Goal: Task Accomplishment & Management: Complete application form

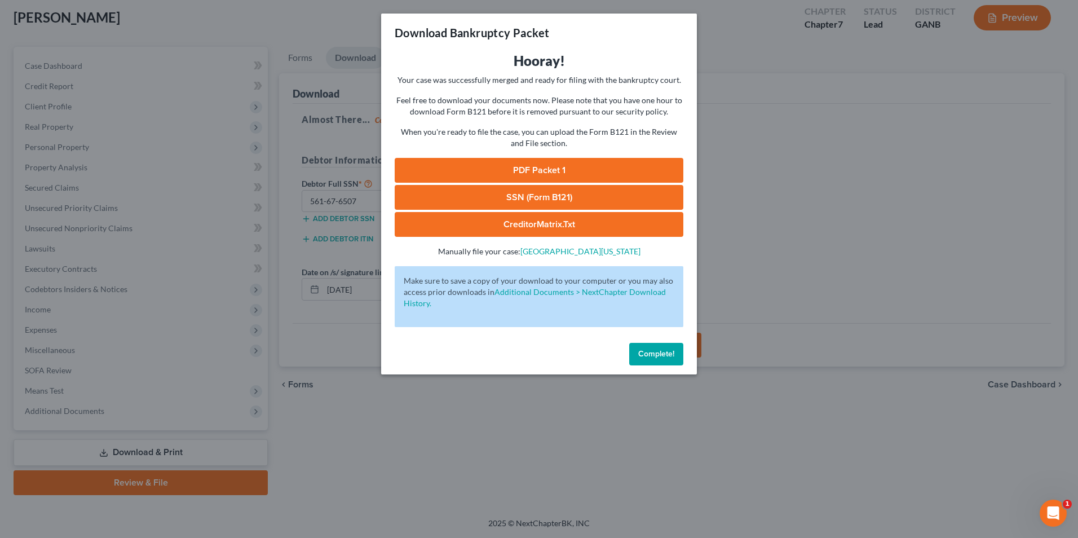
click at [667, 353] on span "Complete!" at bounding box center [656, 354] width 36 height 10
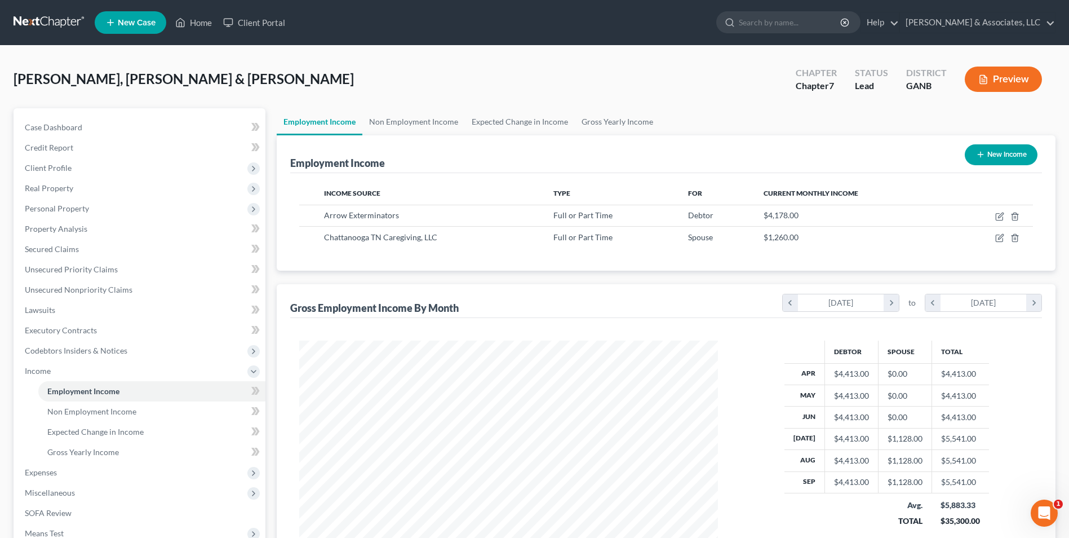
scroll to position [209, 441]
click at [196, 22] on link "Home" at bounding box center [194, 22] width 48 height 20
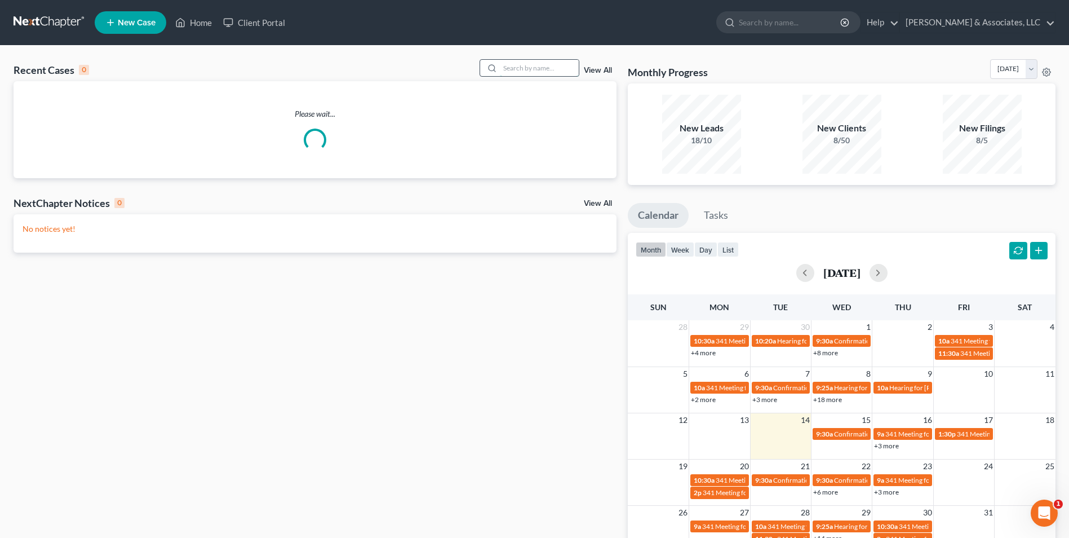
click at [557, 72] on input "search" at bounding box center [539, 68] width 79 height 16
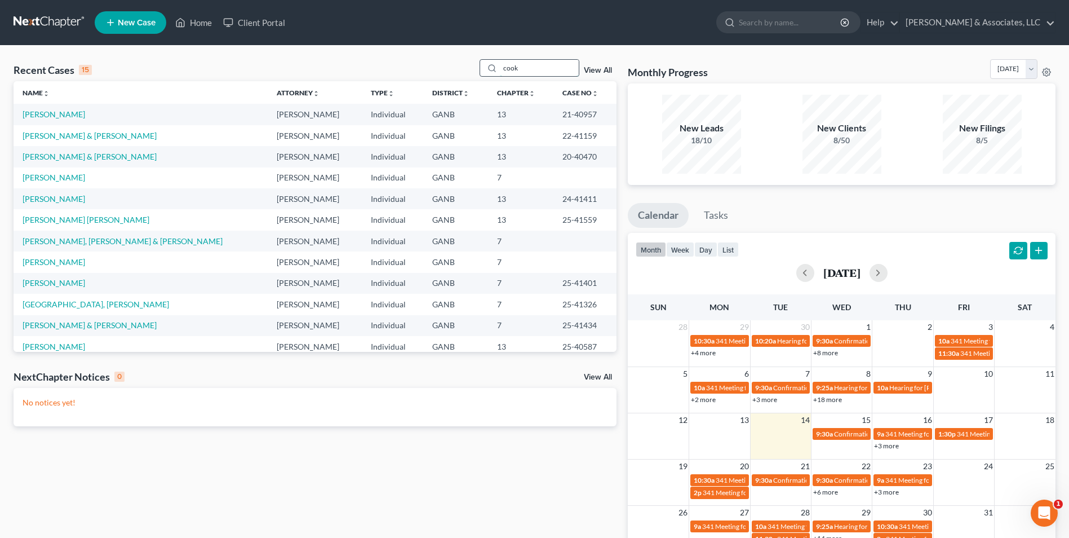
type input "cook"
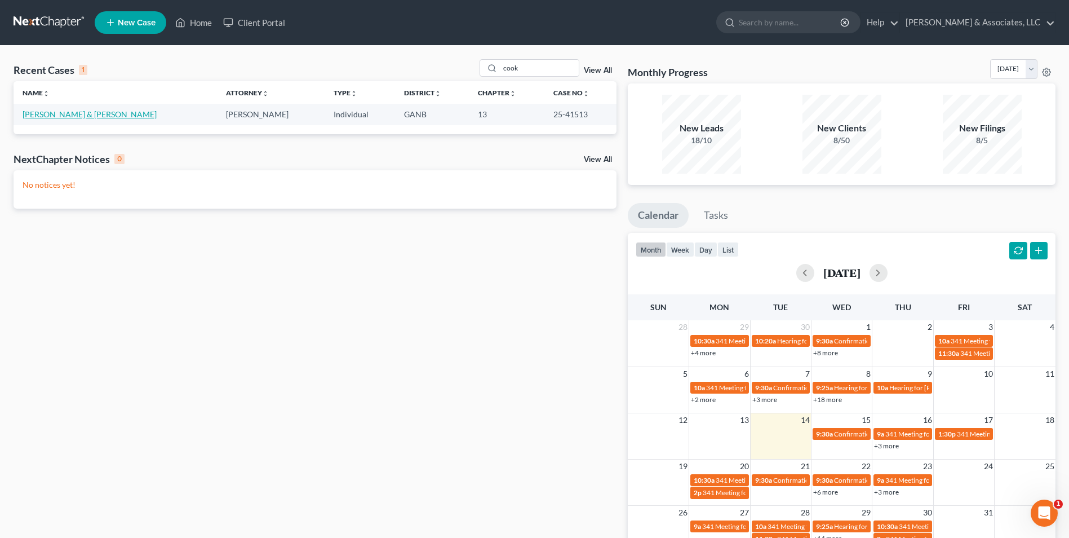
click at [77, 117] on link "[PERSON_NAME] & [PERSON_NAME]" at bounding box center [90, 114] width 134 height 10
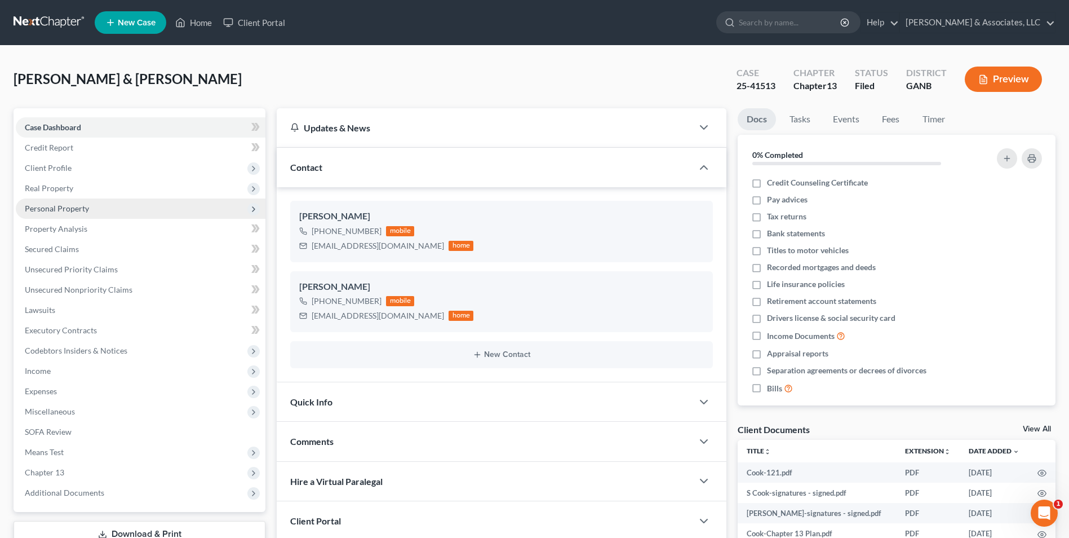
scroll to position [113, 0]
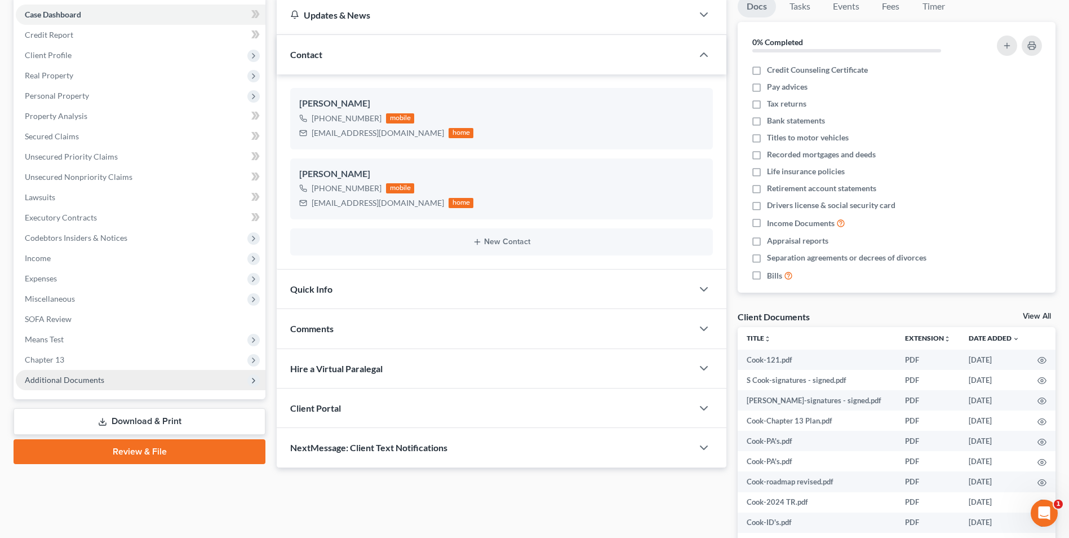
click at [76, 375] on span "Additional Documents" at bounding box center [64, 380] width 79 height 10
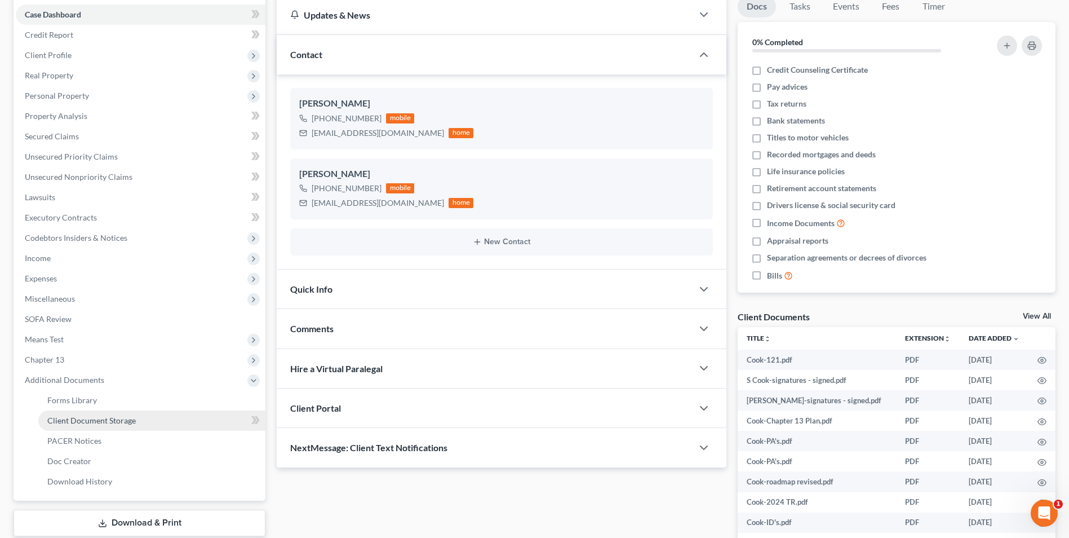
click at [109, 418] on span "Client Document Storage" at bounding box center [91, 420] width 88 height 10
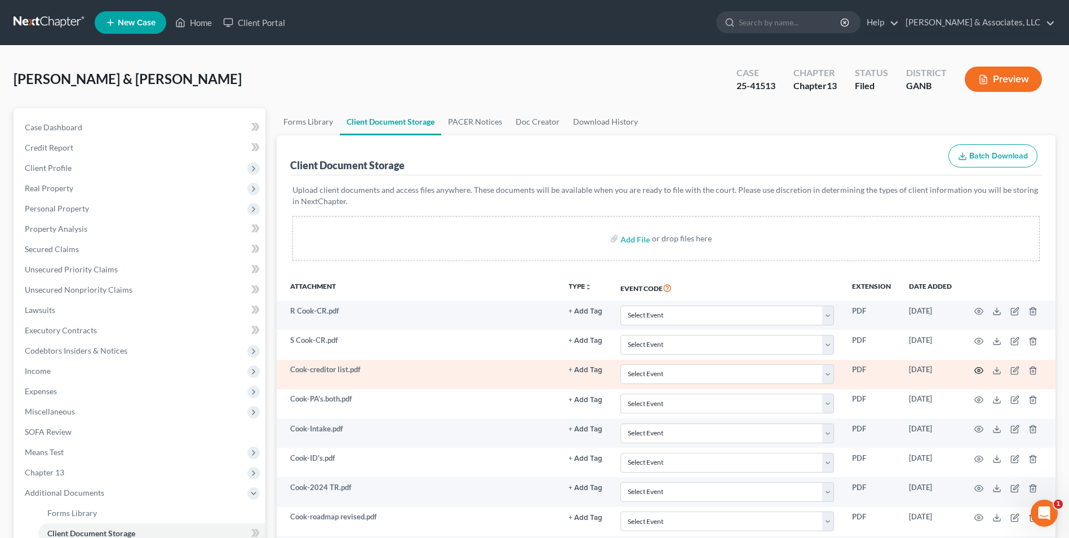
click at [982, 370] on icon "button" at bounding box center [978, 370] width 9 height 9
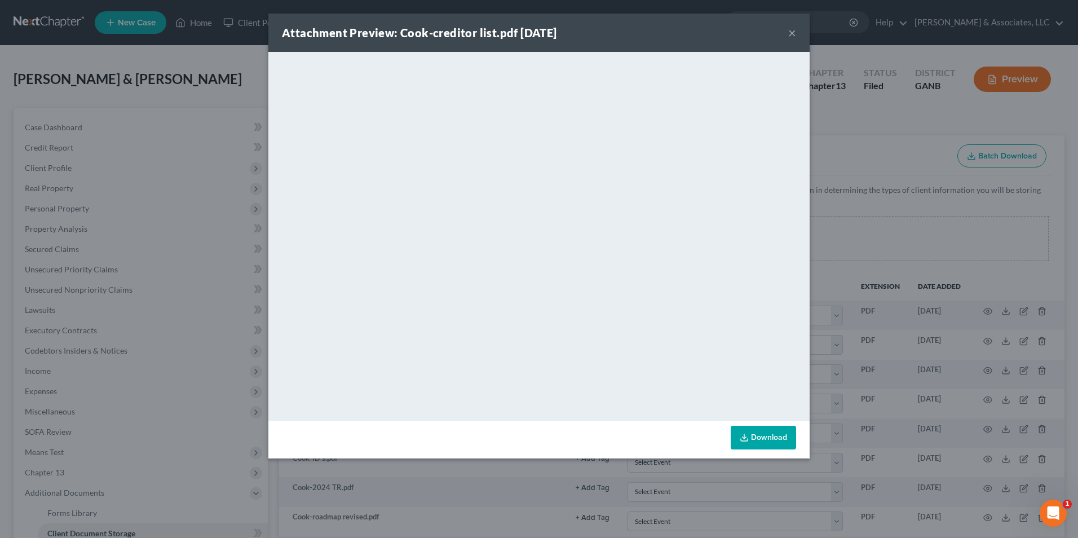
click at [788, 33] on button "×" at bounding box center [792, 33] width 8 height 14
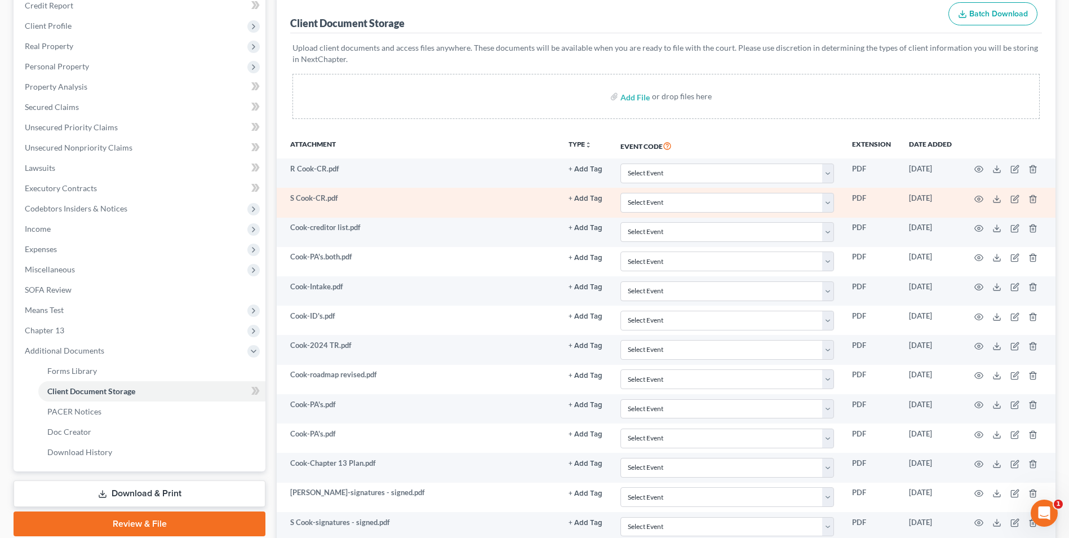
scroll to position [169, 0]
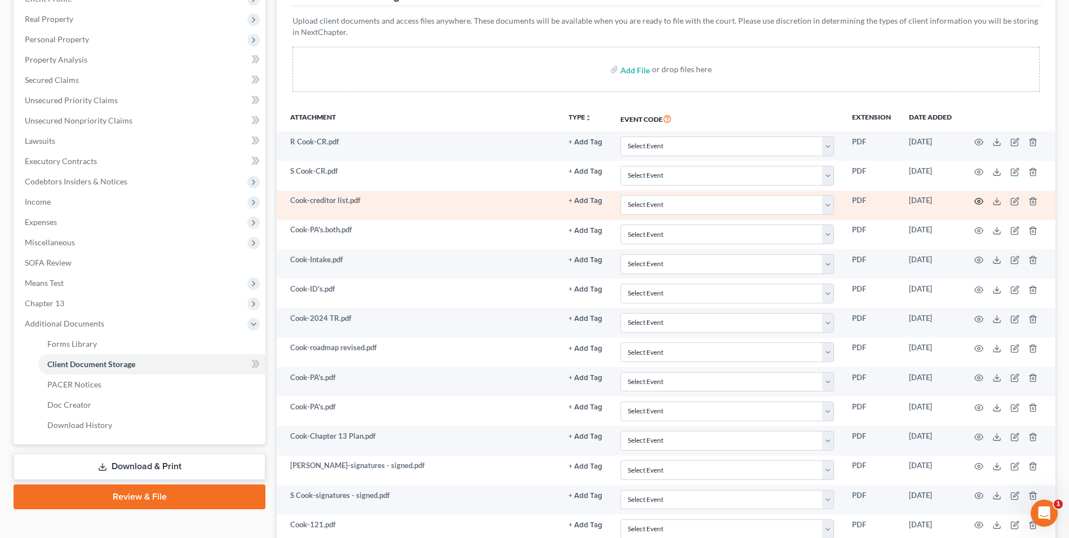
click at [977, 200] on icon "button" at bounding box center [978, 201] width 9 height 9
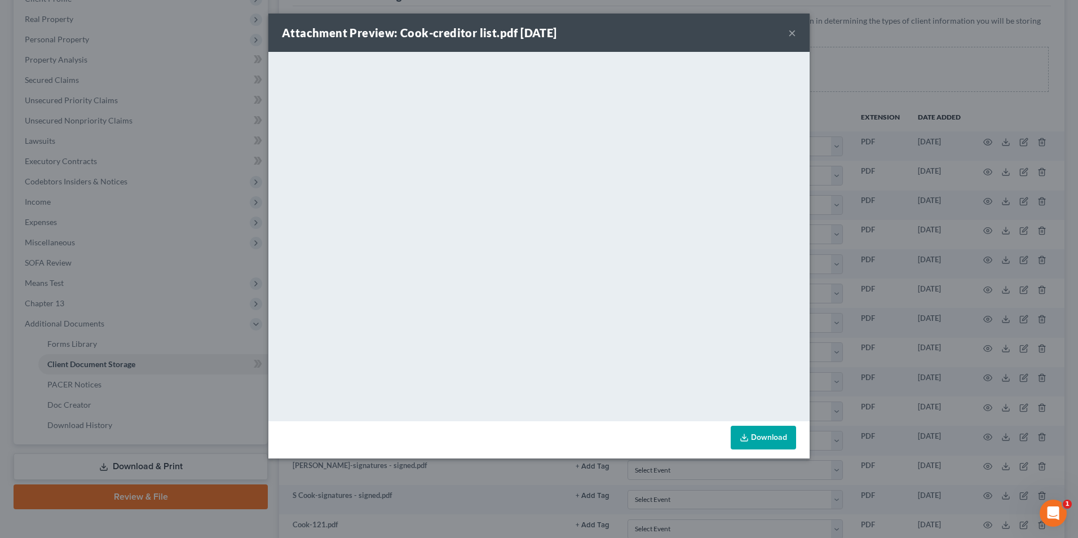
click at [794, 31] on button "×" at bounding box center [792, 33] width 8 height 14
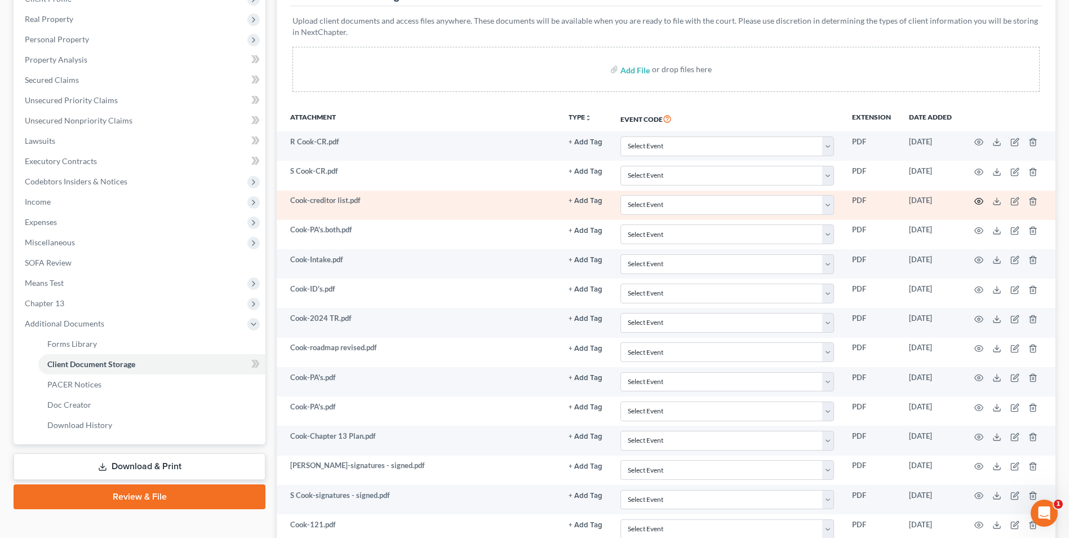
click at [978, 202] on icon "button" at bounding box center [978, 201] width 9 height 9
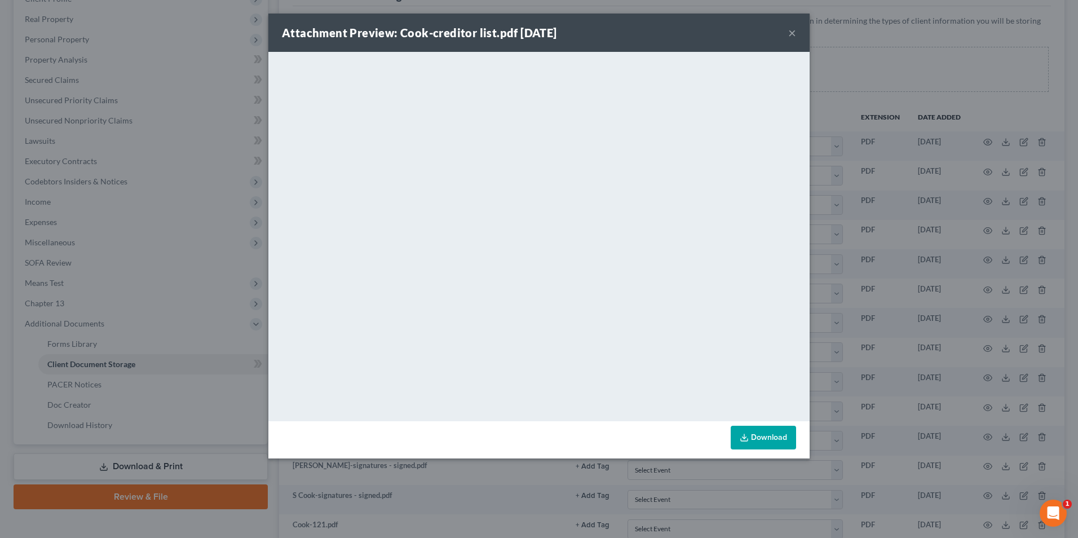
click at [792, 33] on button "×" at bounding box center [792, 33] width 8 height 14
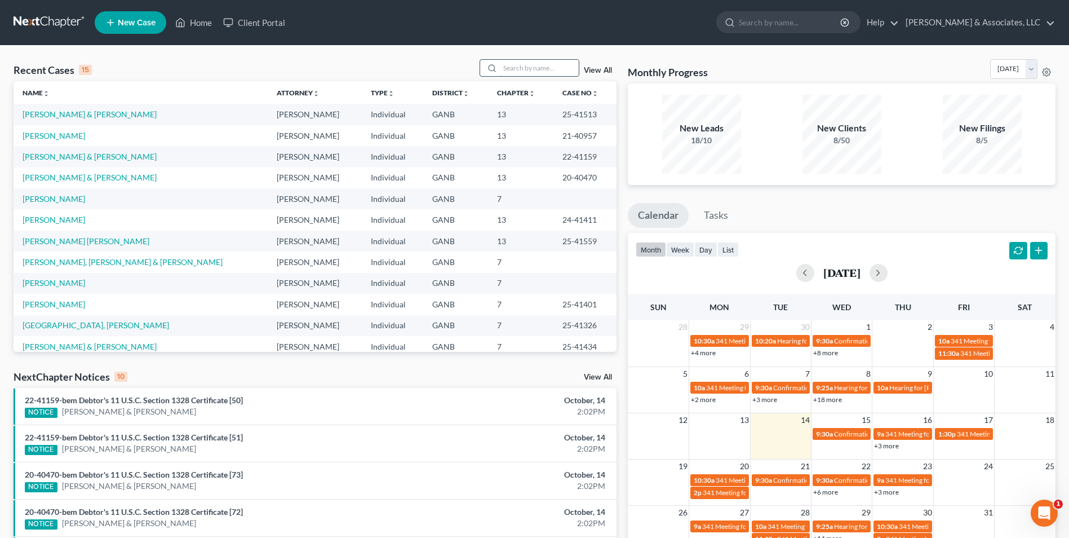
click at [560, 72] on input "search" at bounding box center [539, 68] width 79 height 16
type input "gor"
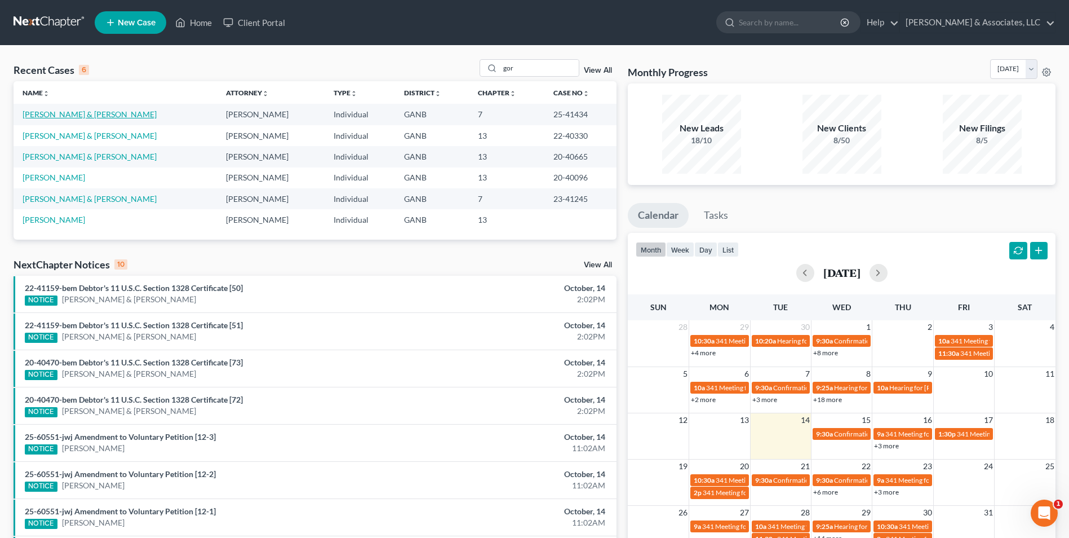
click at [93, 115] on link "[PERSON_NAME] & [PERSON_NAME]" at bounding box center [90, 114] width 134 height 10
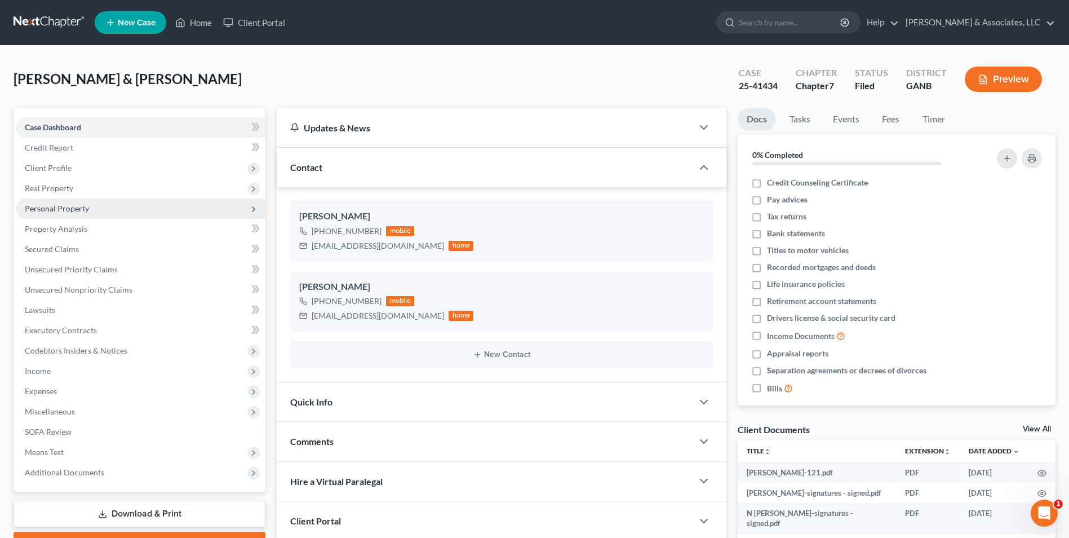
click at [70, 213] on span "Personal Property" at bounding box center [141, 208] width 250 height 20
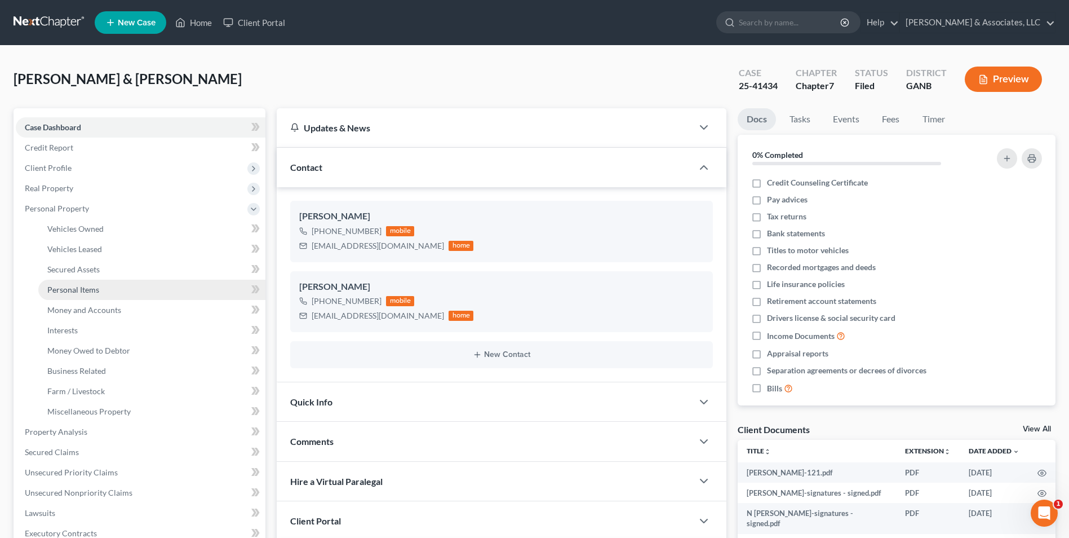
click at [83, 291] on span "Personal Items" at bounding box center [73, 290] width 52 height 10
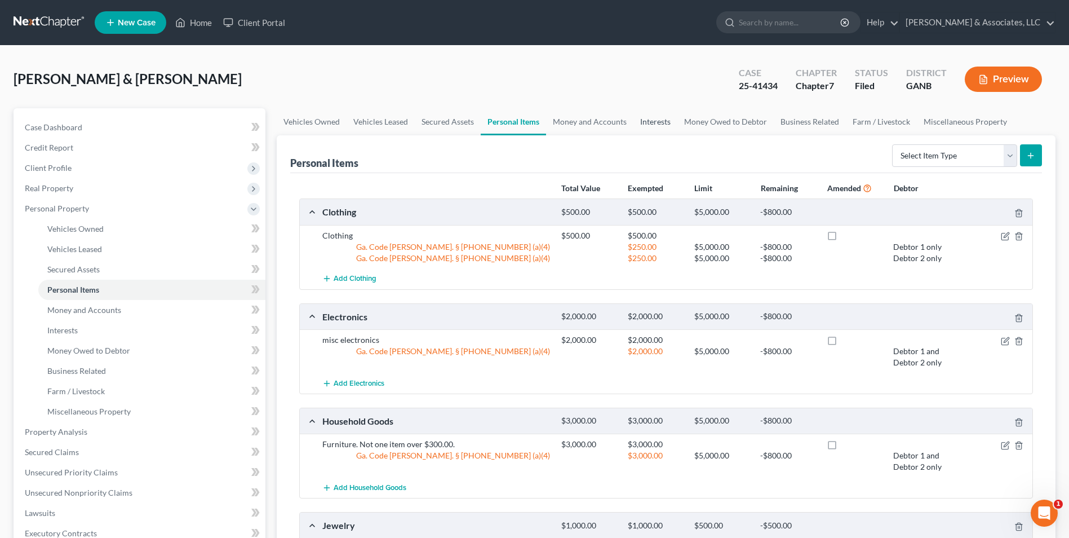
click at [647, 123] on link "Interests" at bounding box center [655, 121] width 44 height 27
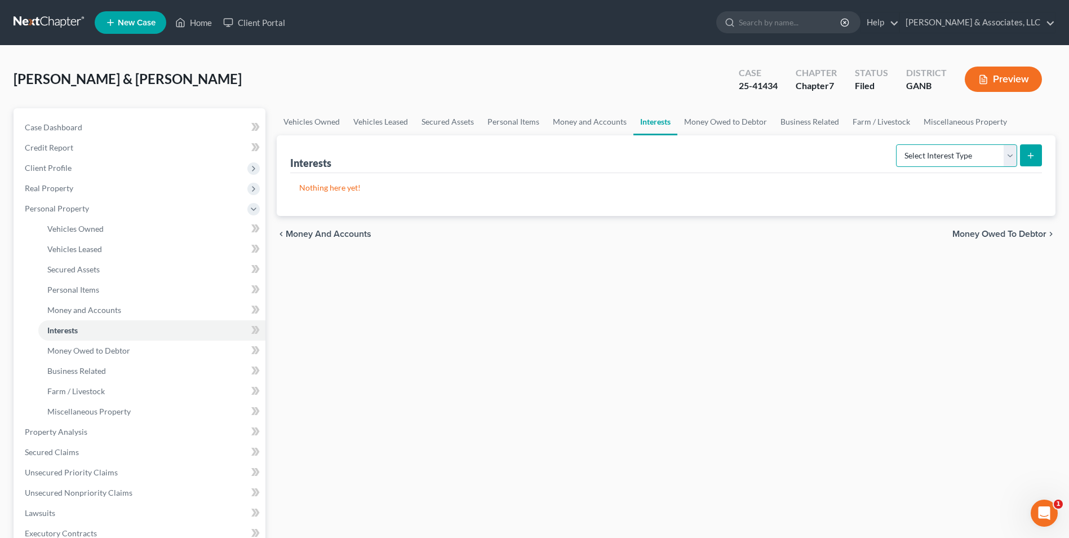
click at [1004, 157] on select "Select Interest Type 401K Annuity Bond Education IRA Government Bond Government…" at bounding box center [956, 155] width 121 height 23
click at [735, 119] on link "Money Owed to Debtor" at bounding box center [725, 121] width 96 height 27
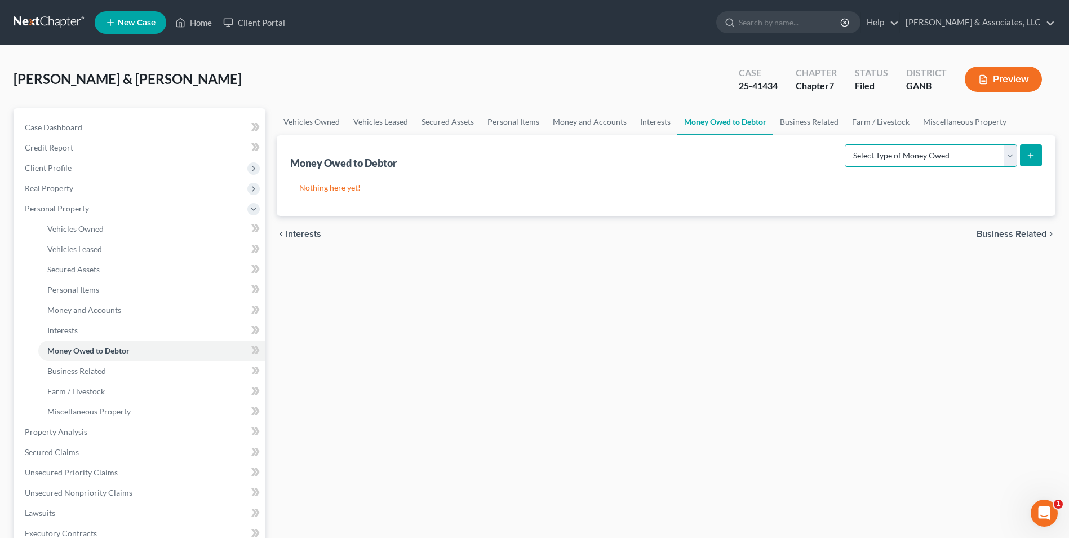
click at [1001, 156] on select "Select Type of Money Owed Accounts Receivable Alimony Child Support Claims Agai…" at bounding box center [931, 155] width 172 height 23
select select "claims_against_third_parties"
click at [846, 144] on select "Select Type of Money Owed Accounts Receivable Alimony Child Support Claims Agai…" at bounding box center [931, 155] width 172 height 23
click at [1031, 157] on line "submit" at bounding box center [1031, 155] width 0 height 5
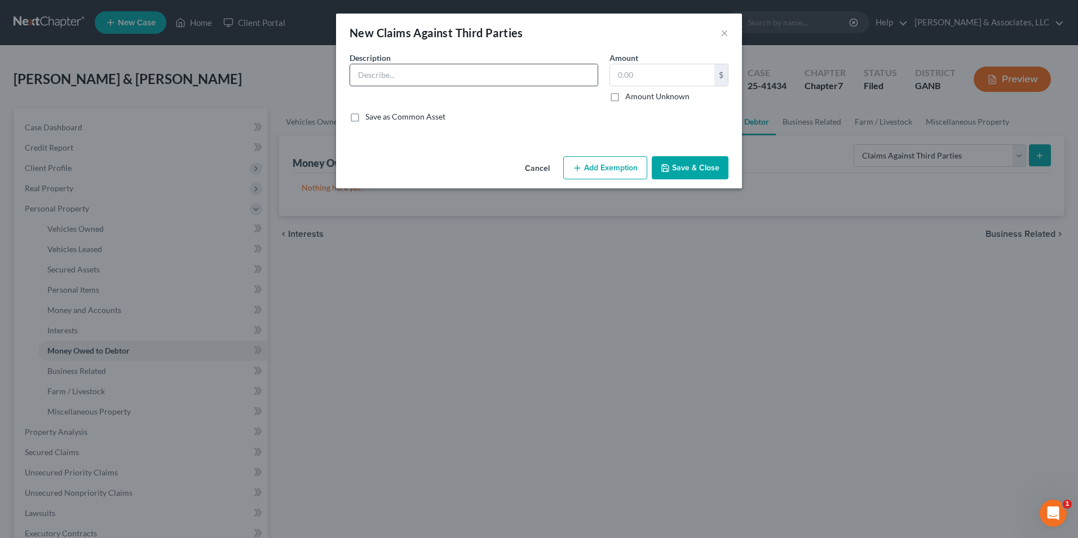
click at [519, 78] on input "text" at bounding box center [473, 74] width 247 height 21
type input "Garnished funds held by the Magistrate Court of Gwinnett County."
type input "344.21"
click at [610, 159] on button "Add Exemption" at bounding box center [605, 168] width 84 height 24
select select "2"
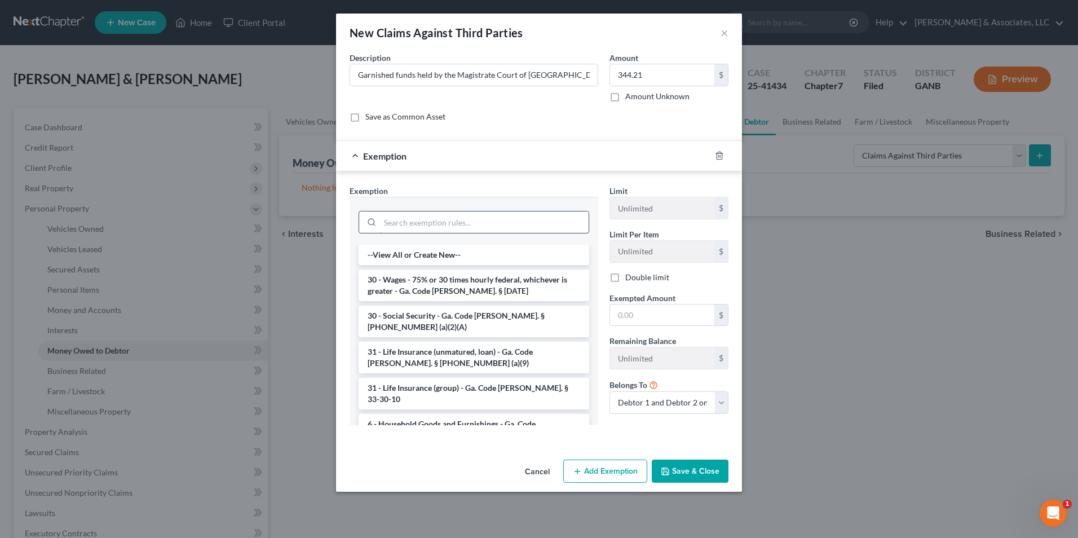
click at [509, 222] on input "search" at bounding box center [484, 221] width 209 height 21
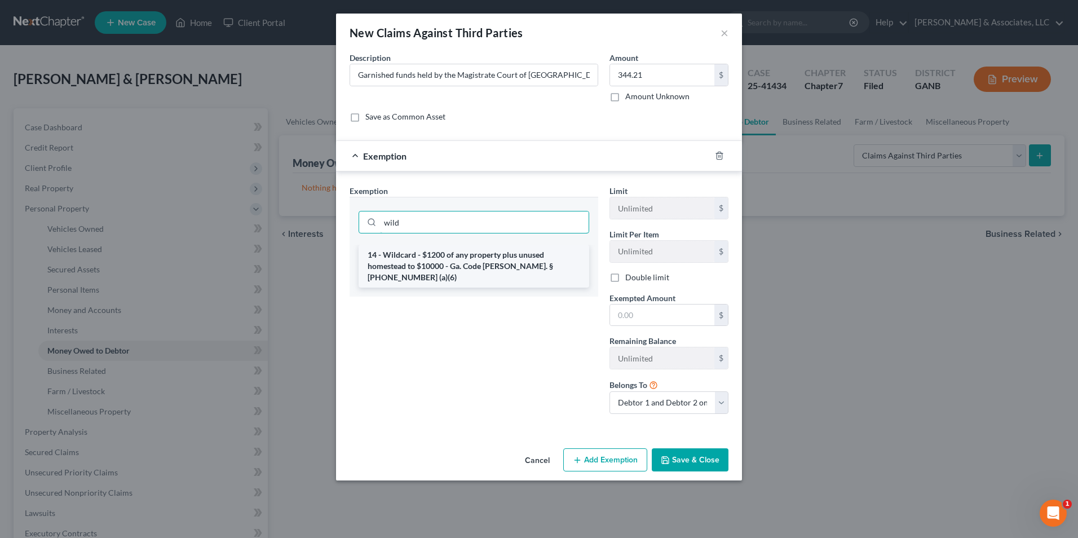
type input "wild"
click at [511, 270] on li "14 - Wildcard - $1200 of any property plus unused homestead to $10000 - Ga. Cod…" at bounding box center [473, 266] width 231 height 43
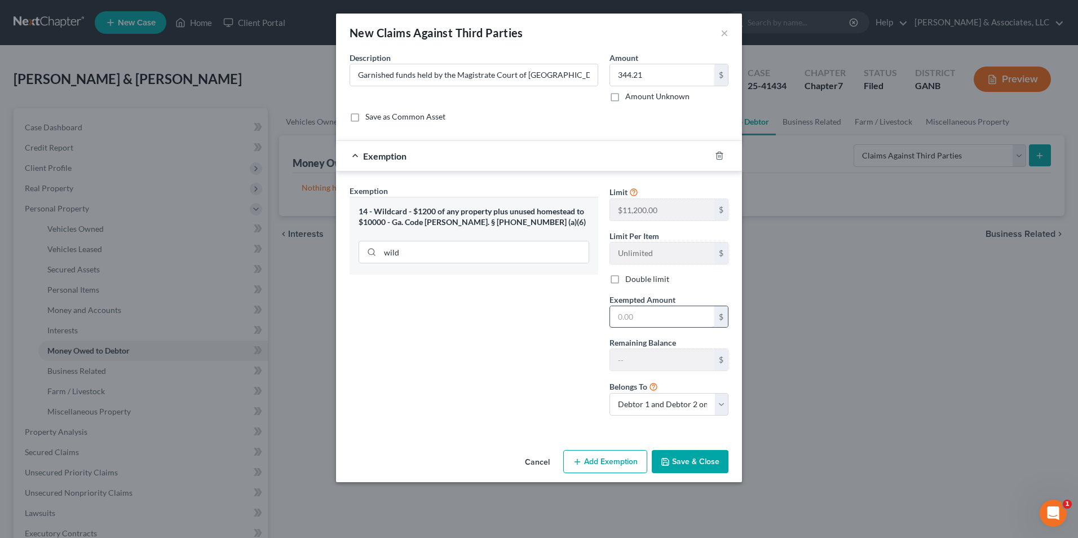
click at [657, 327] on input "text" at bounding box center [662, 316] width 104 height 21
type input "344.21"
click at [684, 471] on button "Save & Close" at bounding box center [689, 462] width 77 height 24
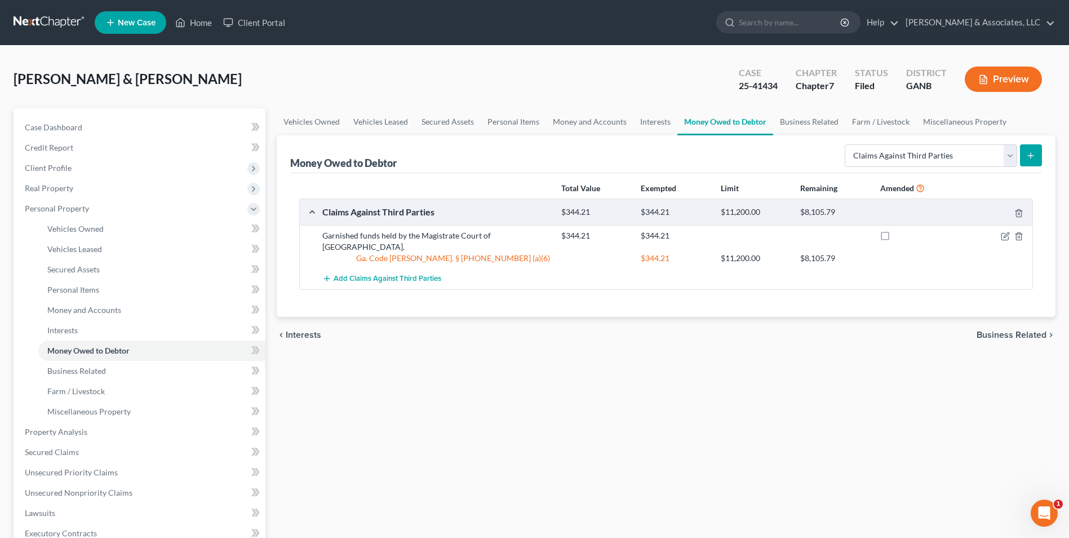
click at [996, 72] on button "Preview" at bounding box center [1003, 79] width 77 height 25
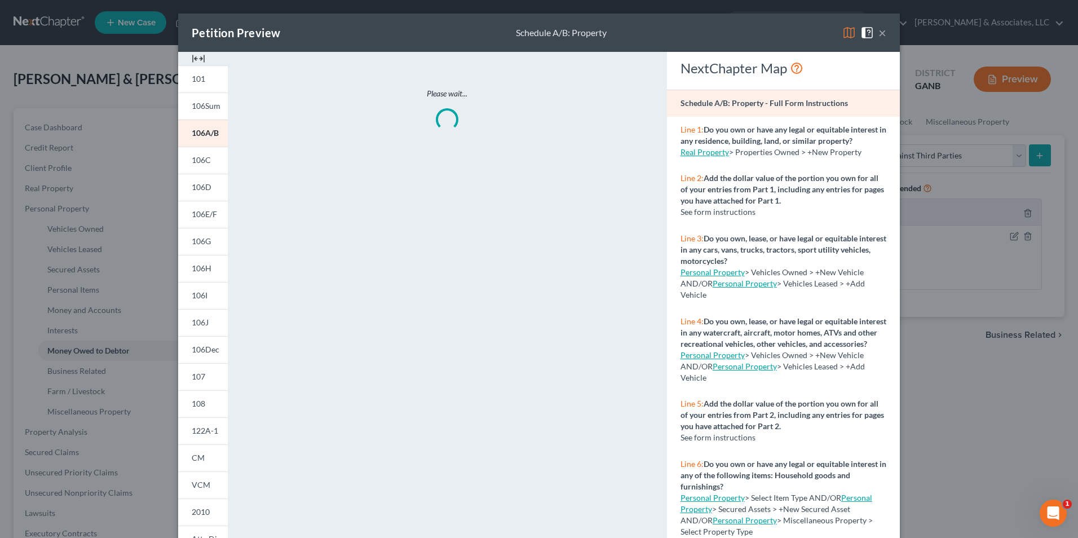
click at [196, 60] on img at bounding box center [199, 59] width 14 height 14
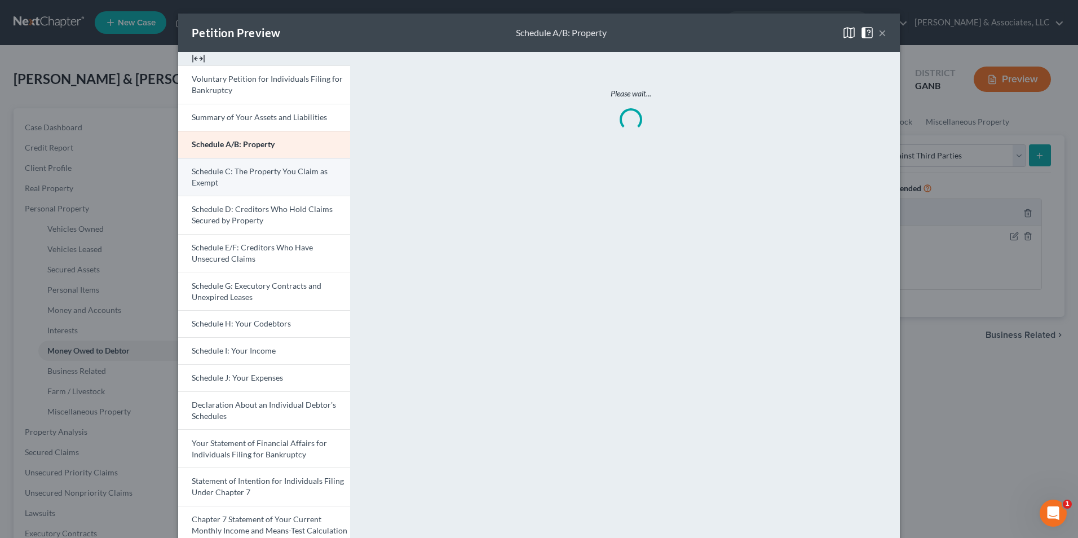
click at [262, 171] on span "Schedule C: The Property You Claim as Exempt" at bounding box center [260, 176] width 136 height 21
click at [262, 171] on span "Schedule C: The Property You Claim as Exempt" at bounding box center [259, 176] width 135 height 21
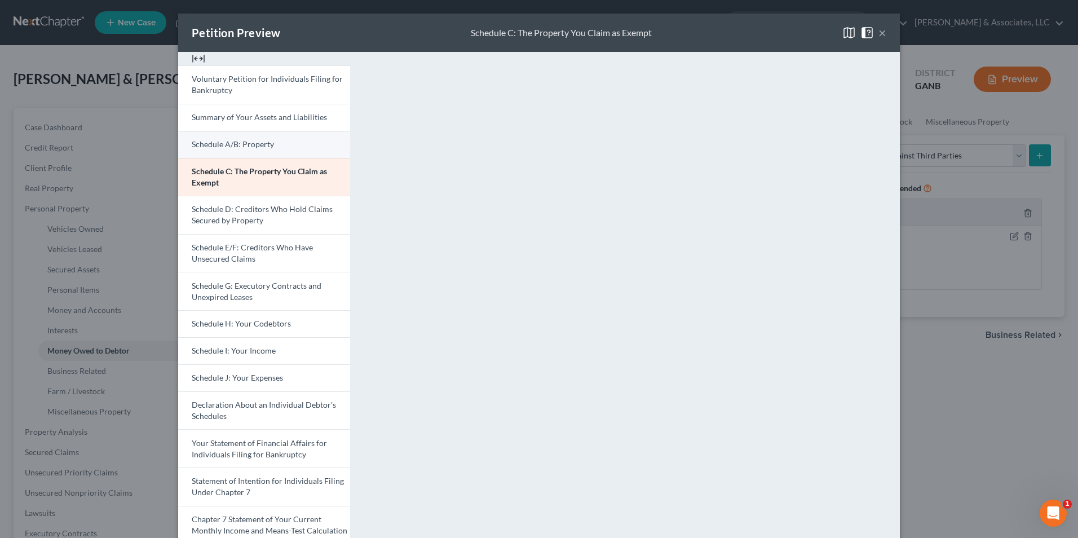
click at [238, 150] on link "Schedule A/B: Property" at bounding box center [264, 144] width 172 height 27
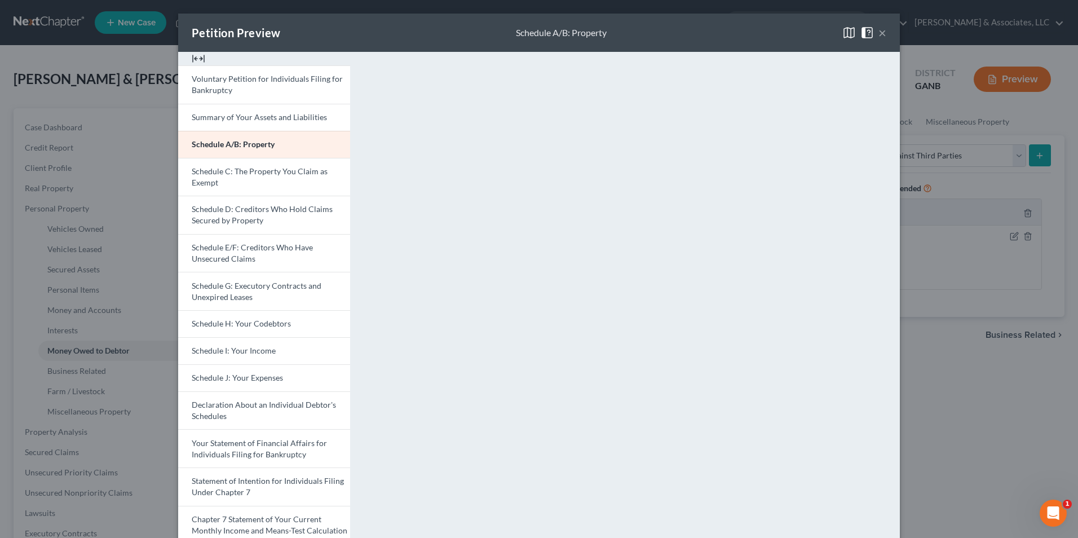
click at [878, 31] on button "×" at bounding box center [882, 33] width 8 height 14
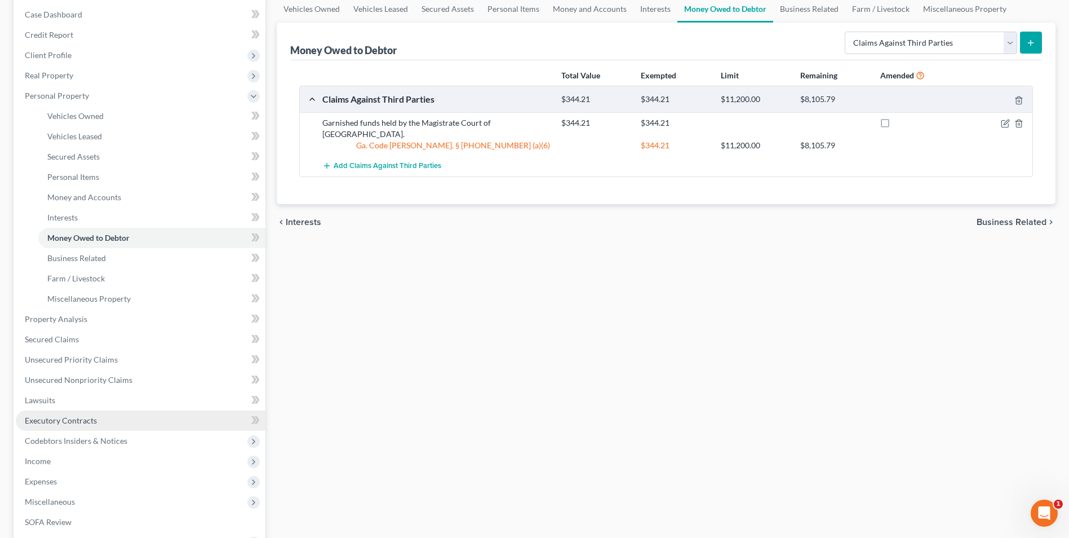
scroll to position [264, 0]
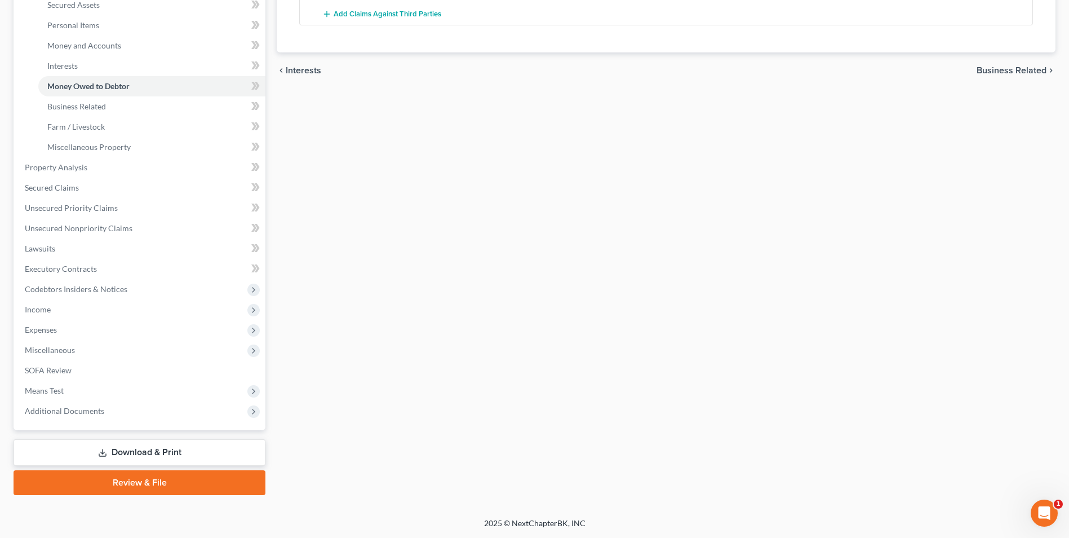
click at [208, 441] on link "Download & Print" at bounding box center [140, 452] width 252 height 26
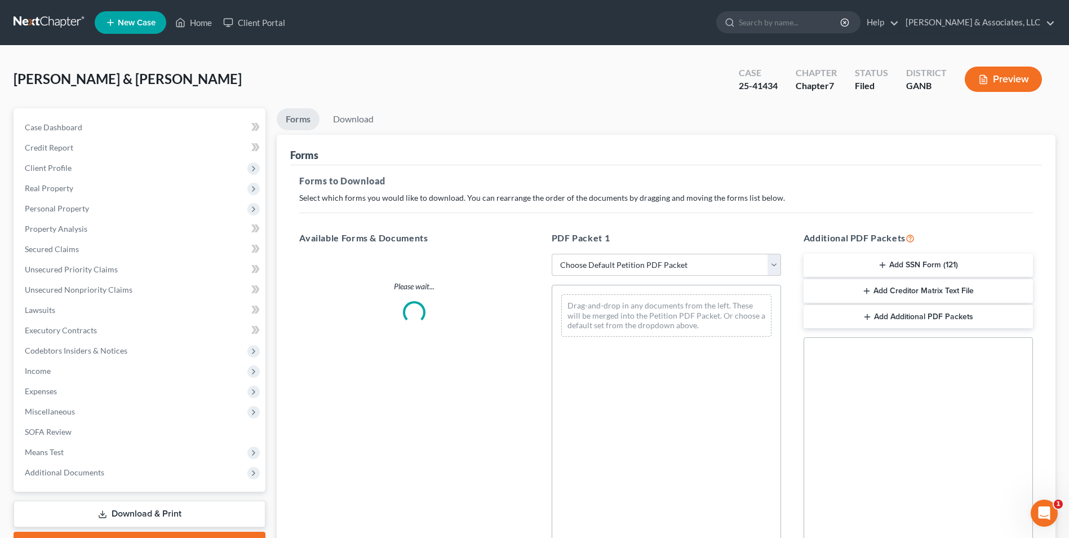
click at [773, 262] on select "Choose Default Petition PDF Packet Complete Bankruptcy Petition (all forms and …" at bounding box center [666, 265] width 229 height 23
select select "2"
click at [552, 254] on select "Choose Default Petition PDF Packet Complete Bankruptcy Petition (all forms and …" at bounding box center [666, 265] width 229 height 23
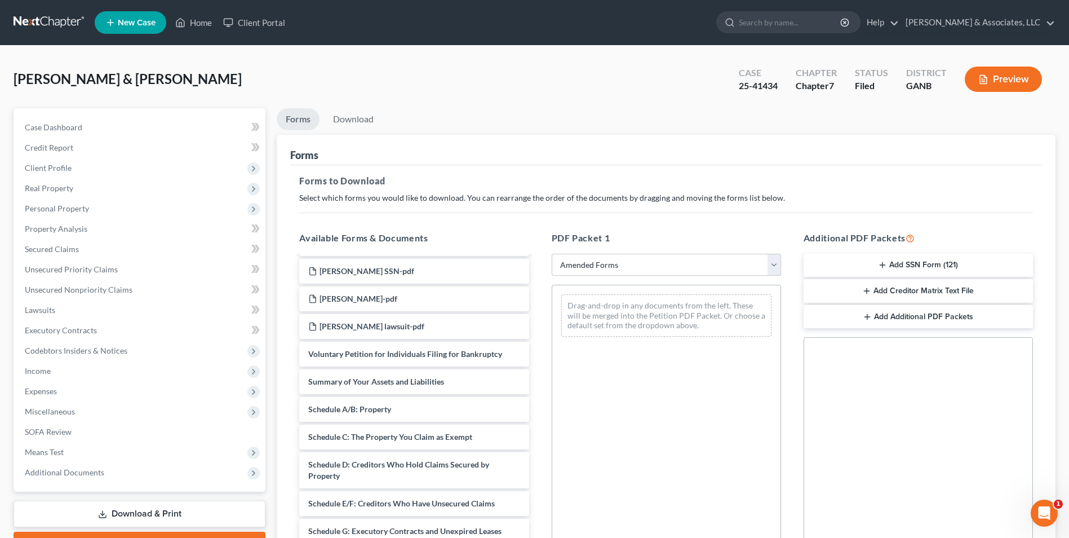
scroll to position [282, 0]
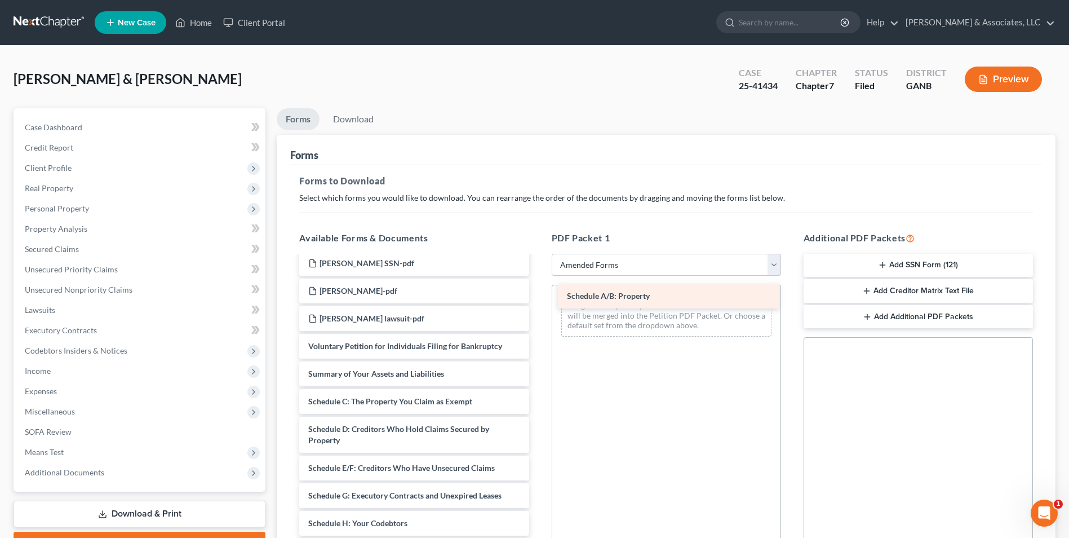
drag, startPoint x: 380, startPoint y: 406, endPoint x: 643, endPoint y: 300, distance: 283.4
click at [538, 300] on div "Schedule A/B: Property Gorham-121.pdf J Gorham-signatures - signed.pdf N Gorham…" at bounding box center [413, 416] width 247 height 882
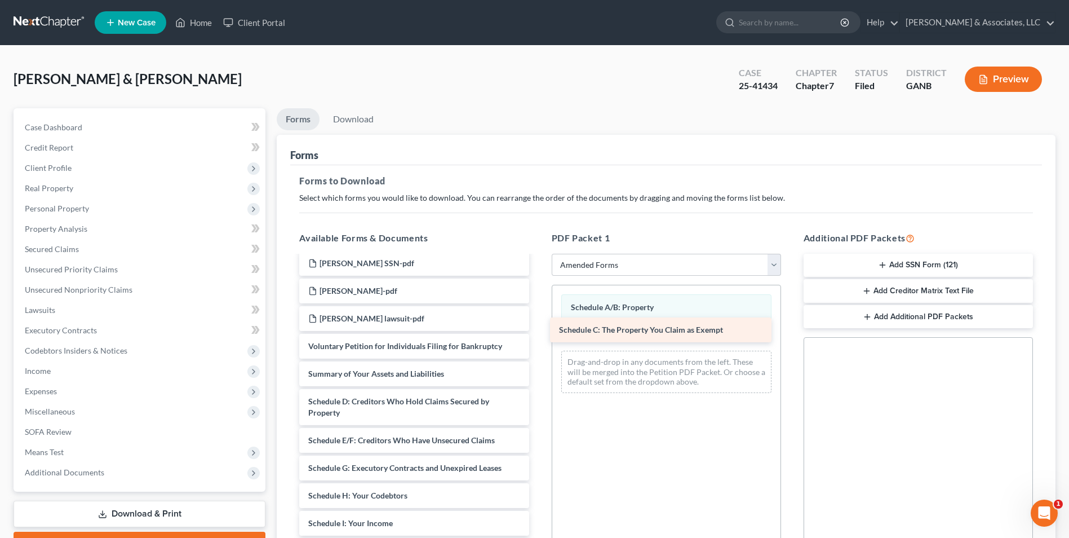
drag, startPoint x: 361, startPoint y: 402, endPoint x: 611, endPoint y: 333, distance: 259.7
click at [538, 333] on div "Schedule C: The Property You Claim as Exempt Gorham-121.pdf J Gorham-signatures…" at bounding box center [413, 402] width 247 height 854
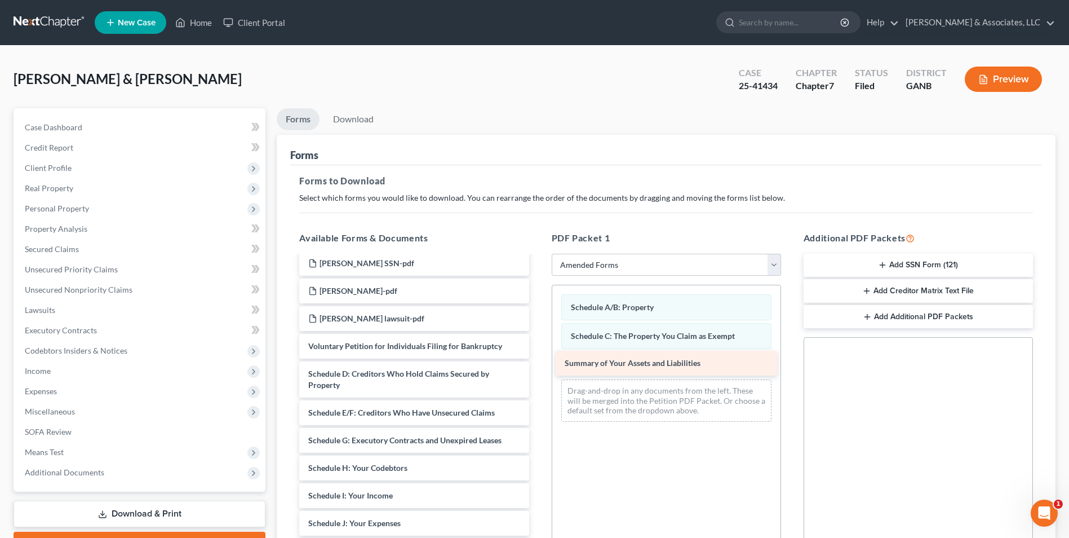
drag, startPoint x: 393, startPoint y: 376, endPoint x: 650, endPoint y: 366, distance: 256.7
click at [538, 366] on div "Summary of Your Assets and Liabilities Gorham-121.pdf J Gorham-signatures - sig…" at bounding box center [413, 388] width 247 height 827
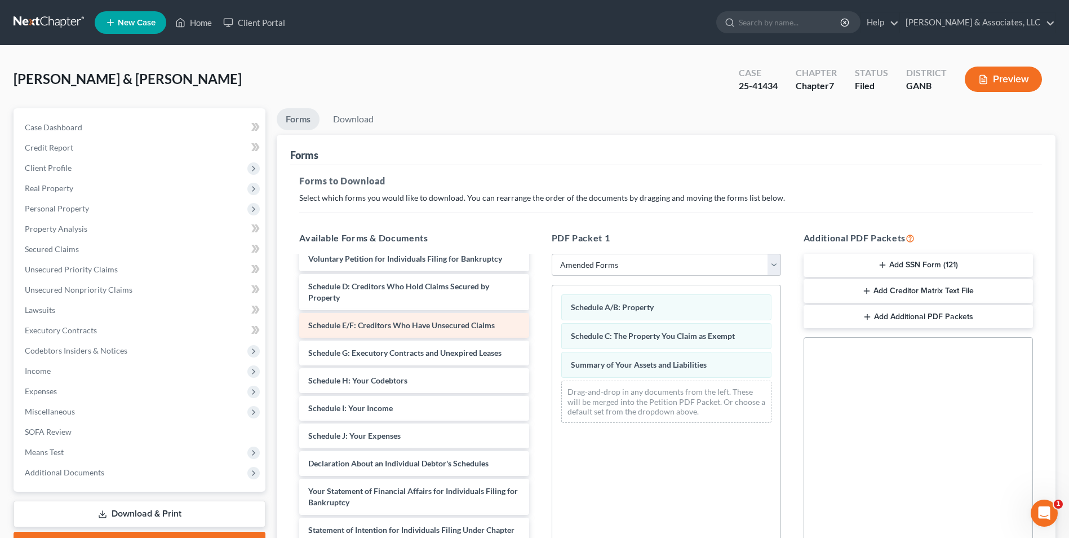
scroll to position [395, 0]
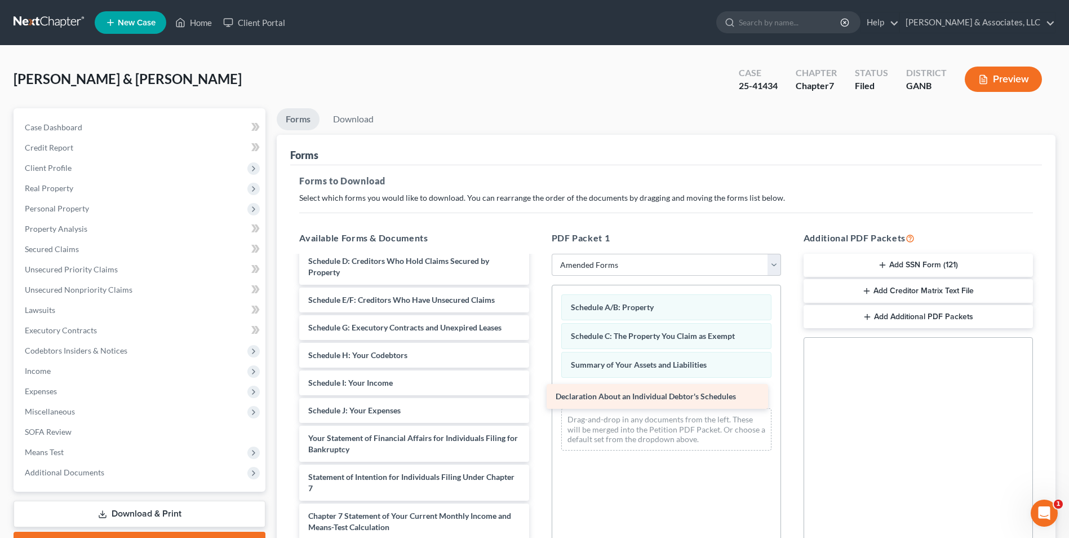
drag, startPoint x: 421, startPoint y: 437, endPoint x: 671, endPoint y: 396, distance: 253.0
click at [538, 396] on div "Declaration About an Individual Debtor's Schedules Gorham-121.pdf J Gorham-sign…" at bounding box center [413, 261] width 247 height 799
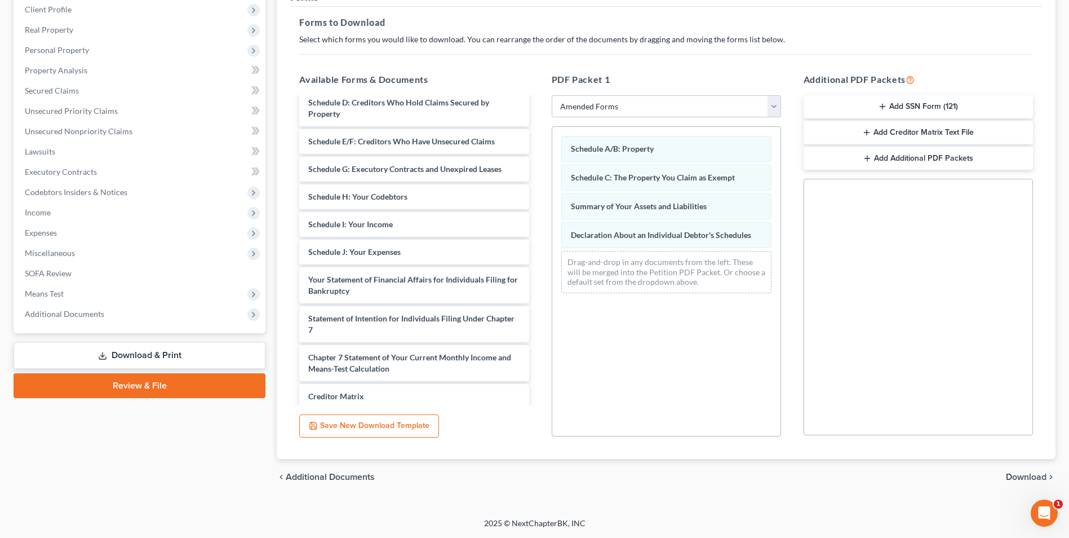
click at [1033, 476] on span "Download" at bounding box center [1026, 476] width 41 height 9
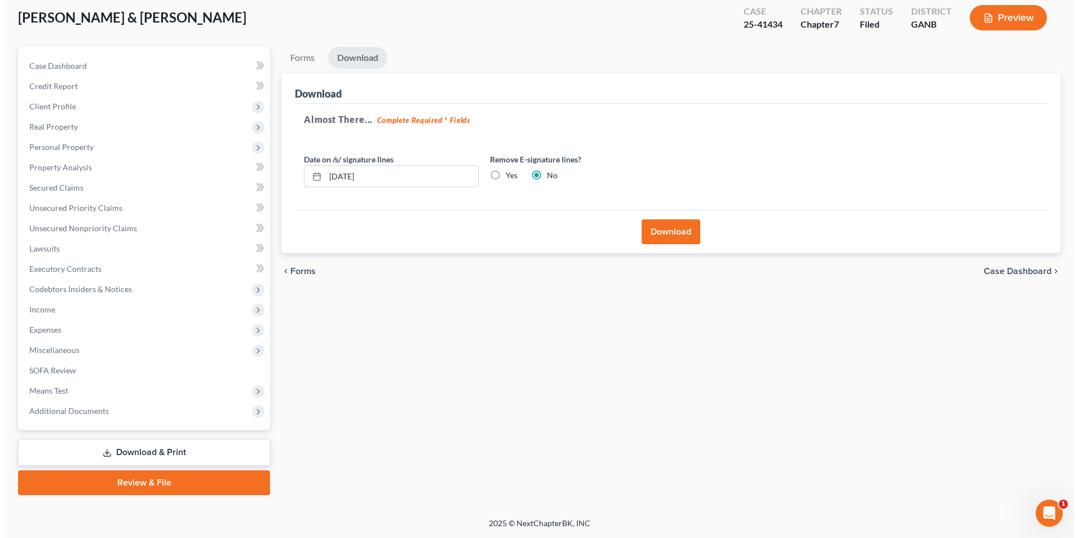
scroll to position [61, 0]
click at [671, 234] on button "Download" at bounding box center [666, 231] width 59 height 25
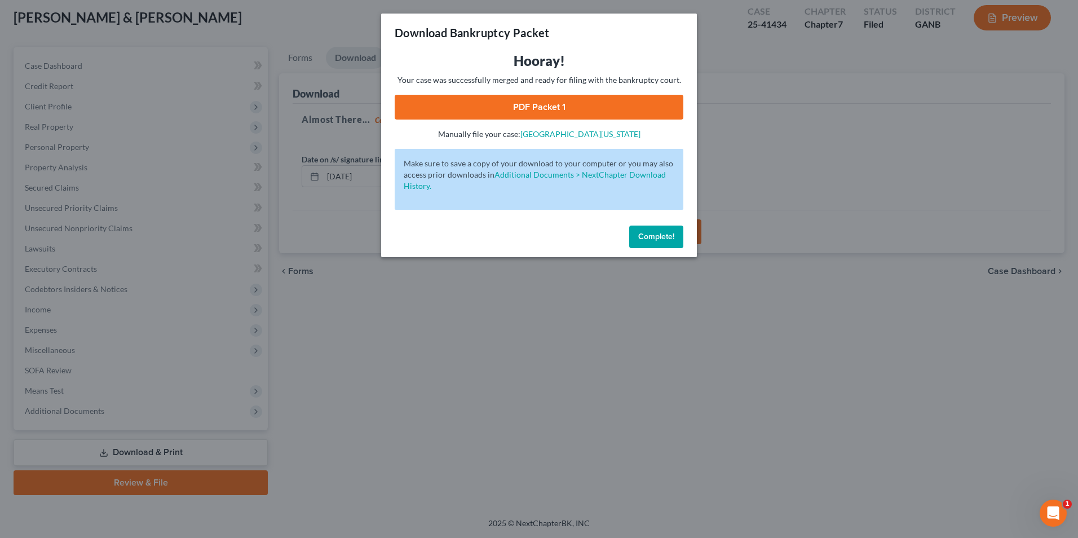
click at [565, 117] on link "PDF Packet 1" at bounding box center [539, 107] width 289 height 25
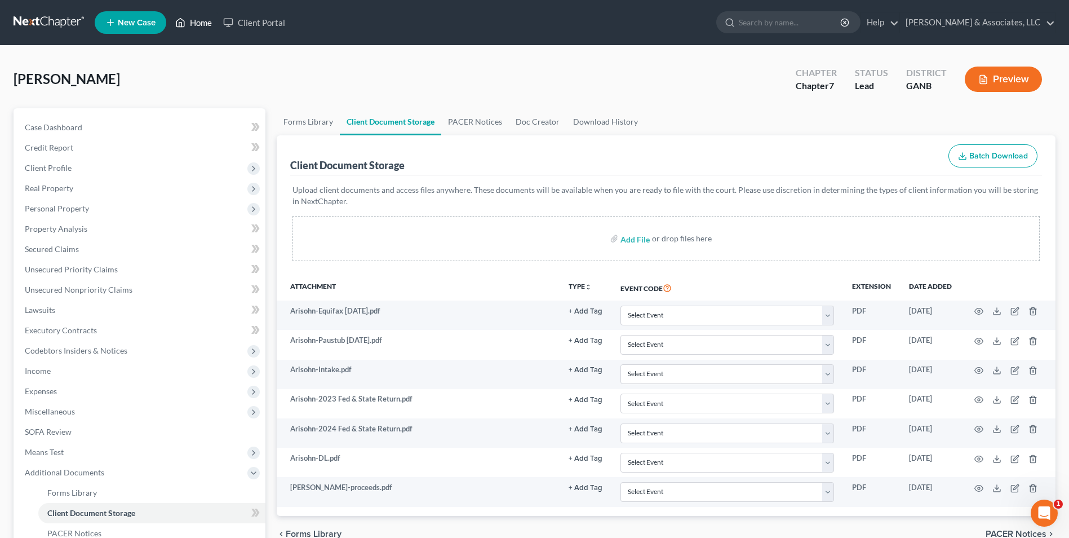
click at [194, 24] on link "Home" at bounding box center [194, 22] width 48 height 20
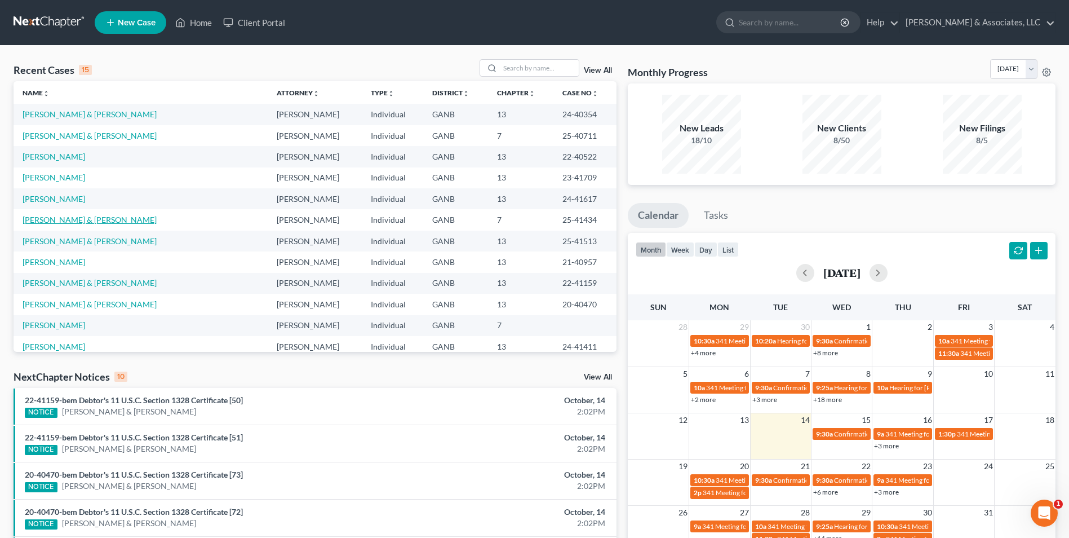
click at [103, 215] on link "[PERSON_NAME] & [PERSON_NAME]" at bounding box center [90, 220] width 134 height 10
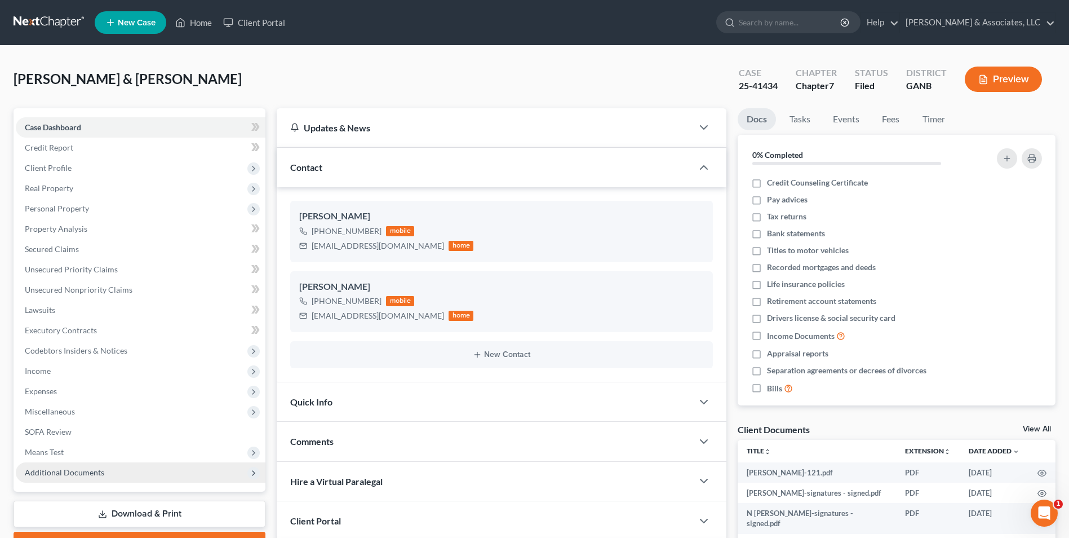
click at [73, 479] on span "Additional Documents" at bounding box center [141, 472] width 250 height 20
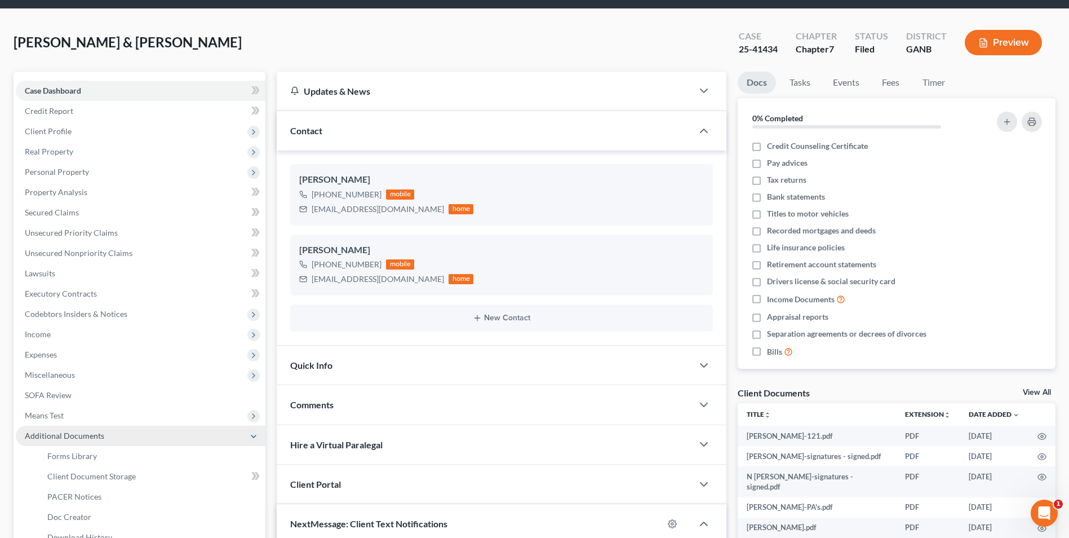
scroll to position [56, 0]
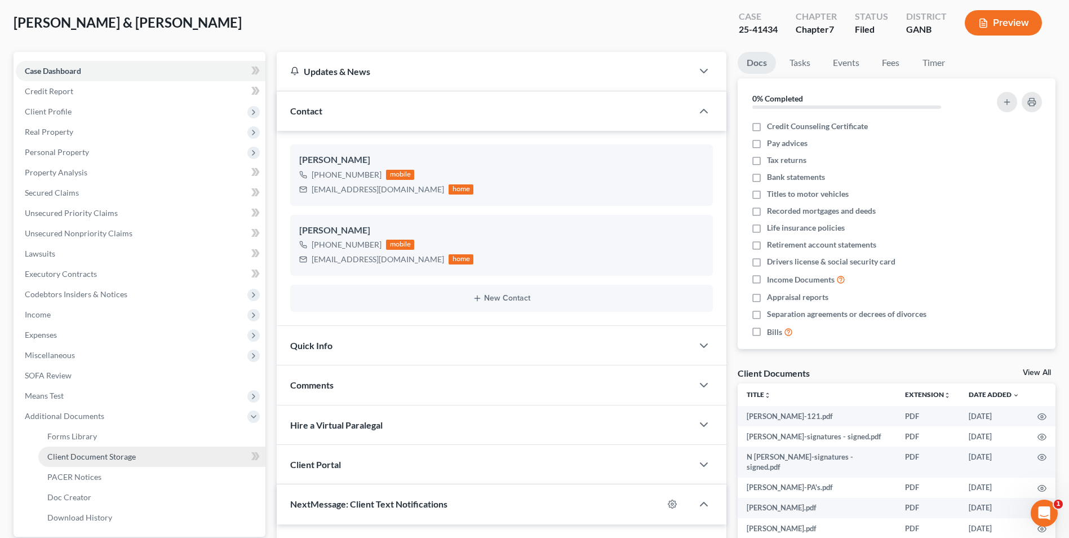
click at [104, 457] on span "Client Document Storage" at bounding box center [91, 456] width 88 height 10
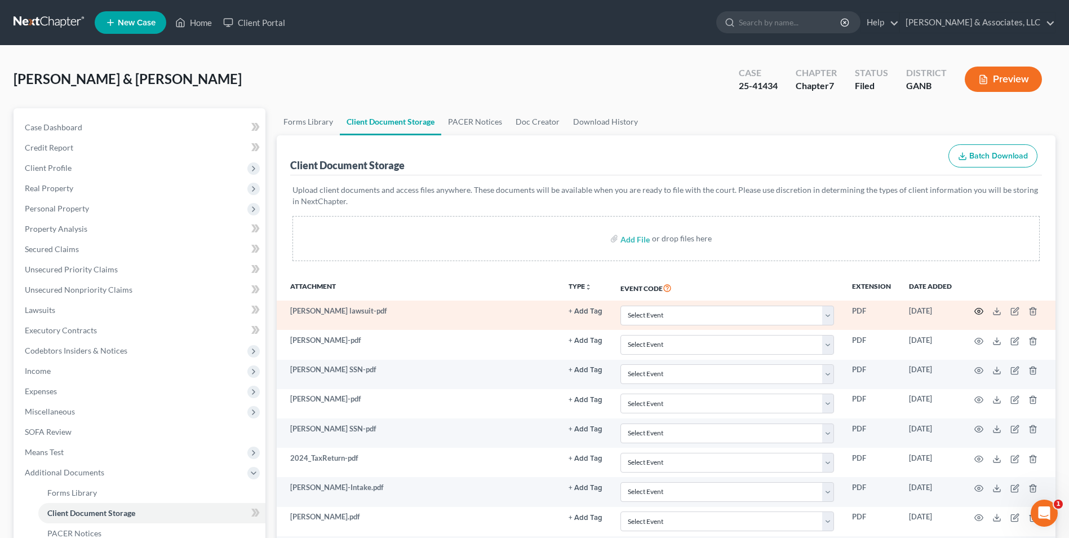
click at [977, 311] on icon "button" at bounding box center [978, 311] width 9 height 9
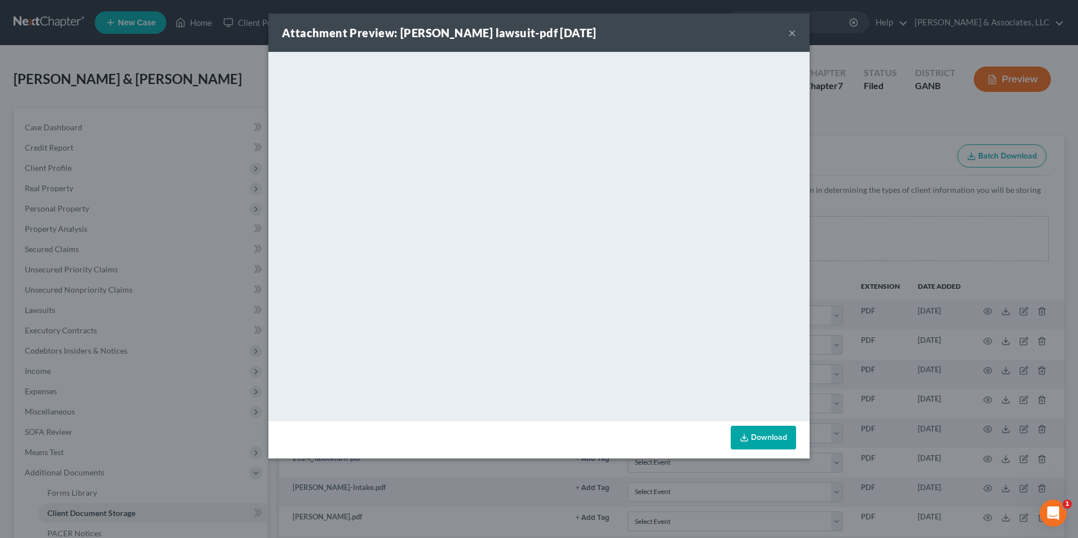
click at [795, 34] on button "×" at bounding box center [792, 33] width 8 height 14
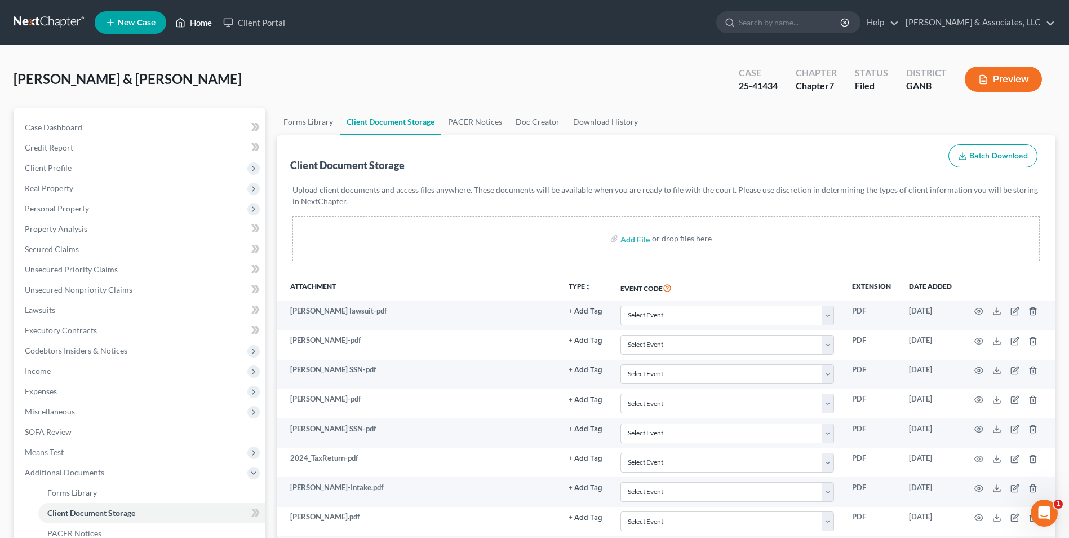
click at [202, 25] on link "Home" at bounding box center [194, 22] width 48 height 20
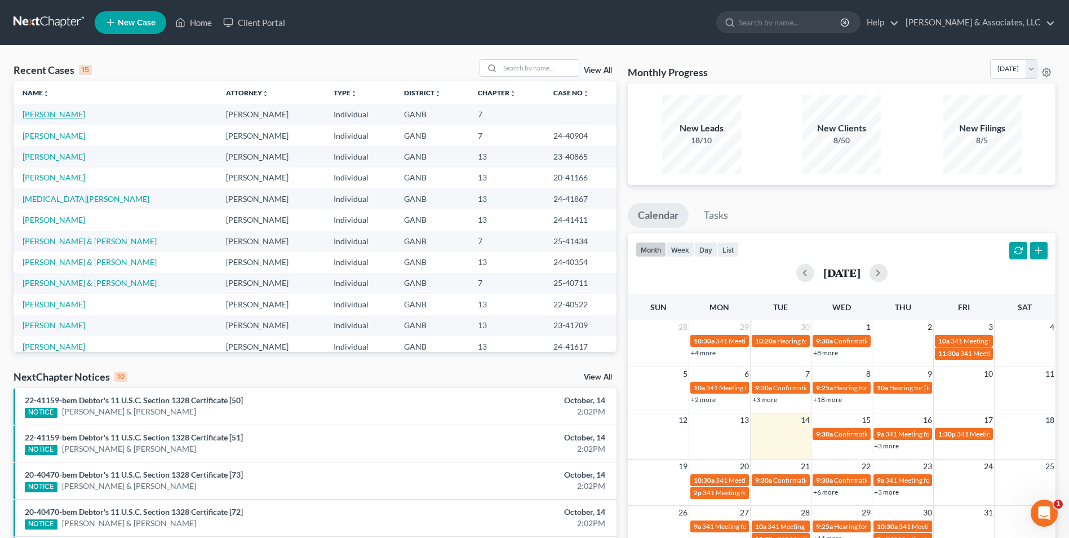
click at [65, 114] on link "[PERSON_NAME]" at bounding box center [54, 114] width 63 height 10
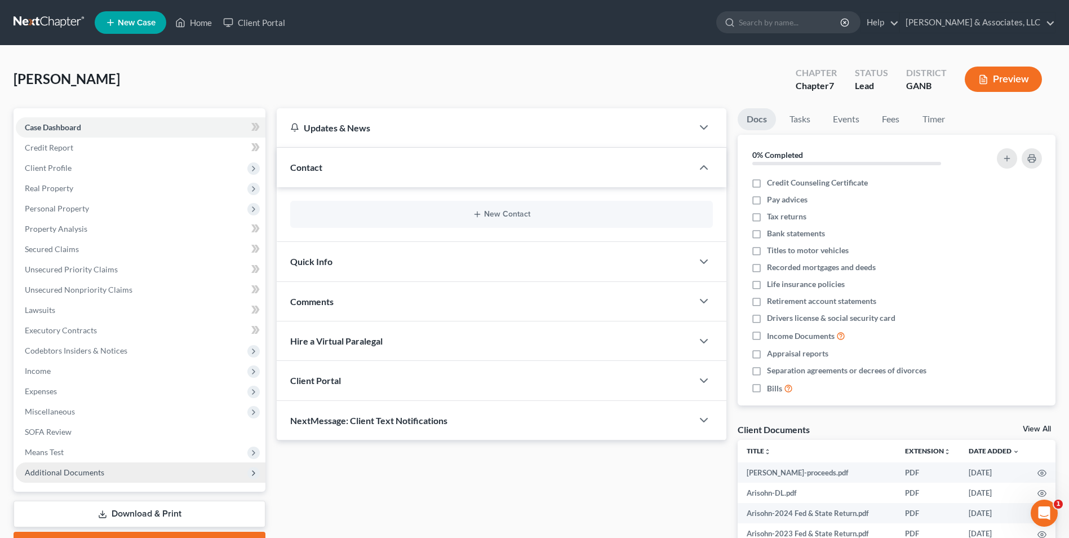
click at [66, 469] on span "Additional Documents" at bounding box center [64, 472] width 79 height 10
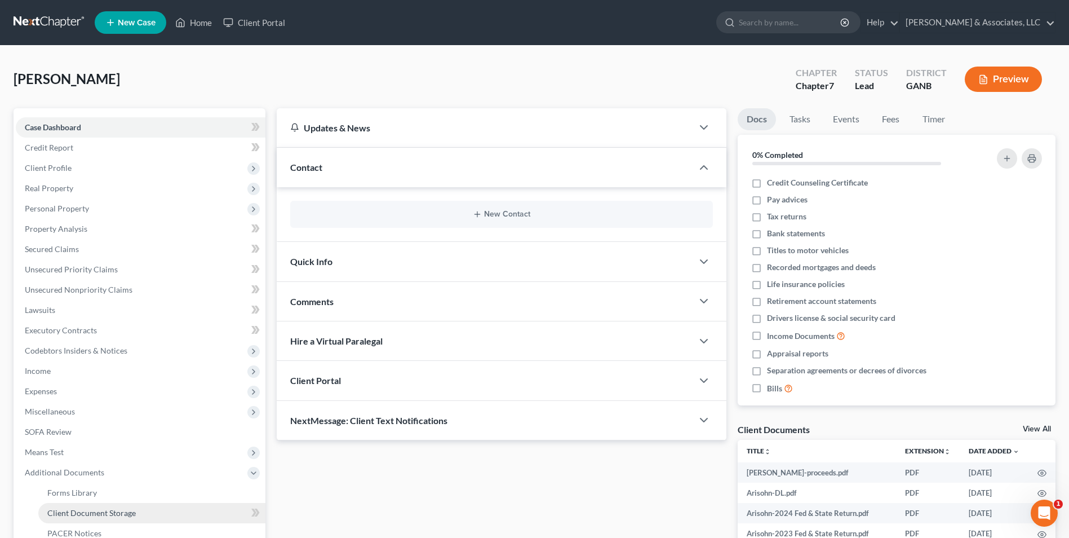
click at [74, 513] on span "Client Document Storage" at bounding box center [91, 513] width 88 height 10
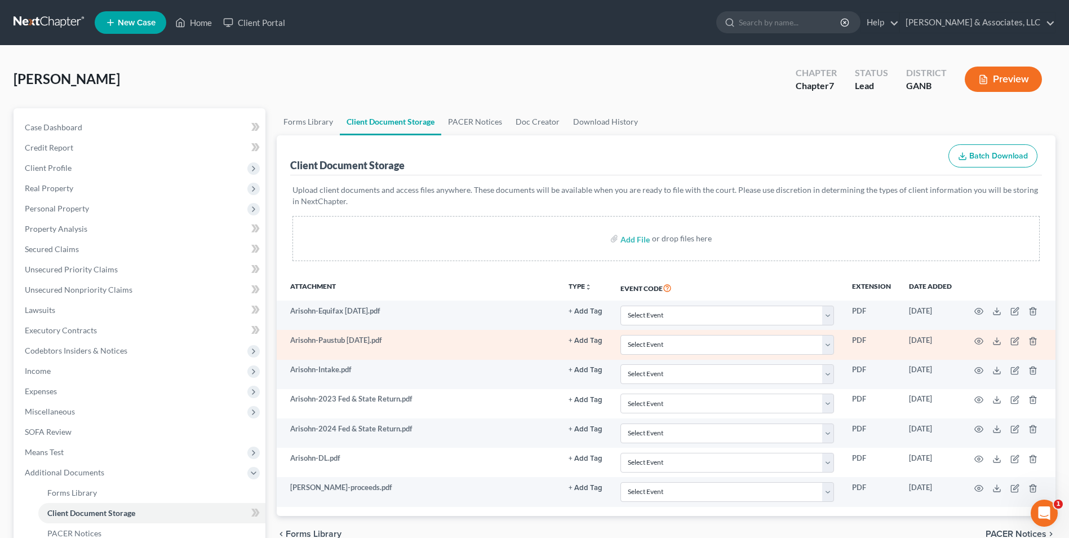
click at [1039, 340] on td at bounding box center [1008, 344] width 95 height 29
click at [1035, 339] on icon "button" at bounding box center [1032, 340] width 5 height 7
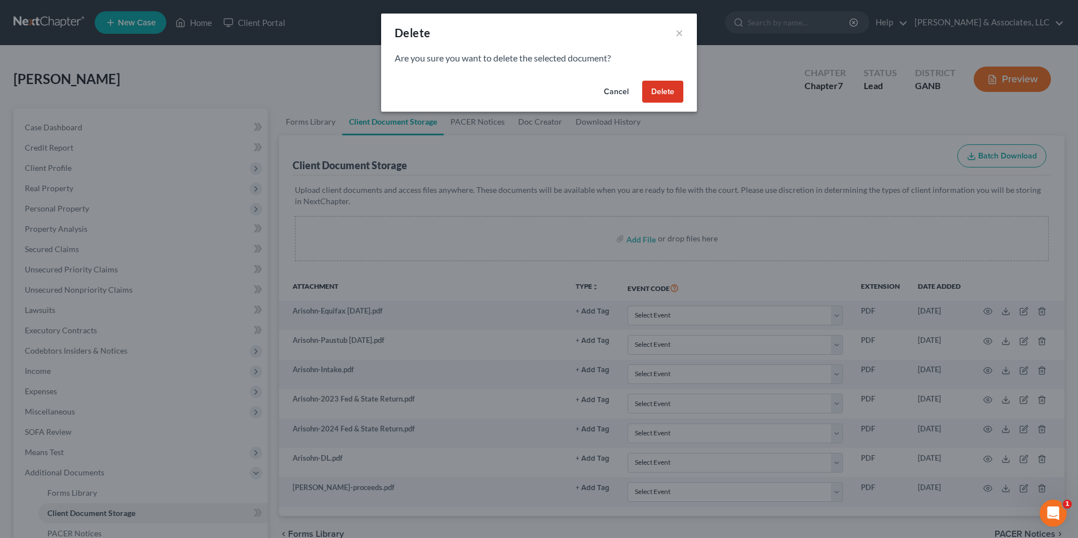
click at [670, 96] on button "Delete" at bounding box center [662, 92] width 41 height 23
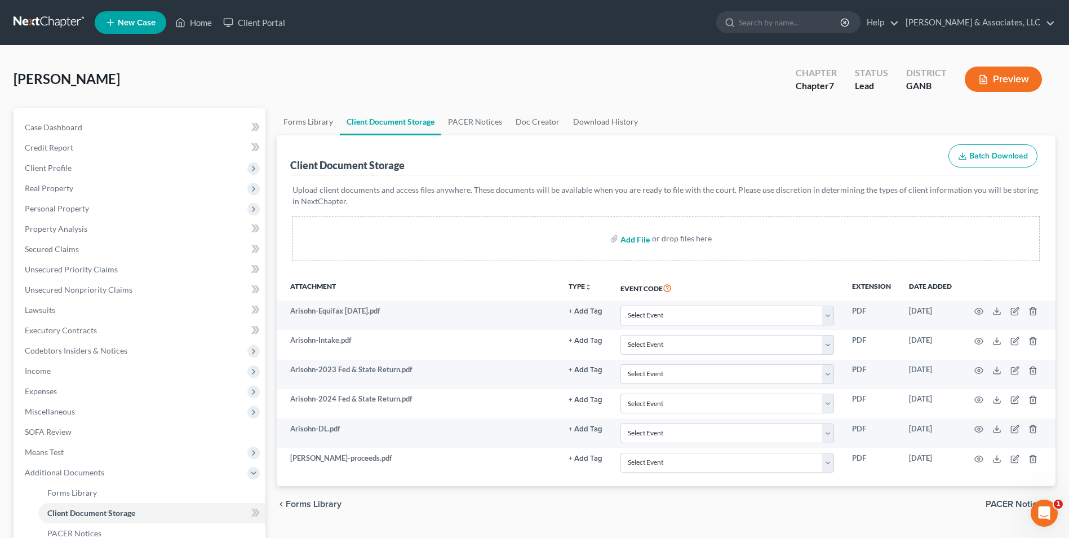
click at [632, 239] on input "file" at bounding box center [634, 238] width 27 height 20
type input "C:\fakepath\Arisohn.Pay Stubs.pdf"
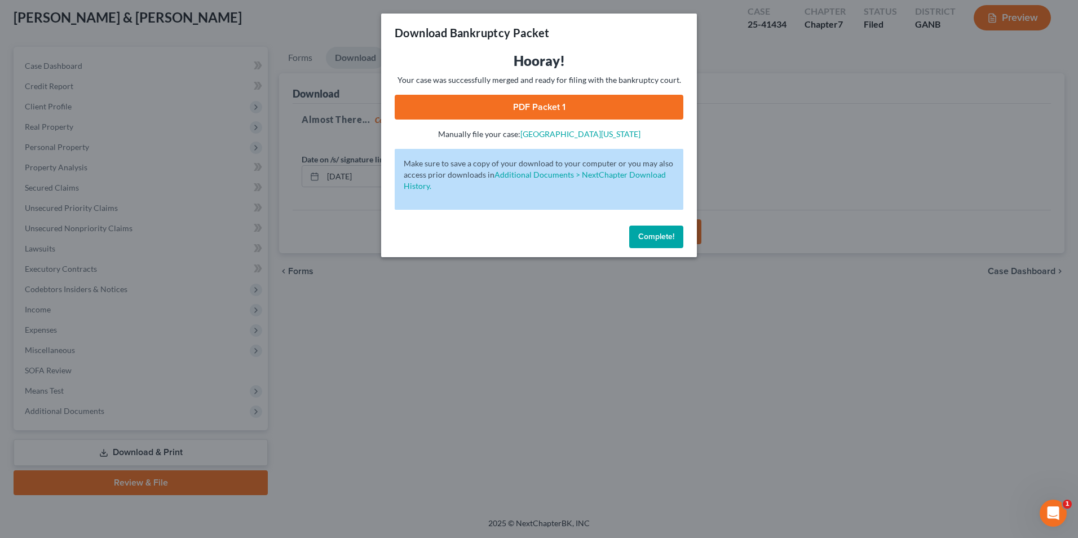
click at [656, 236] on span "Complete!" at bounding box center [656, 237] width 36 height 10
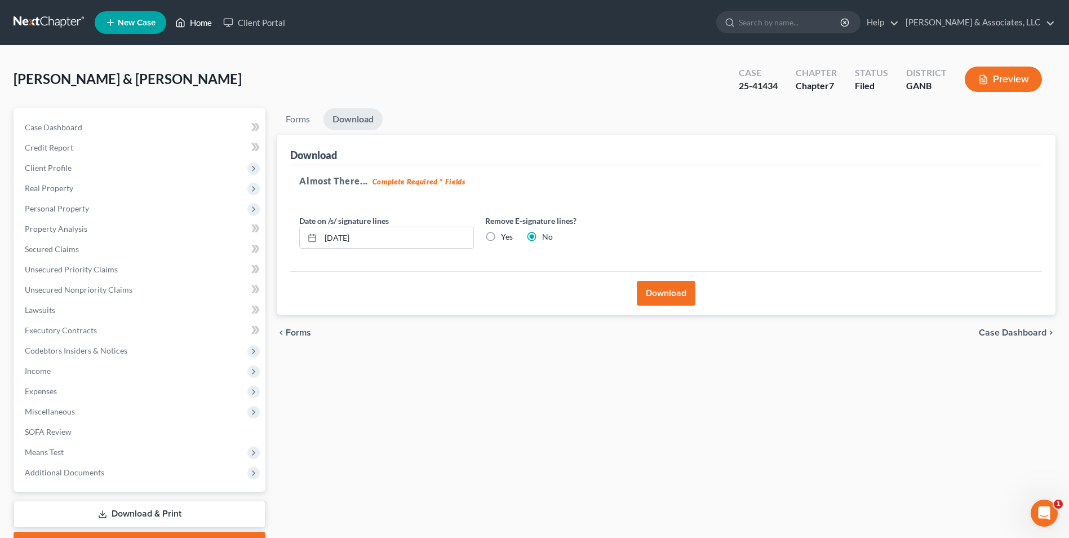
click at [196, 20] on link "Home" at bounding box center [194, 22] width 48 height 20
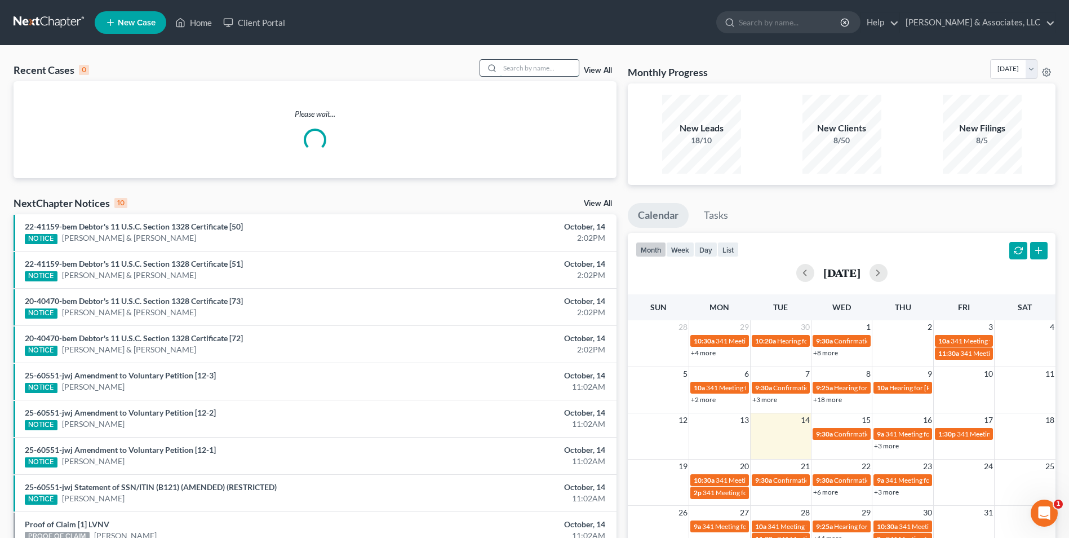
click at [528, 67] on input "search" at bounding box center [539, 68] width 79 height 16
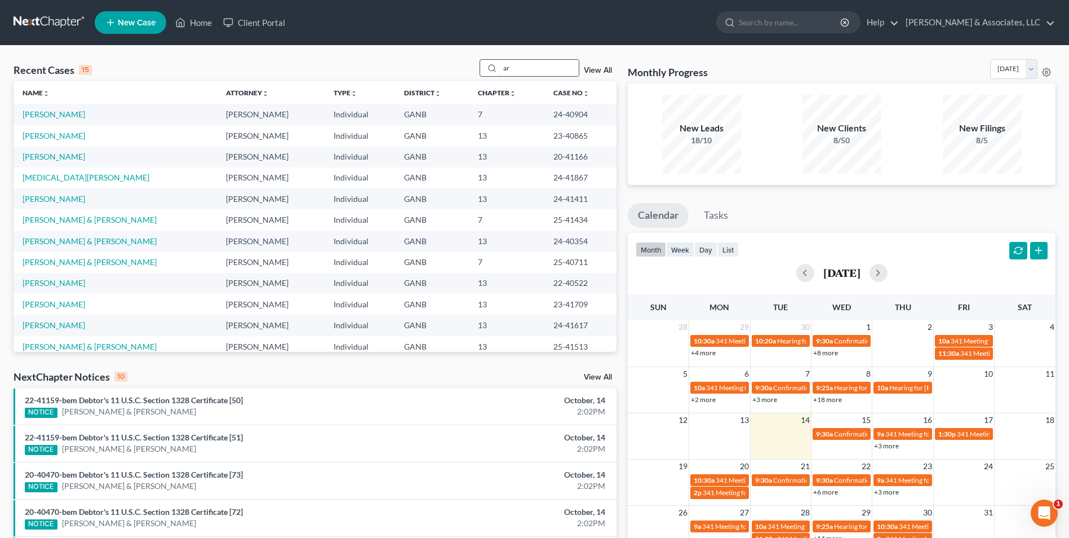
type input "ar"
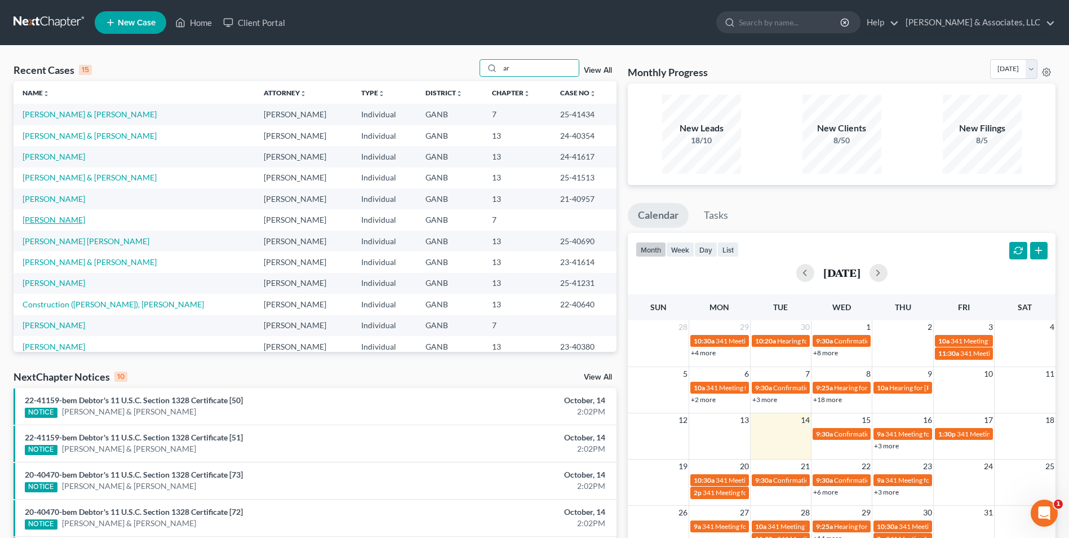
click at [65, 218] on link "[PERSON_NAME]" at bounding box center [54, 220] width 63 height 10
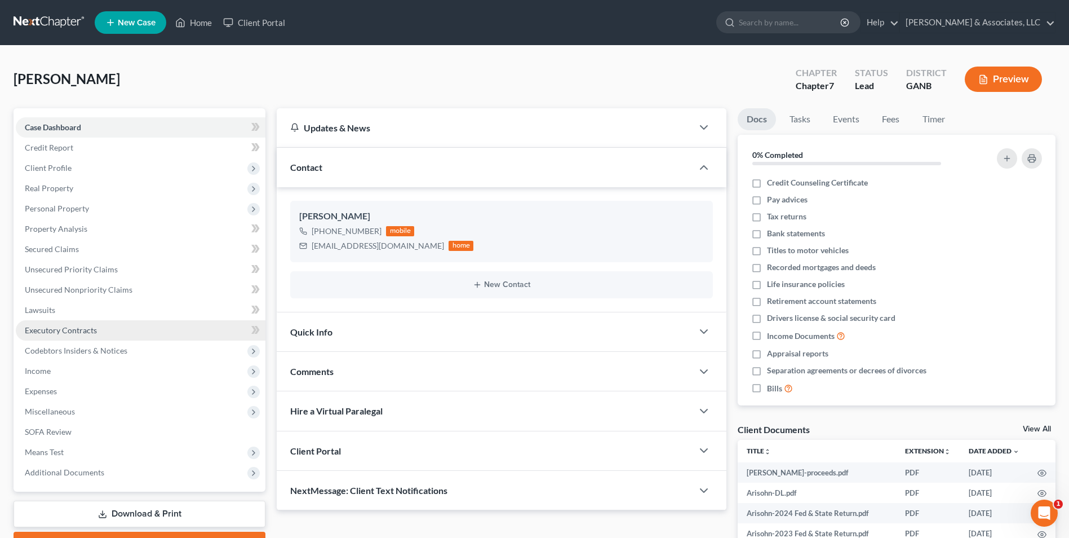
click at [65, 333] on span "Executory Contracts" at bounding box center [61, 330] width 72 height 10
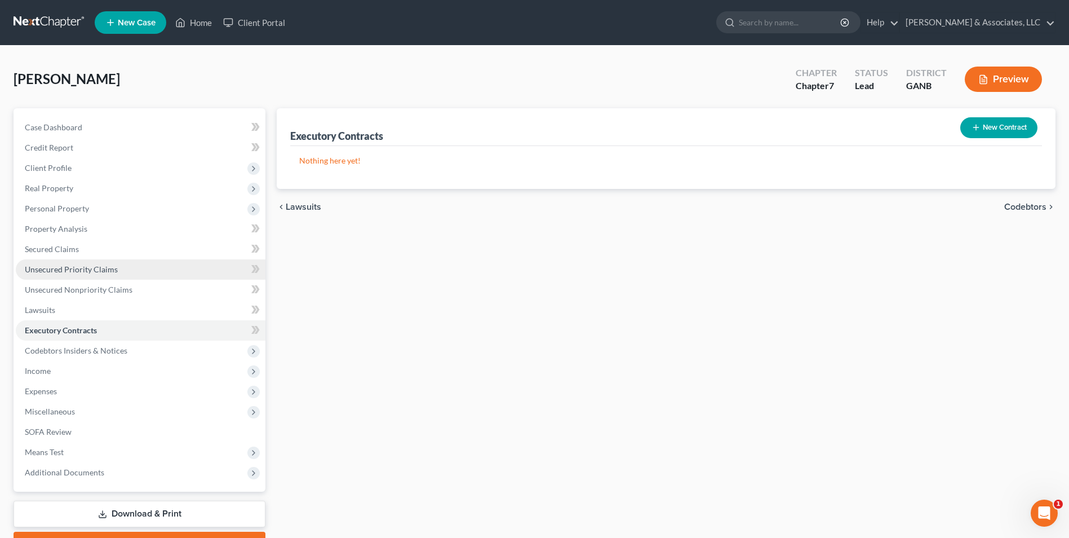
click at [99, 272] on span "Unsecured Priority Claims" at bounding box center [71, 269] width 93 height 10
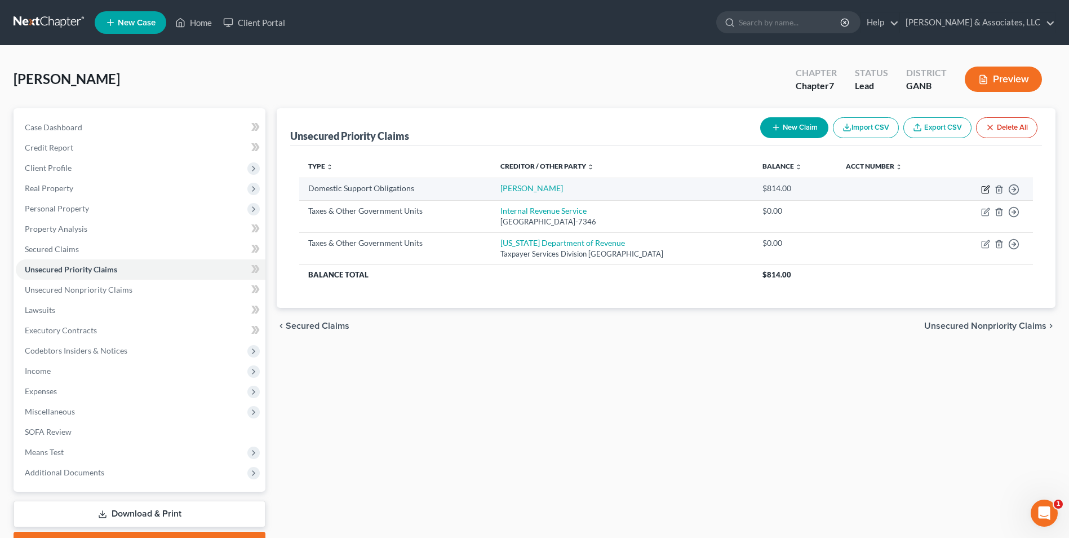
click at [983, 192] on icon "button" at bounding box center [985, 189] width 9 height 9
select select "0"
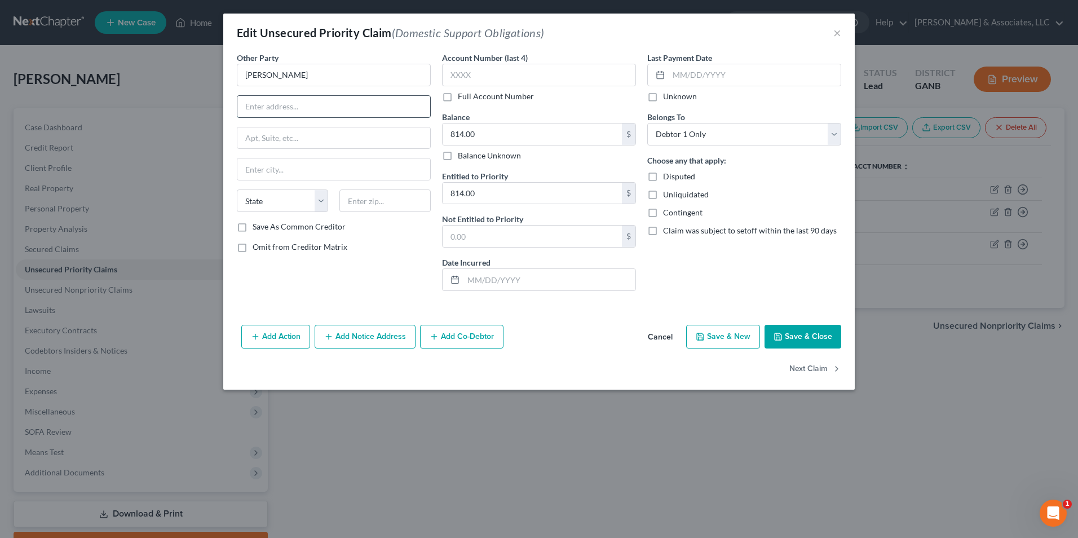
click at [316, 109] on input "text" at bounding box center [333, 106] width 193 height 21
type input "298 Villa Creed"
type input "Unit 40"
type input "[GEOGRAPHIC_DATA]"
select select "10"
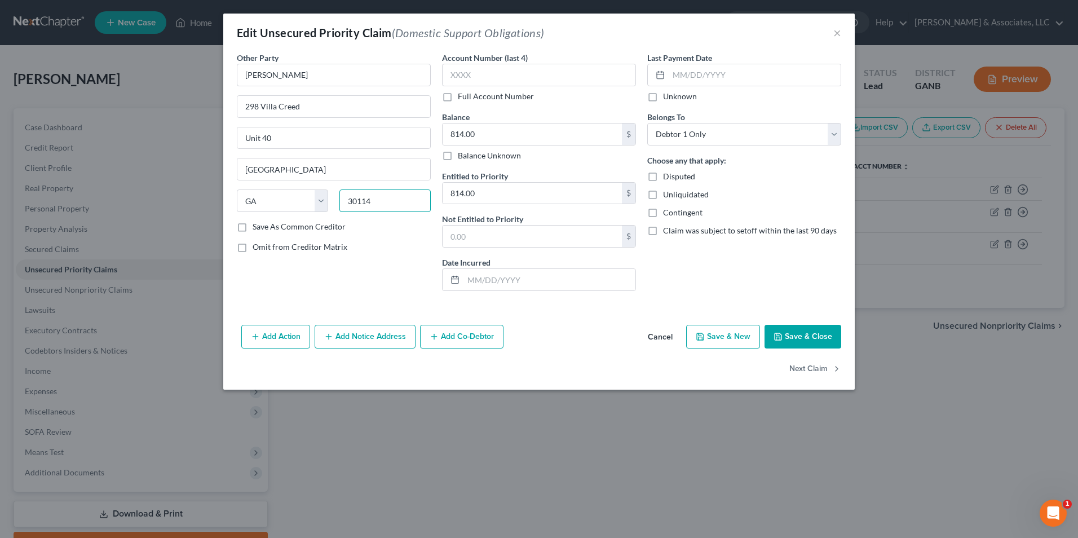
type input "30114"
click at [344, 305] on div "Other Party * [PERSON_NAME] 298 Villa Creed Unit 40 [GEOGRAPHIC_DATA] [US_STATE…" at bounding box center [538, 186] width 631 height 268
click at [369, 338] on button "Add Notice Address" at bounding box center [364, 337] width 101 height 24
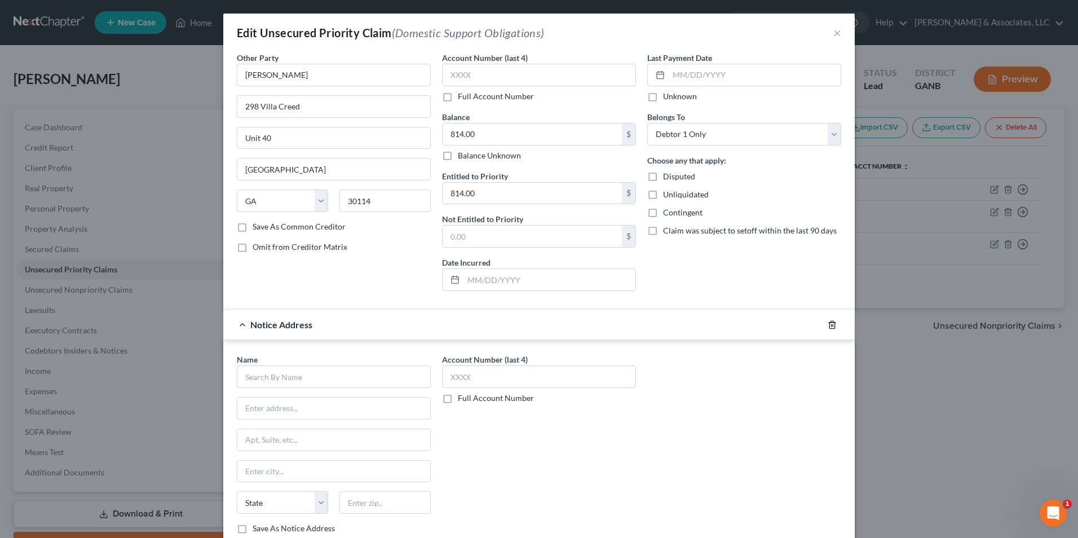
click at [830, 325] on icon "button" at bounding box center [831, 324] width 9 height 9
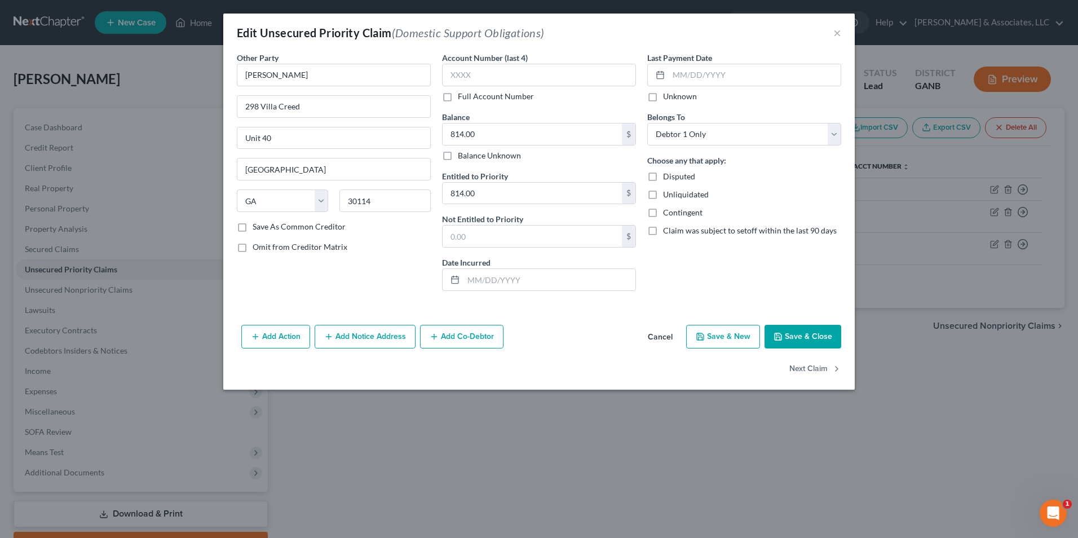
click at [822, 332] on button "Save & Close" at bounding box center [802, 337] width 77 height 24
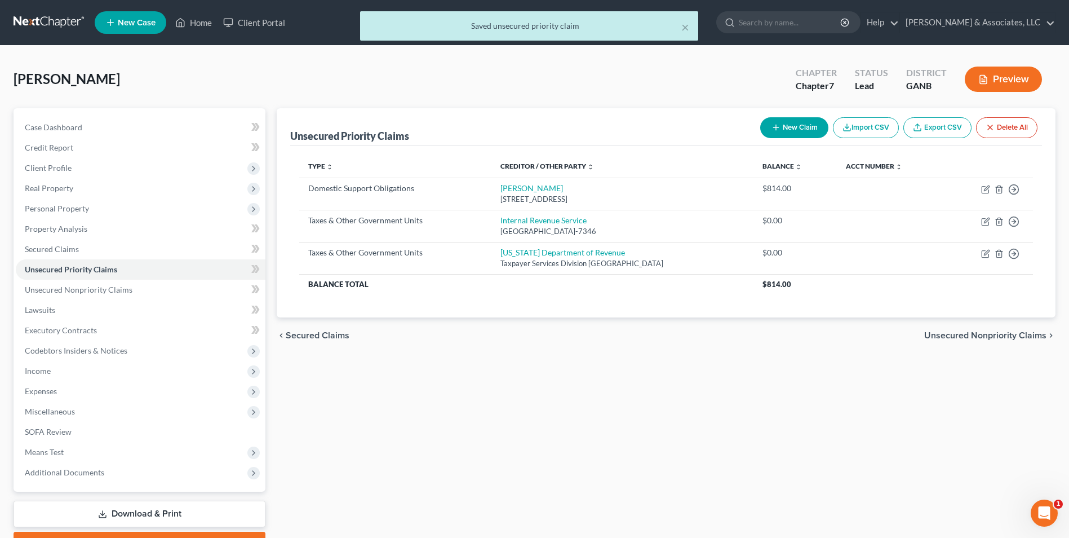
click at [1002, 83] on button "Preview" at bounding box center [1003, 79] width 77 height 25
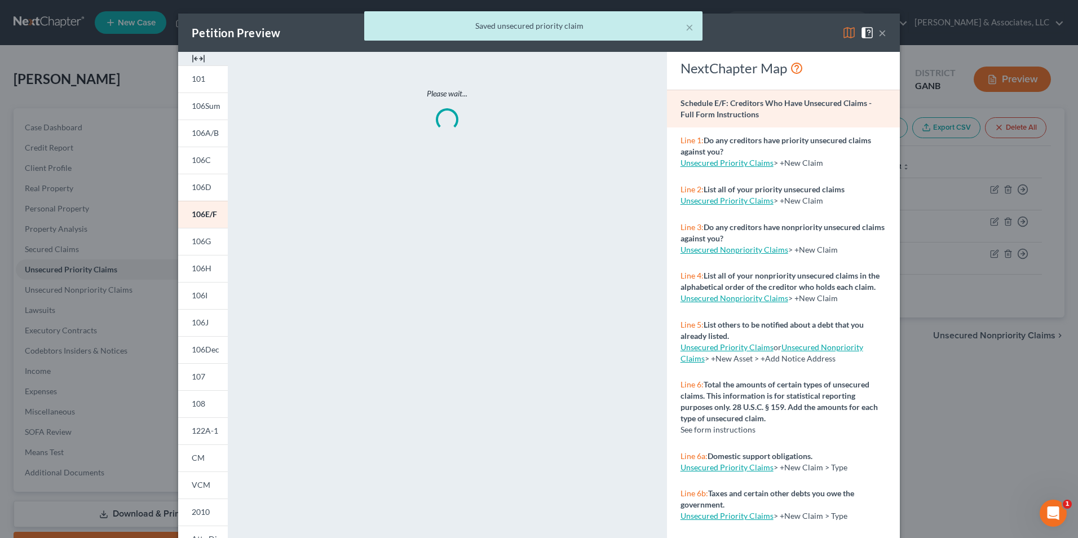
click at [192, 61] on img at bounding box center [199, 59] width 14 height 14
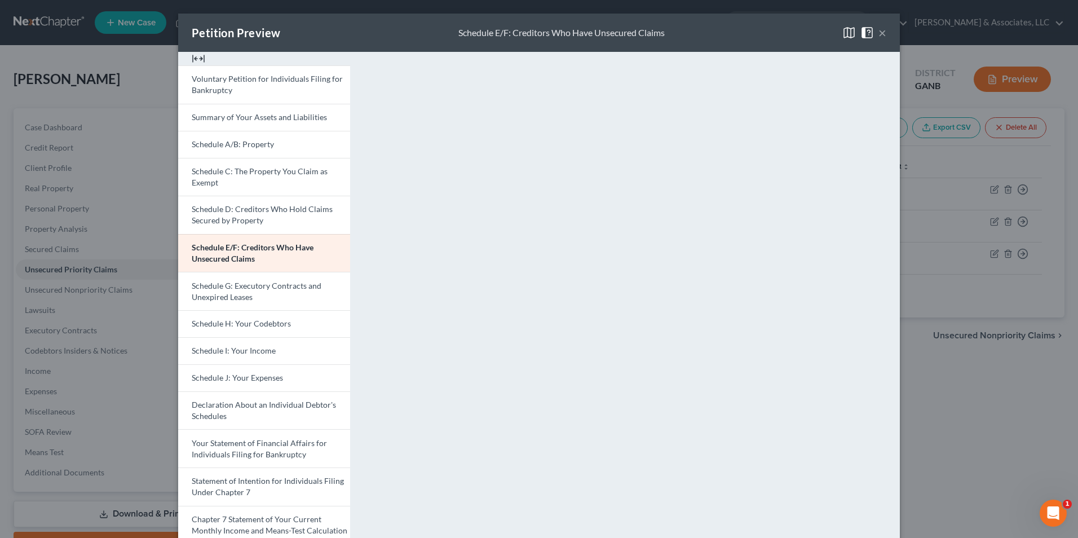
click at [878, 32] on button "×" at bounding box center [882, 33] width 8 height 14
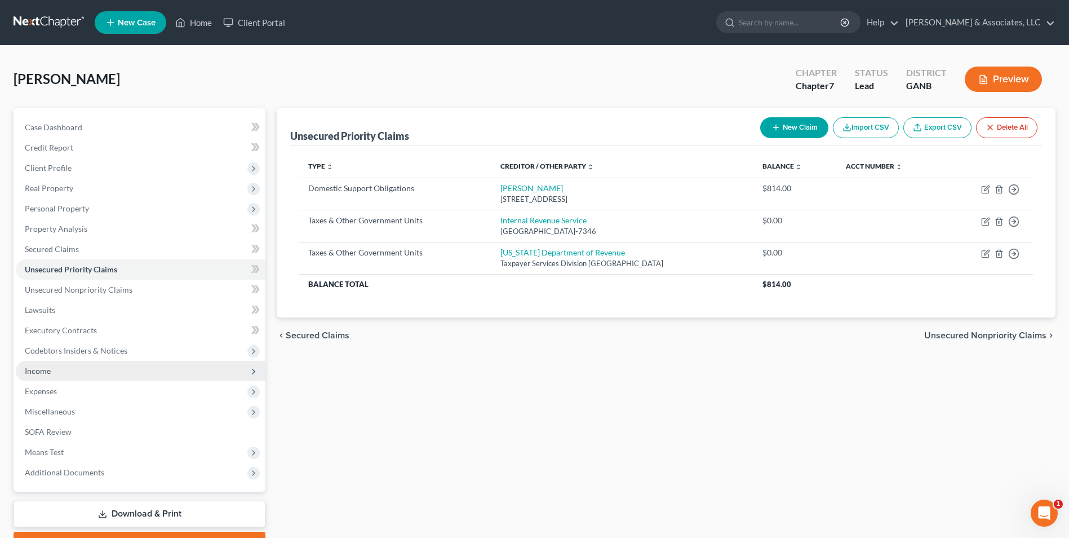
click at [24, 373] on span "Income" at bounding box center [141, 371] width 250 height 20
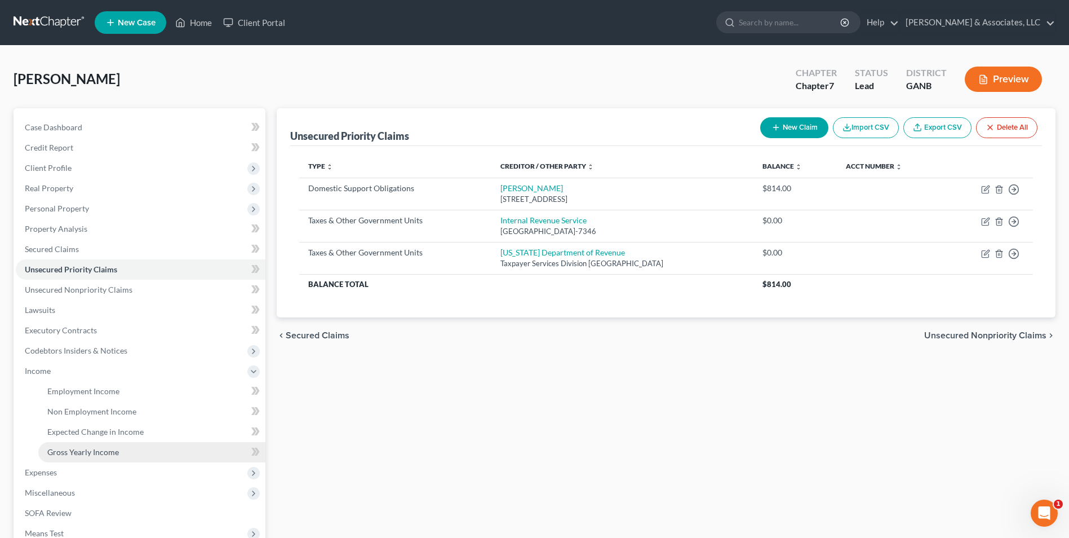
click at [91, 455] on span "Gross Yearly Income" at bounding box center [83, 452] width 72 height 10
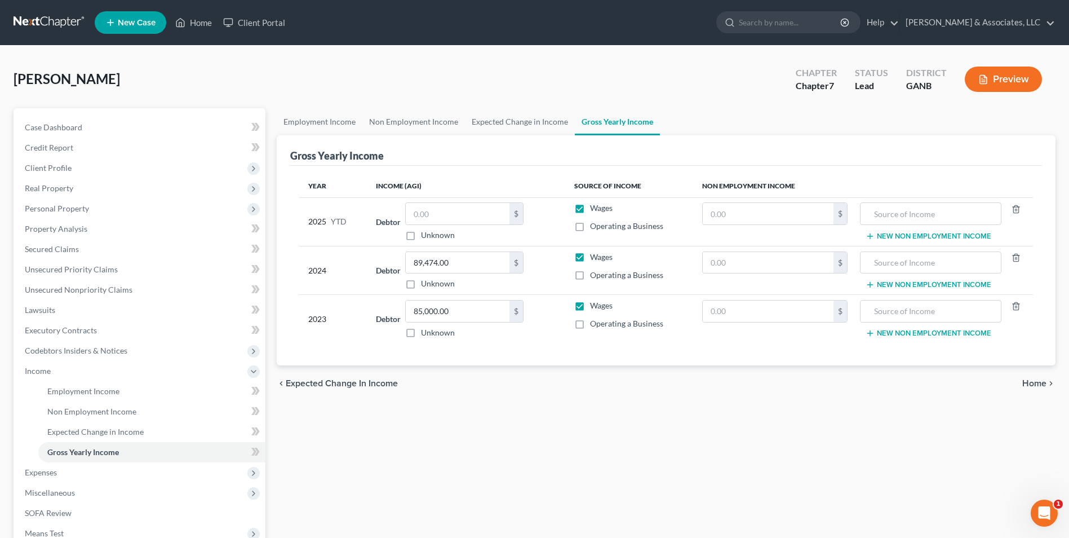
click at [454, 200] on td "Debtor $ Unknown Balance Undetermined $ Unknown" at bounding box center [466, 221] width 198 height 48
click at [483, 215] on input "text" at bounding box center [458, 213] width 104 height 21
type input "72,219.00"
click at [747, 470] on div "Employment Income Non Employment Income Expected Change in Income Gross Yearly …" at bounding box center [666, 372] width 790 height 529
click at [1014, 62] on div "Chapter Chapter 7 Status Lead District GANB Preview" at bounding box center [918, 79] width 273 height 40
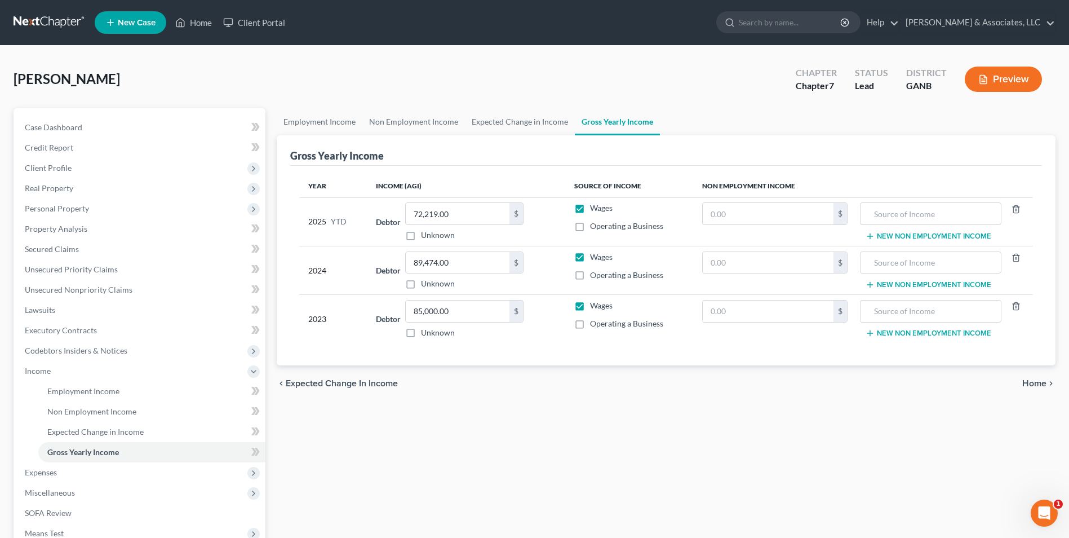
click at [1008, 85] on button "Preview" at bounding box center [1003, 79] width 77 height 25
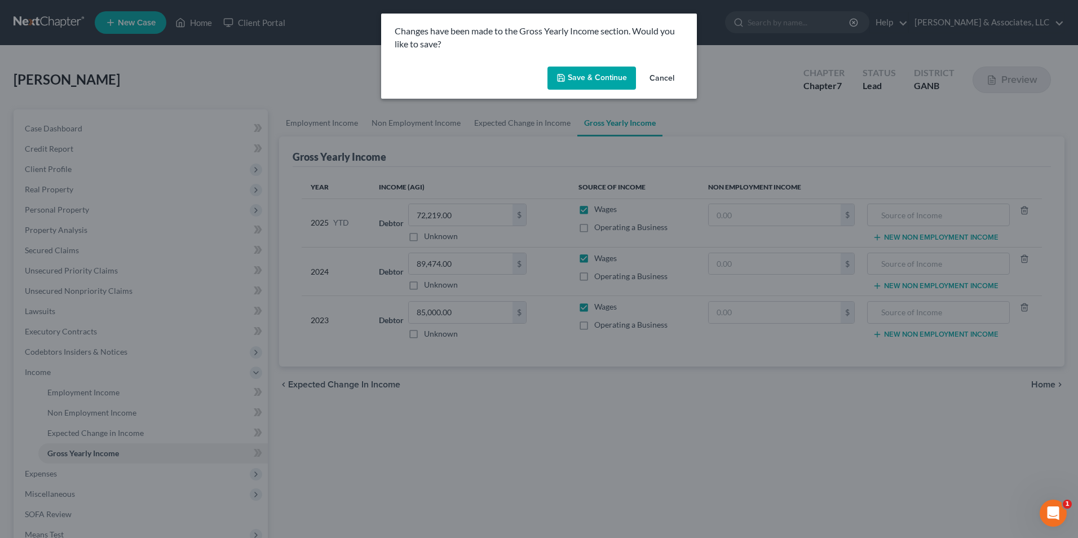
click at [580, 83] on button "Save & Continue" at bounding box center [591, 79] width 88 height 24
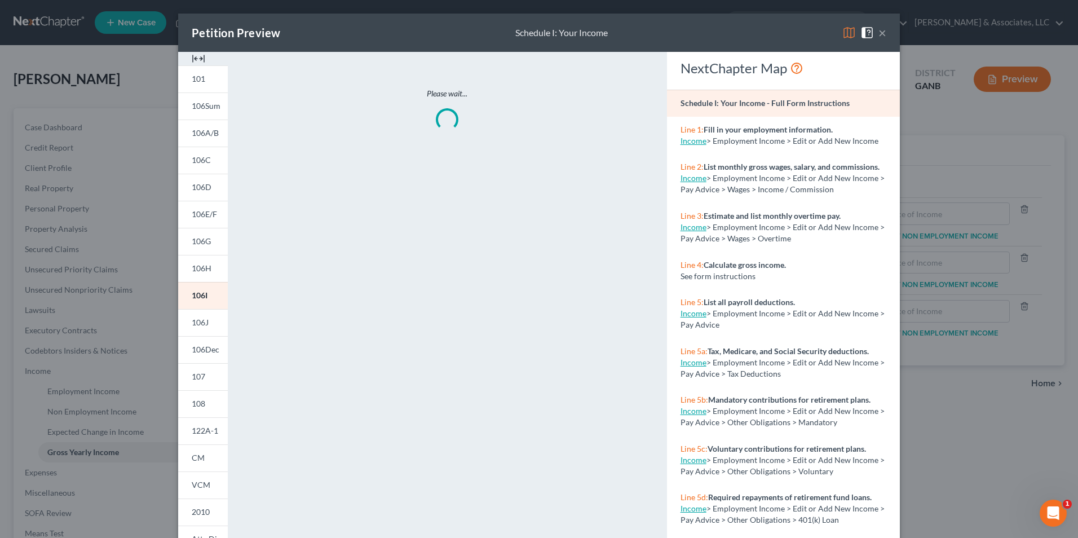
click at [193, 57] on img at bounding box center [199, 59] width 14 height 14
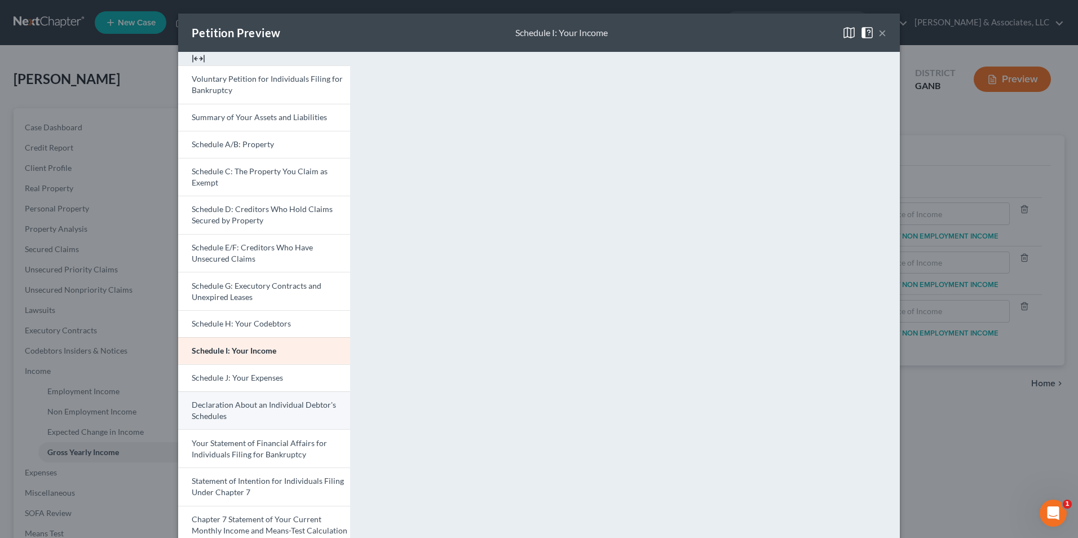
scroll to position [56, 0]
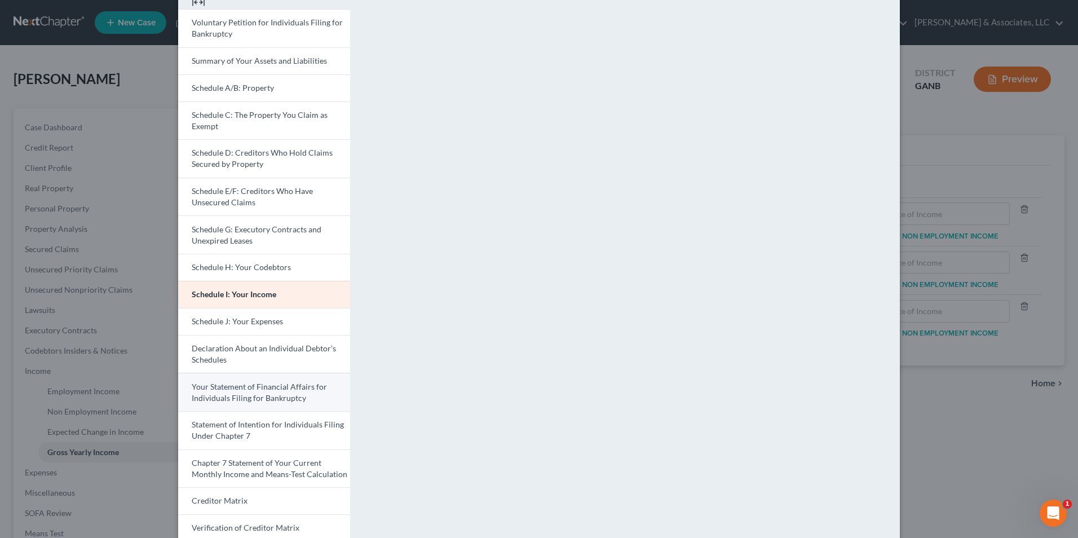
click at [283, 391] on link "Your Statement of Financial Affairs for Individuals Filing for Bankruptcy" at bounding box center [264, 392] width 172 height 38
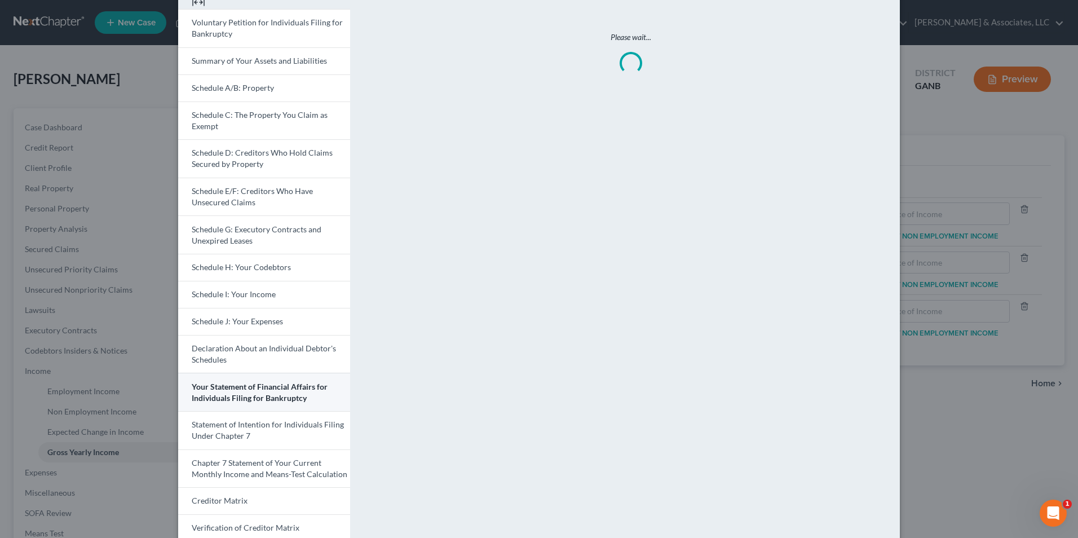
click at [283, 391] on link "Your Statement of Financial Affairs for Individuals Filing for Bankruptcy" at bounding box center [264, 392] width 172 height 38
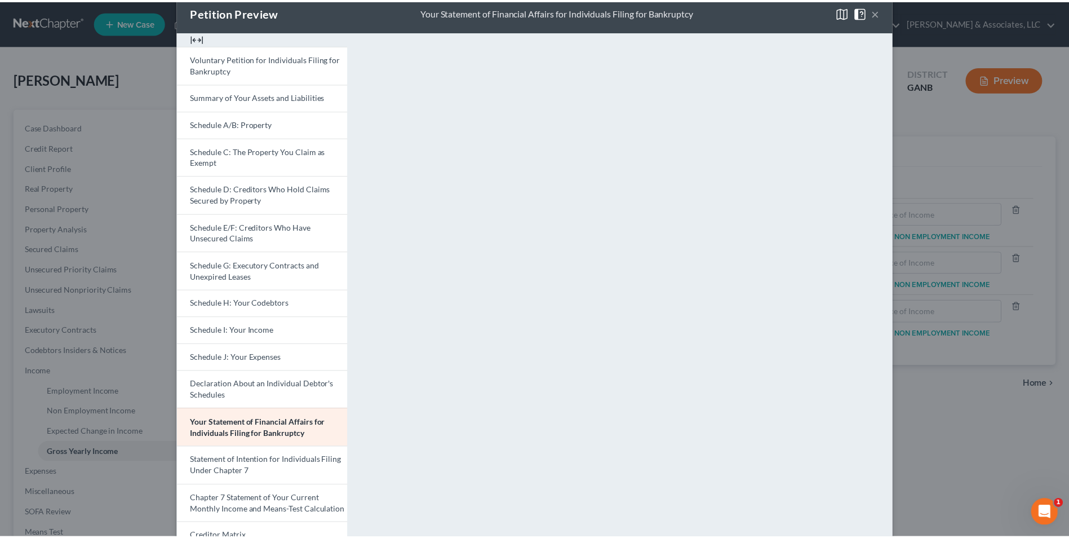
scroll to position [0, 0]
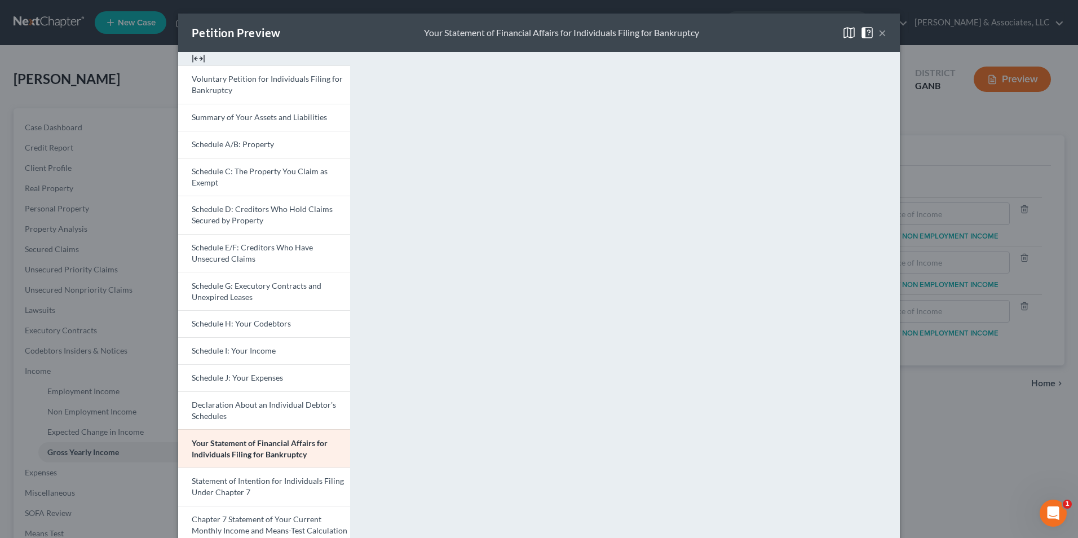
click at [879, 38] on button "×" at bounding box center [882, 33] width 8 height 14
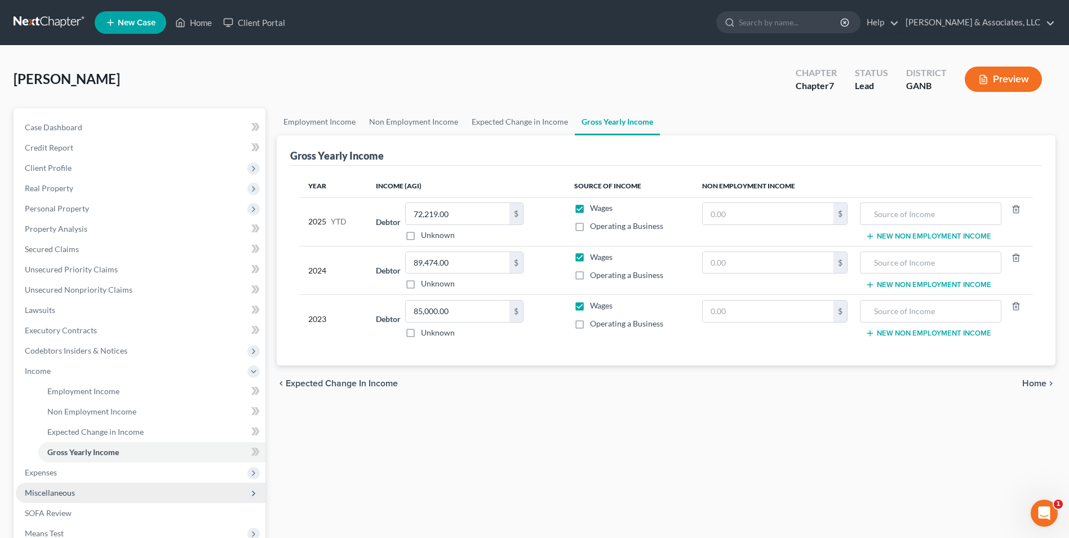
click at [59, 490] on span "Miscellaneous" at bounding box center [50, 492] width 50 height 10
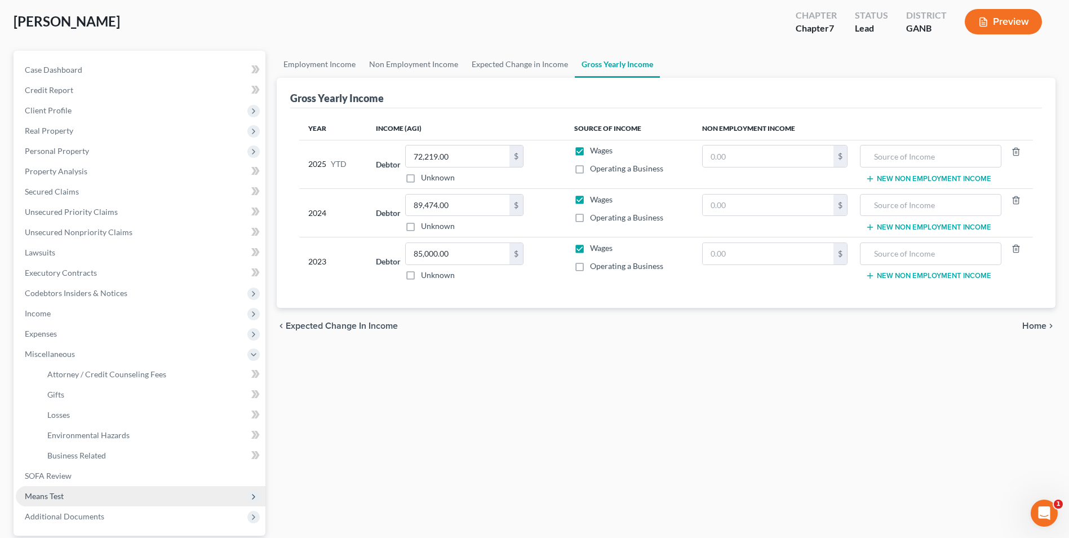
scroll to position [113, 0]
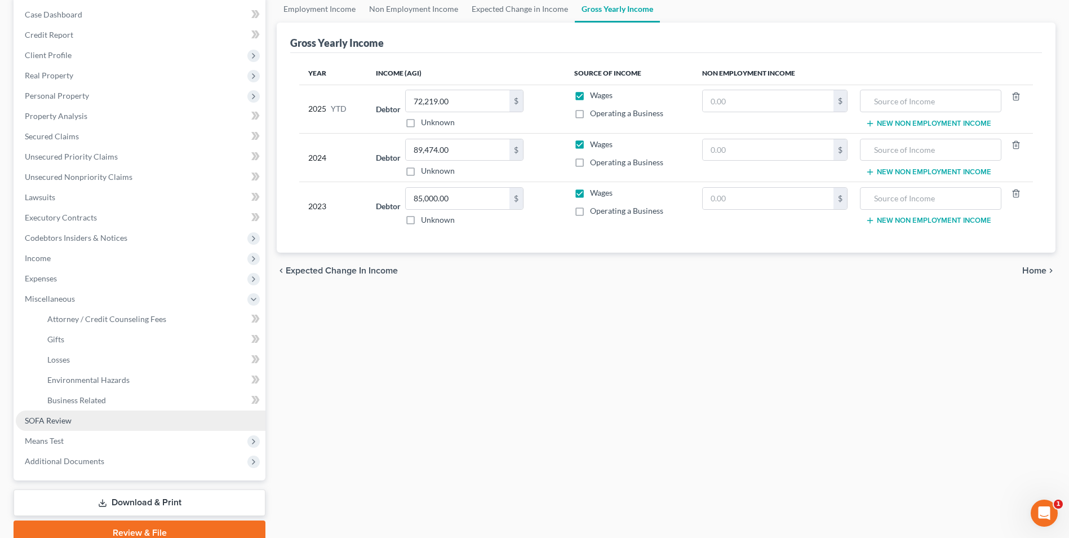
click at [67, 424] on span "SOFA Review" at bounding box center [48, 420] width 47 height 10
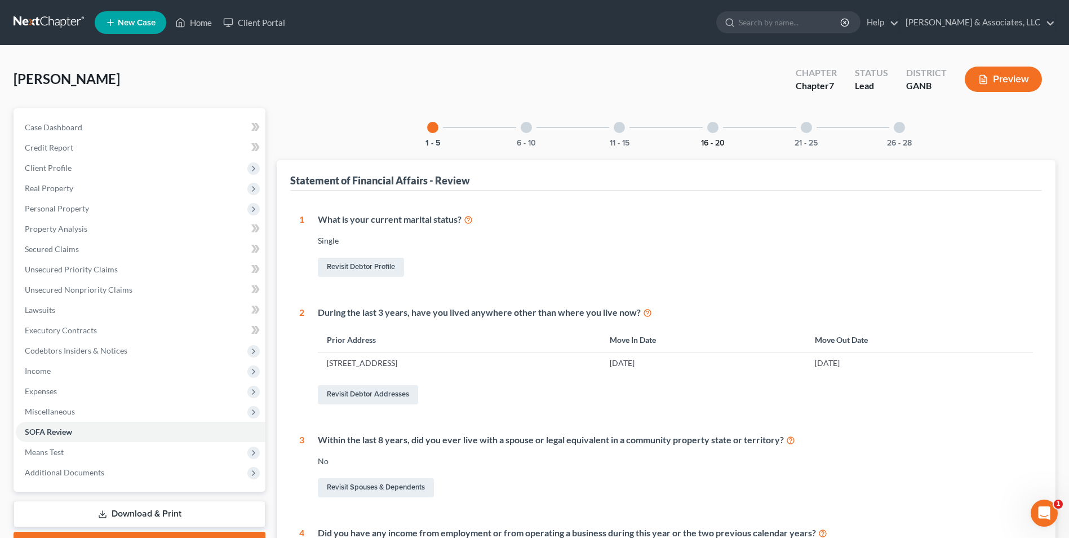
click at [704, 146] on button "16 - 20" at bounding box center [713, 143] width 24 height 8
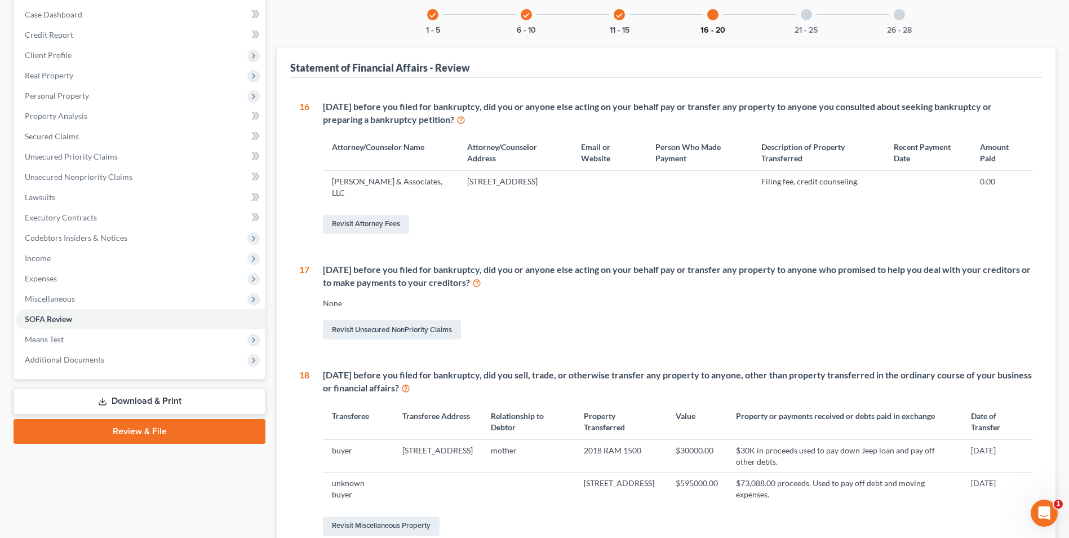
scroll to position [169, 0]
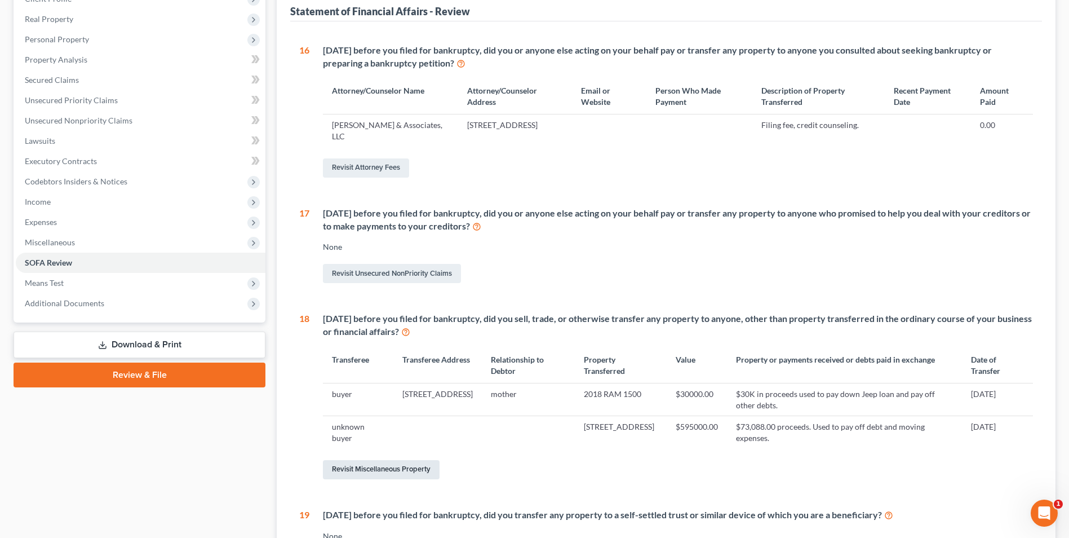
click at [378, 472] on link "Revisit Miscellaneous Property" at bounding box center [381, 469] width 117 height 19
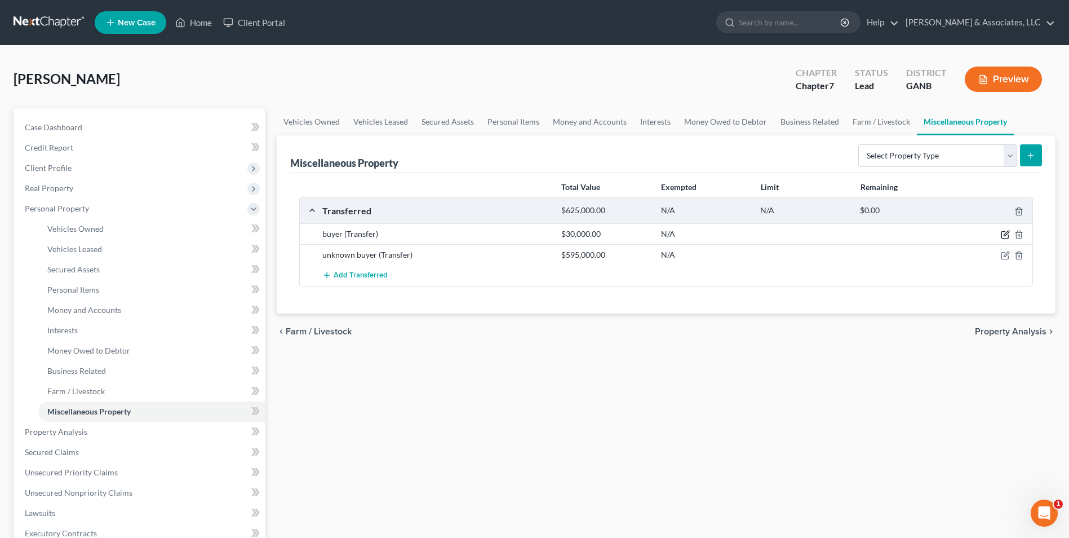
click at [1003, 233] on icon "button" at bounding box center [1005, 234] width 9 height 9
select select "Ordinary (within 2 years)"
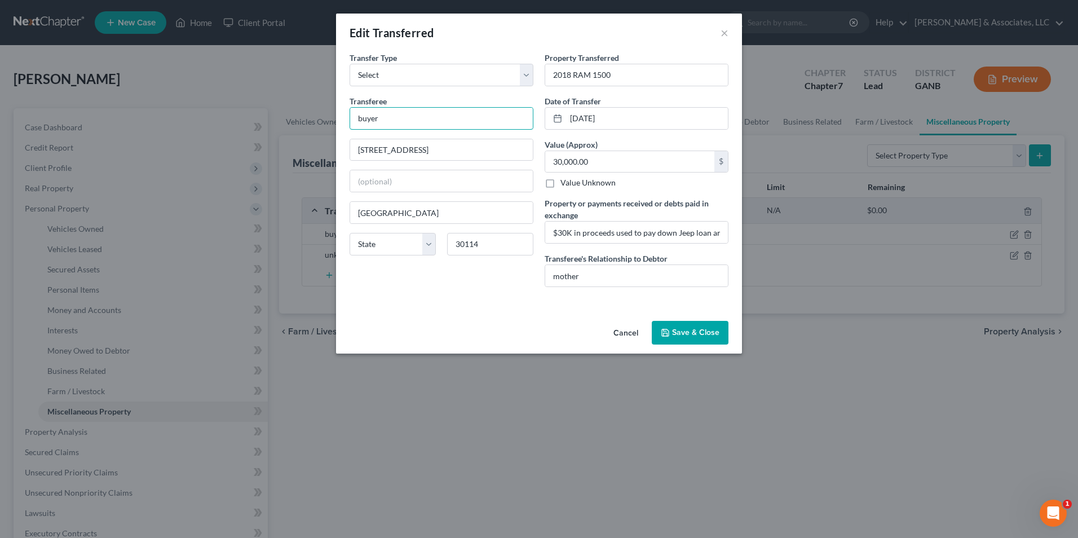
drag, startPoint x: 380, startPoint y: 122, endPoint x: 342, endPoint y: 125, distance: 38.4
click at [342, 125] on div "An exemption set must first be selected from the Filing Information section. Tr…" at bounding box center [539, 184] width 406 height 264
type input "Alison Arisohn"
click at [704, 335] on button "Save & Close" at bounding box center [689, 333] width 77 height 24
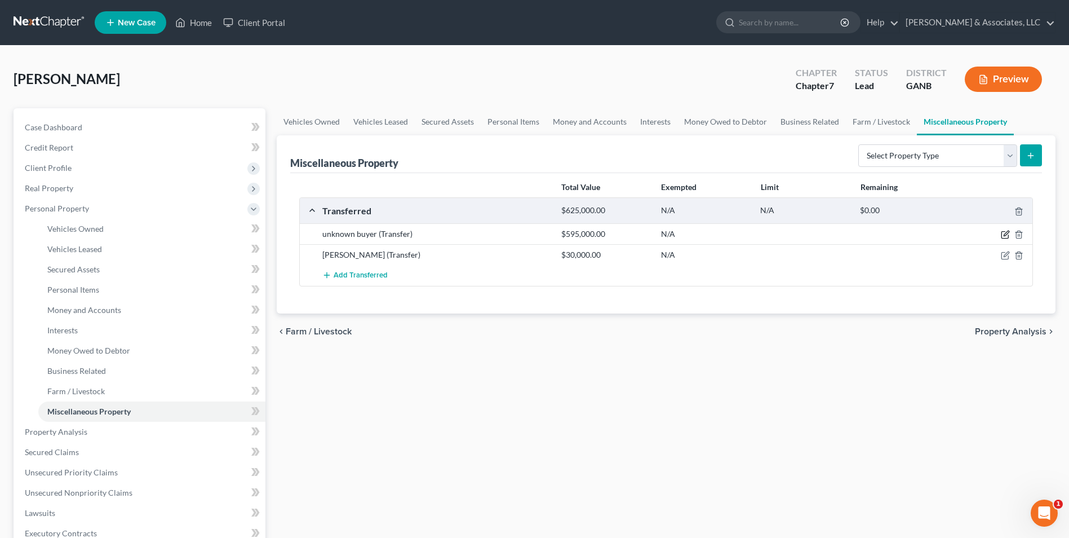
click at [1005, 232] on icon "button" at bounding box center [1005, 234] width 9 height 9
select select "Ordinary (within 2 years)"
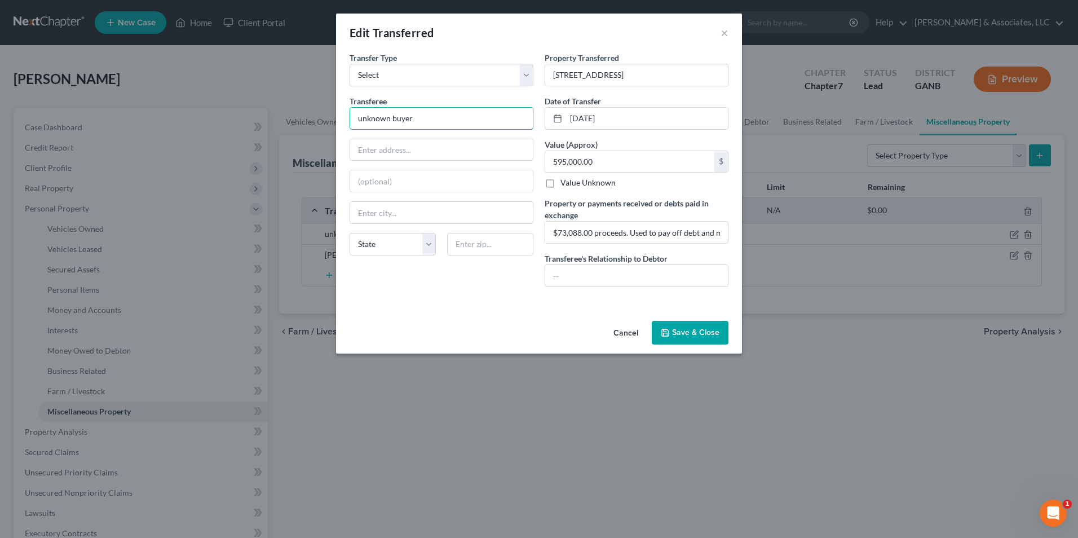
drag, startPoint x: 440, startPoint y: 116, endPoint x: 219, endPoint y: 125, distance: 220.5
click at [219, 125] on div "Edit Transferred × An exemption set must first be selected from the Filing Info…" at bounding box center [539, 269] width 1078 height 538
type input "Daryl & Mary Christensen"
type input "523 Black Horse Circle"
type input "Canton"
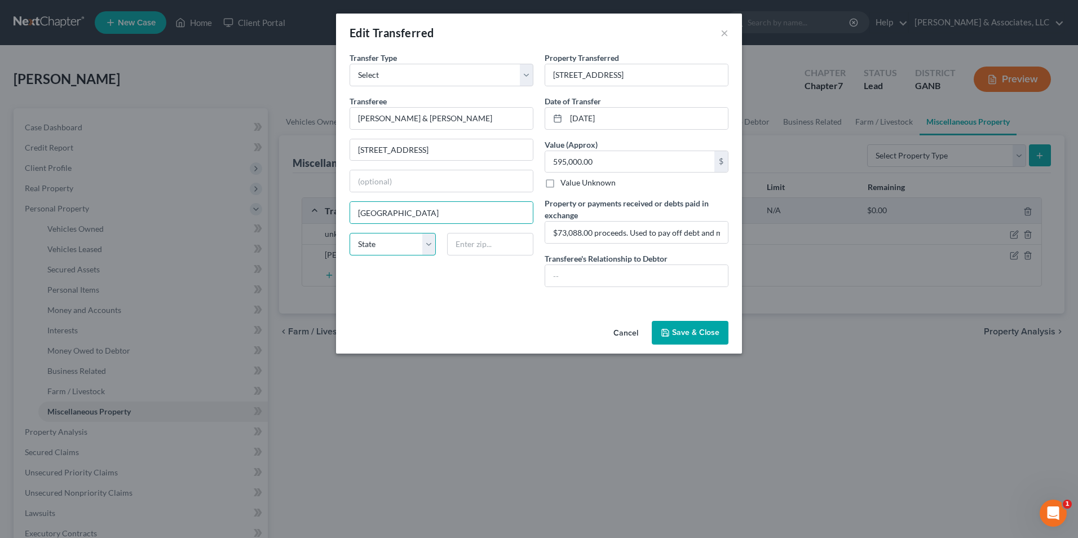
select select "10"
type input "30114"
click at [706, 334] on button "Save & Close" at bounding box center [689, 333] width 77 height 24
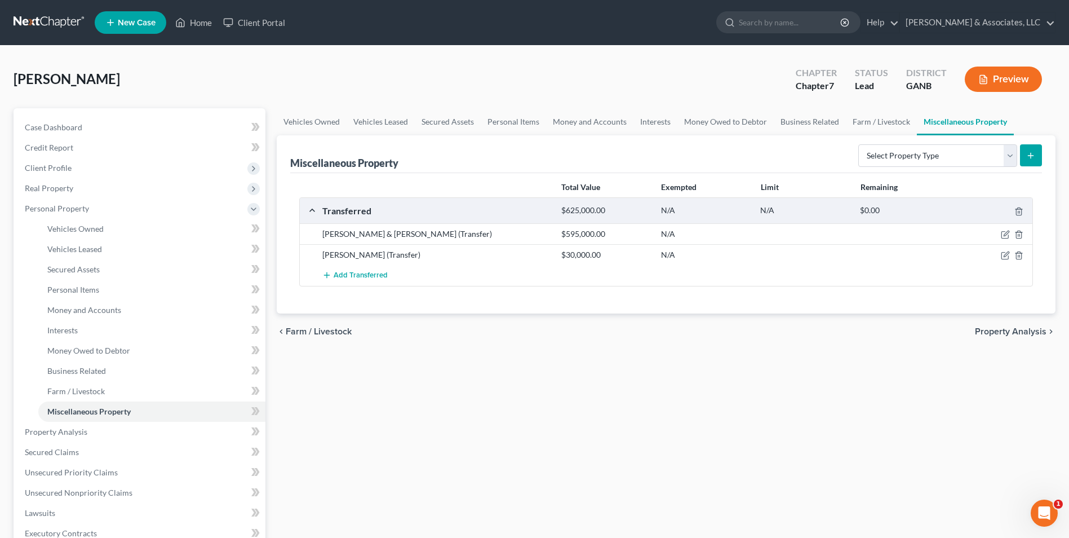
click at [1006, 80] on button "Preview" at bounding box center [1003, 79] width 77 height 25
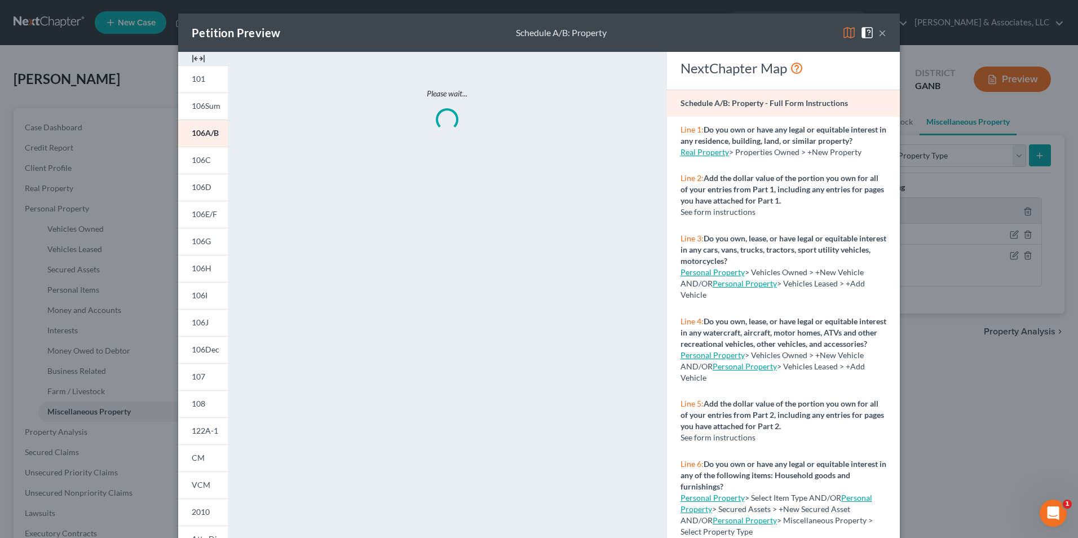
click at [196, 57] on img at bounding box center [199, 59] width 14 height 14
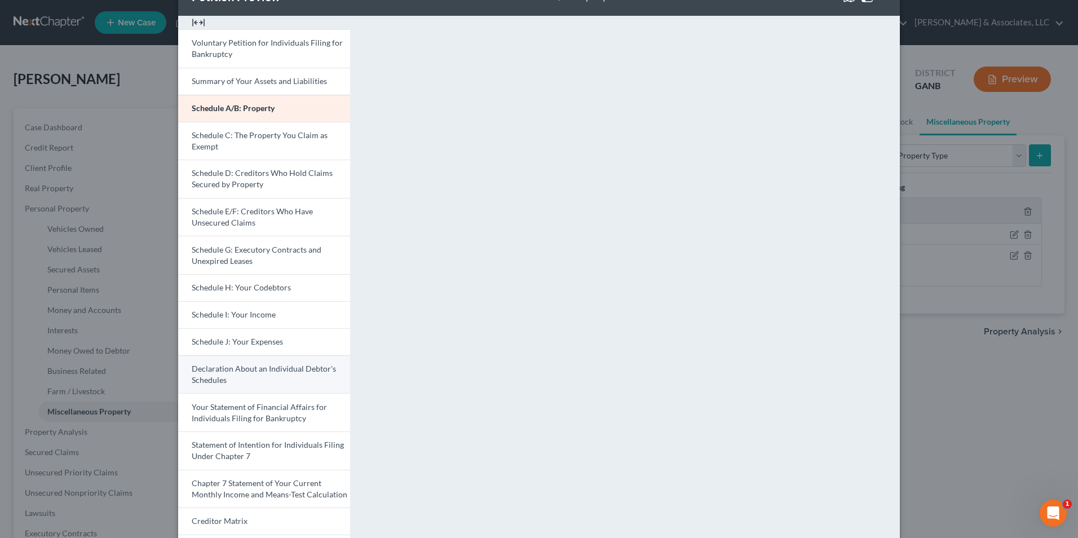
scroll to position [56, 0]
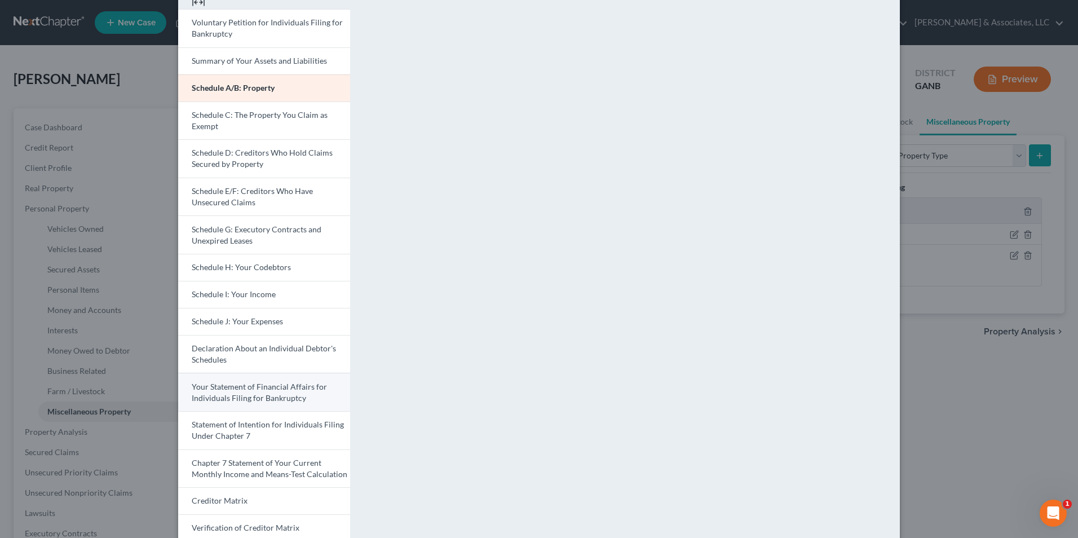
click at [260, 397] on span "Your Statement of Financial Affairs for Individuals Filing for Bankruptcy" at bounding box center [259, 392] width 135 height 21
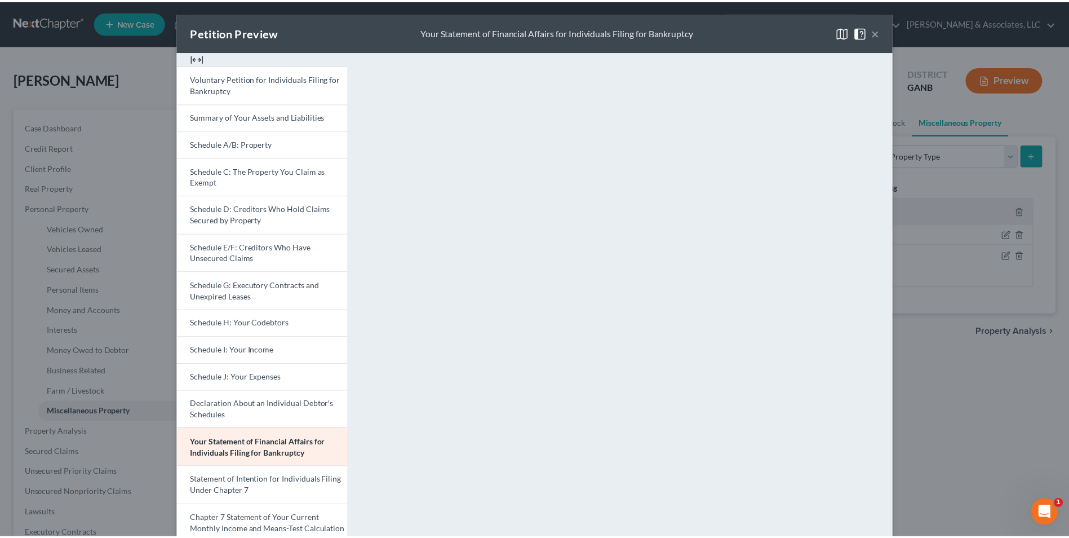
scroll to position [0, 0]
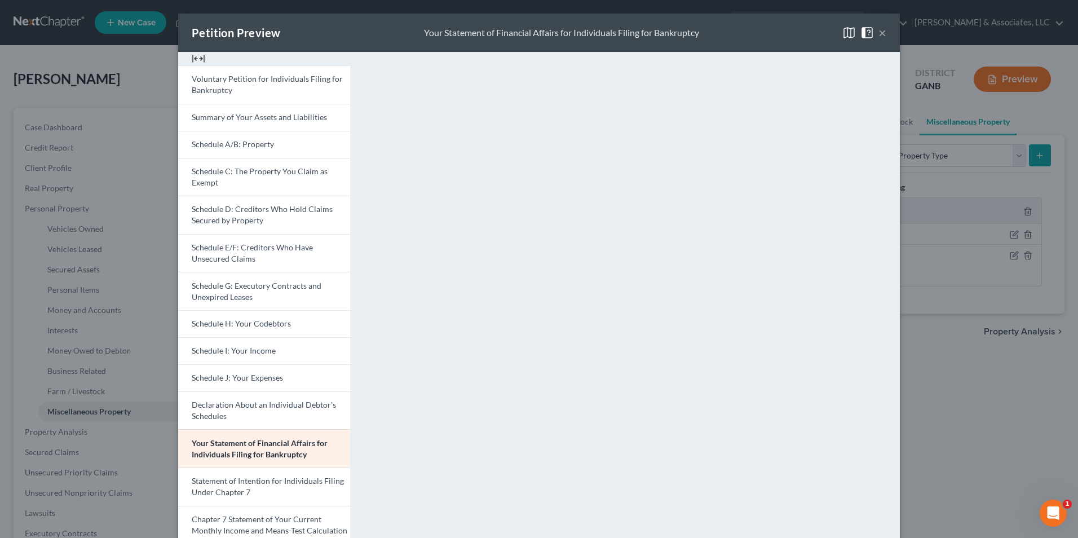
click at [879, 30] on button "×" at bounding box center [882, 33] width 8 height 14
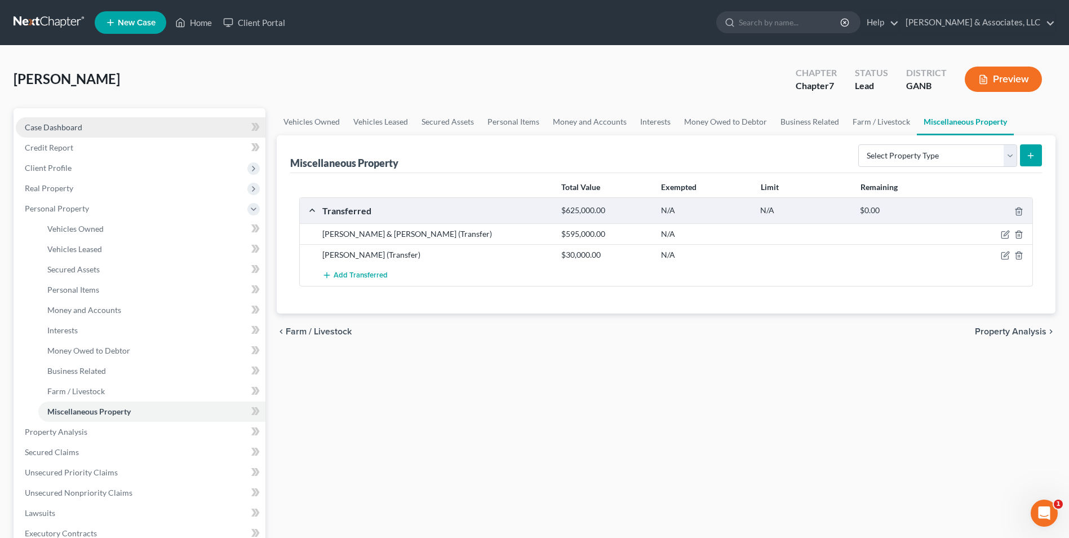
click at [72, 123] on span "Case Dashboard" at bounding box center [53, 127] width 57 height 10
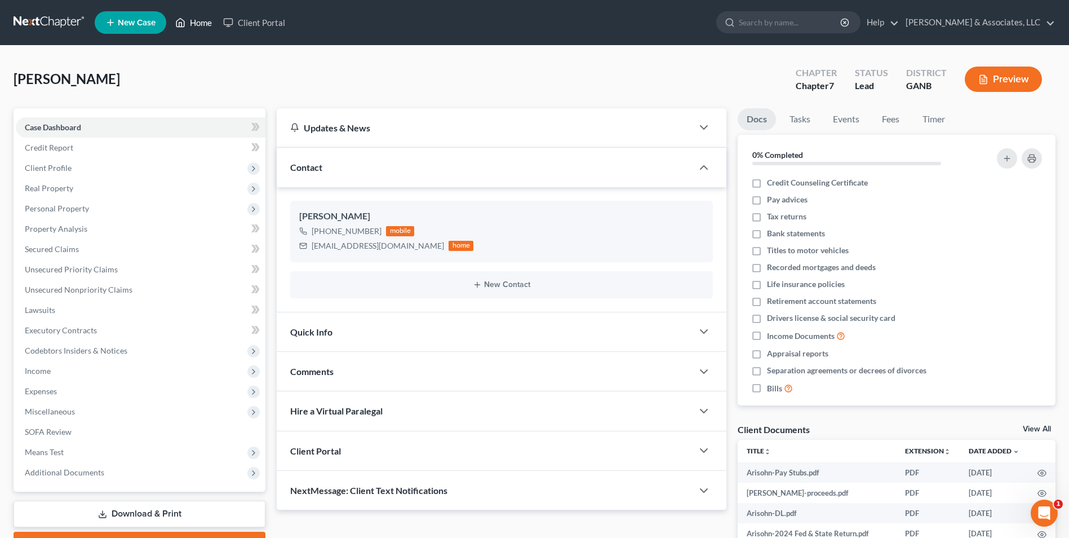
click at [196, 25] on link "Home" at bounding box center [194, 22] width 48 height 20
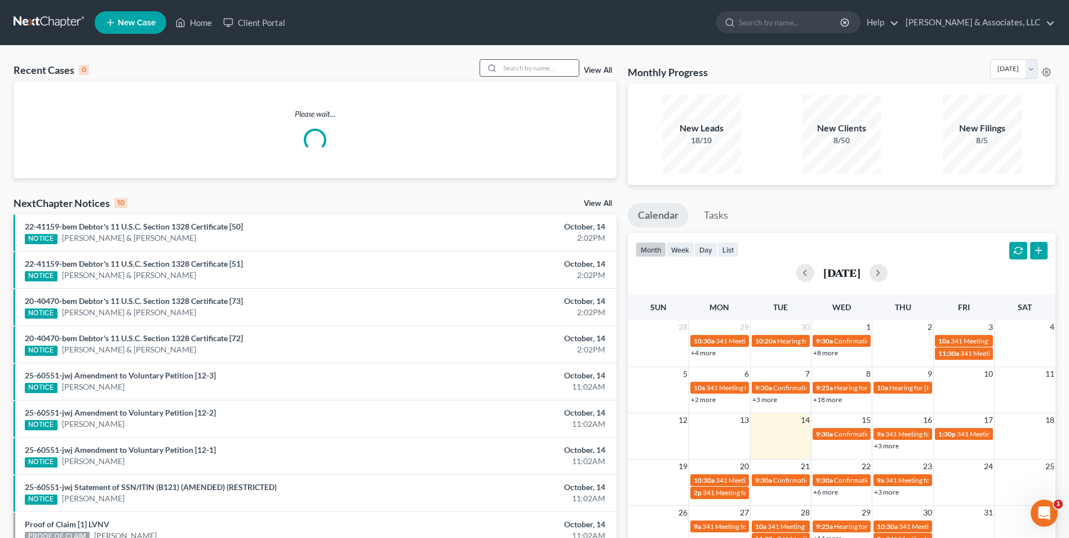
click at [511, 70] on input "search" at bounding box center [539, 68] width 79 height 16
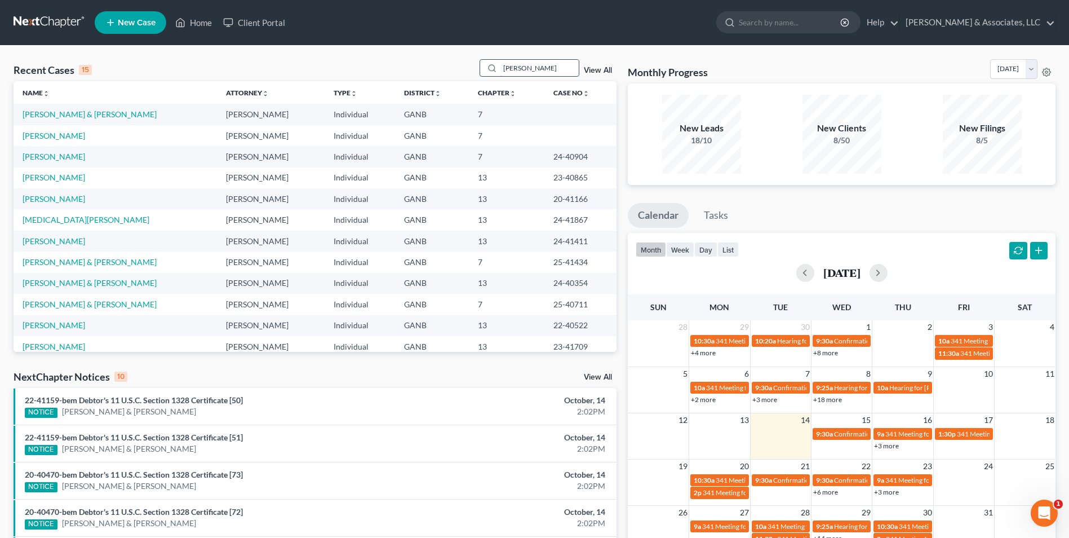
type input "eller"
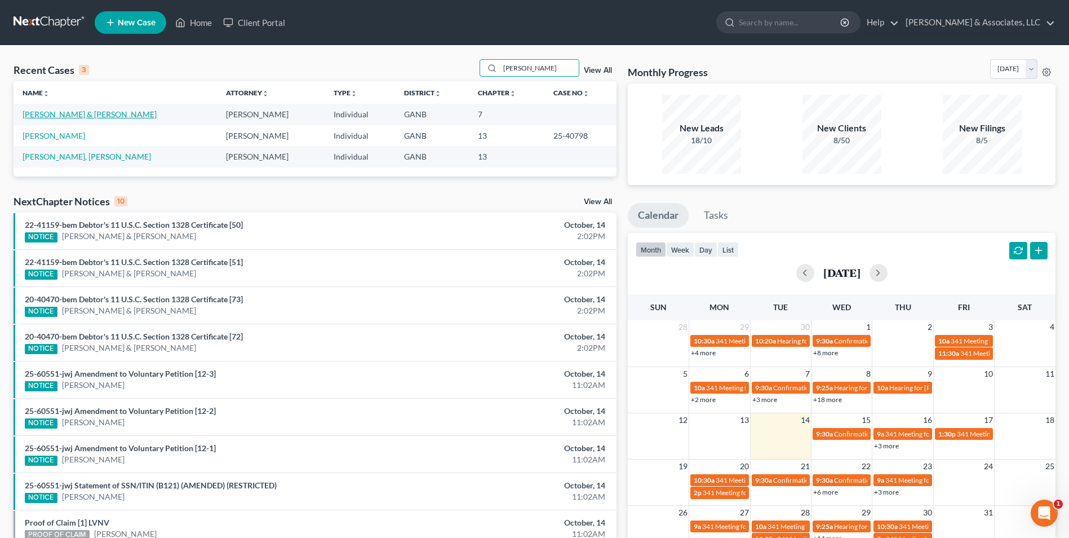
click at [55, 116] on link "[PERSON_NAME] & [PERSON_NAME]" at bounding box center [90, 114] width 134 height 10
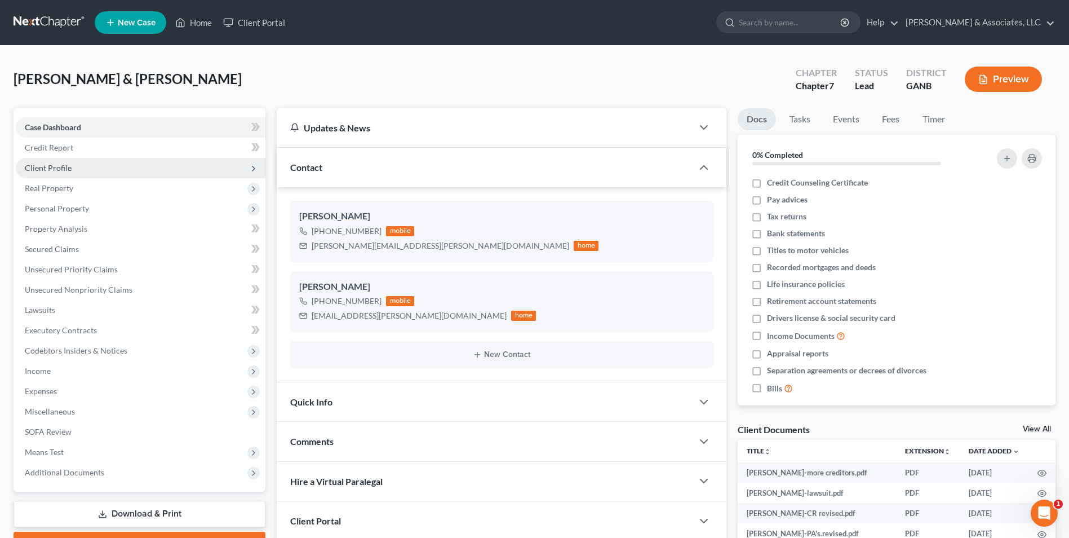
click at [68, 169] on span "Client Profile" at bounding box center [48, 168] width 47 height 10
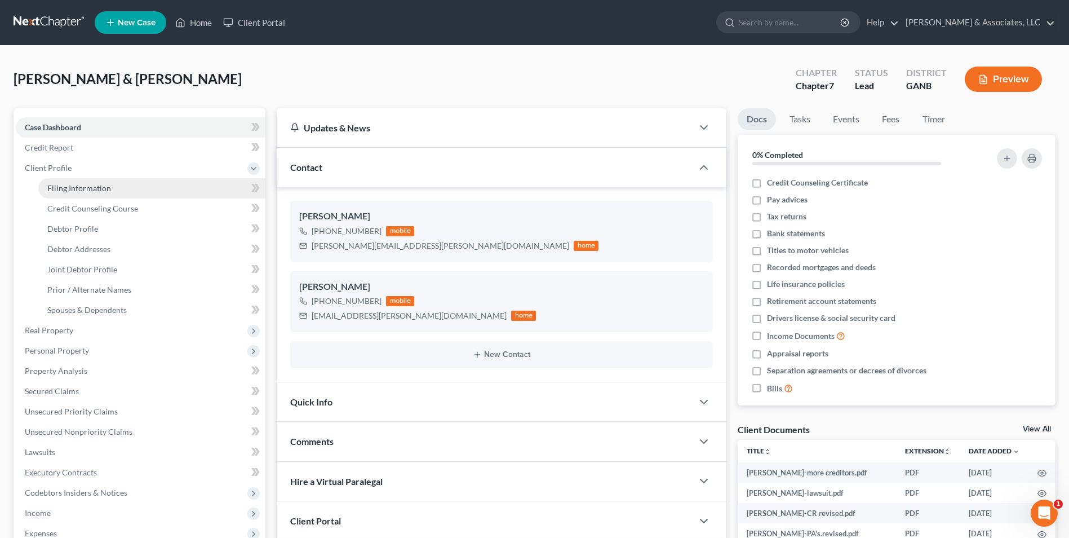
click at [86, 186] on span "Filing Information" at bounding box center [79, 188] width 64 height 10
select select "1"
select select "0"
select select "10"
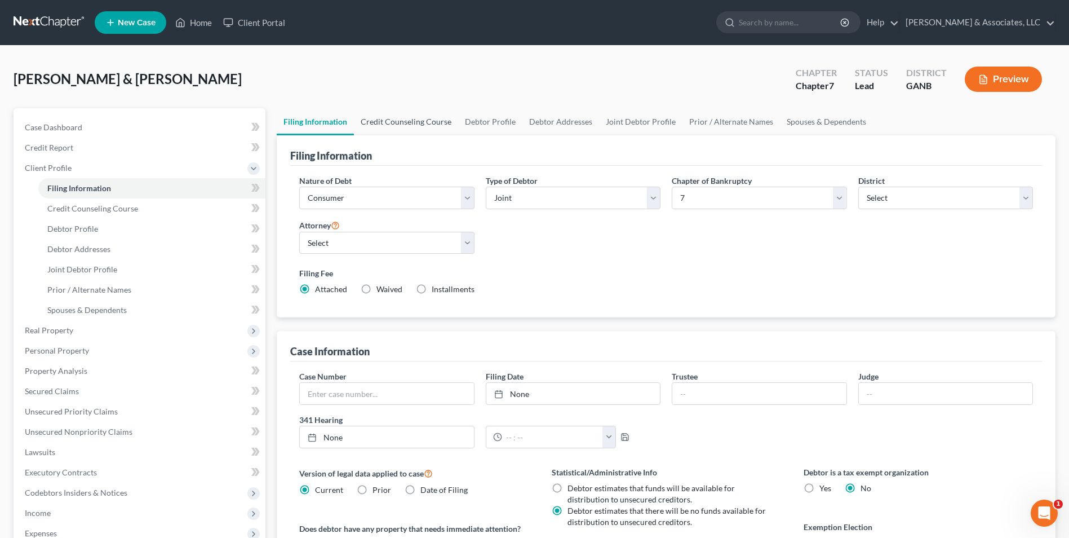
click at [413, 122] on link "Credit Counseling Course" at bounding box center [406, 121] width 104 height 27
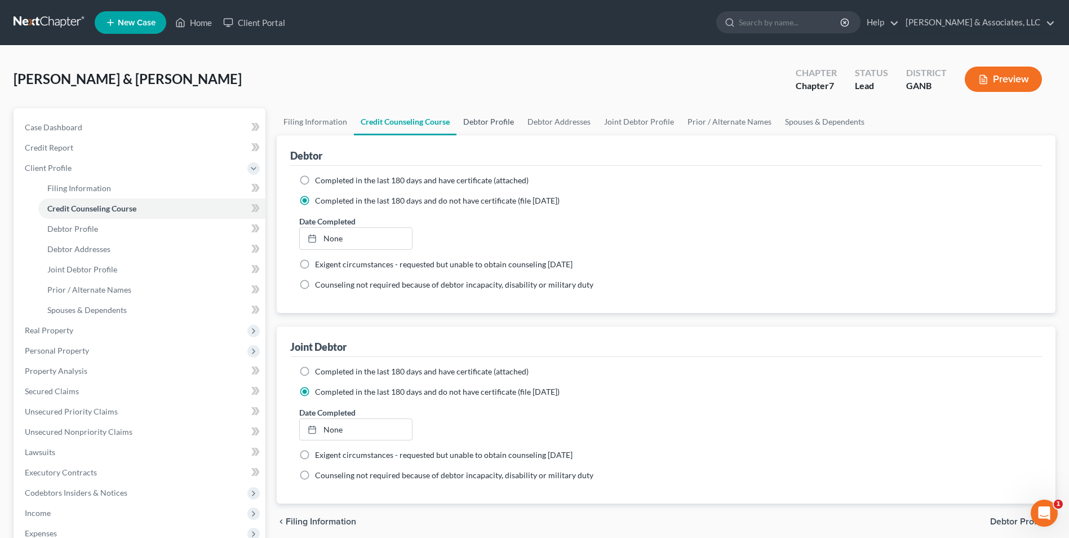
click at [476, 117] on link "Debtor Profile" at bounding box center [489, 121] width 64 height 27
select select "1"
select select "2"
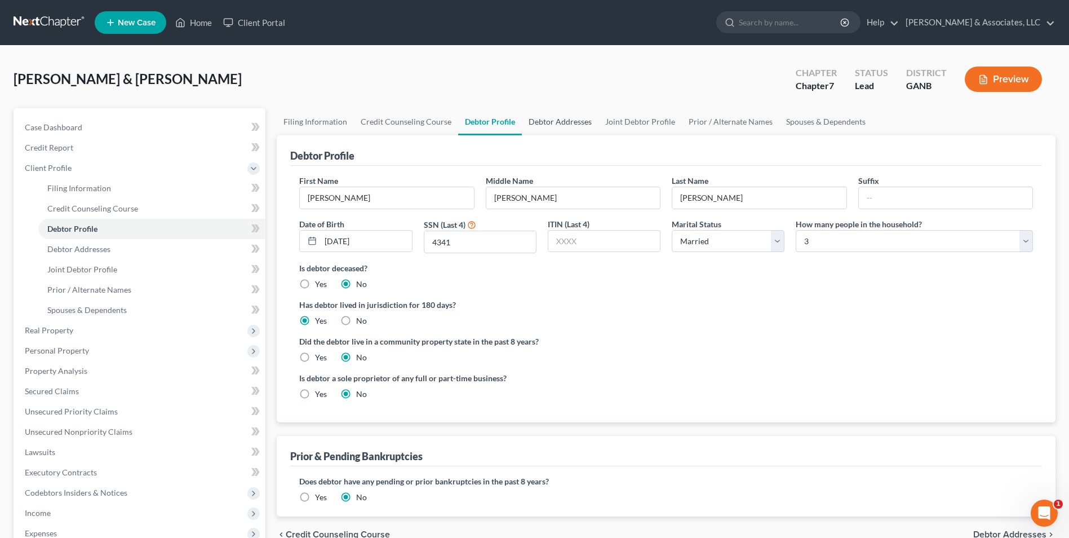
click at [547, 122] on link "Debtor Addresses" at bounding box center [560, 121] width 77 height 27
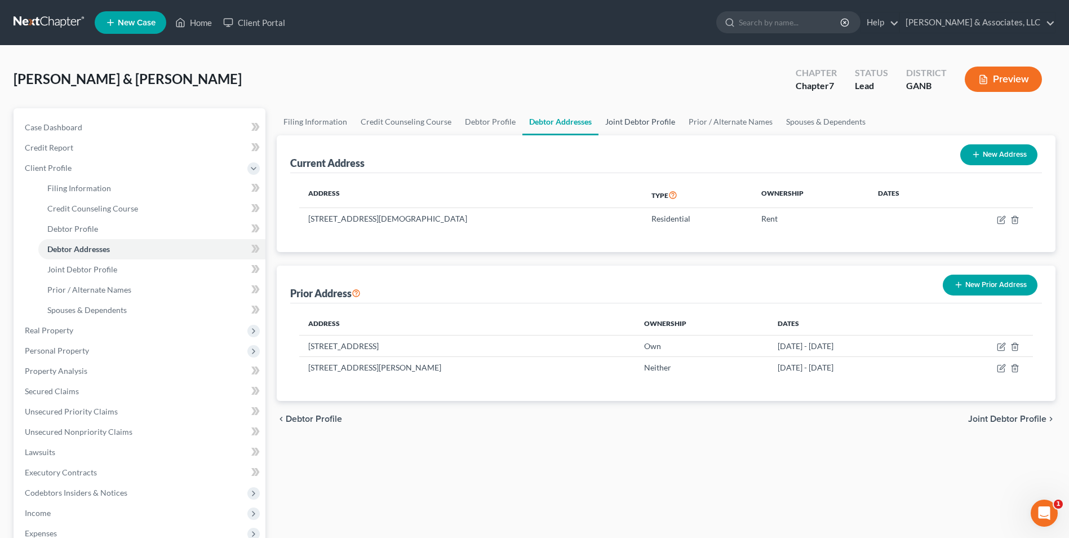
click at [632, 122] on link "Joint Debtor Profile" at bounding box center [640, 121] width 83 height 27
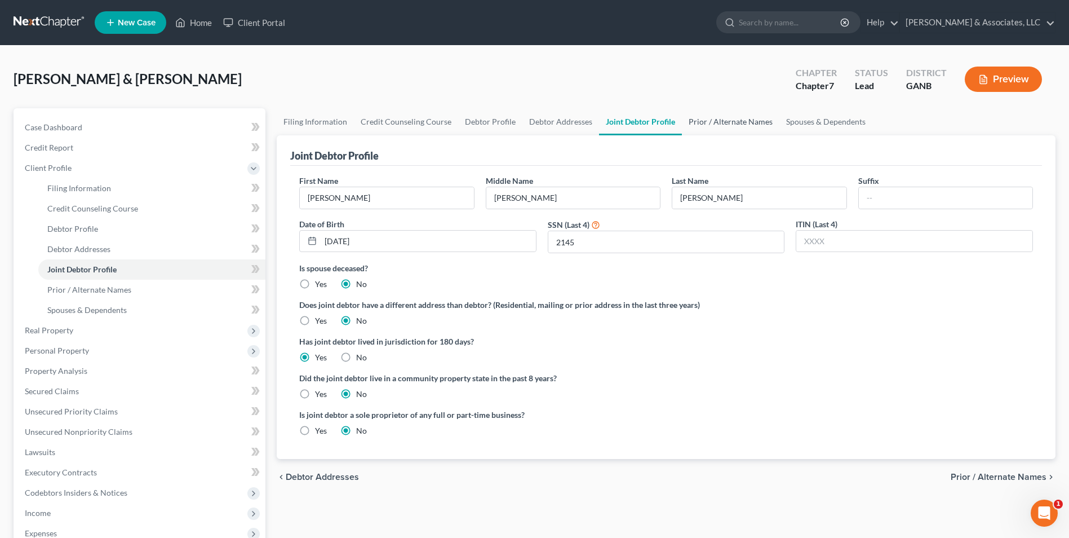
click at [714, 128] on link "Prior / Alternate Names" at bounding box center [730, 121] width 97 height 27
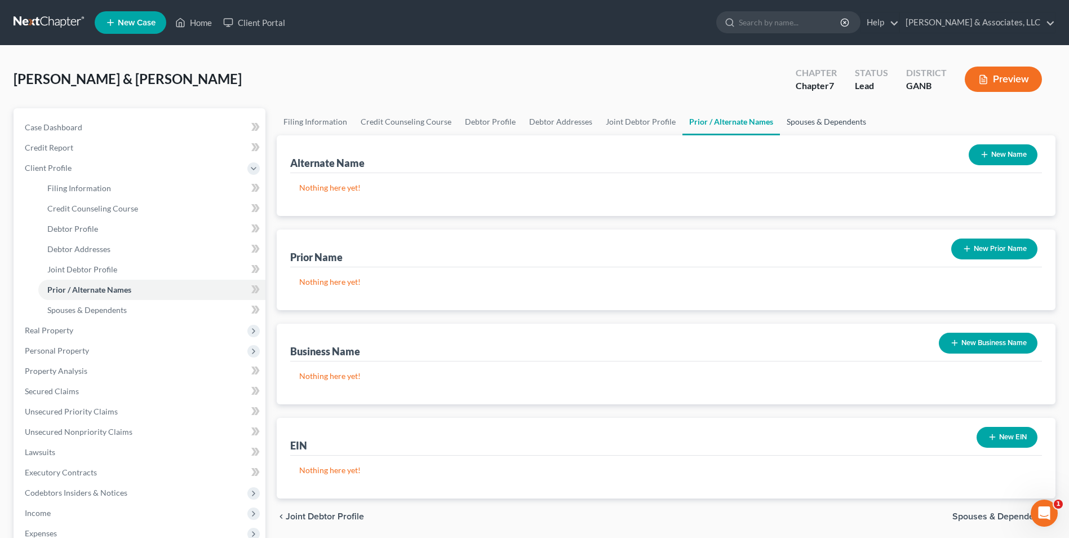
click at [819, 128] on link "Spouses & Dependents" at bounding box center [826, 121] width 93 height 27
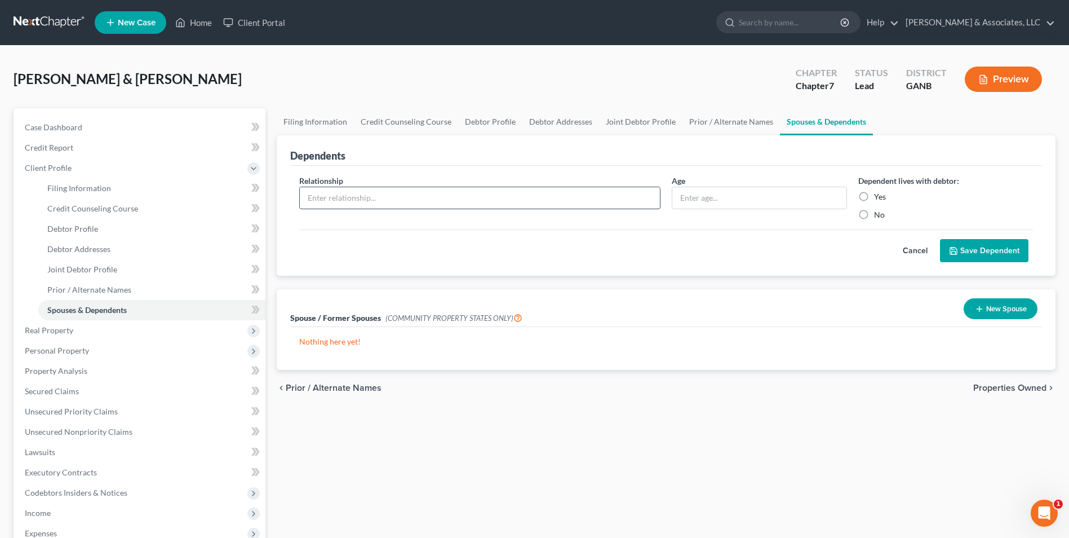
click at [475, 197] on input "text" at bounding box center [480, 197] width 360 height 21
type input "child"
click at [733, 203] on input "text" at bounding box center [759, 197] width 174 height 21
type input "12"
click at [874, 196] on label "Yes" at bounding box center [880, 196] width 12 height 11
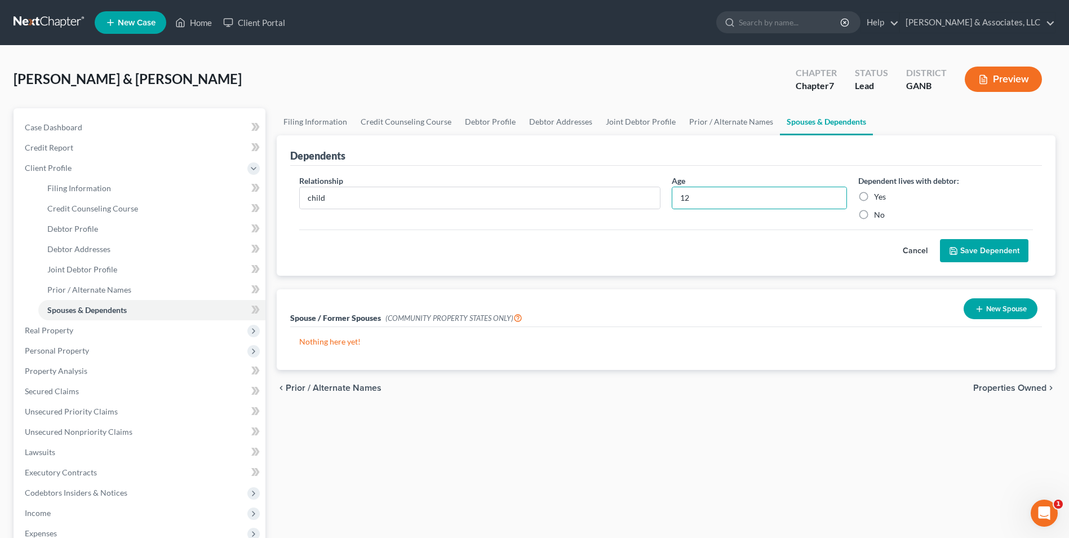
click at [879, 196] on input "Yes" at bounding box center [882, 194] width 7 height 7
radio input "true"
click at [1000, 244] on button "Save Dependent" at bounding box center [984, 251] width 88 height 24
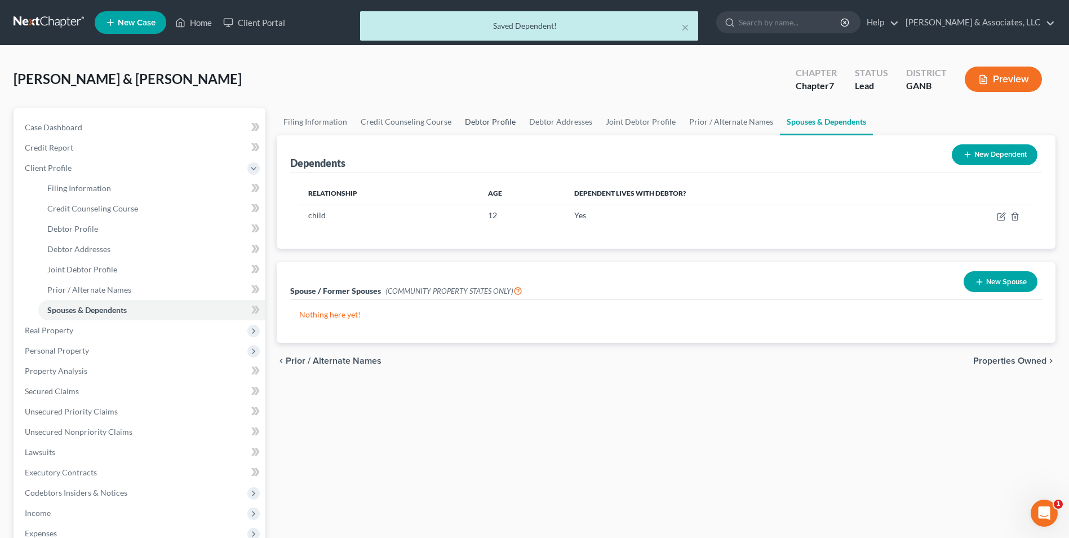
click at [476, 125] on link "Debtor Profile" at bounding box center [490, 121] width 64 height 27
select select "1"
select select "2"
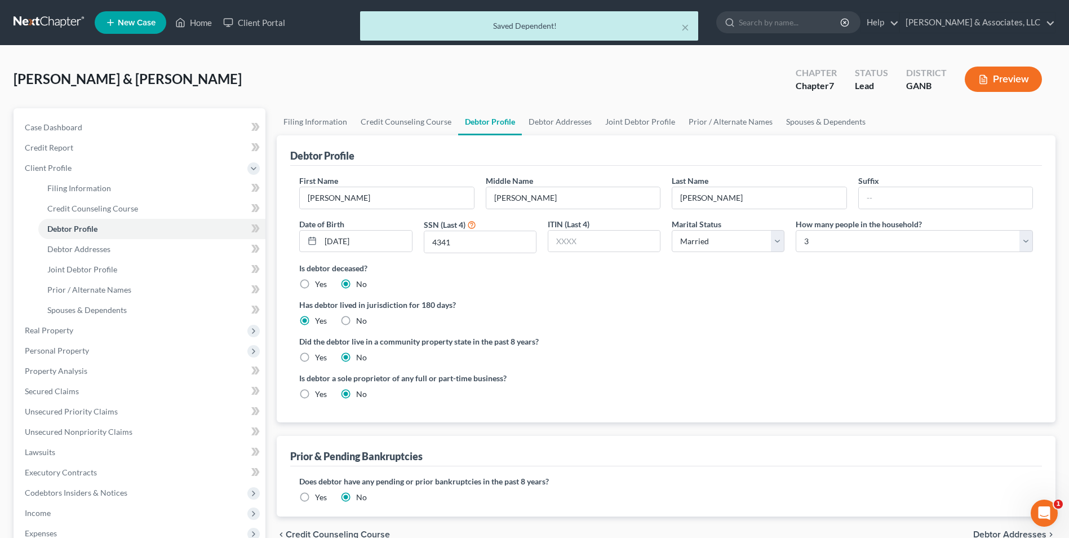
click at [852, 303] on label "Has debtor lived in jurisdiction for 180 days?" at bounding box center [666, 305] width 734 height 12
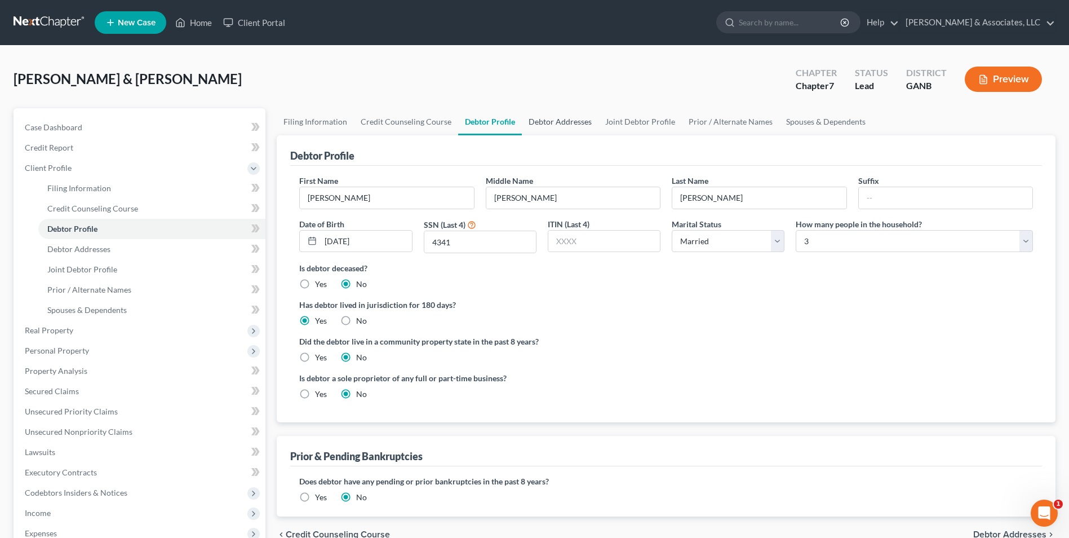
click at [580, 116] on link "Debtor Addresses" at bounding box center [560, 121] width 77 height 27
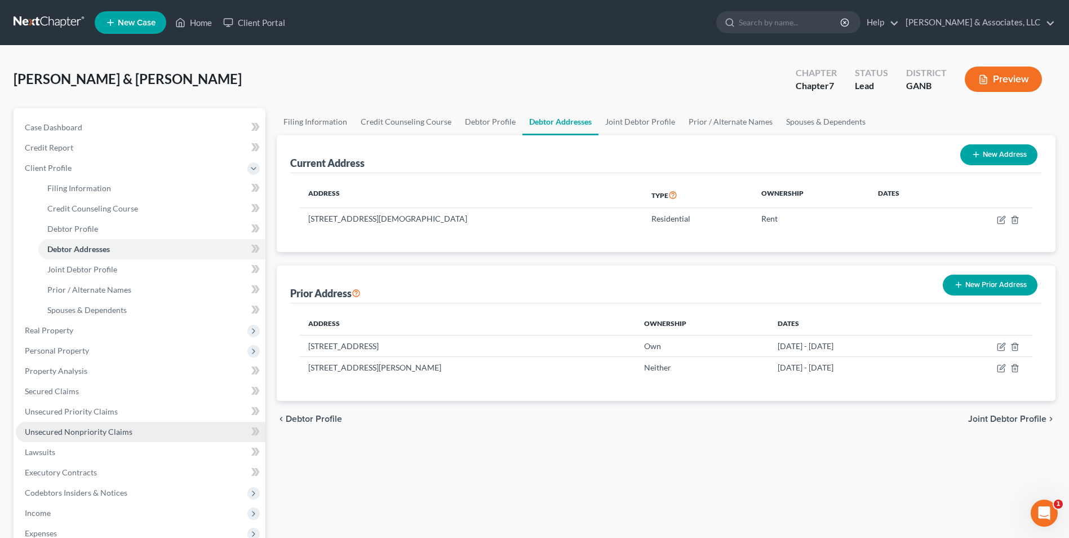
click at [83, 435] on span "Unsecured Nonpriority Claims" at bounding box center [79, 432] width 108 height 10
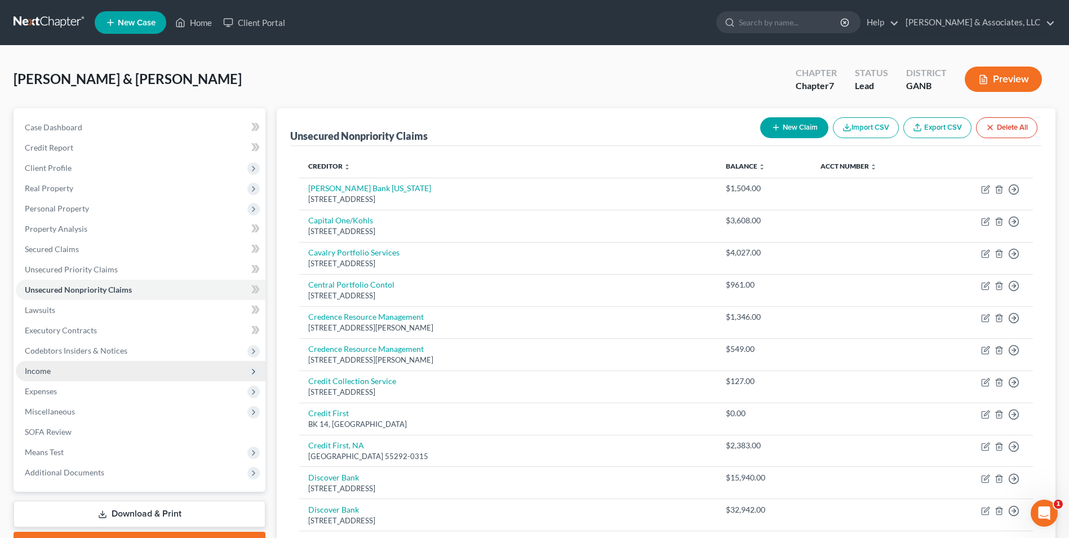
click at [36, 369] on span "Income" at bounding box center [38, 371] width 26 height 10
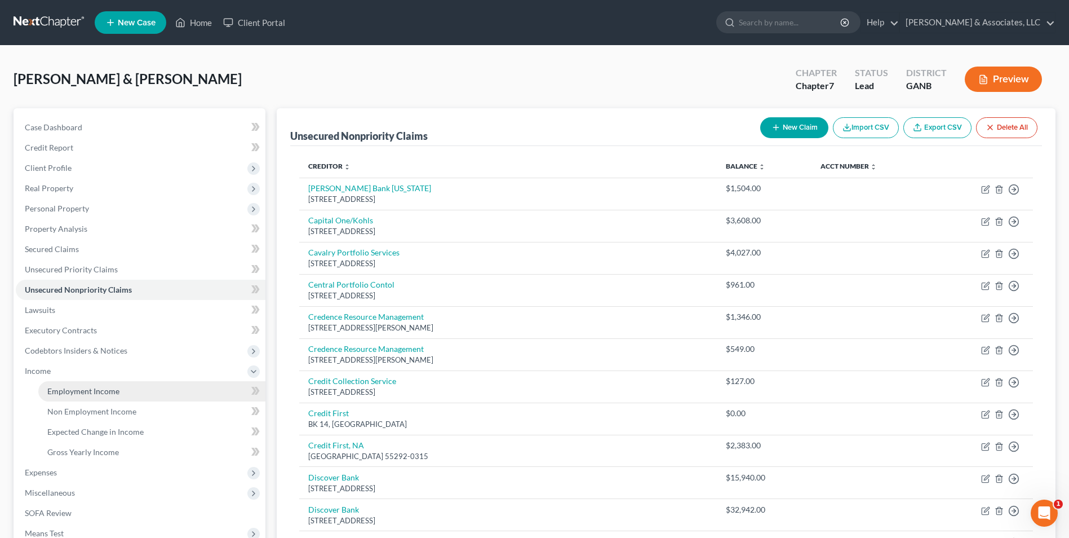
click at [67, 394] on span "Employment Income" at bounding box center [83, 391] width 72 height 10
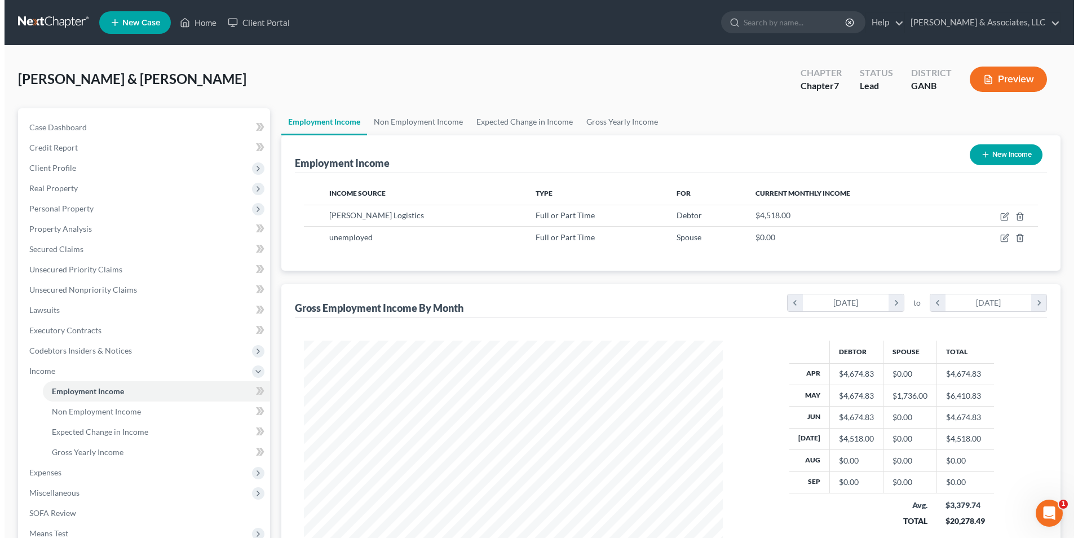
scroll to position [209, 441]
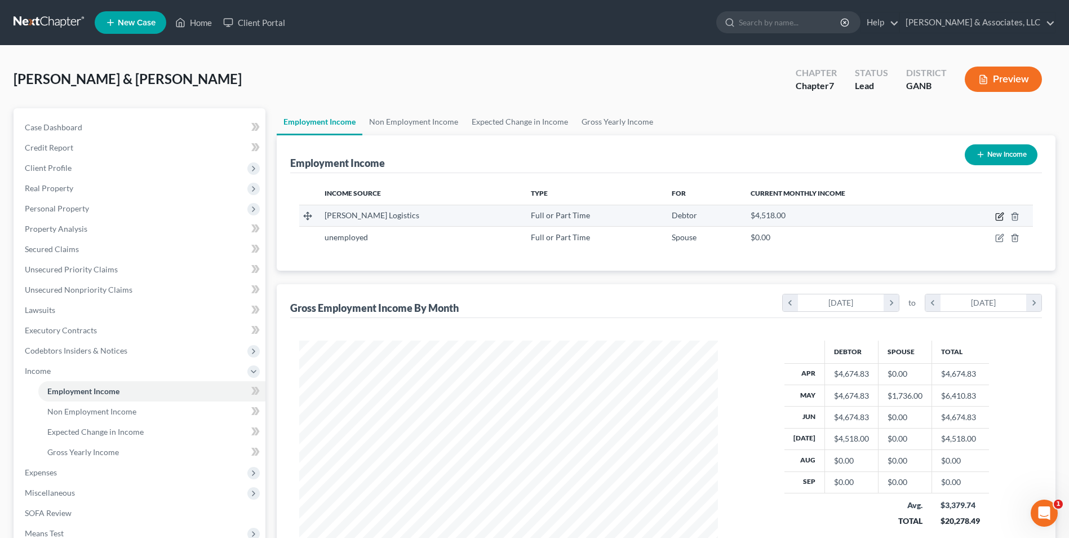
click at [998, 216] on icon "button" at bounding box center [999, 216] width 9 height 9
select select "0"
select select "10"
select select "0"
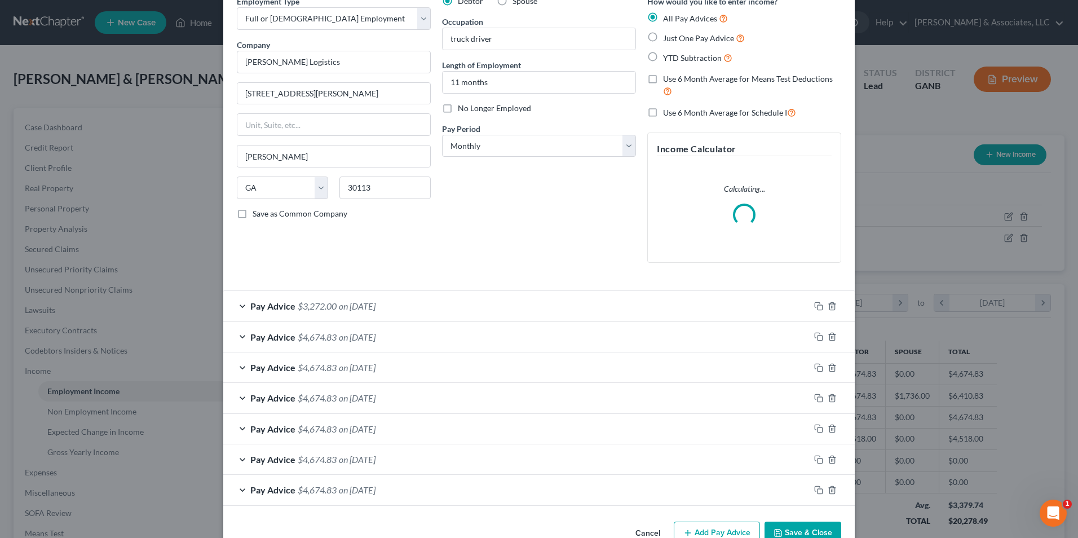
scroll to position [86, 0]
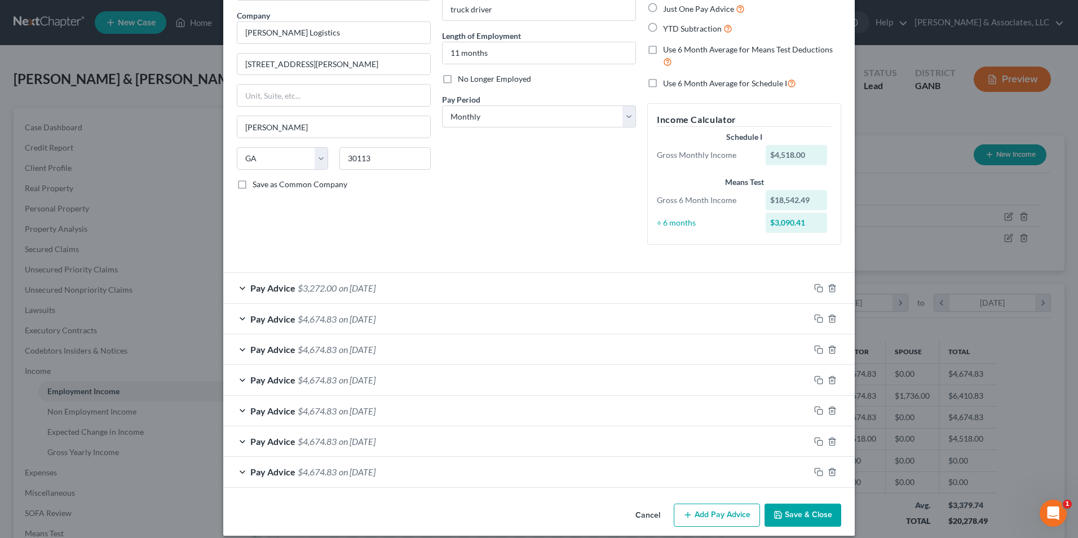
click at [241, 473] on div "Pay Advice $4,674.83 on 01/01/2025" at bounding box center [516, 472] width 586 height 30
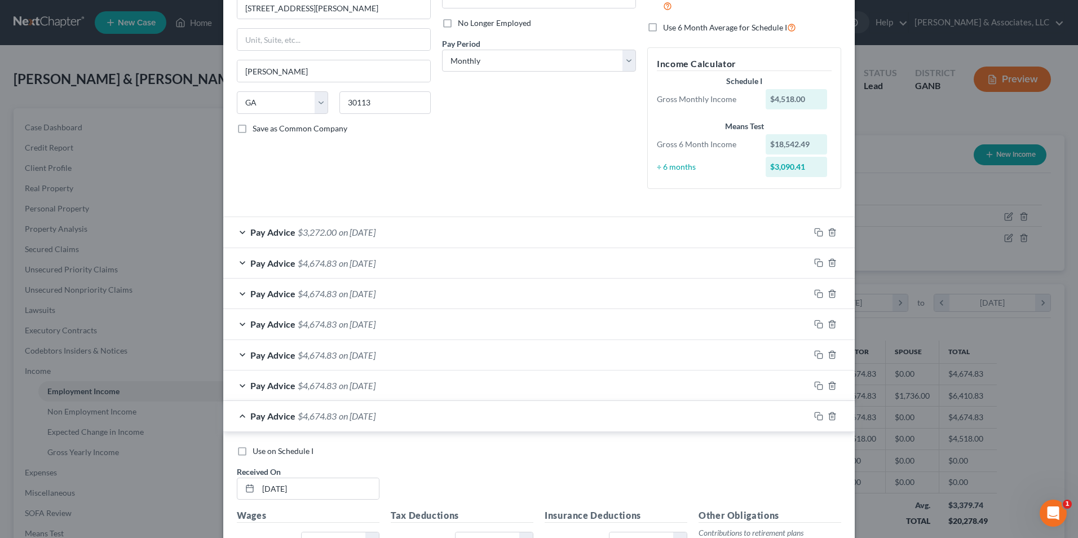
scroll to position [311, 0]
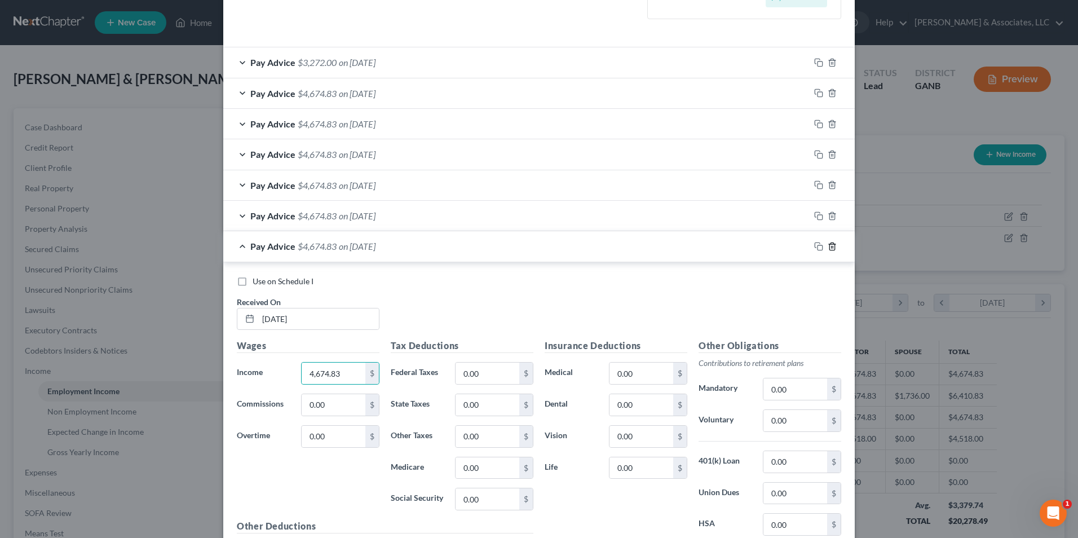
click at [832, 247] on line "button" at bounding box center [832, 247] width 0 height 2
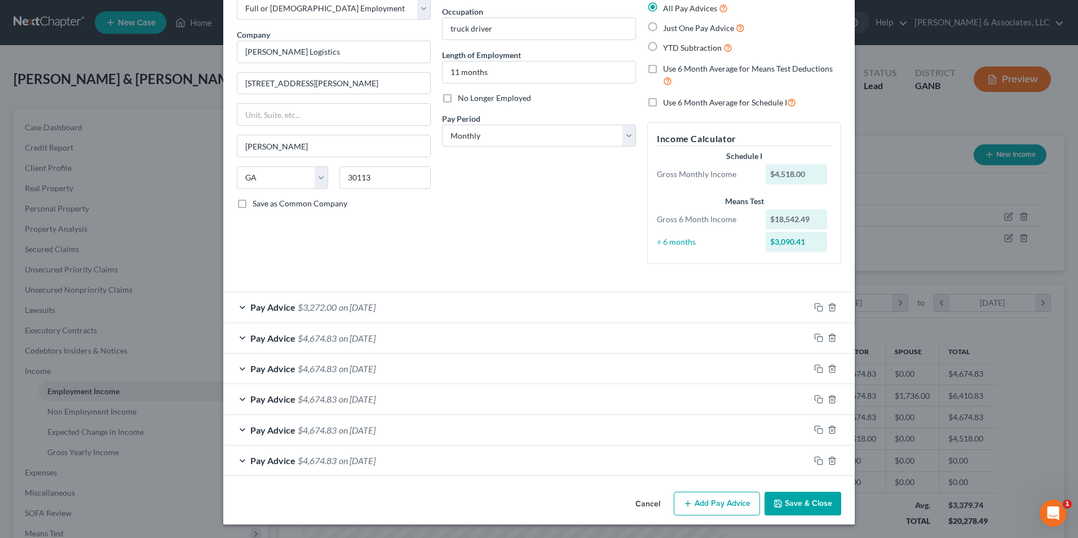
scroll to position [67, 0]
click at [826, 455] on div at bounding box center [831, 460] width 45 height 18
click at [830, 464] on icon "button" at bounding box center [831, 460] width 9 height 9
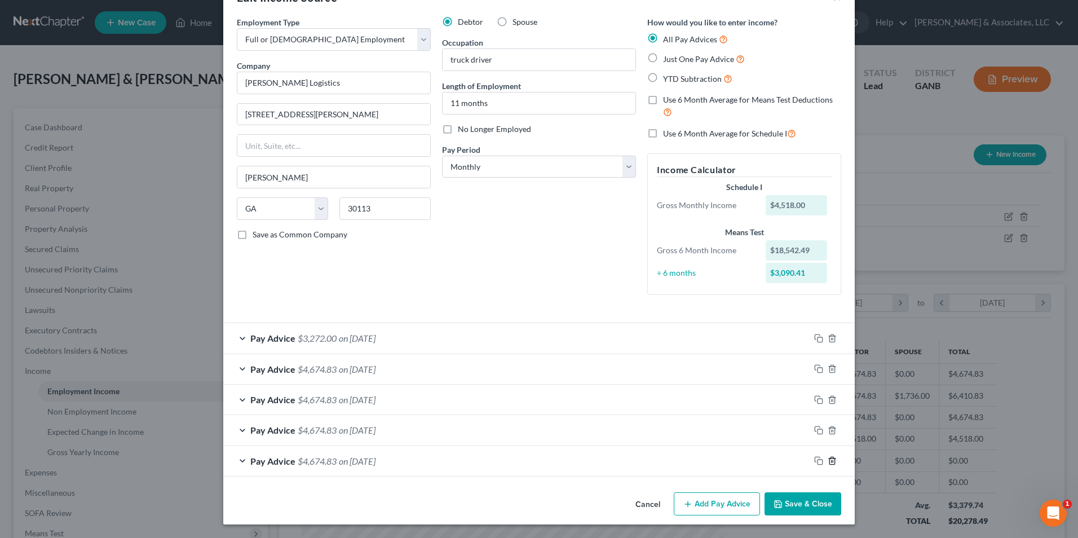
click at [830, 464] on icon "button" at bounding box center [831, 460] width 5 height 7
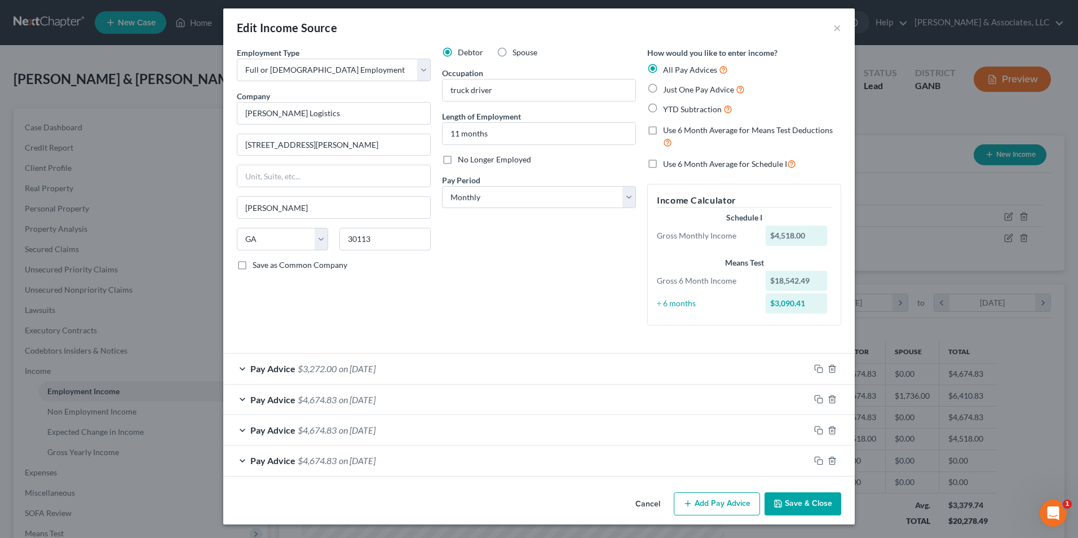
scroll to position [5, 0]
click at [701, 506] on button "Add Pay Advice" at bounding box center [716, 504] width 86 height 24
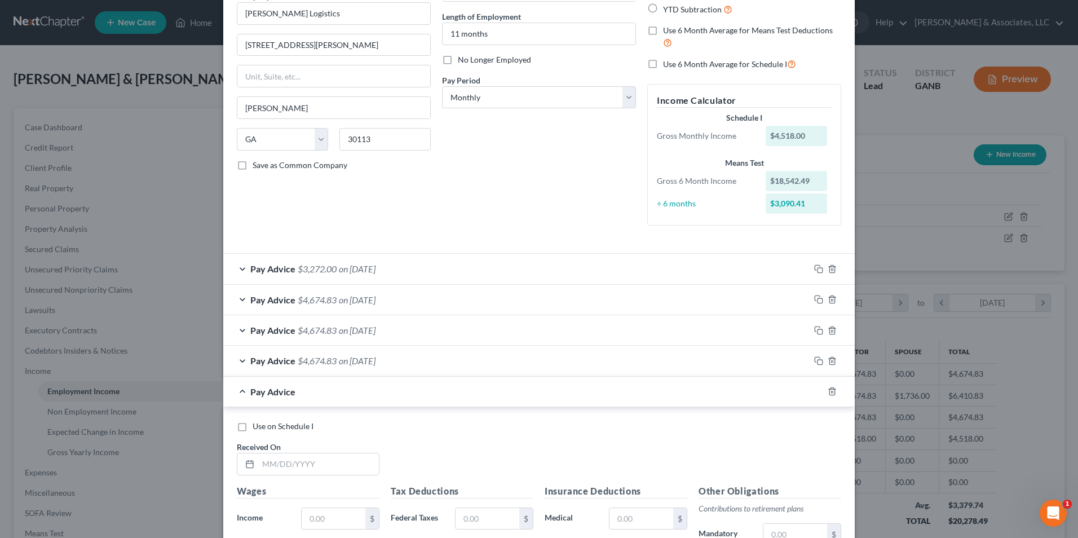
scroll to position [231, 0]
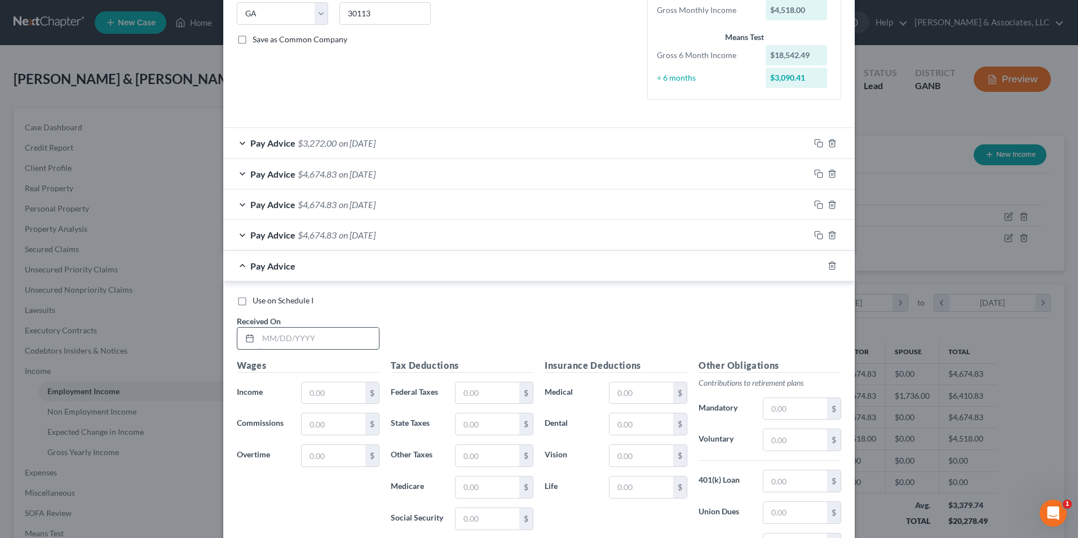
click at [328, 339] on input "text" at bounding box center [318, 337] width 121 height 21
type input "08/01/2025"
paste input "4,674.83"
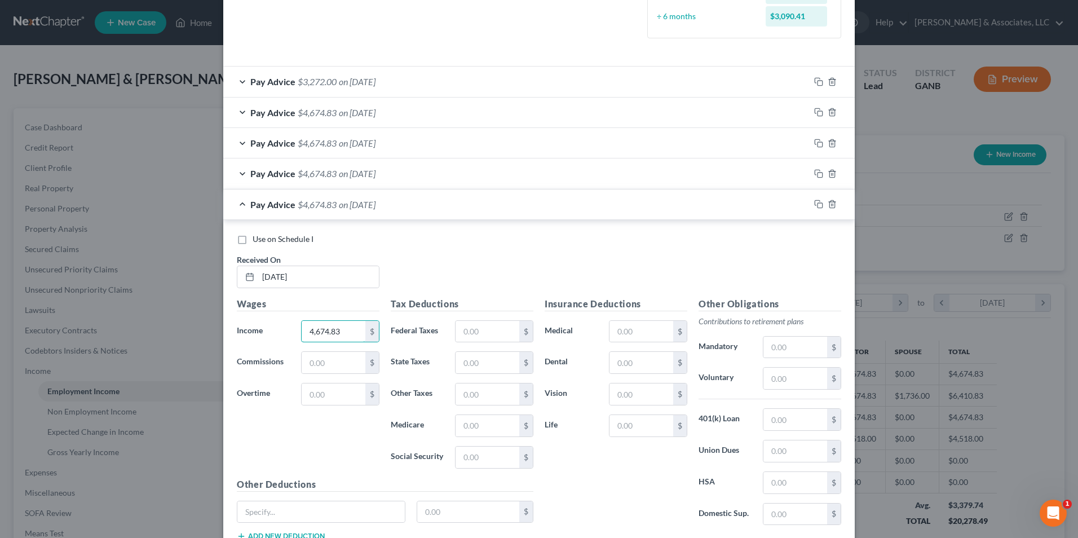
scroll to position [375, 0]
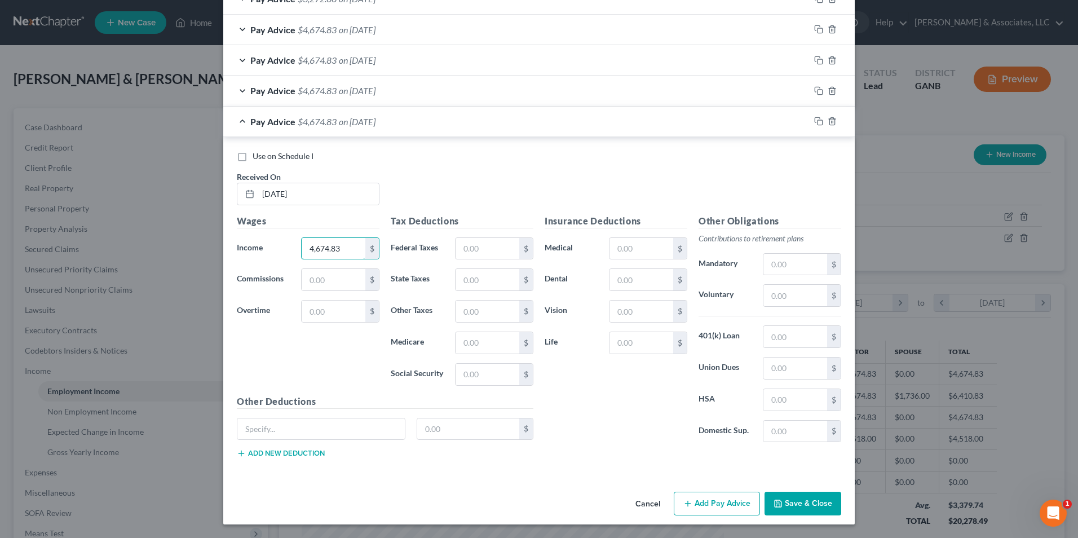
type input "4,674.83"
click at [738, 504] on button "Add Pay Advice" at bounding box center [716, 503] width 86 height 24
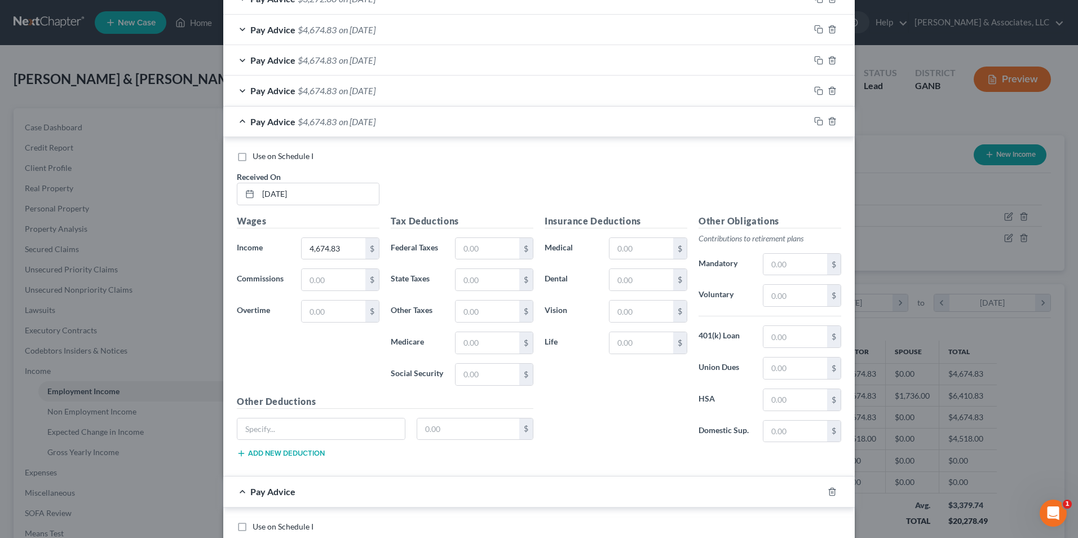
scroll to position [597, 0]
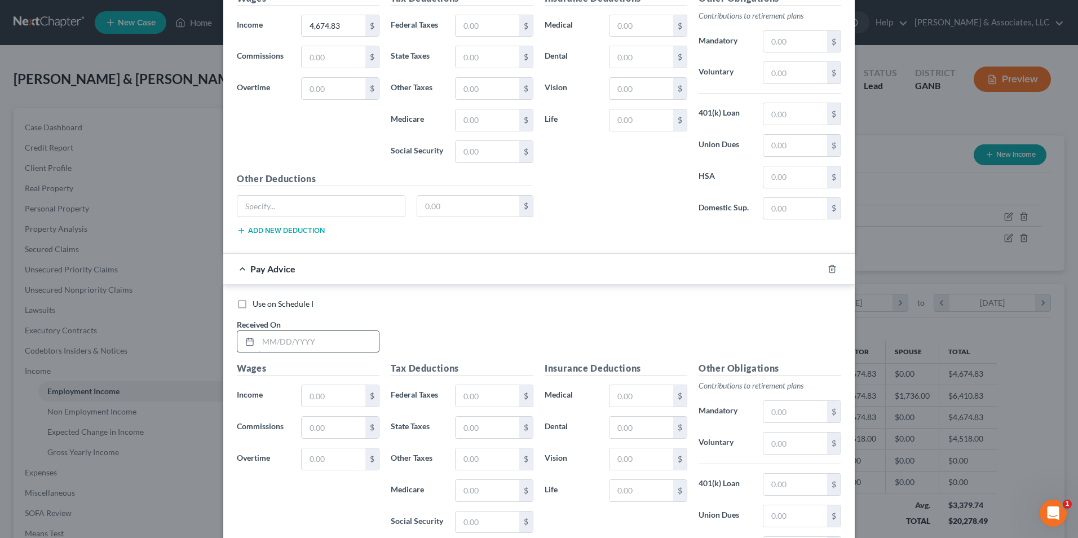
click at [313, 346] on input "text" at bounding box center [318, 341] width 121 height 21
type input "09/01/2025"
paste input "4,674.83"
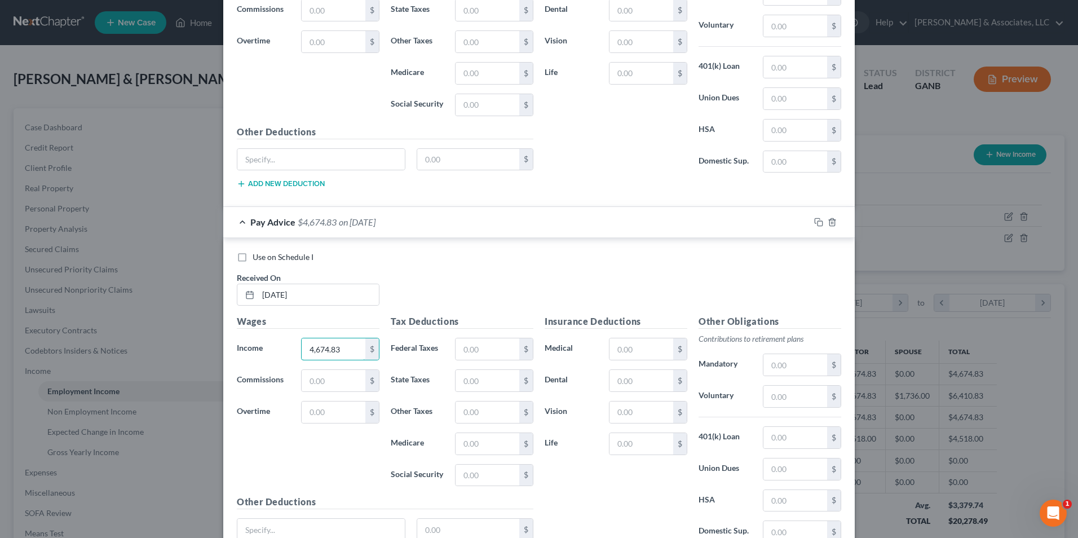
scroll to position [745, 0]
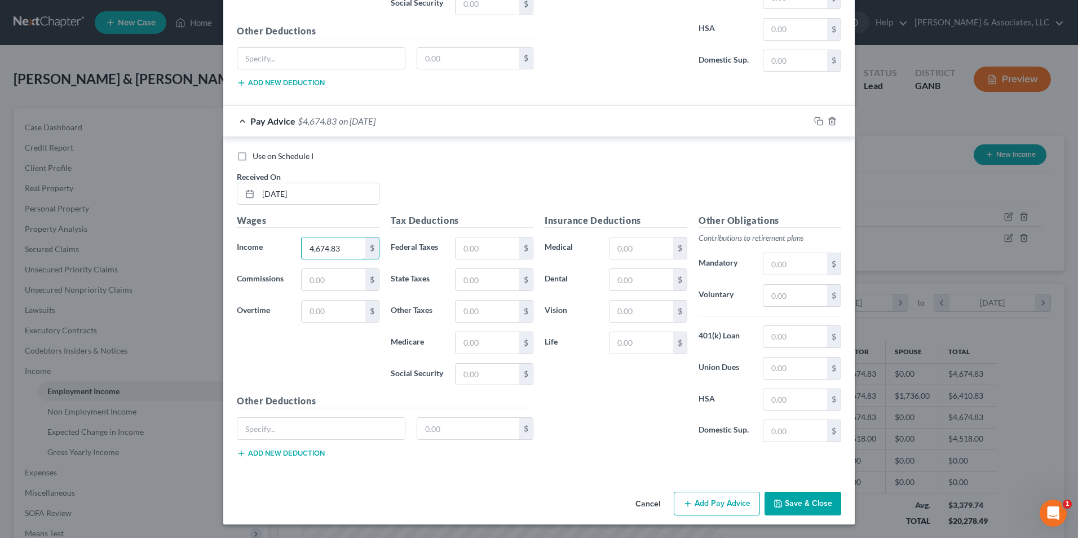
type input "4,674.83"
click at [722, 506] on button "Add Pay Advice" at bounding box center [716, 503] width 86 height 24
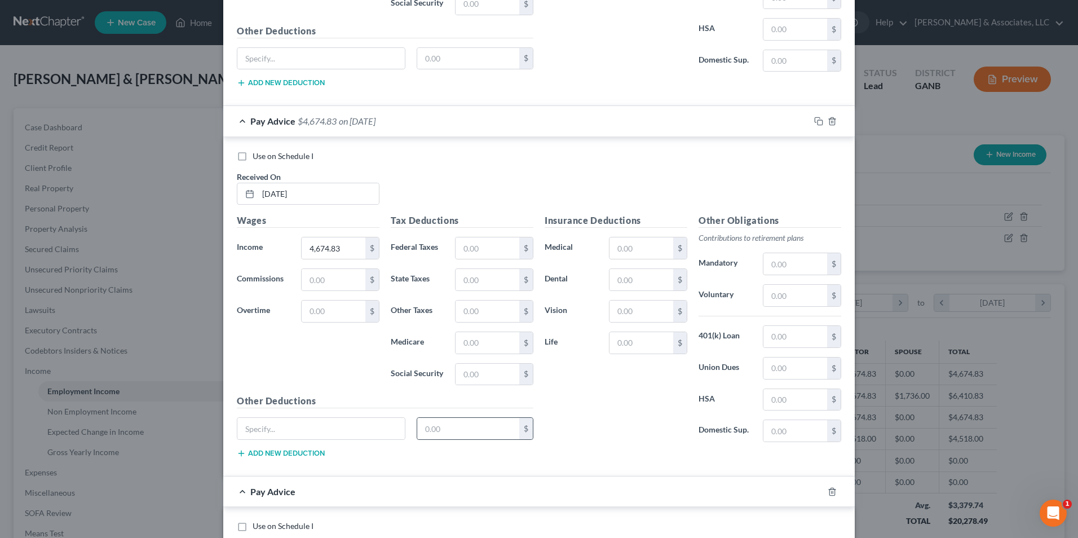
scroll to position [914, 0]
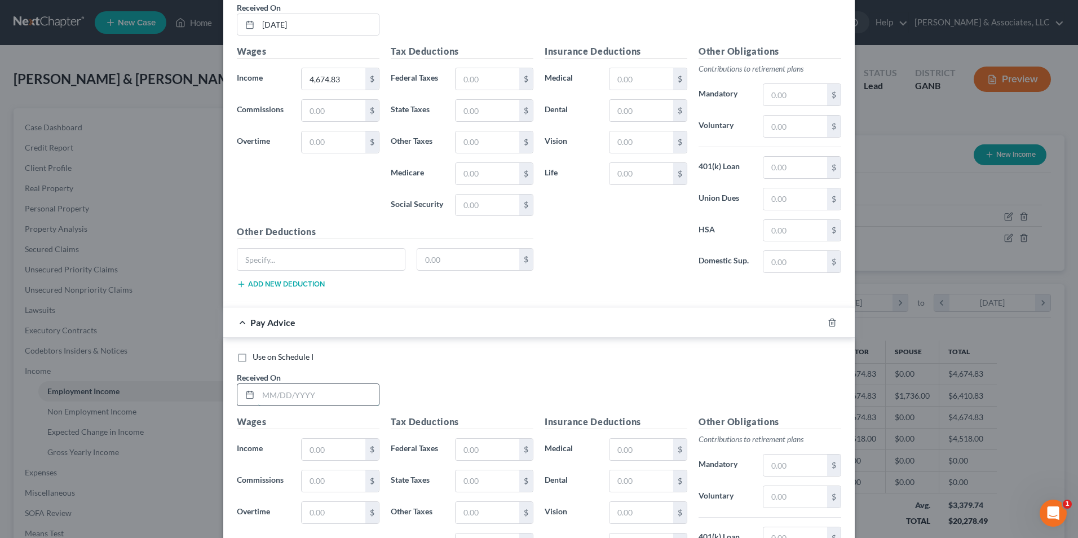
click at [310, 388] on input "text" at bounding box center [318, 394] width 121 height 21
type input "10/01/2025"
click at [335, 448] on input "text" at bounding box center [334, 448] width 64 height 21
click at [317, 449] on input "text" at bounding box center [334, 448] width 64 height 21
type input "4,684"
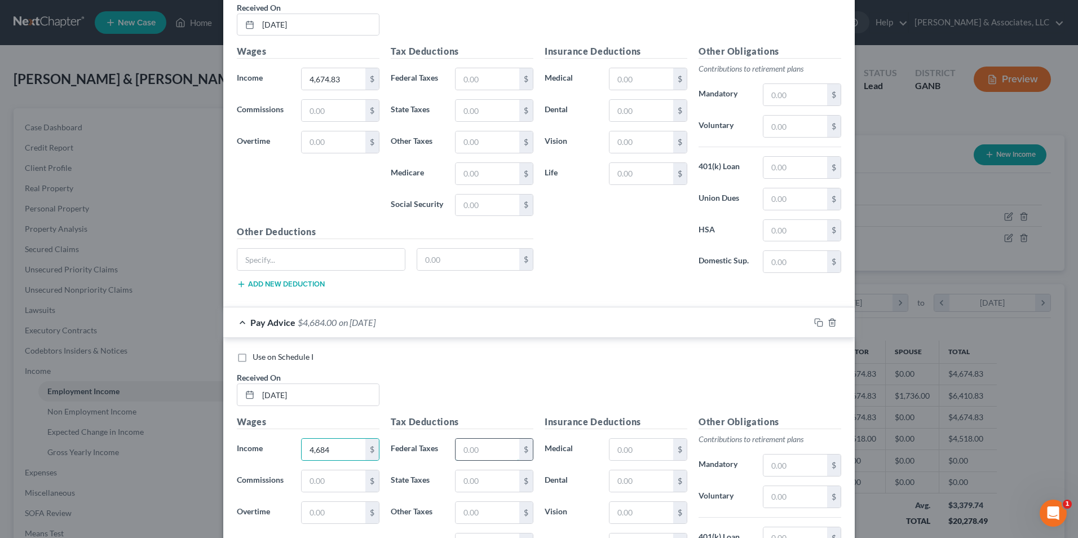
click at [479, 450] on input "text" at bounding box center [487, 448] width 64 height 21
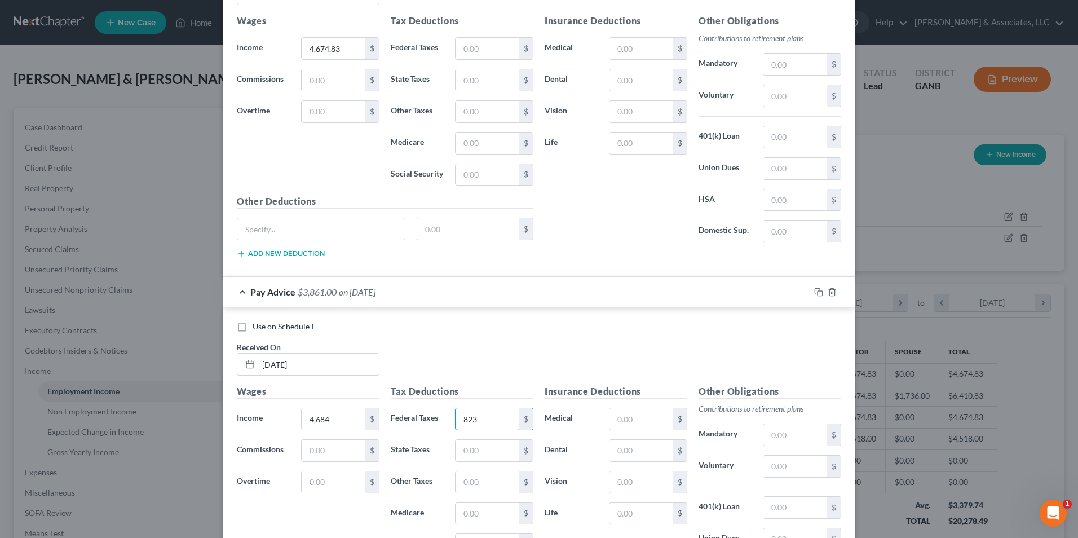
scroll to position [970, 0]
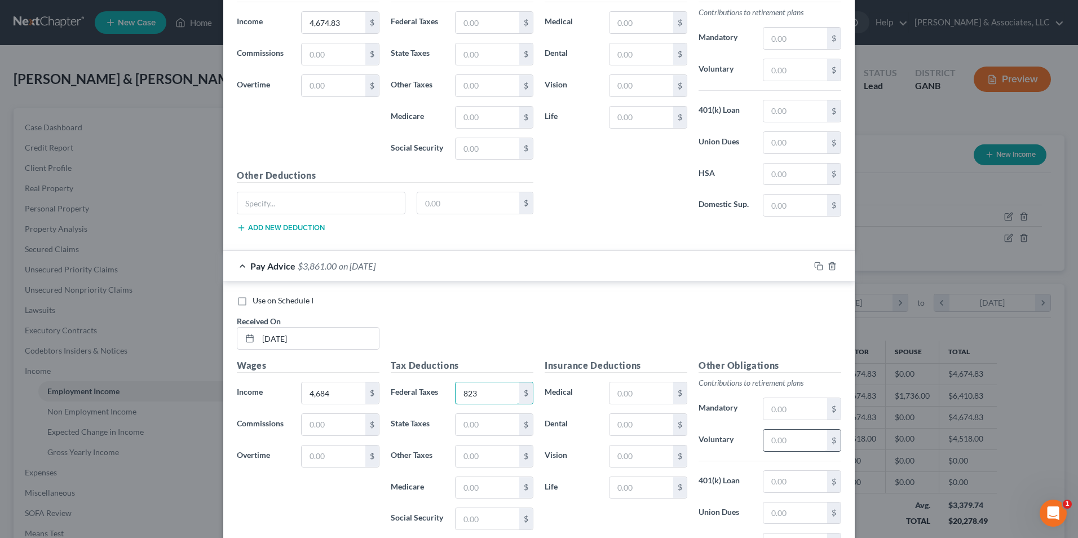
type input "823"
click at [781, 445] on input "text" at bounding box center [795, 439] width 64 height 21
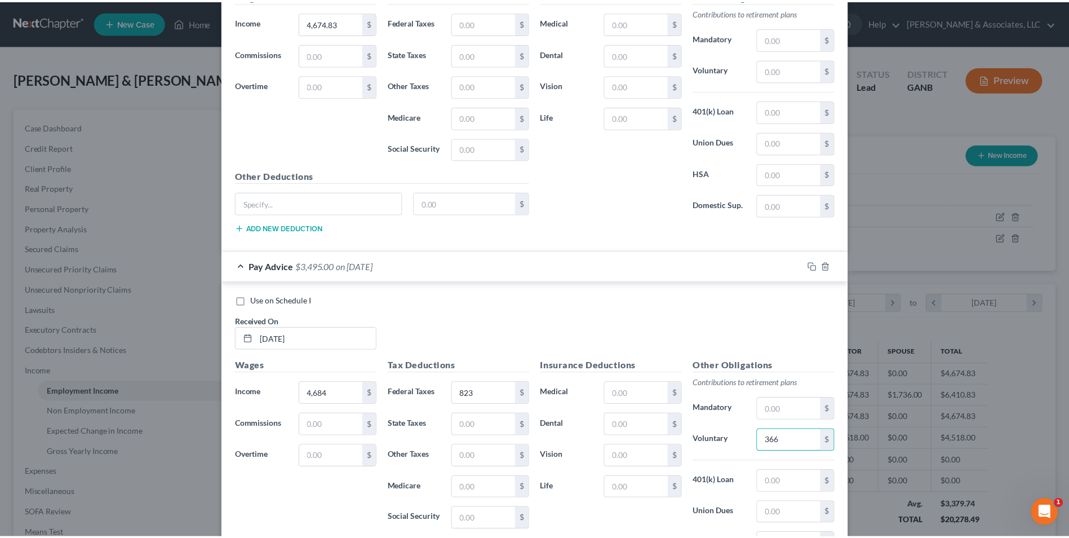
scroll to position [1115, 0]
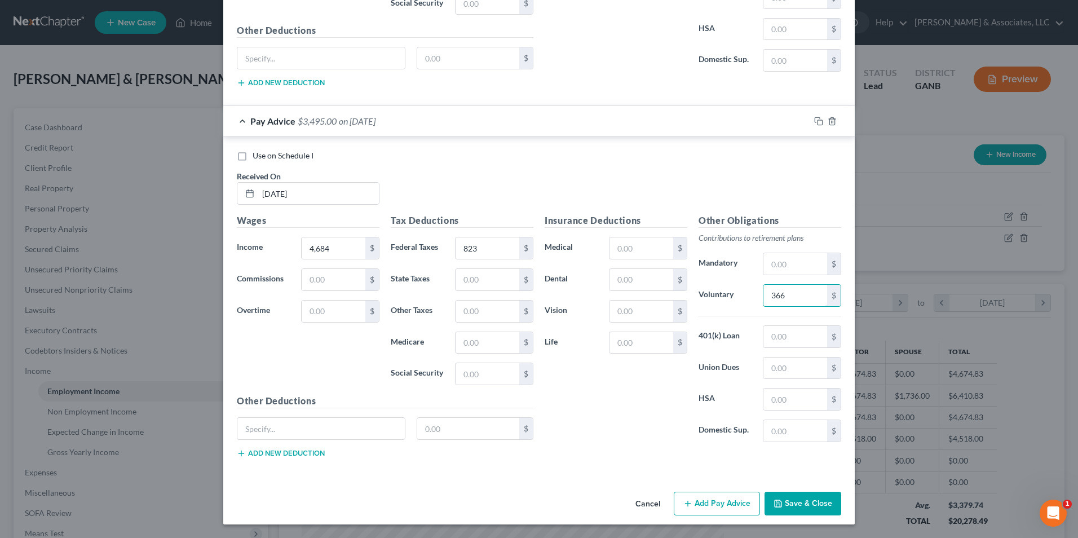
type input "366"
click at [797, 503] on button "Save & Close" at bounding box center [802, 503] width 77 height 24
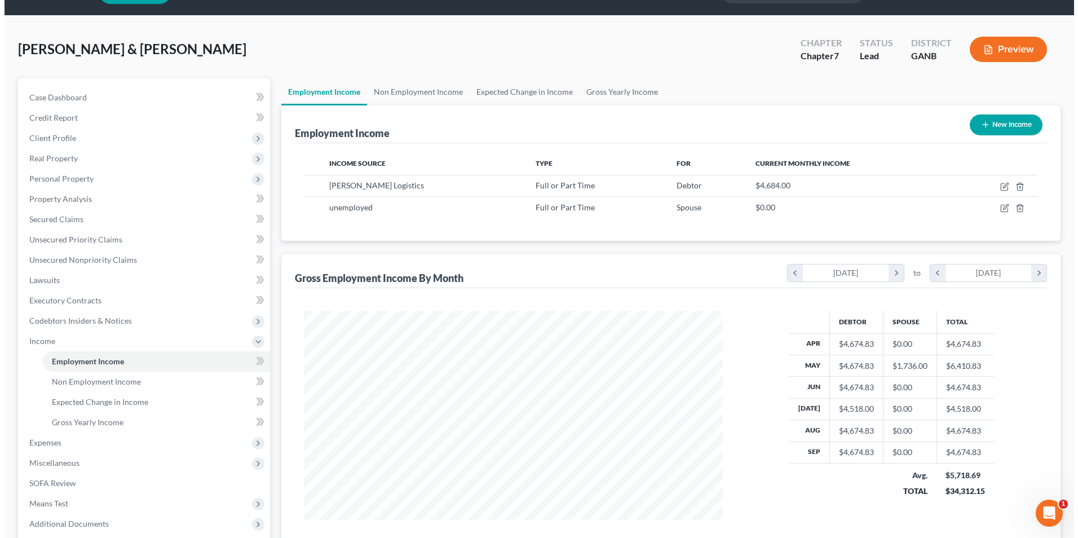
scroll to position [56, 0]
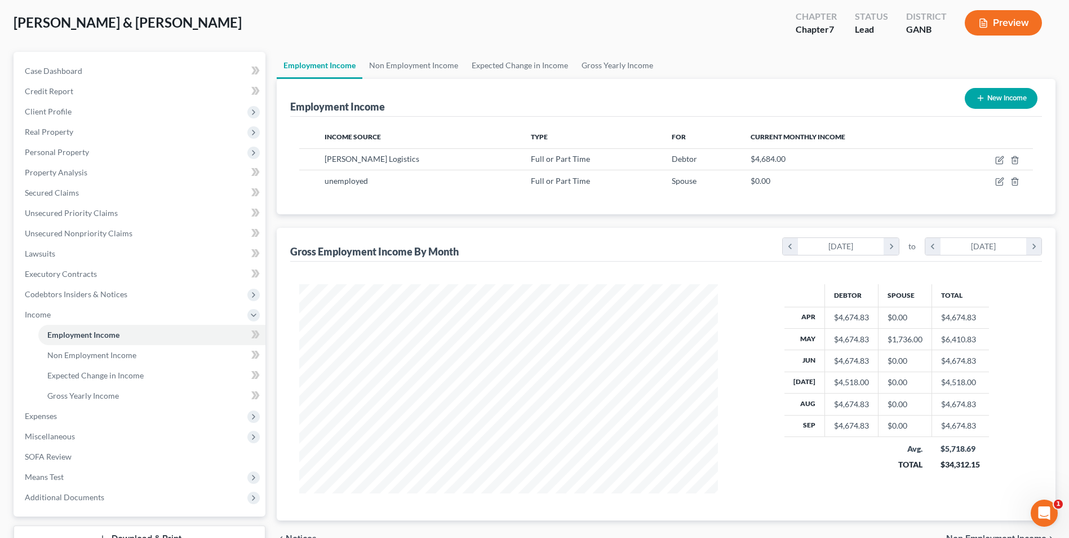
click at [1006, 12] on button "Preview" at bounding box center [1003, 22] width 77 height 25
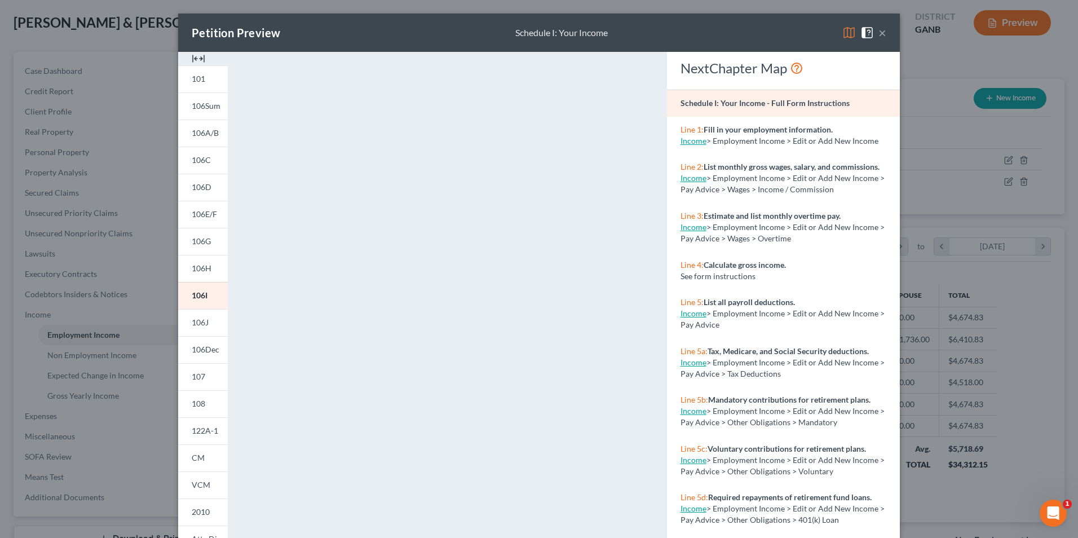
click at [192, 57] on img at bounding box center [199, 59] width 14 height 14
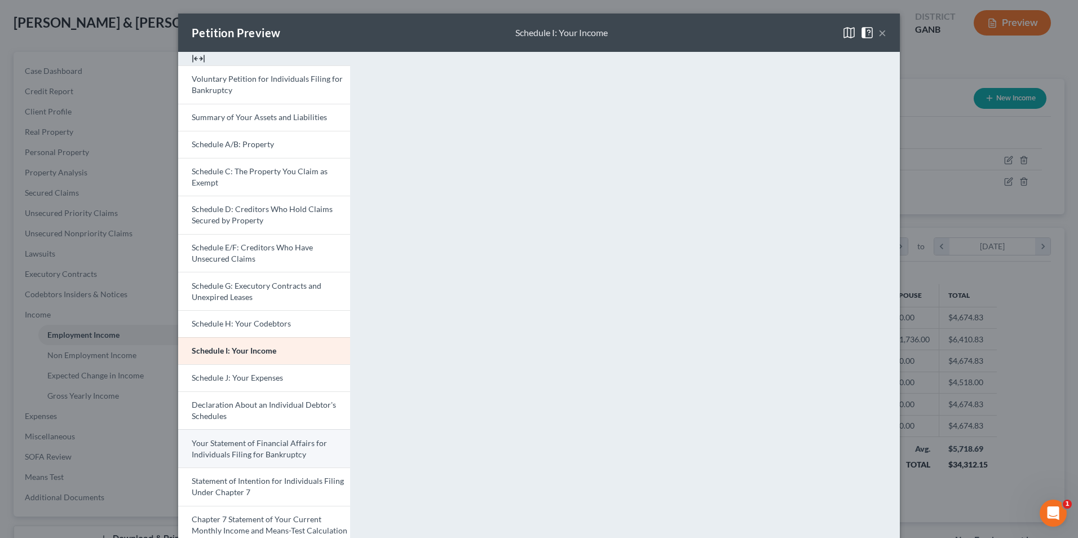
scroll to position [56, 0]
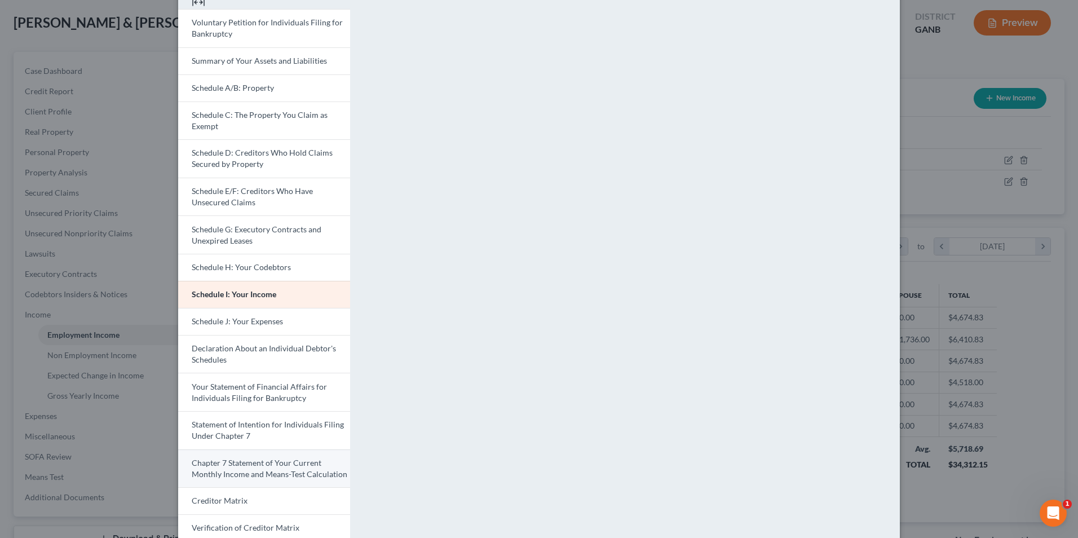
click at [300, 475] on span "Chapter 7 Statement of Your Current Monthly Income and Means-Test Calculation" at bounding box center [270, 468] width 156 height 21
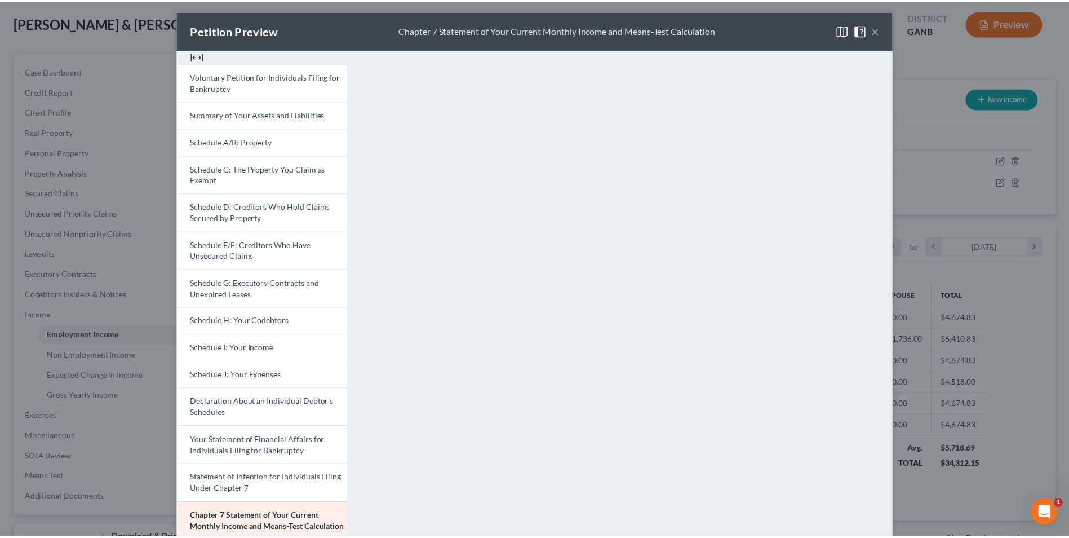
scroll to position [0, 0]
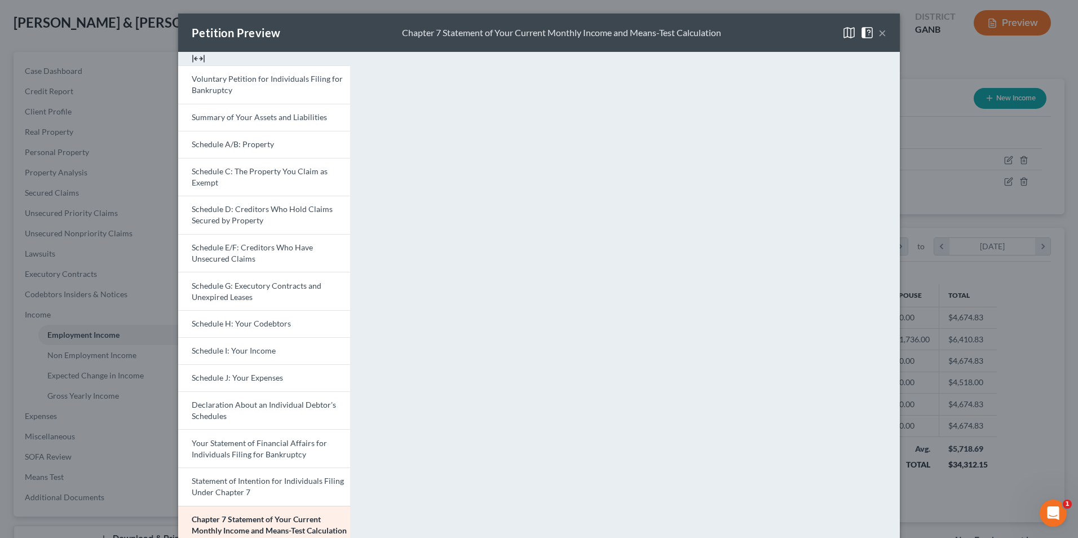
click at [878, 36] on button "×" at bounding box center [882, 33] width 8 height 14
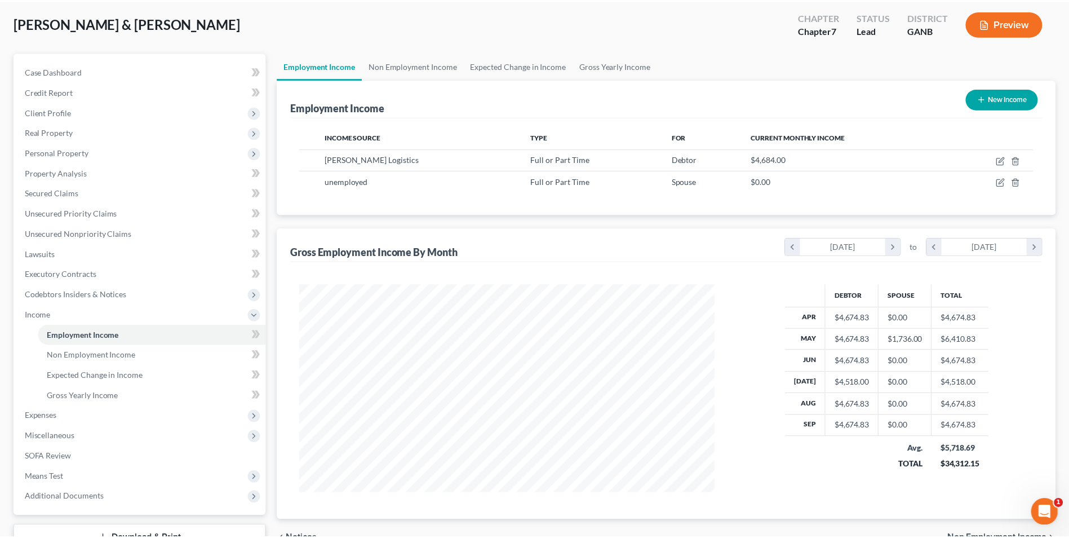
scroll to position [563372, 563140]
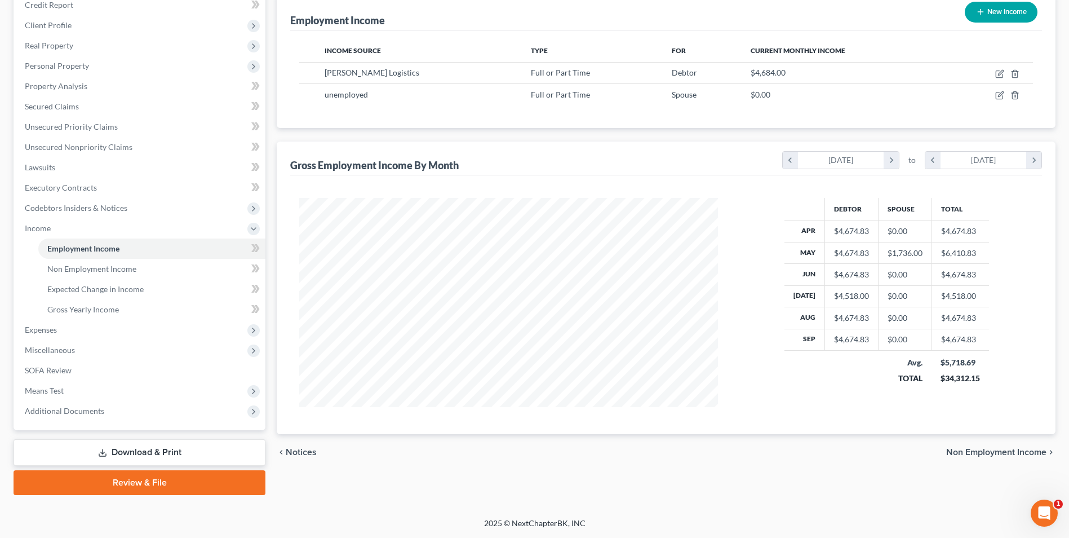
click at [130, 485] on link "Review & File" at bounding box center [140, 482] width 252 height 25
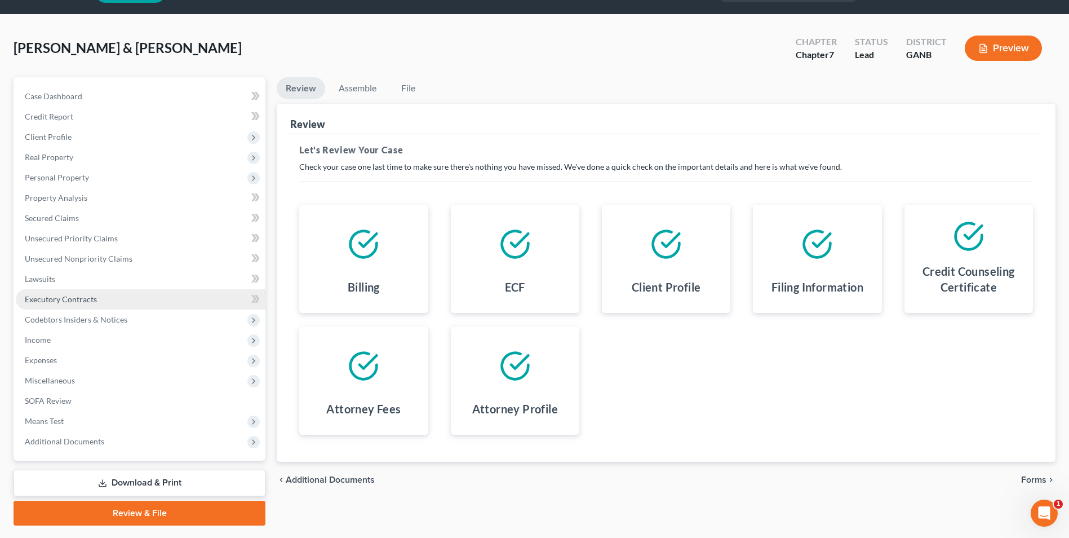
scroll to position [61, 0]
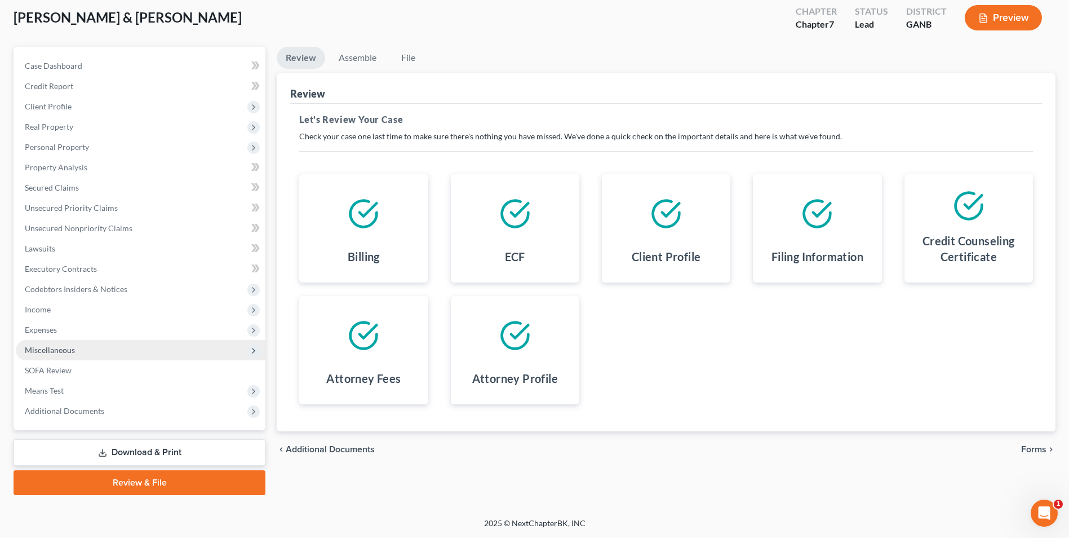
click at [77, 354] on span "Miscellaneous" at bounding box center [141, 350] width 250 height 20
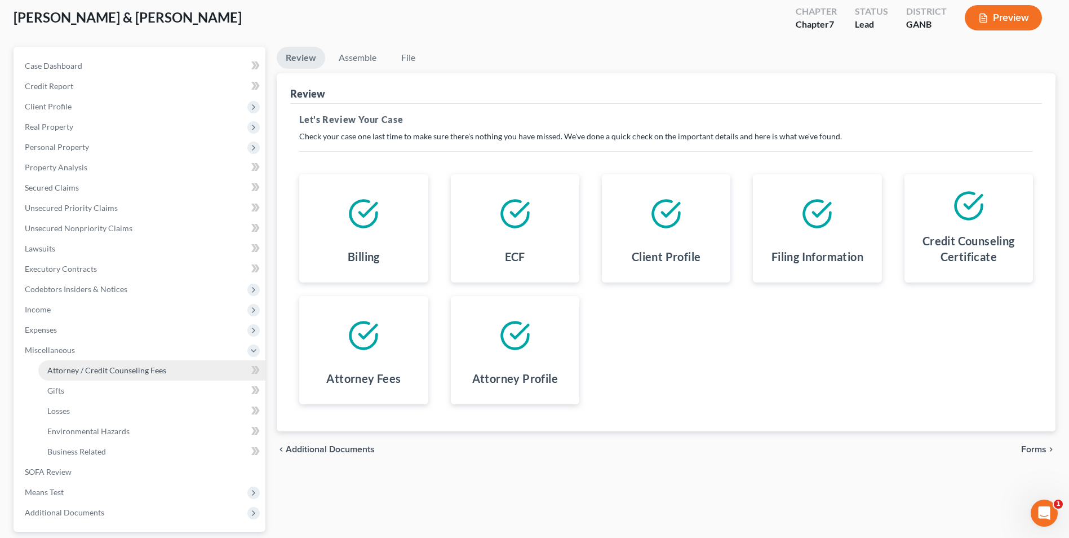
click at [78, 373] on span "Attorney / Credit Counseling Fees" at bounding box center [106, 370] width 119 height 10
select select "2"
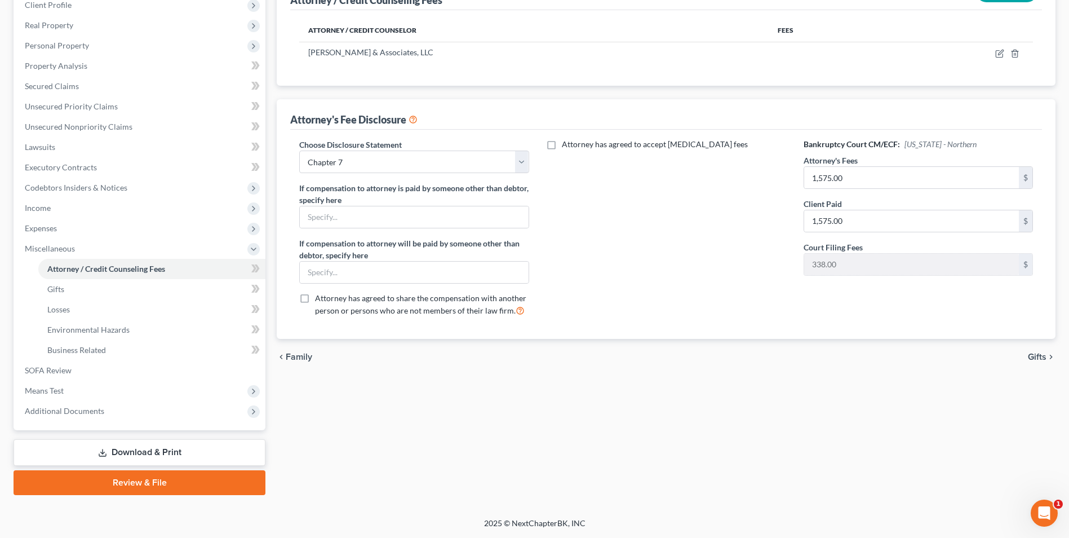
click at [119, 446] on link "Download & Print" at bounding box center [140, 452] width 252 height 26
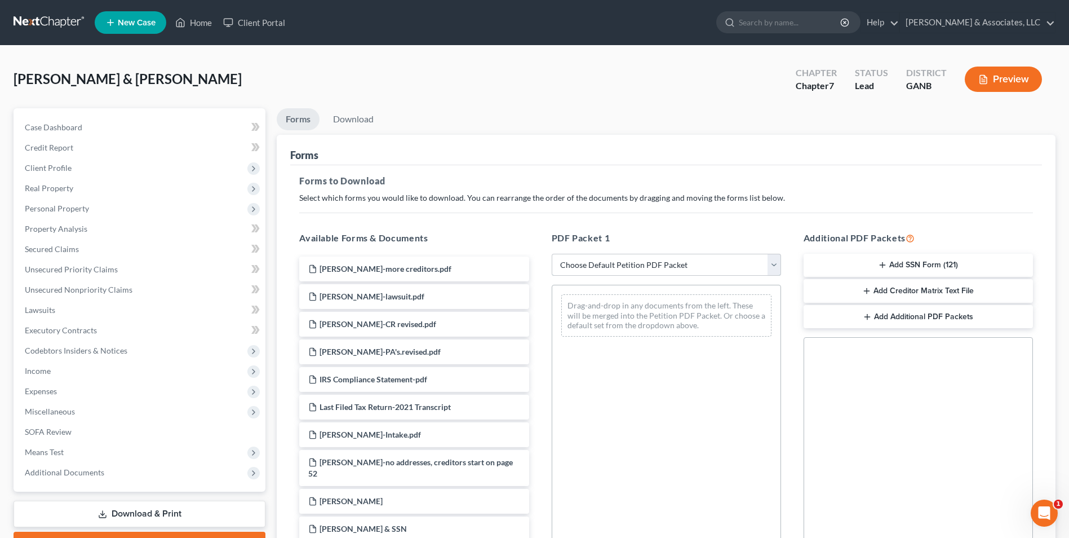
click at [774, 268] on select "Choose Default Petition PDF Packet Complete Bankruptcy Petition (all forms and …" at bounding box center [666, 265] width 229 height 23
select select "0"
click at [552, 254] on select "Choose Default Petition PDF Packet Complete Bankruptcy Petition (all forms and …" at bounding box center [666, 265] width 229 height 23
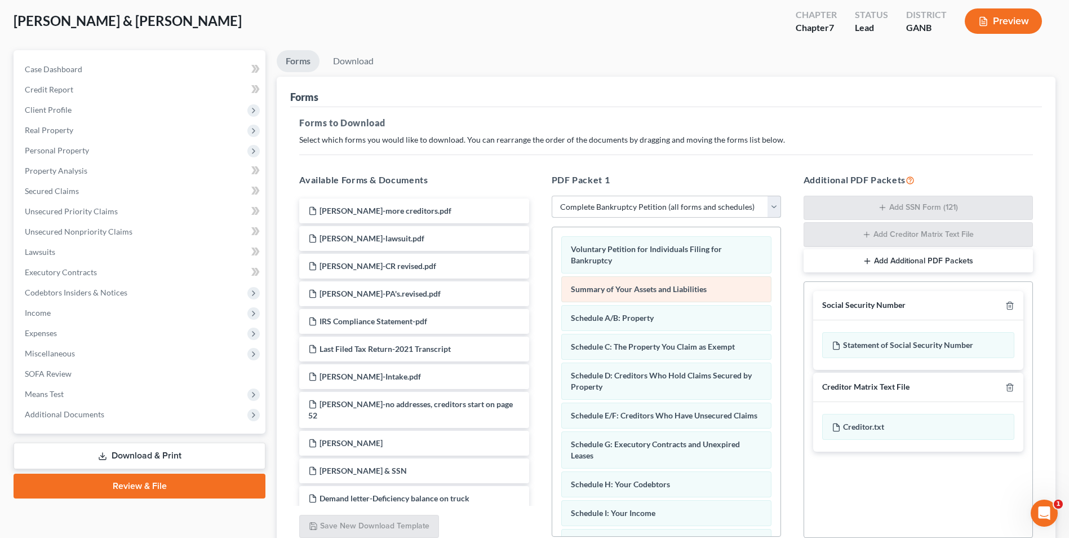
scroll to position [113, 0]
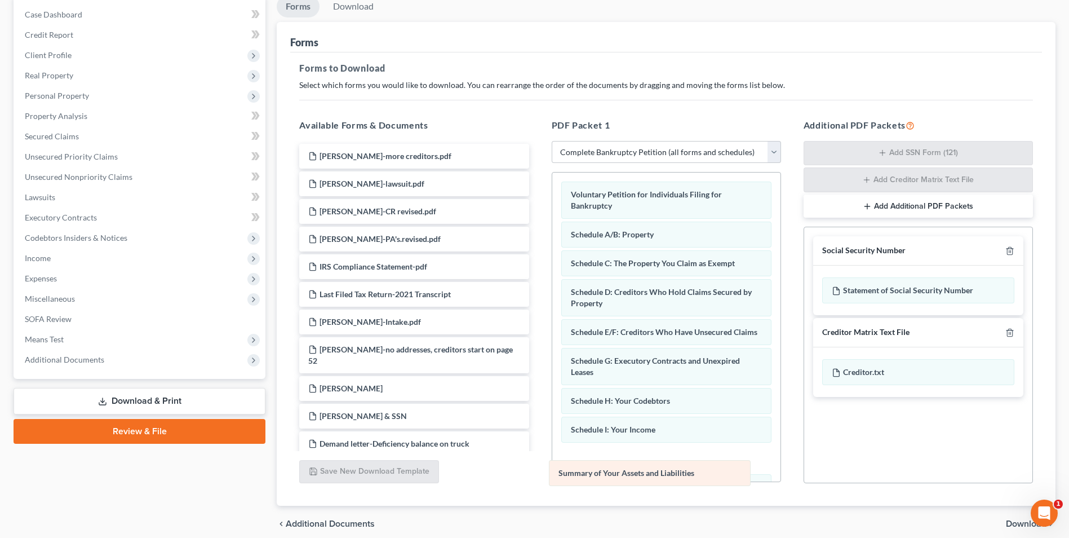
drag, startPoint x: 638, startPoint y: 233, endPoint x: 627, endPoint y: 471, distance: 238.6
click at [627, 471] on div "Summary of Your Assets and Liabilities Voluntary Petition for Individuals Filin…" at bounding box center [666, 500] width 228 height 657
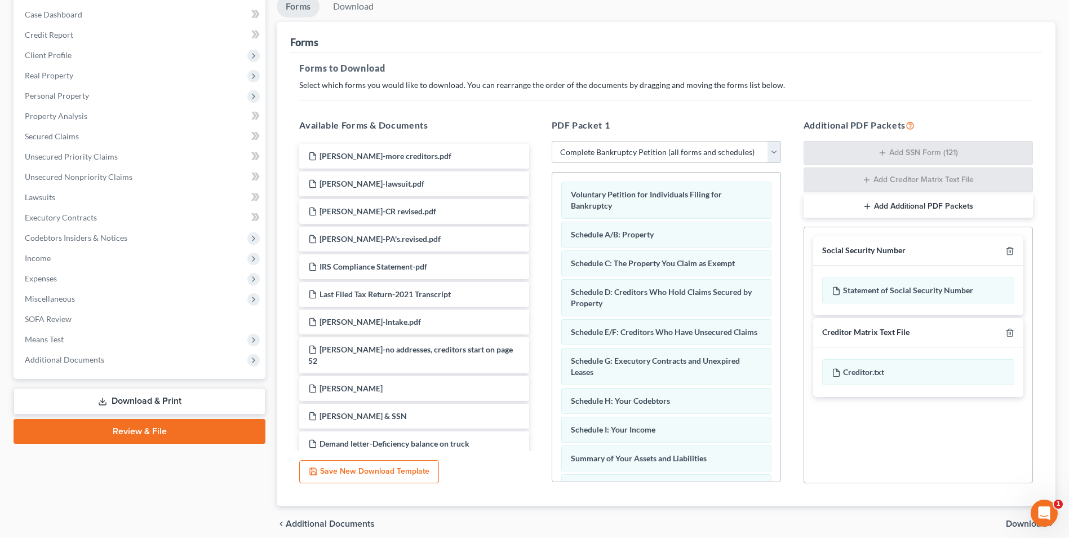
scroll to position [56, 0]
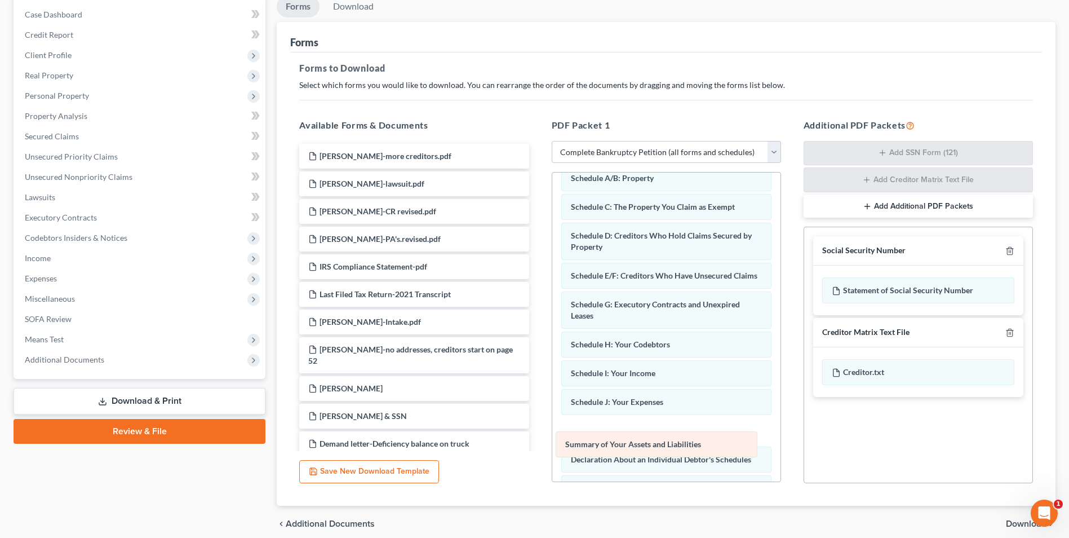
drag, startPoint x: 635, startPoint y: 404, endPoint x: 630, endPoint y: 435, distance: 31.5
click at [630, 435] on div "Summary of Your Assets and Liabilities Voluntary Petition for Individuals Filin…" at bounding box center [666, 444] width 228 height 657
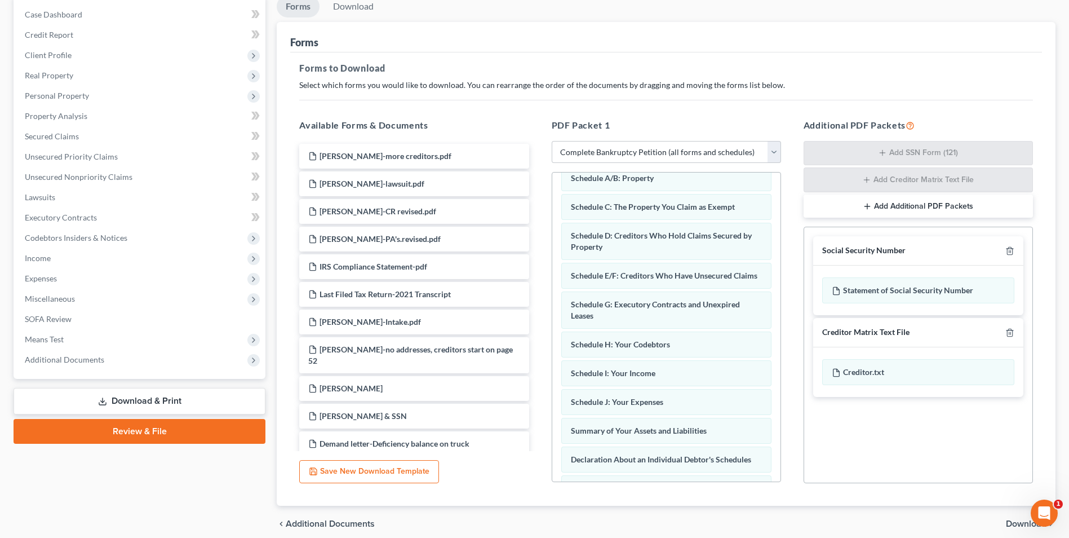
click at [1018, 525] on span "Download" at bounding box center [1026, 523] width 41 height 9
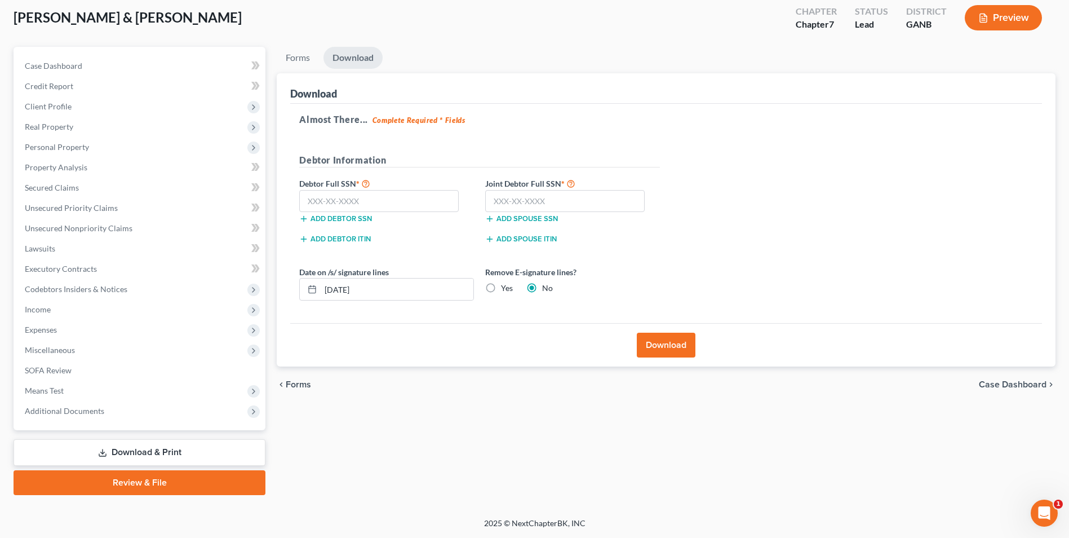
scroll to position [61, 0]
click at [501, 287] on label "Yes" at bounding box center [507, 287] width 12 height 11
click at [506, 287] on input "Yes" at bounding box center [509, 285] width 7 height 7
radio input "true"
radio input "false"
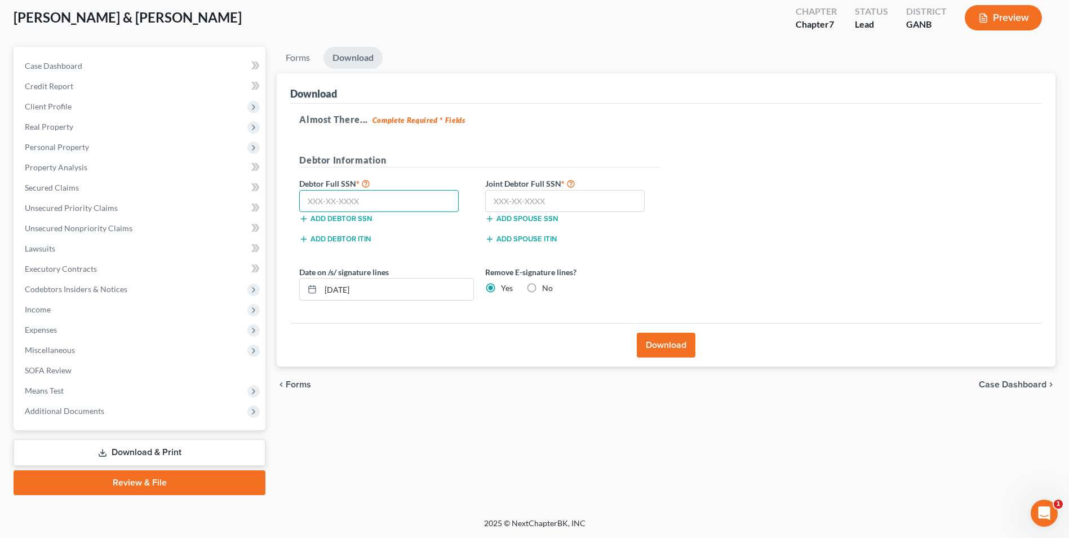
click at [428, 204] on input "text" at bounding box center [378, 201] width 159 height 23
type input "255-06-4341"
click at [519, 202] on input "text" at bounding box center [564, 201] width 159 height 23
type input "257-25-2145"
click at [664, 346] on button "Download" at bounding box center [666, 345] width 59 height 25
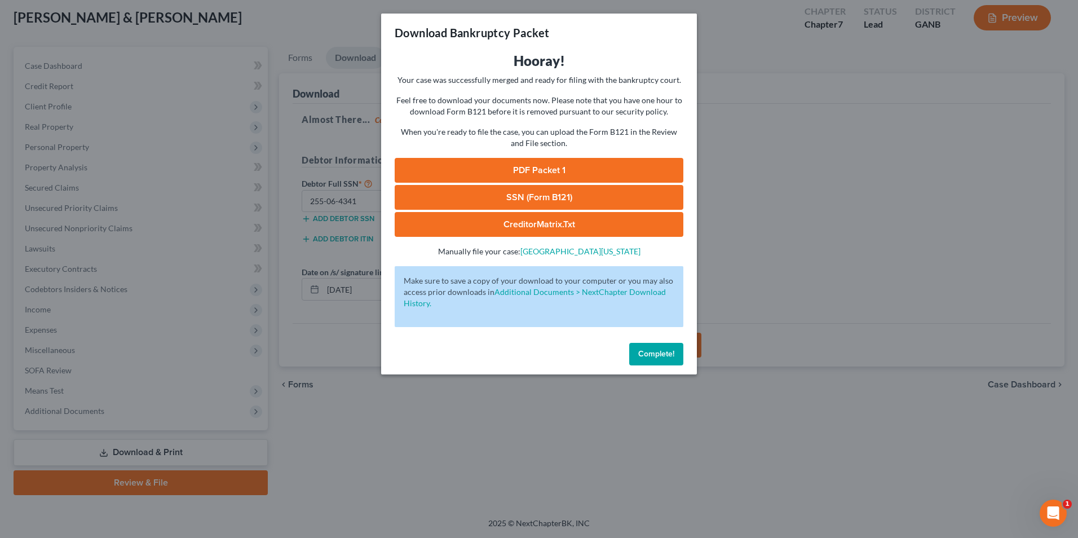
click at [558, 171] on link "PDF Packet 1" at bounding box center [539, 170] width 289 height 25
click at [670, 355] on span "Complete!" at bounding box center [656, 354] width 36 height 10
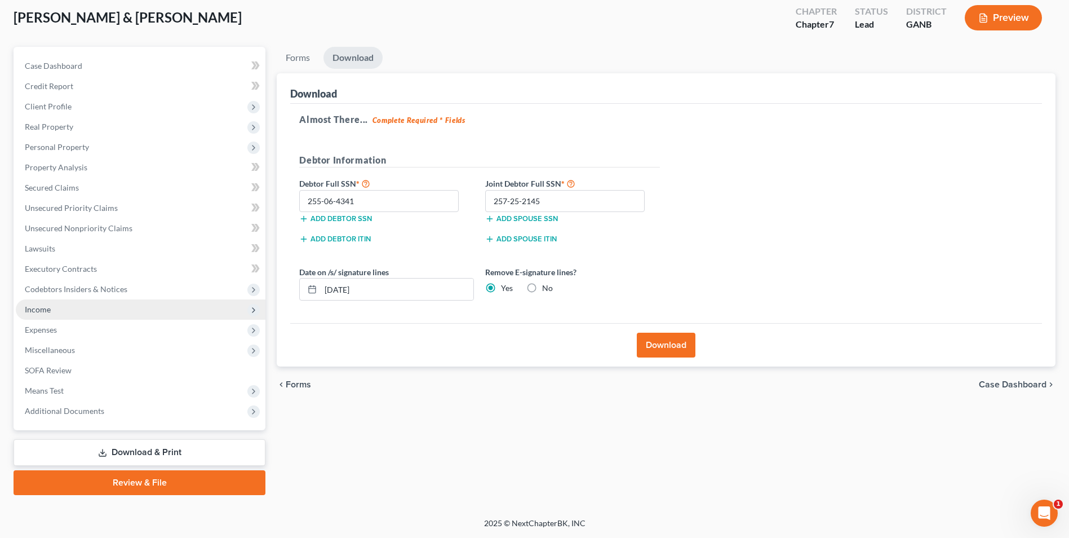
click at [61, 308] on span "Income" at bounding box center [141, 309] width 250 height 20
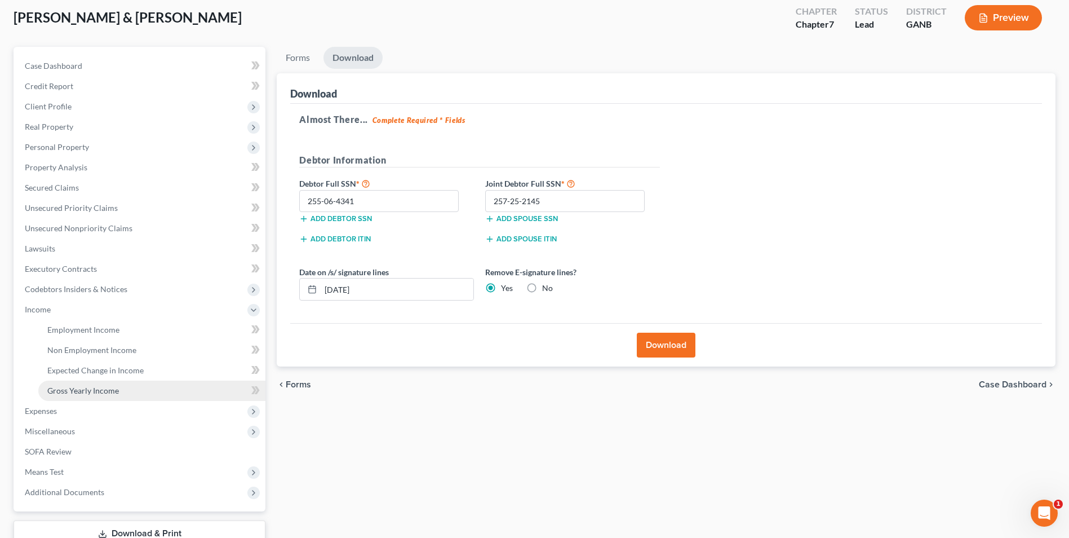
click at [77, 393] on span "Gross Yearly Income" at bounding box center [83, 390] width 72 height 10
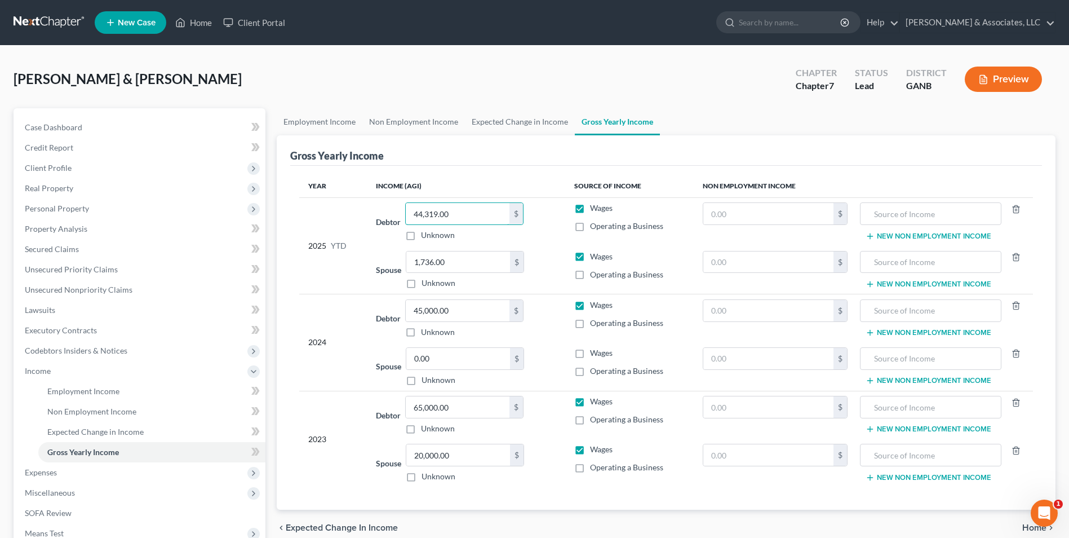
type input "44,319.00"
click at [539, 289] on td "Spouse 1,736.00 $ Unknown Balance Undetermined 1,736.00 $ Unknown" at bounding box center [466, 270] width 199 height 48
click at [41, 475] on span "Expenses" at bounding box center [41, 472] width 32 height 10
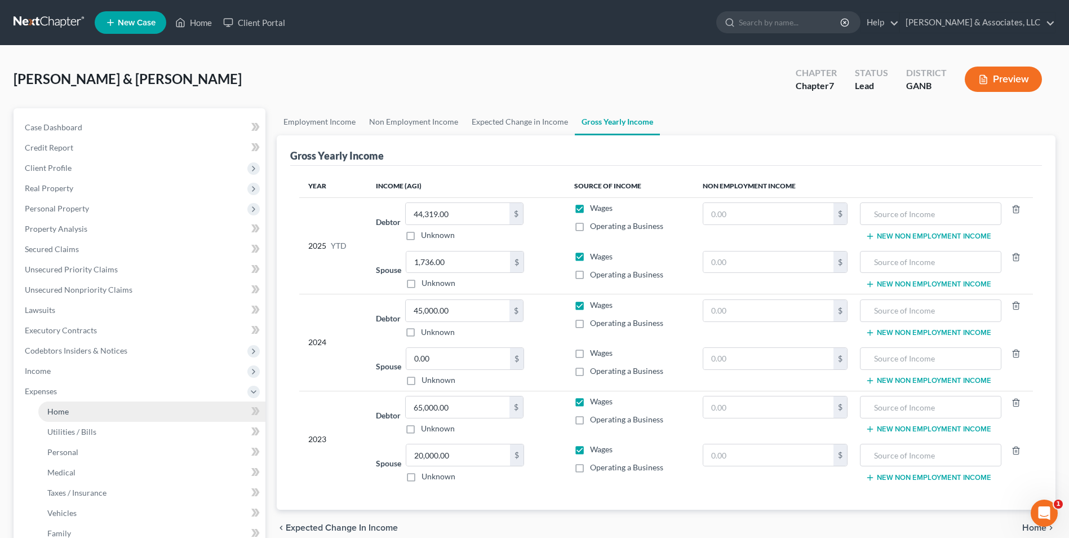
click at [67, 413] on span "Home" at bounding box center [57, 411] width 21 height 10
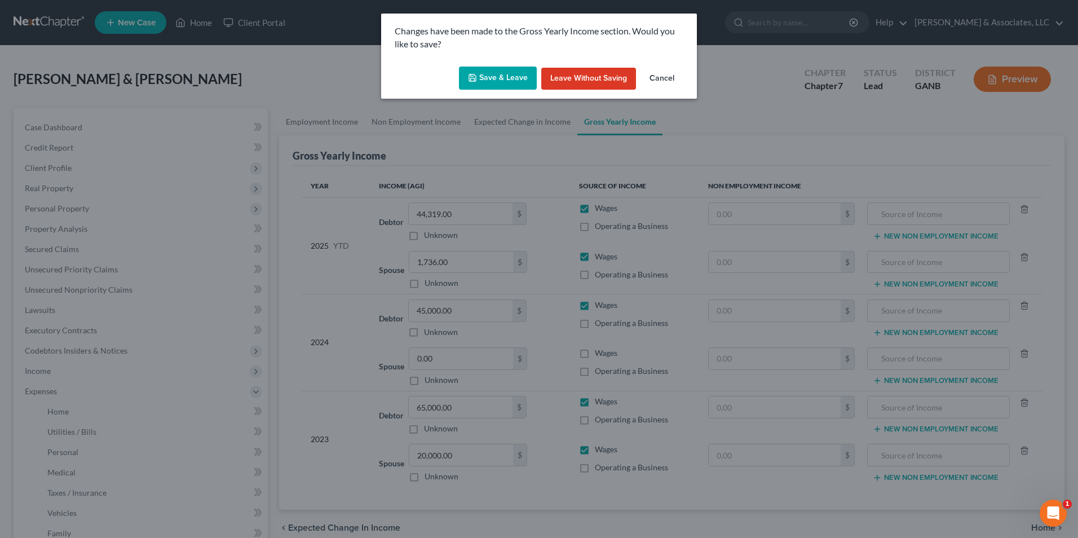
click at [484, 76] on button "Save & Leave" at bounding box center [498, 79] width 78 height 24
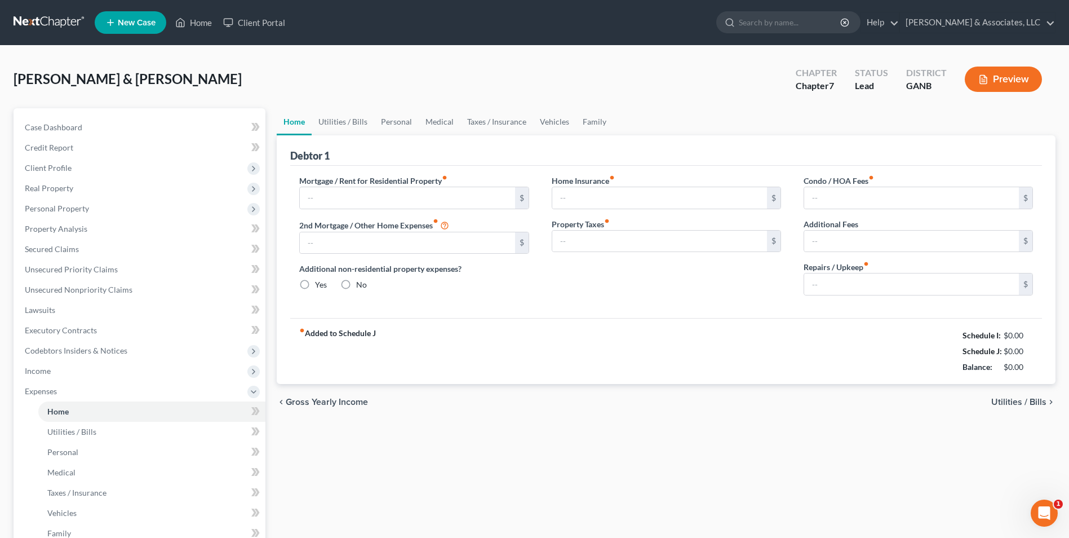
type input "650.00"
type input "0.00"
radio input "true"
type input "0.00"
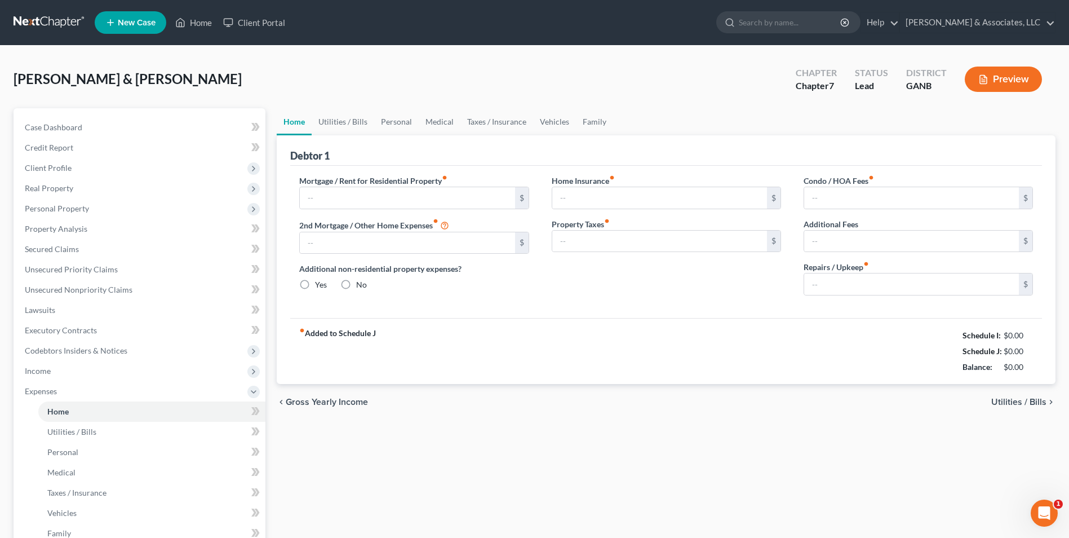
type input "0.00"
click at [339, 121] on link "Utilities / Bills" at bounding box center [343, 121] width 63 height 27
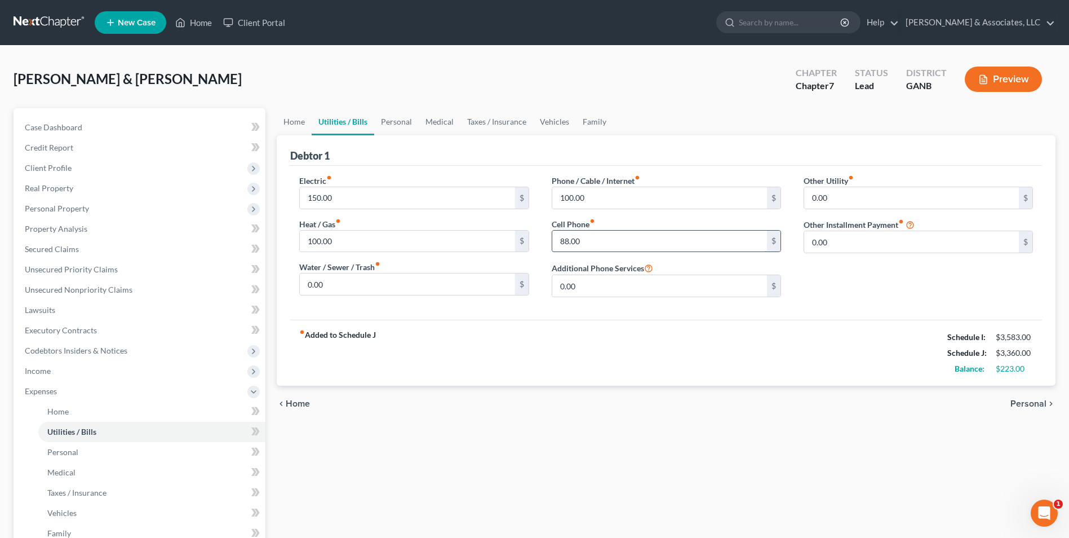
click at [559, 245] on input "88.00" at bounding box center [659, 241] width 215 height 21
type input "188"
click at [516, 370] on div "fiber_manual_record Added to Schedule J Schedule I: $3,583.00 Schedule J: $3,46…" at bounding box center [666, 353] width 752 height 66
click at [363, 292] on input "0.00" at bounding box center [407, 283] width 215 height 21
type input "23"
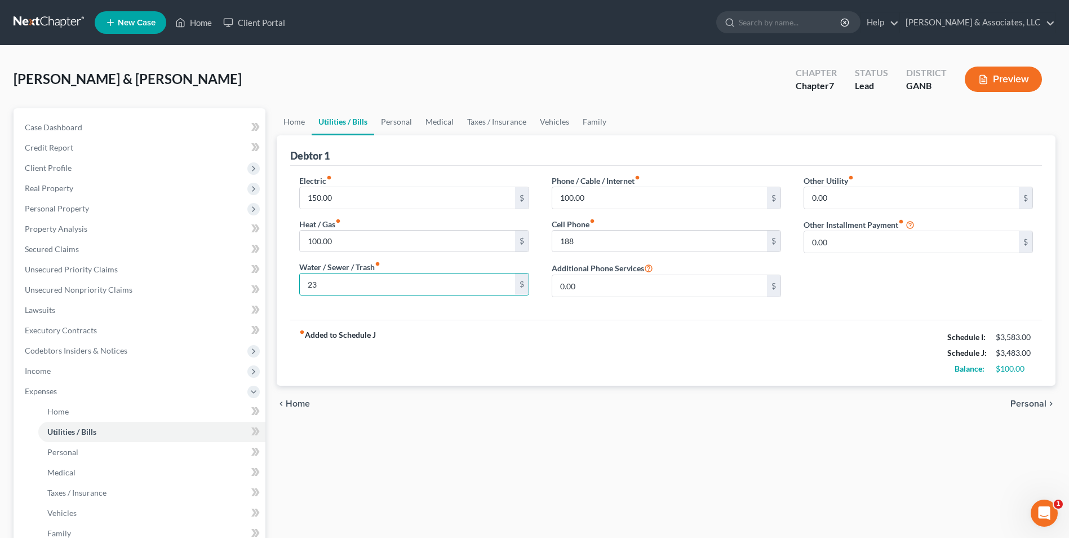
click at [555, 379] on div "fiber_manual_record Added to Schedule J Schedule I: $3,583.00 Schedule J: $3,48…" at bounding box center [666, 353] width 752 height 66
click at [379, 123] on link "Personal" at bounding box center [396, 121] width 45 height 27
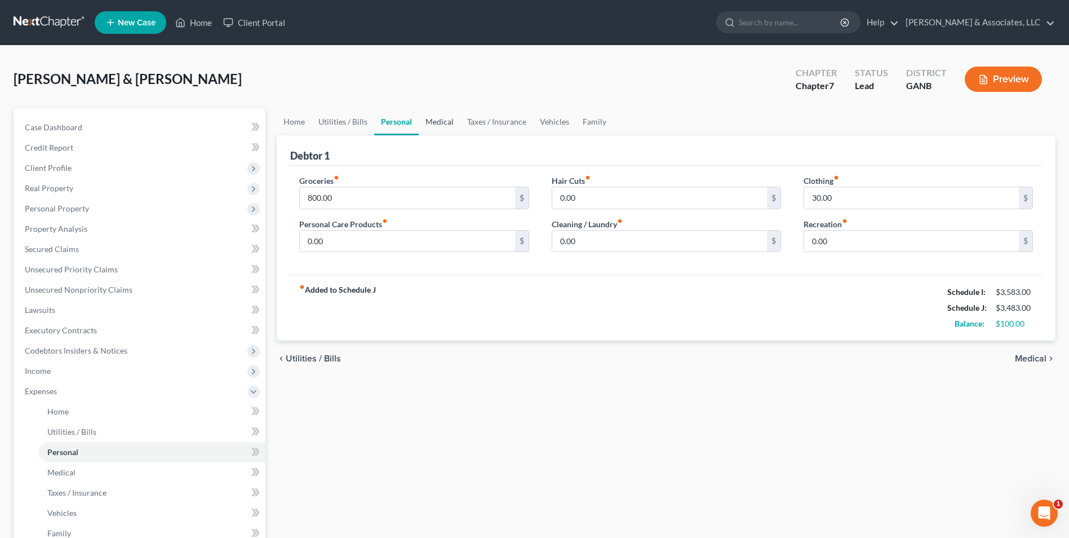
click at [438, 123] on link "Medical" at bounding box center [440, 121] width 42 height 27
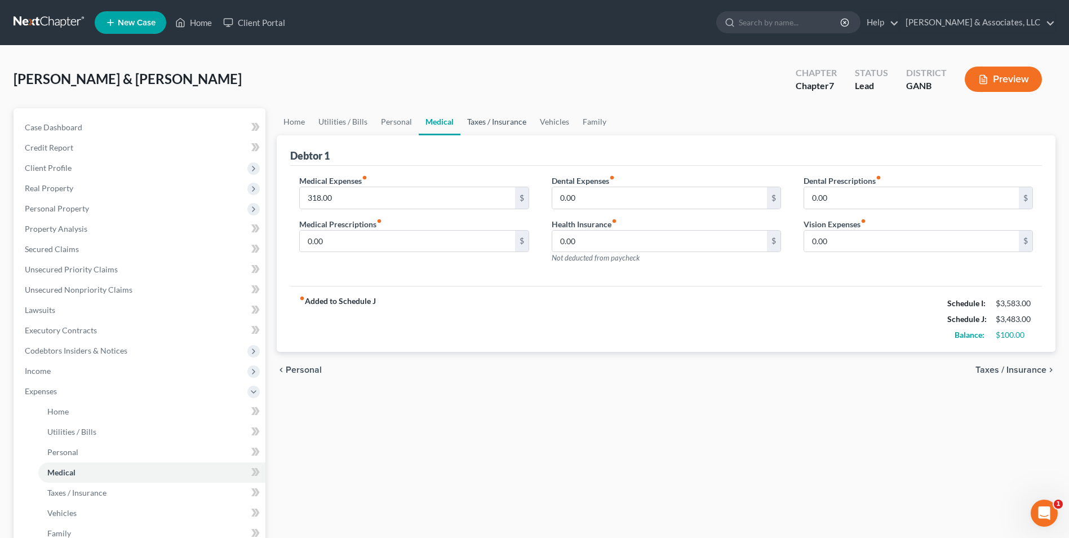
click at [489, 121] on link "Taxes / Insurance" at bounding box center [496, 121] width 73 height 27
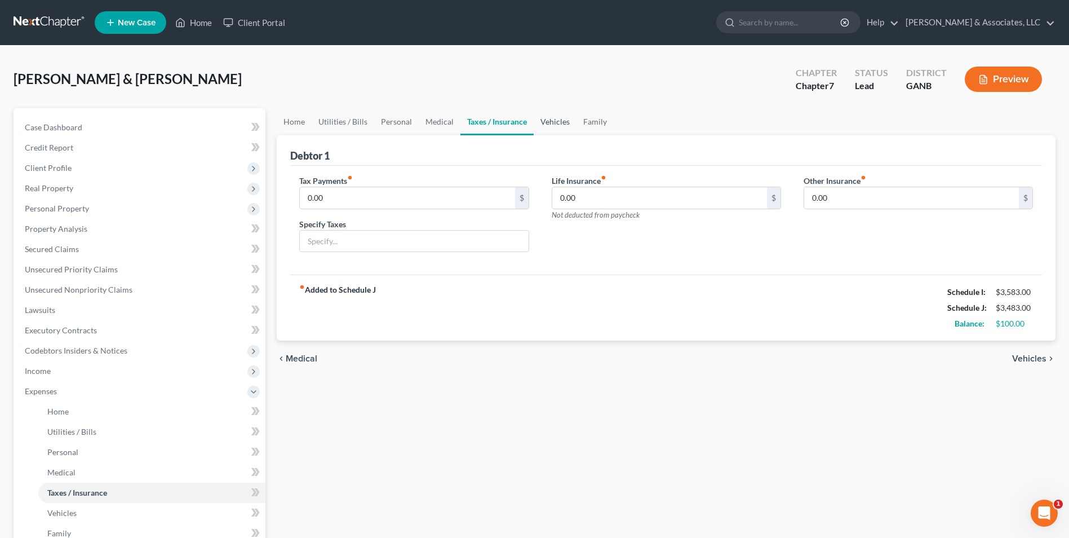
click at [558, 119] on link "Vehicles" at bounding box center [555, 121] width 43 height 27
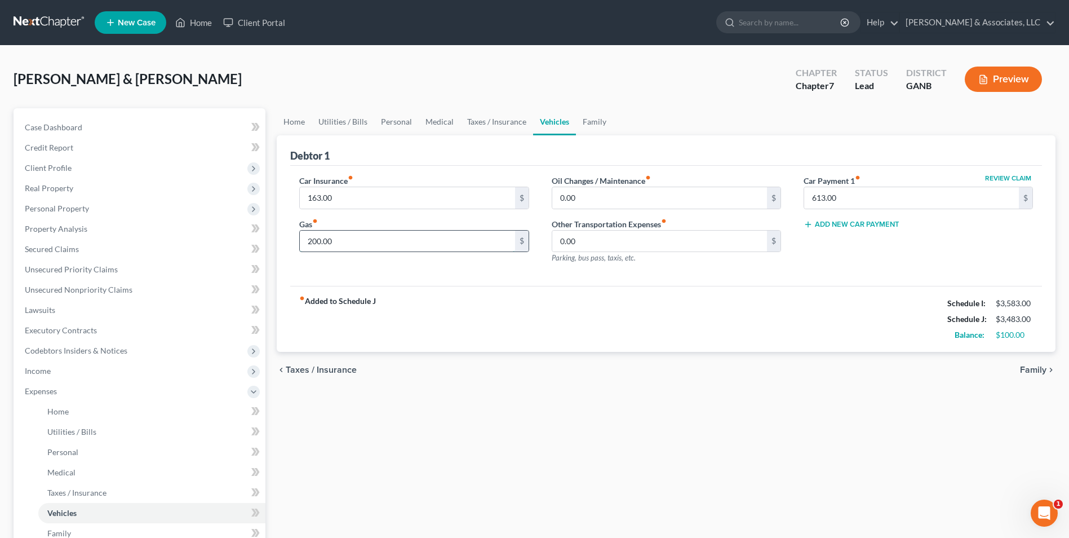
click at [364, 237] on input "200.00" at bounding box center [407, 241] width 215 height 21
type input "300.00"
click at [659, 355] on div "chevron_left Taxes / Insurance Family chevron_right" at bounding box center [666, 370] width 779 height 36
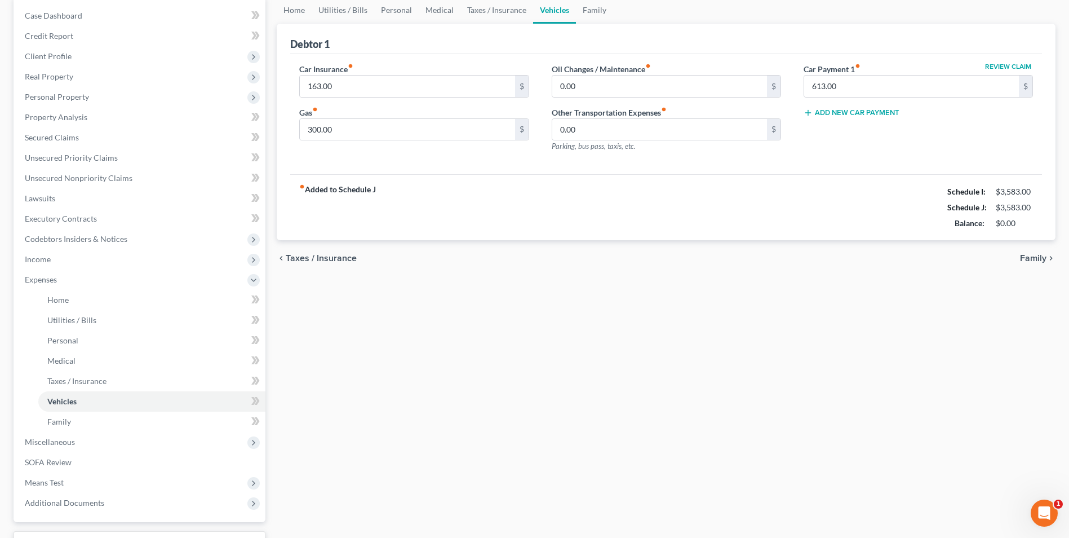
scroll to position [113, 0]
click at [659, 355] on div "Home Utilities / Bills Personal Medical Taxes / Insurance Vehicles Family Debto…" at bounding box center [666, 290] width 790 height 590
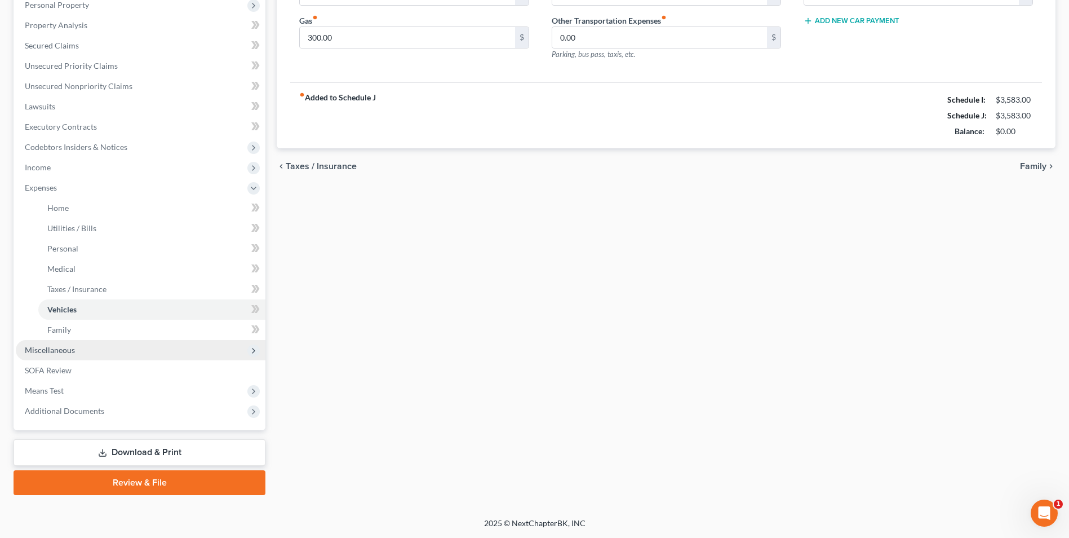
click at [59, 349] on span "Miscellaneous" at bounding box center [50, 350] width 50 height 10
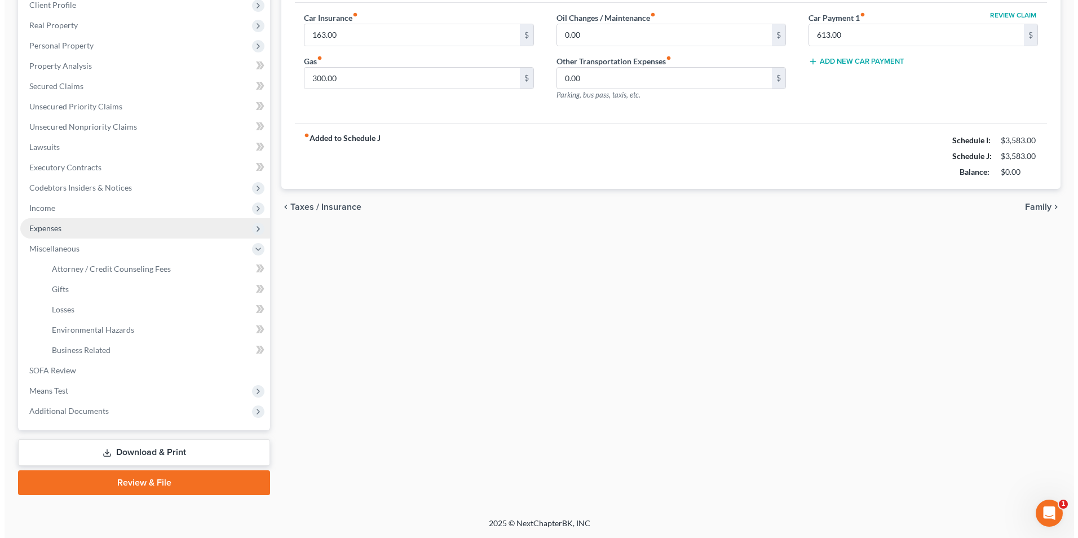
scroll to position [163, 0]
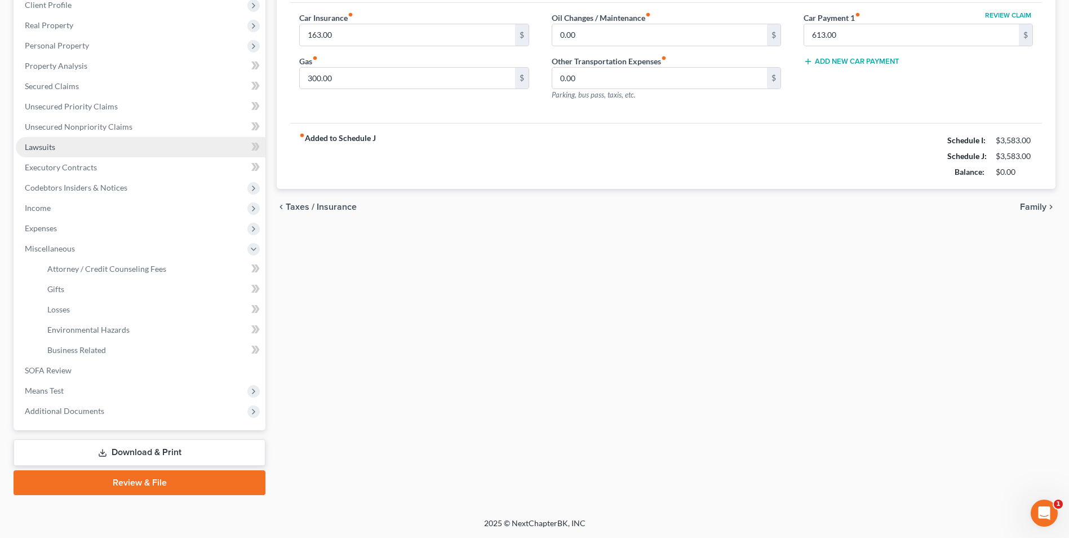
click at [17, 142] on link "Lawsuits" at bounding box center [141, 147] width 250 height 20
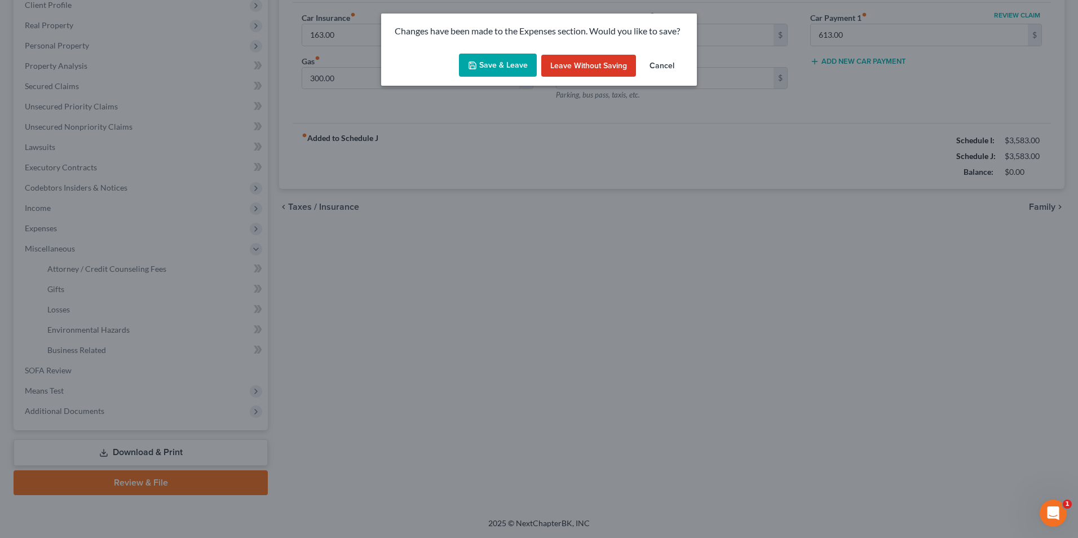
click at [513, 69] on button "Save & Leave" at bounding box center [498, 66] width 78 height 24
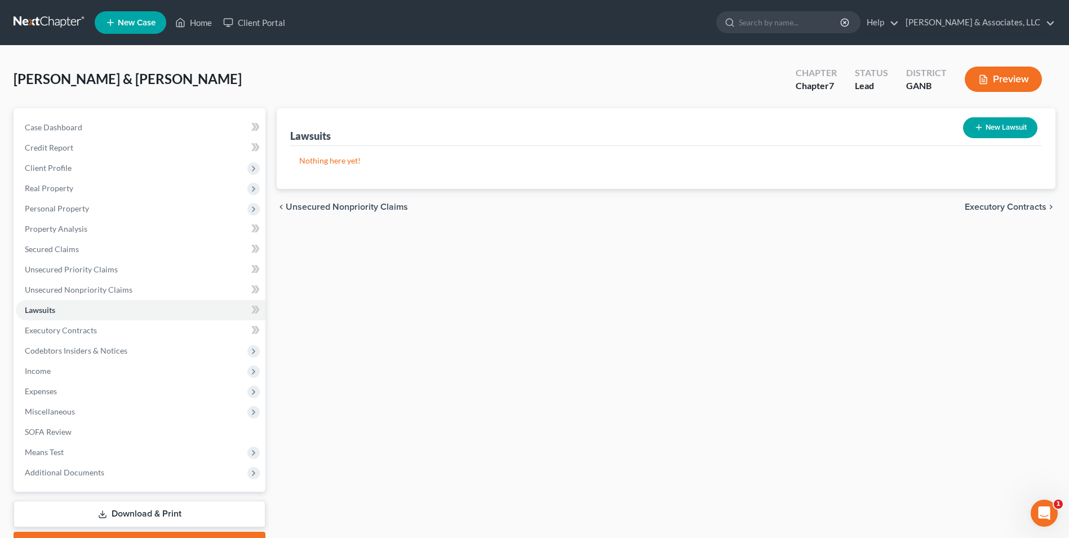
click at [207, 504] on link "Download & Print" at bounding box center [140, 513] width 252 height 26
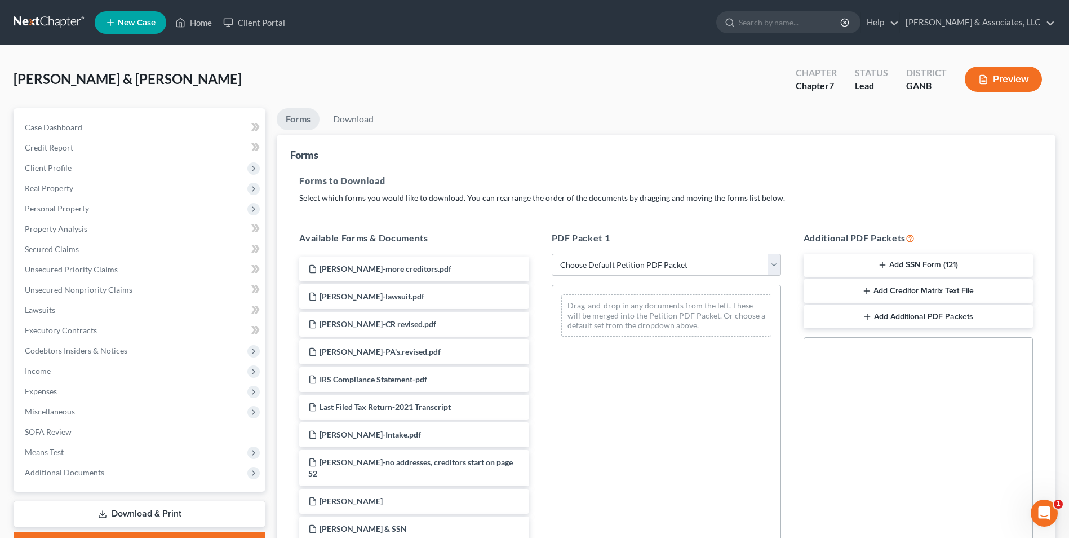
click at [778, 269] on select "Choose Default Petition PDF Packet Complete Bankruptcy Petition (all forms and …" at bounding box center [666, 265] width 229 height 23
select select "0"
click at [552, 254] on select "Choose Default Petition PDF Packet Complete Bankruptcy Petition (all forms and …" at bounding box center [666, 265] width 229 height 23
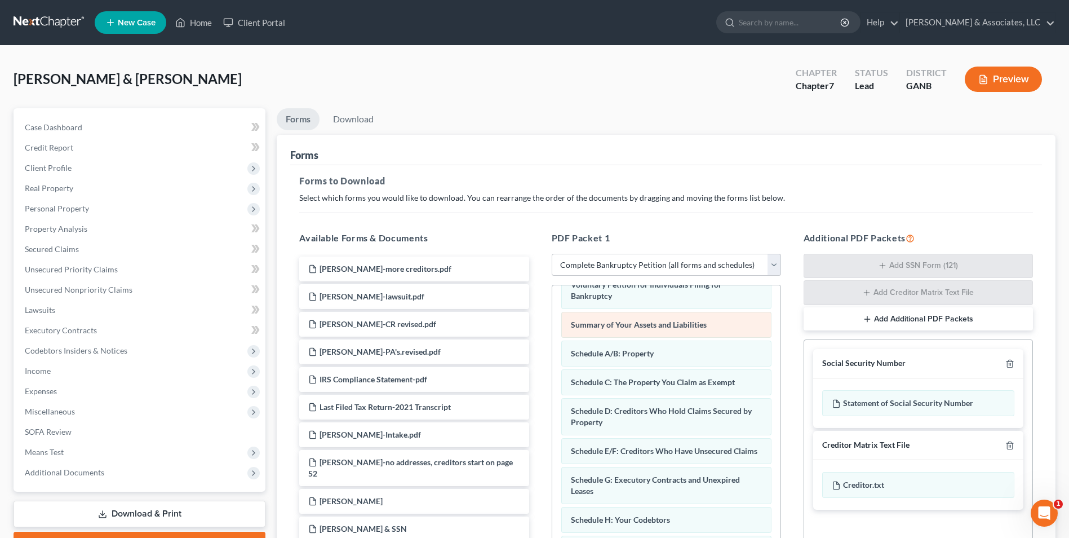
scroll to position [23, 0]
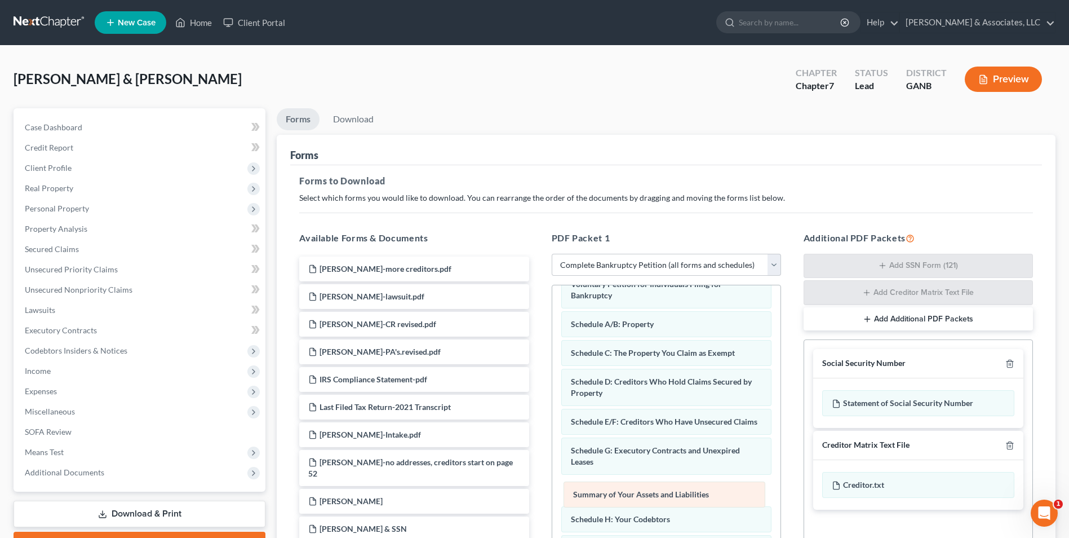
drag, startPoint x: 664, startPoint y: 329, endPoint x: 667, endPoint y: 504, distance: 174.7
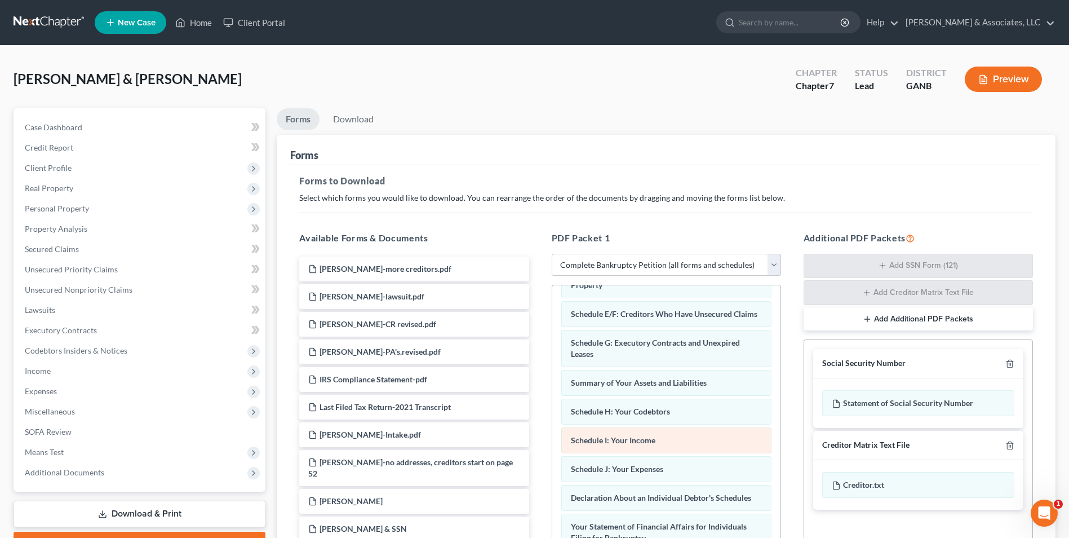
scroll to position [136, 0]
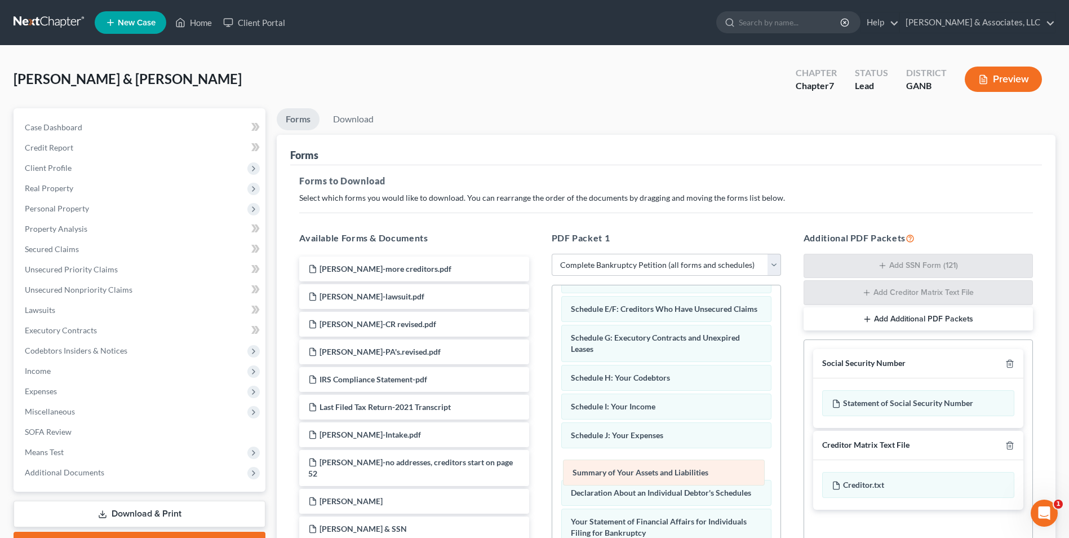
drag, startPoint x: 646, startPoint y: 380, endPoint x: 648, endPoint y: 464, distance: 83.4
click at [648, 464] on div "Summary of Your Assets and Liabilities Voluntary Petition for Individuals Filin…" at bounding box center [666, 477] width 228 height 657
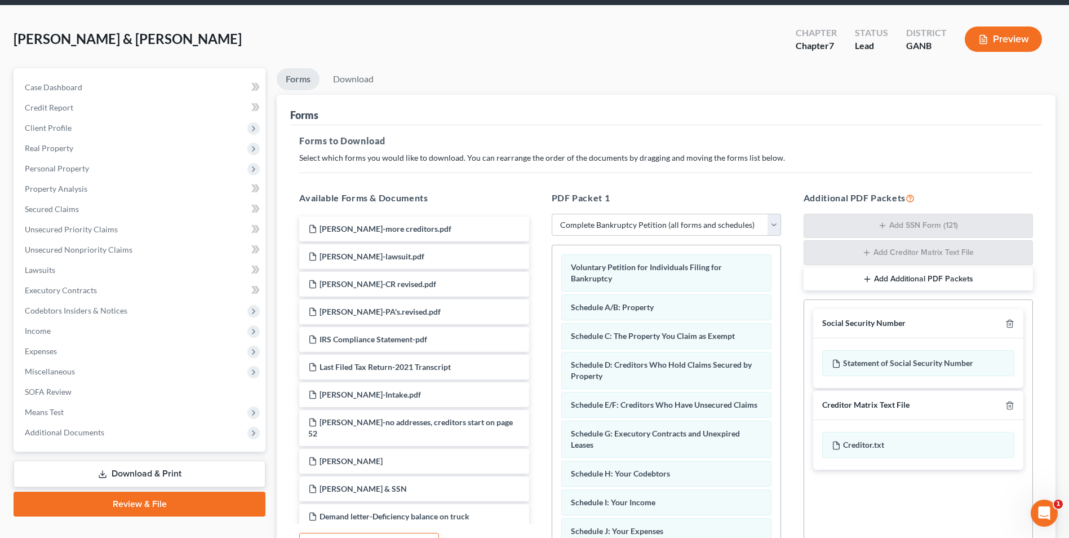
scroll to position [159, 0]
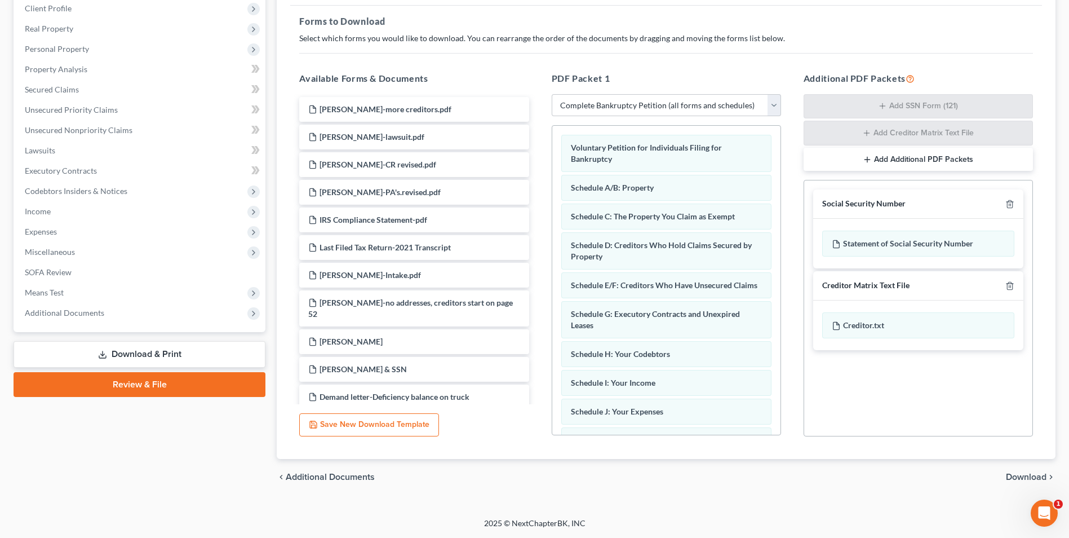
click at [1032, 478] on span "Download" at bounding box center [1026, 476] width 41 height 9
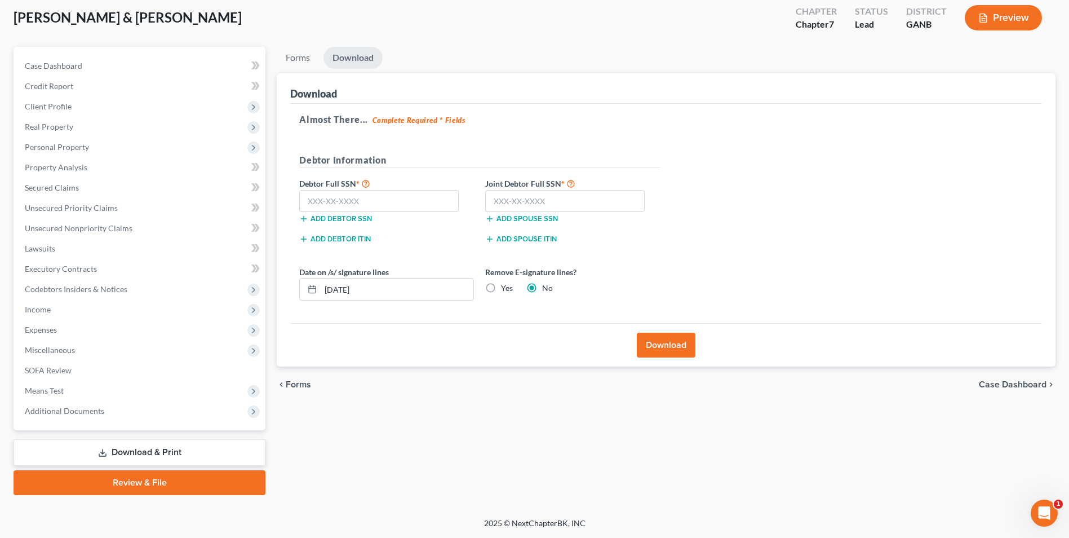
click at [501, 287] on label "Yes" at bounding box center [507, 287] width 12 height 11
click at [506, 287] on input "Yes" at bounding box center [509, 285] width 7 height 7
radio input "true"
radio input "false"
click at [421, 192] on input "text" at bounding box center [378, 201] width 159 height 23
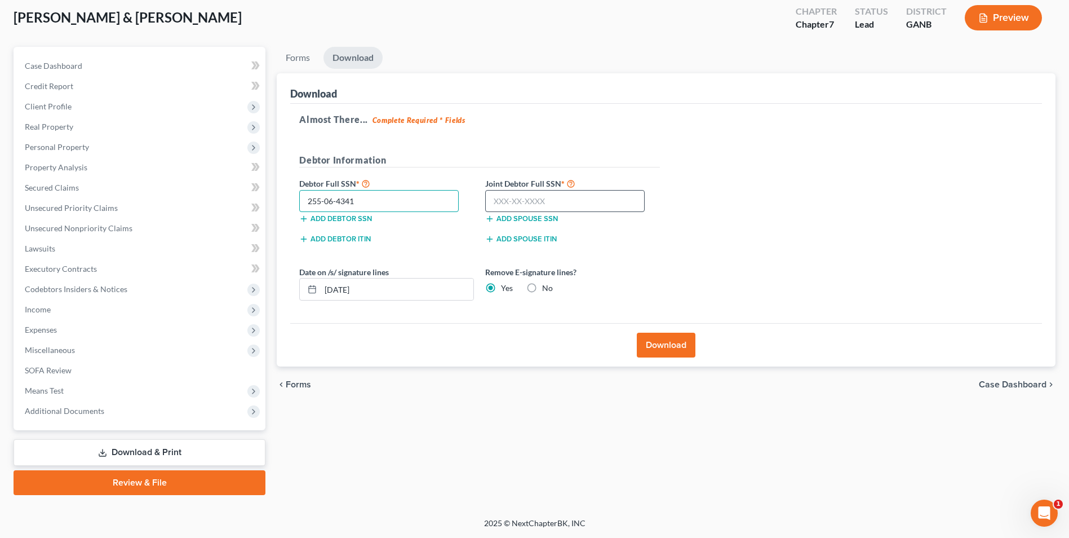
type input "255-06-4341"
click at [534, 203] on input "text" at bounding box center [564, 201] width 159 height 23
type input "257-25-2145"
click at [672, 355] on button "Download" at bounding box center [666, 345] width 59 height 25
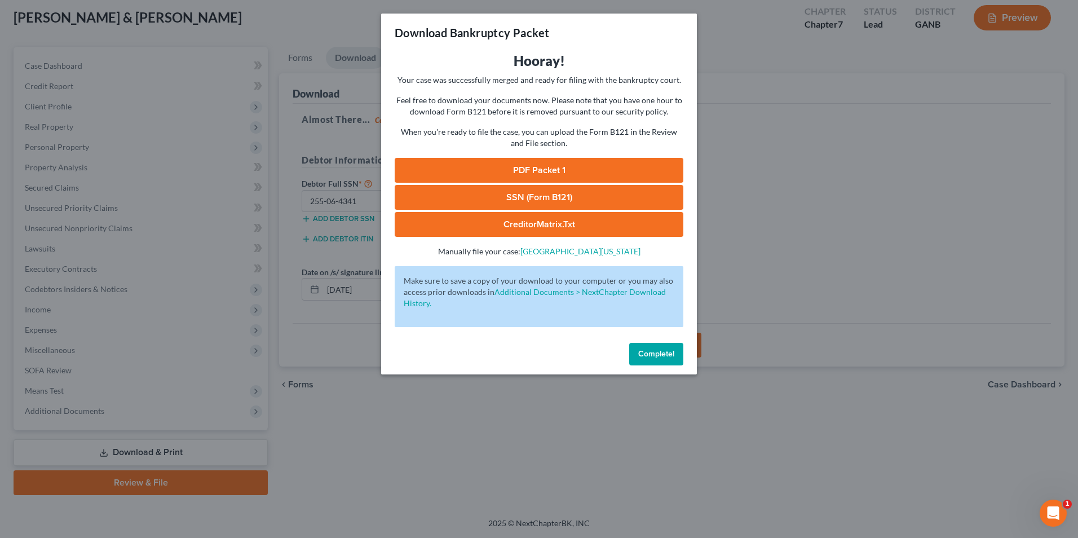
click at [603, 172] on link "PDF Packet 1" at bounding box center [539, 170] width 289 height 25
click at [533, 194] on link "SSN (Form B121)" at bounding box center [539, 197] width 289 height 25
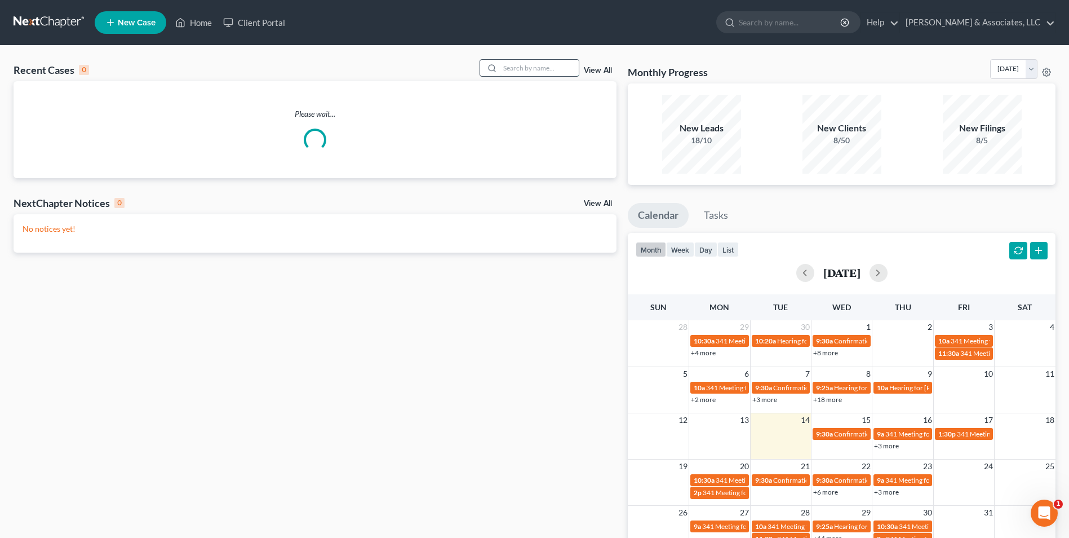
click at [542, 64] on input "search" at bounding box center [539, 68] width 79 height 16
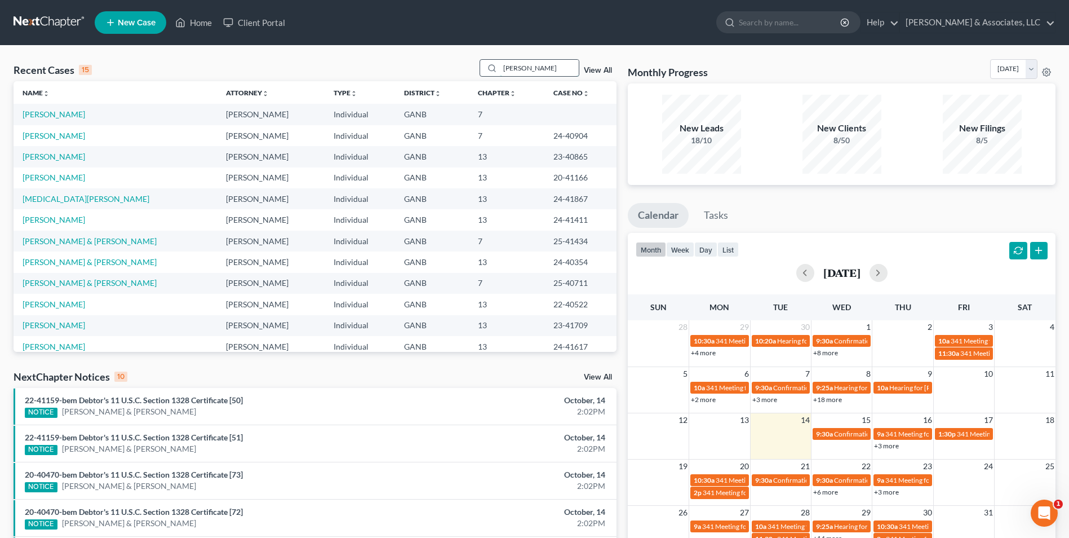
type input "[PERSON_NAME]"
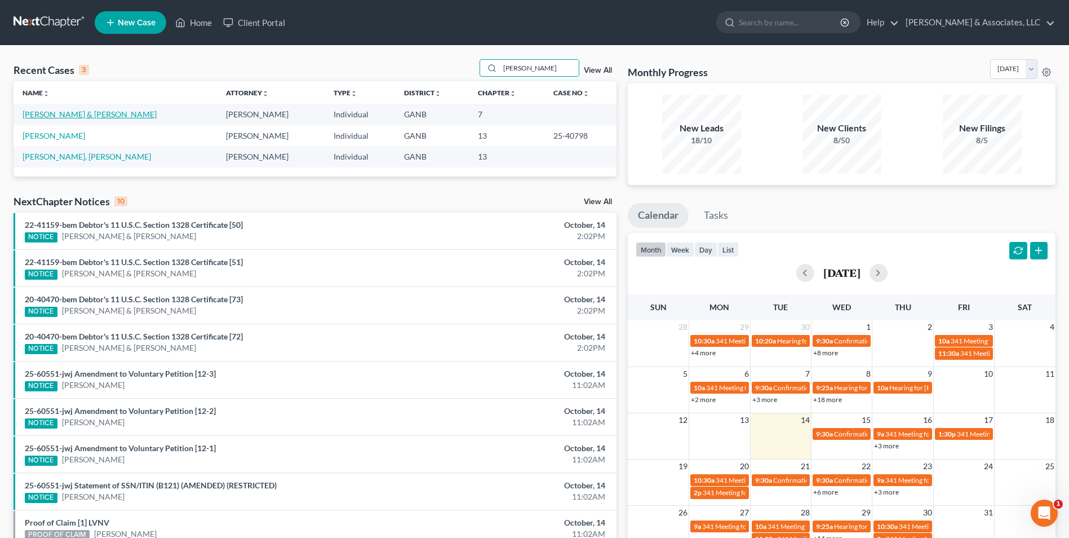
click at [65, 118] on link "[PERSON_NAME] & [PERSON_NAME]" at bounding box center [90, 114] width 134 height 10
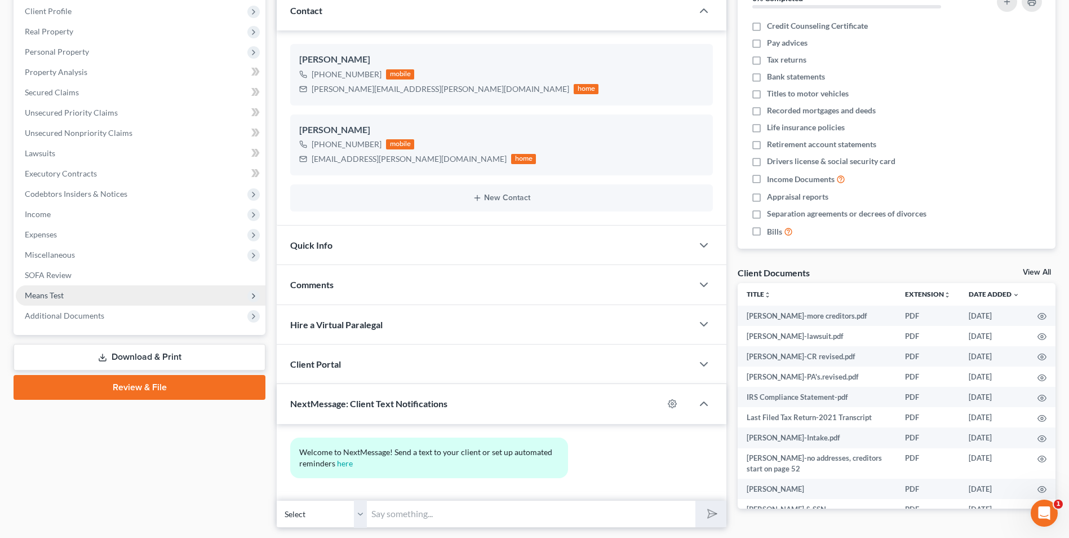
scroll to position [169, 0]
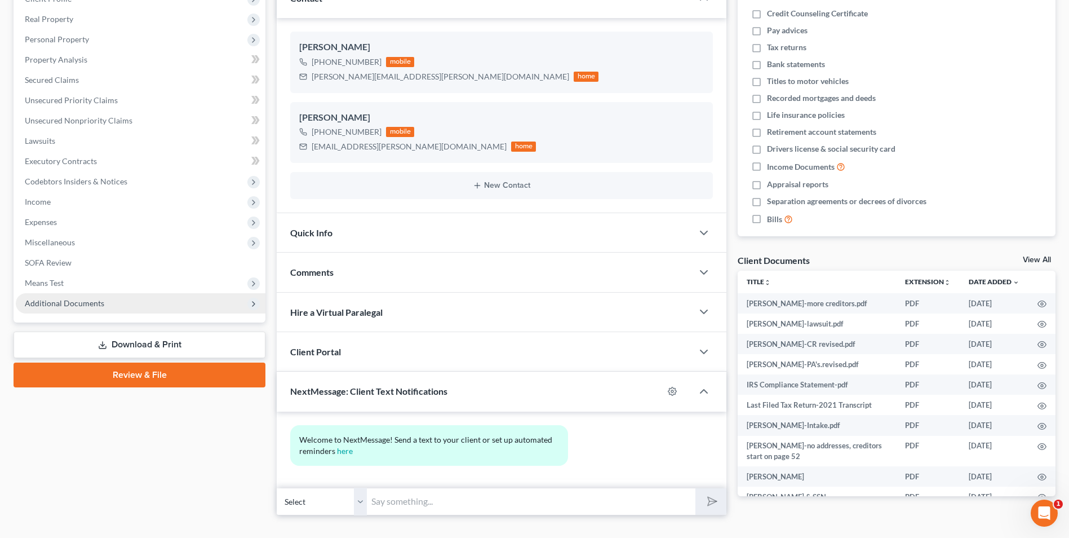
click at [87, 299] on span "Additional Documents" at bounding box center [64, 303] width 79 height 10
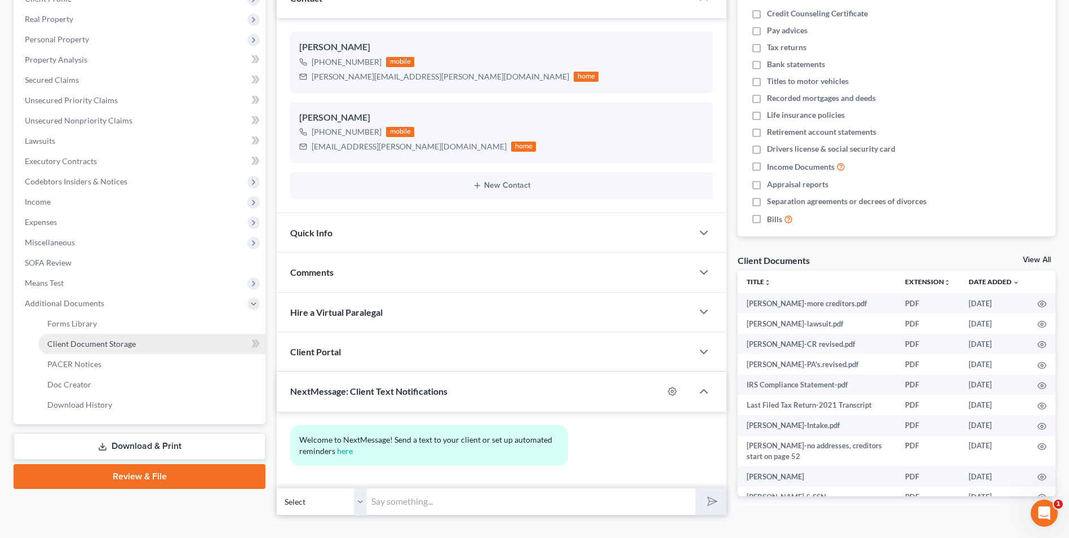
click at [117, 349] on link "Client Document Storage" at bounding box center [151, 344] width 227 height 20
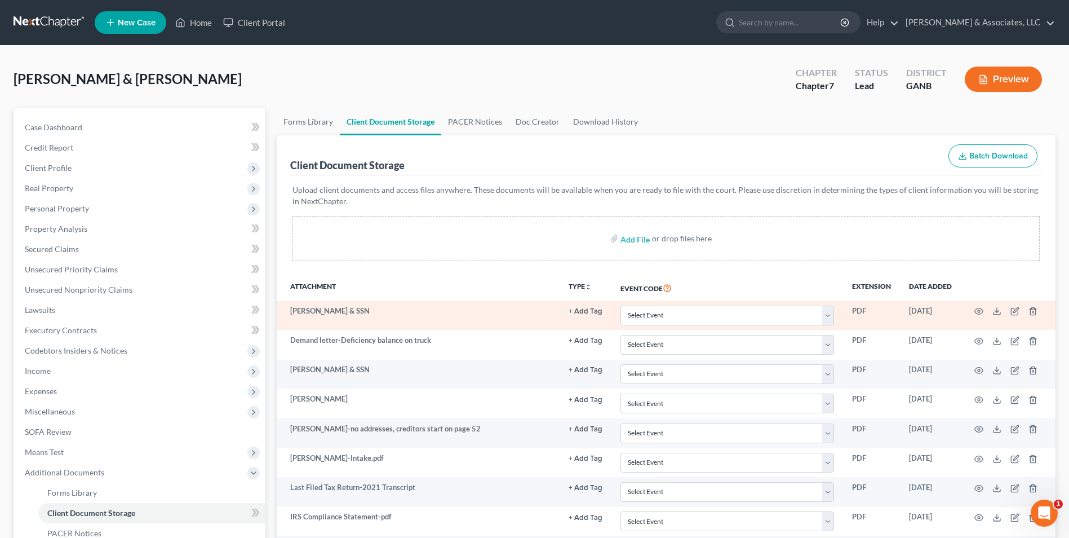
click at [983, 311] on td at bounding box center [1008, 314] width 95 height 29
click at [977, 309] on icon "button" at bounding box center [979, 311] width 8 height 6
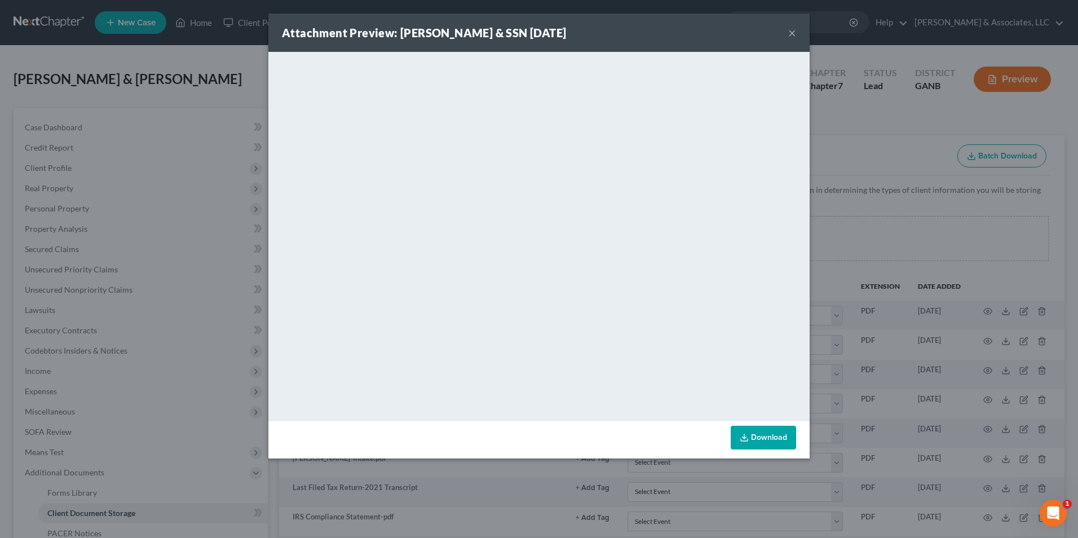
click at [787, 34] on div "Attachment Preview: Lisa-DL & SSN 07/02/2025 ×" at bounding box center [538, 33] width 541 height 38
click at [791, 32] on button "×" at bounding box center [792, 33] width 8 height 14
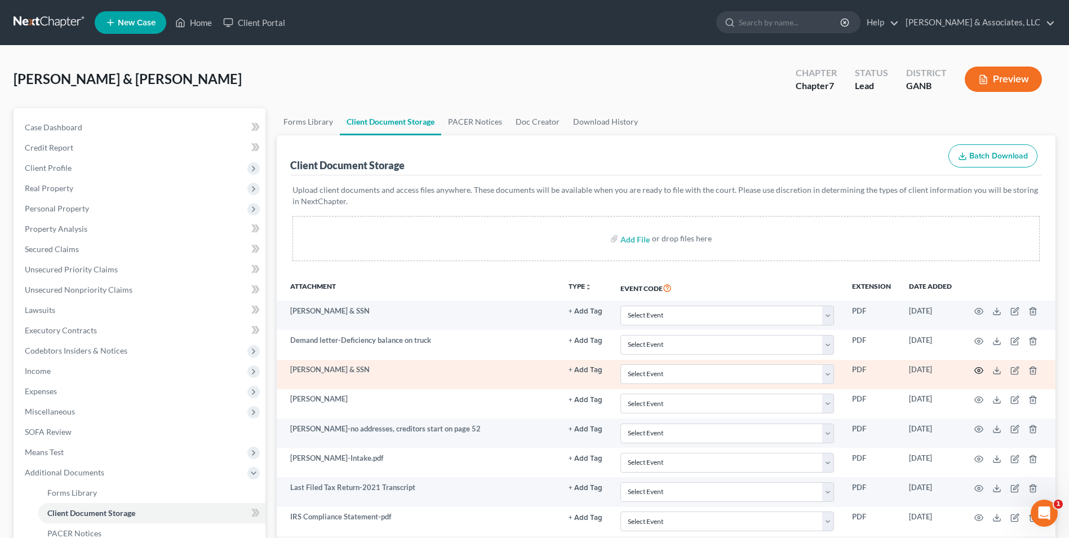
click at [980, 370] on circle "button" at bounding box center [979, 370] width 2 height 2
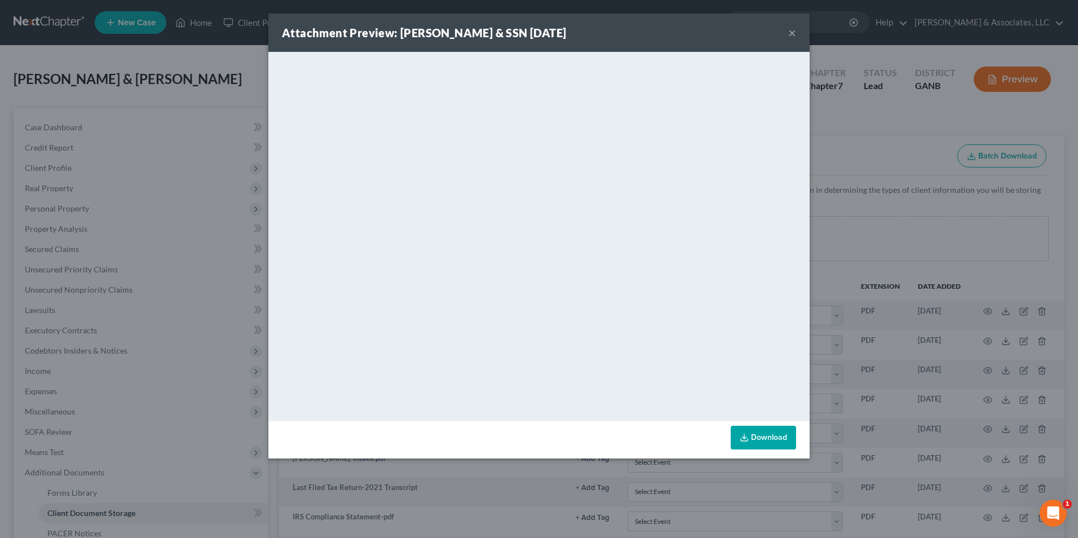
click at [796, 32] on div "Attachment Preview: Dean DL & SSN 07/03/2025 ×" at bounding box center [538, 33] width 541 height 38
click at [795, 32] on button "×" at bounding box center [792, 33] width 8 height 14
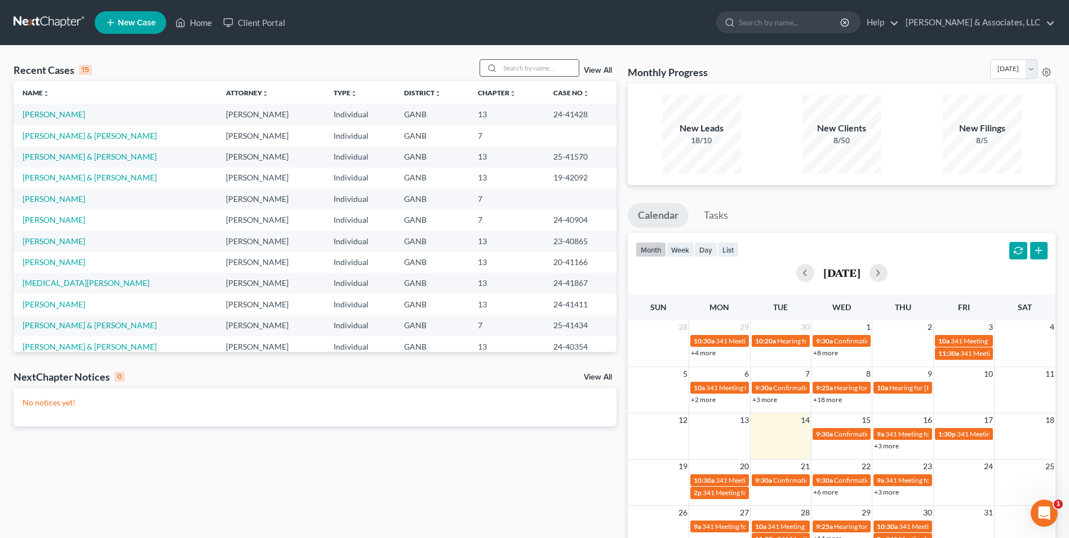
click at [544, 72] on input "search" at bounding box center [539, 68] width 79 height 16
type input "DOT"
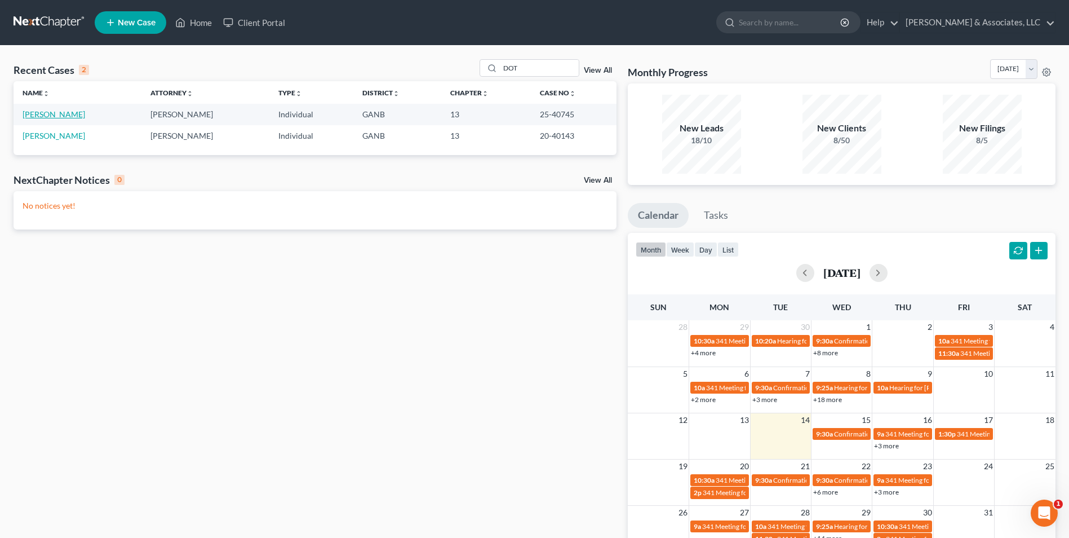
click at [64, 114] on link "[PERSON_NAME]" at bounding box center [54, 114] width 63 height 10
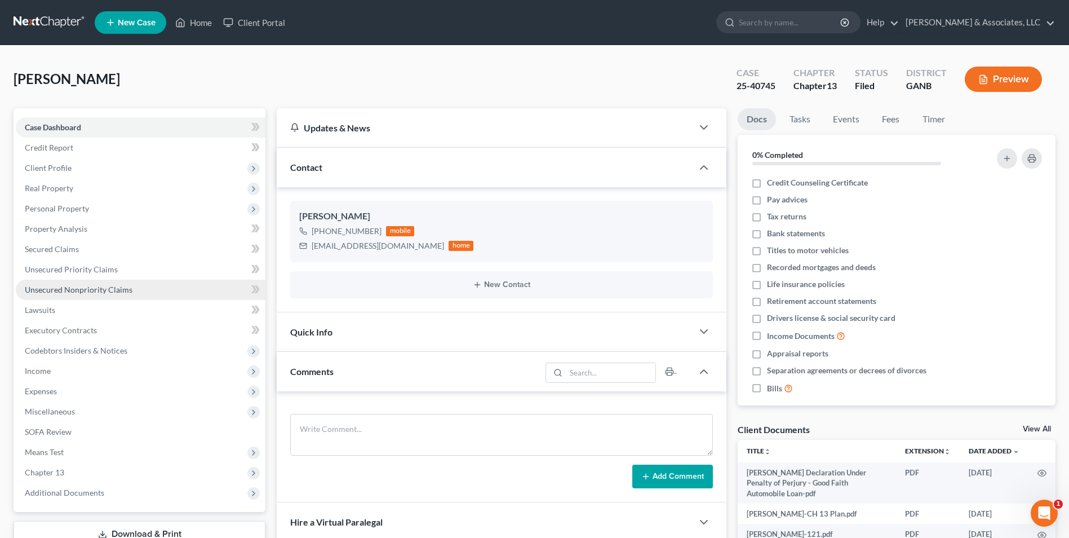
scroll to position [293, 0]
click at [94, 290] on span "Unsecured Nonpriority Claims" at bounding box center [79, 290] width 108 height 10
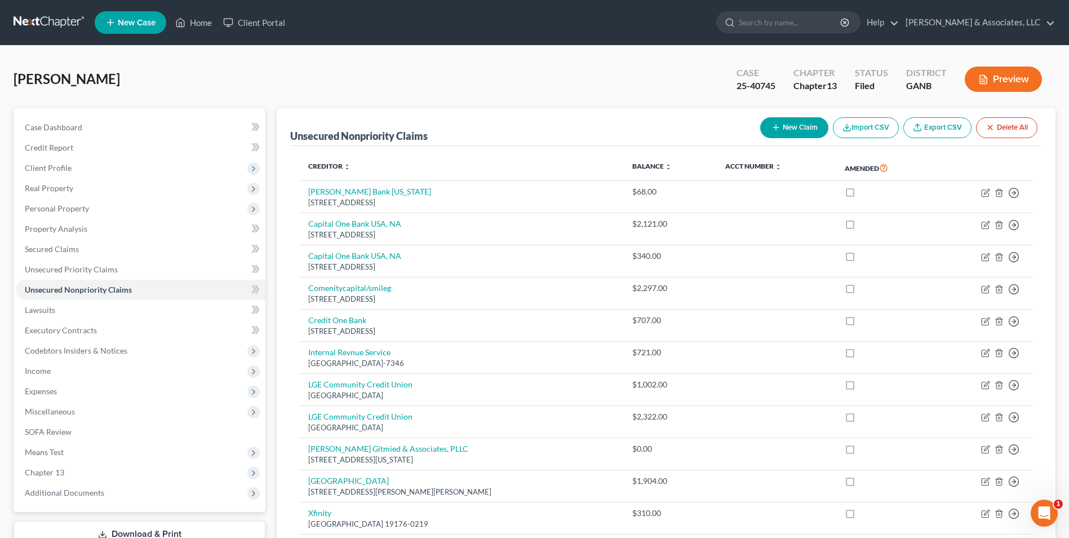
click at [788, 130] on button "New Claim" at bounding box center [794, 127] width 68 height 21
select select "0"
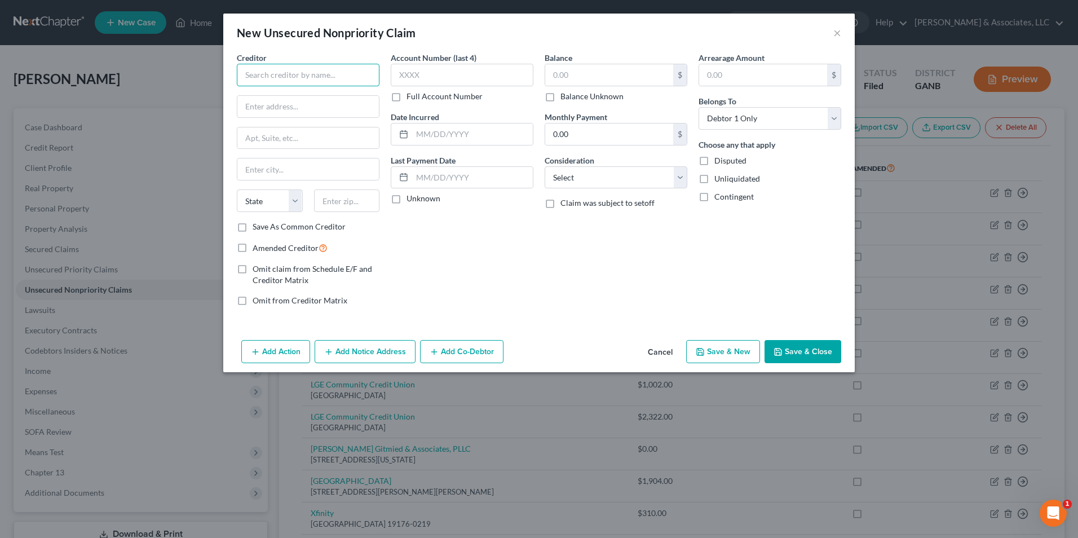
click at [330, 78] on input "text" at bounding box center [308, 75] width 143 height 23
type input "c"
type input "Carelon Pharmacy"
type input "[GEOGRAPHIC_DATA]"
type input "W"
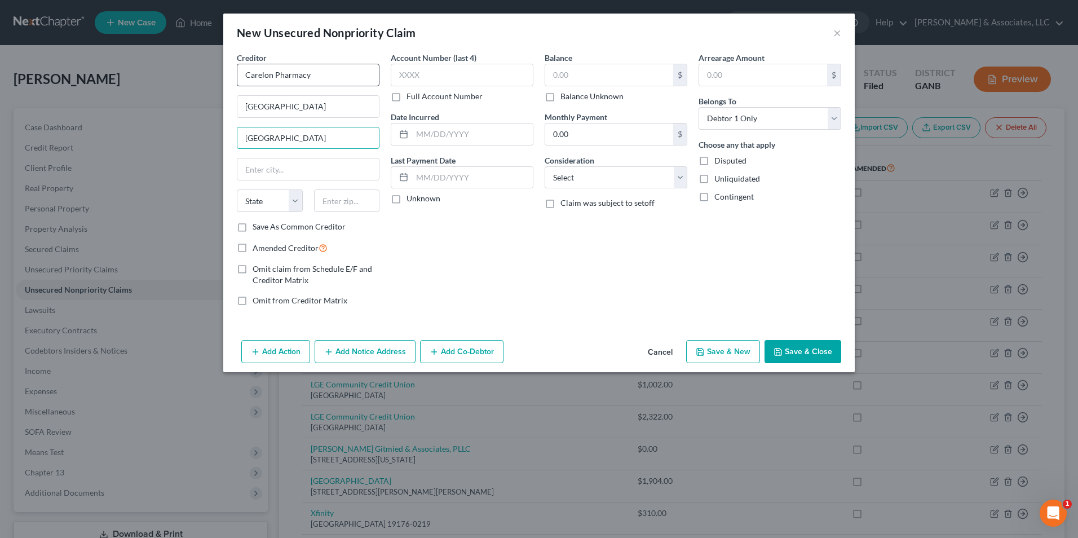
type input "[GEOGRAPHIC_DATA]"
type input "Morristown"
select select "33"
type input "07960"
click at [682, 179] on select "Select Cable / Satellite Services Collection Agency Credit Card Debt Debt Couns…" at bounding box center [615, 177] width 143 height 23
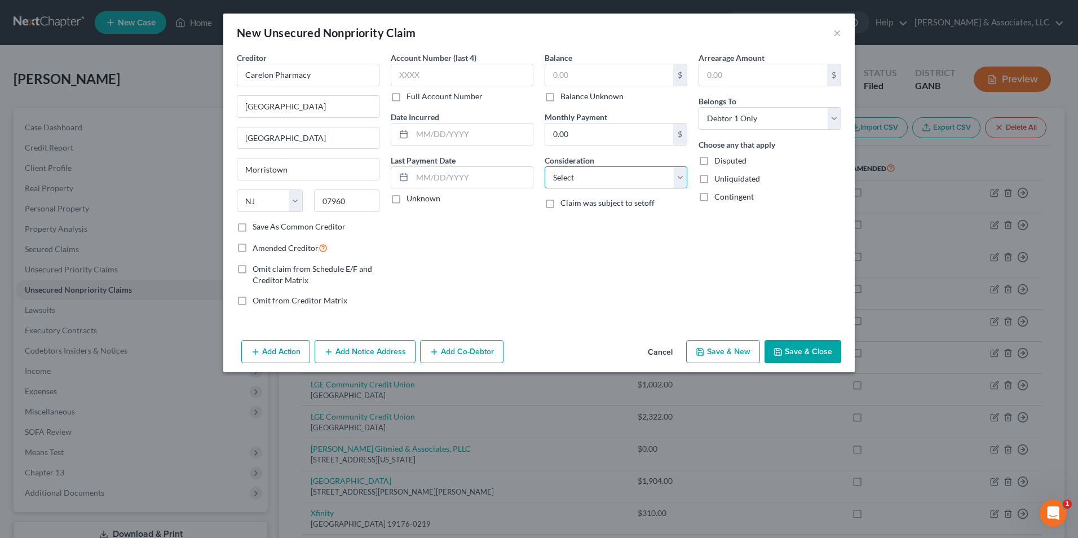
select select "9"
click at [544, 166] on select "Select Cable / Satellite Services Collection Agency Credit Card Debt Debt Couns…" at bounding box center [615, 177] width 143 height 23
click at [587, 64] on input "text" at bounding box center [609, 74] width 128 height 21
type input "100.00"
click at [740, 356] on button "Save & New" at bounding box center [723, 352] width 74 height 24
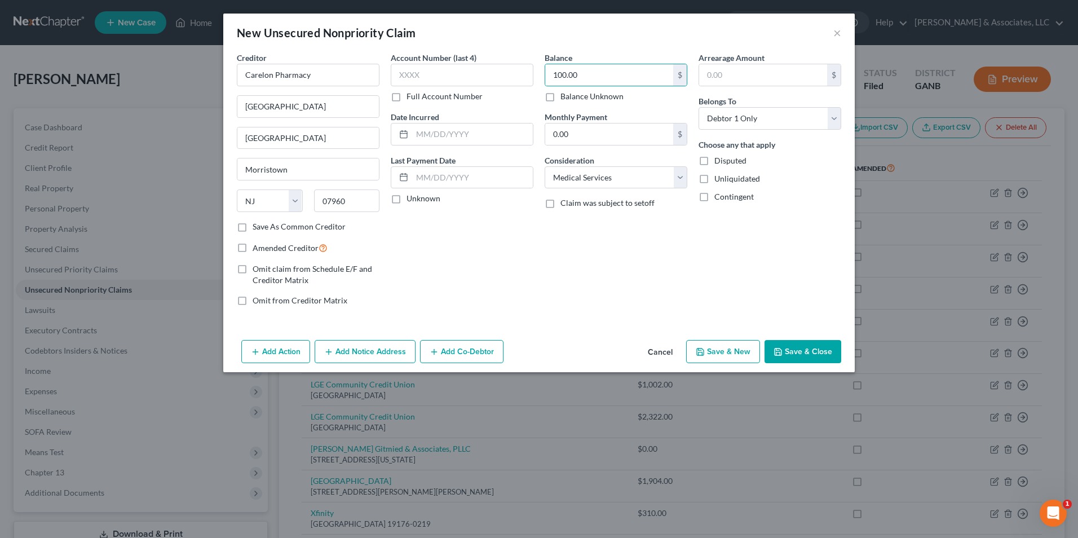
select select "0"
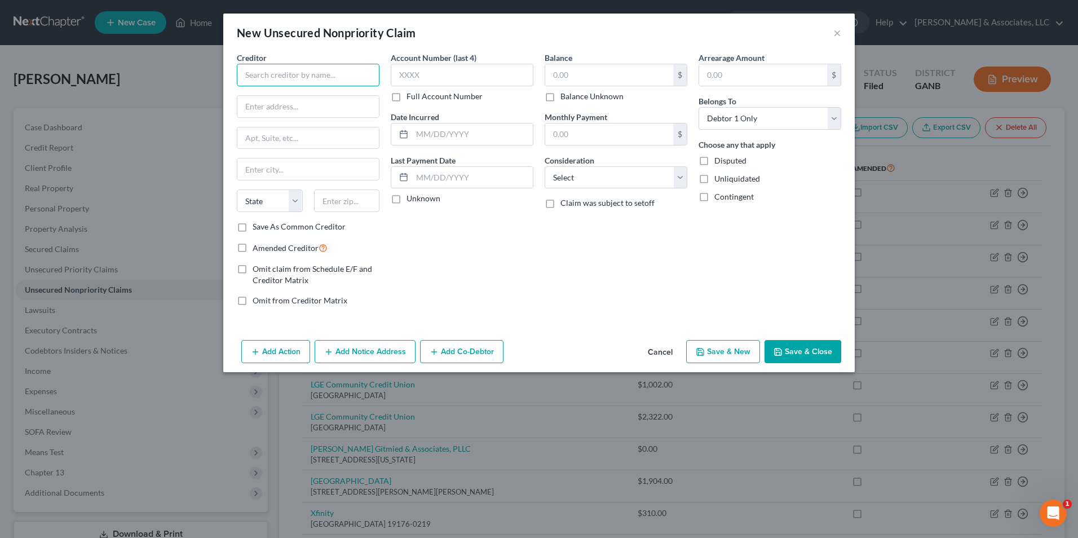
click at [280, 71] on input "text" at bounding box center [308, 75] width 143 height 23
type input "Flex Rental"
type input "826 S 325 W"
type input "O"
type input "Orem"
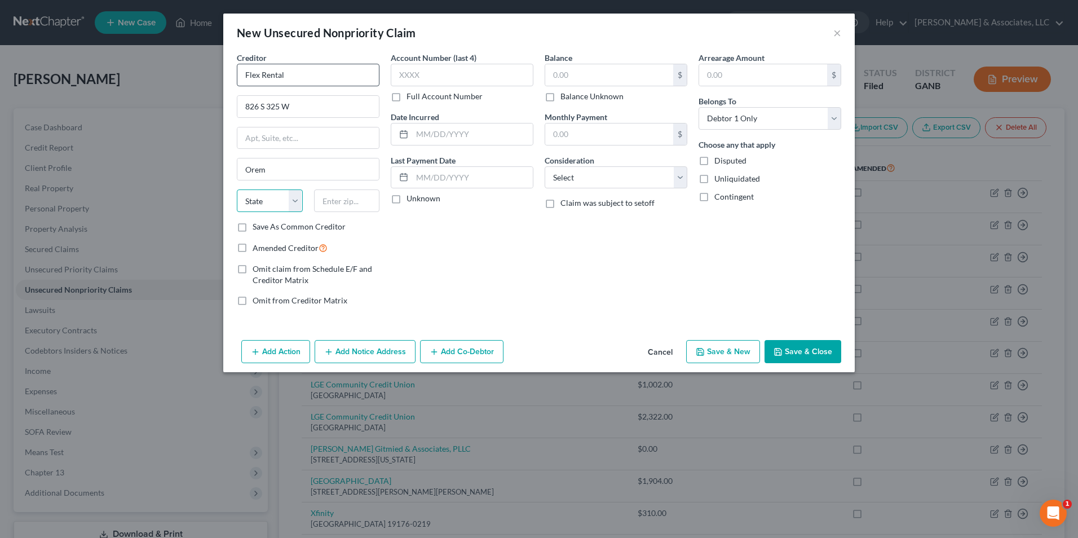
select select "46"
type input "84058"
click at [627, 84] on input "text" at bounding box center [609, 74] width 128 height 21
type input "263.00"
click at [682, 180] on select "Select Cable / Satellite Services Collection Agency Credit Card Debt Debt Couns…" at bounding box center [615, 177] width 143 height 23
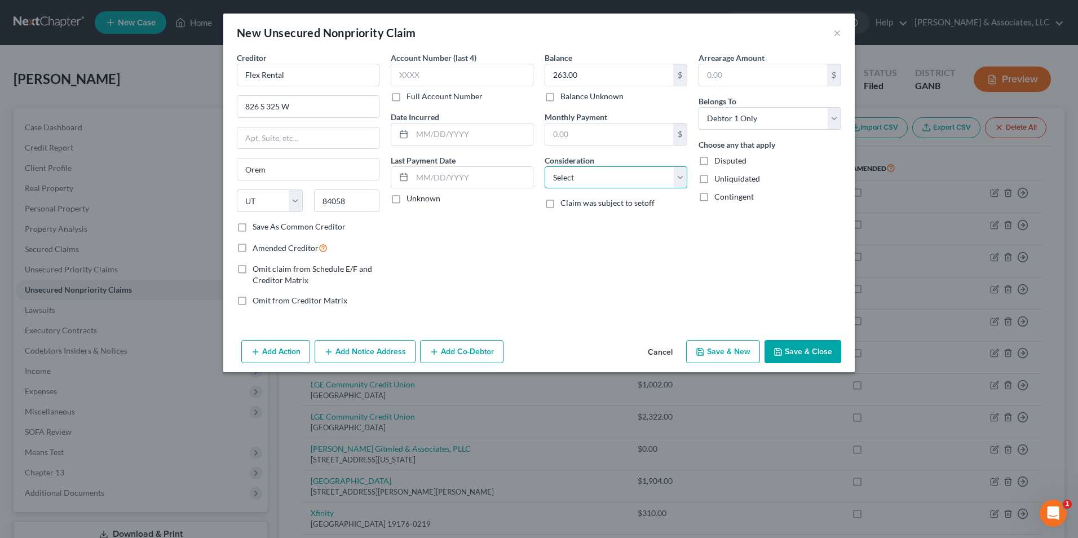
select select "14"
click at [544, 166] on select "Select Cable / Satellite Services Collection Agency Credit Card Debt Debt Couns…" at bounding box center [615, 177] width 143 height 23
click at [601, 229] on input "text" at bounding box center [615, 220] width 141 height 21
type input "rental unit"
click at [818, 355] on button "Save & Close" at bounding box center [802, 352] width 77 height 24
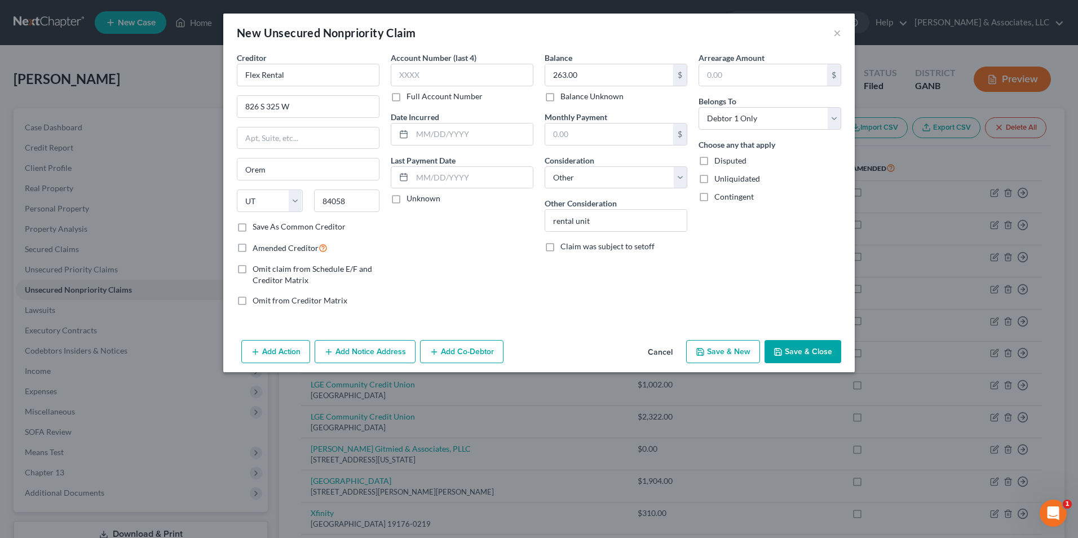
type input "0.00"
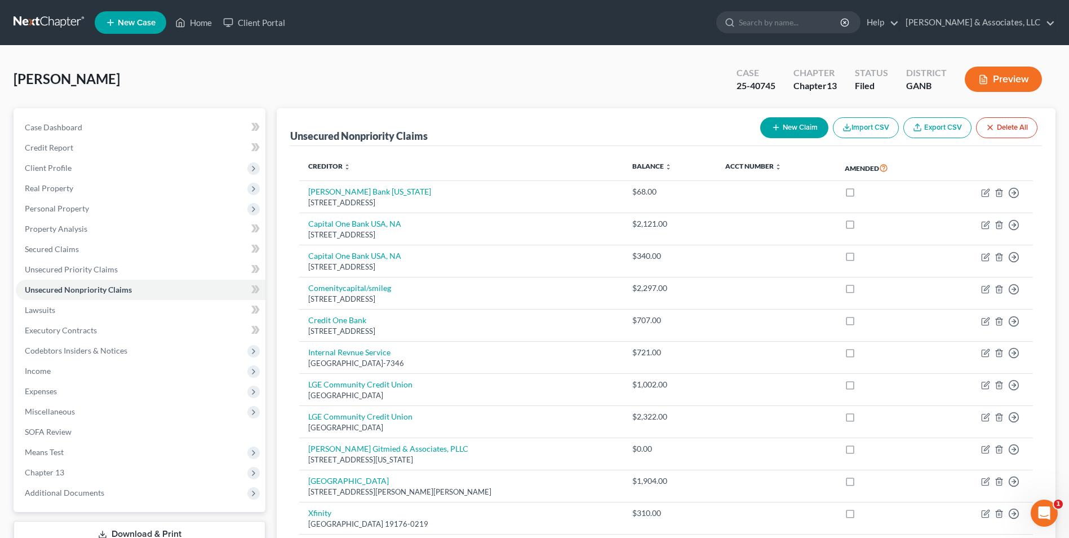
click at [785, 134] on button "New Claim" at bounding box center [794, 127] width 68 height 21
select select "0"
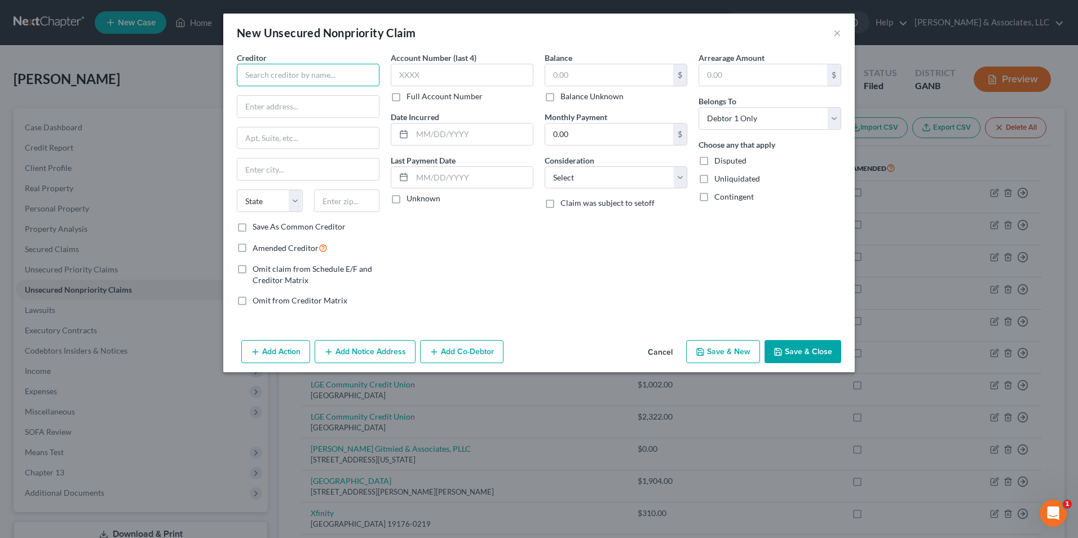
click at [323, 85] on input "text" at bounding box center [308, 75] width 143 height 23
type input "Direct TV"
click at [287, 97] on div "Direct TV" at bounding box center [304, 94] width 117 height 11
type input "PO Box 5007"
type input "Carol Stream"
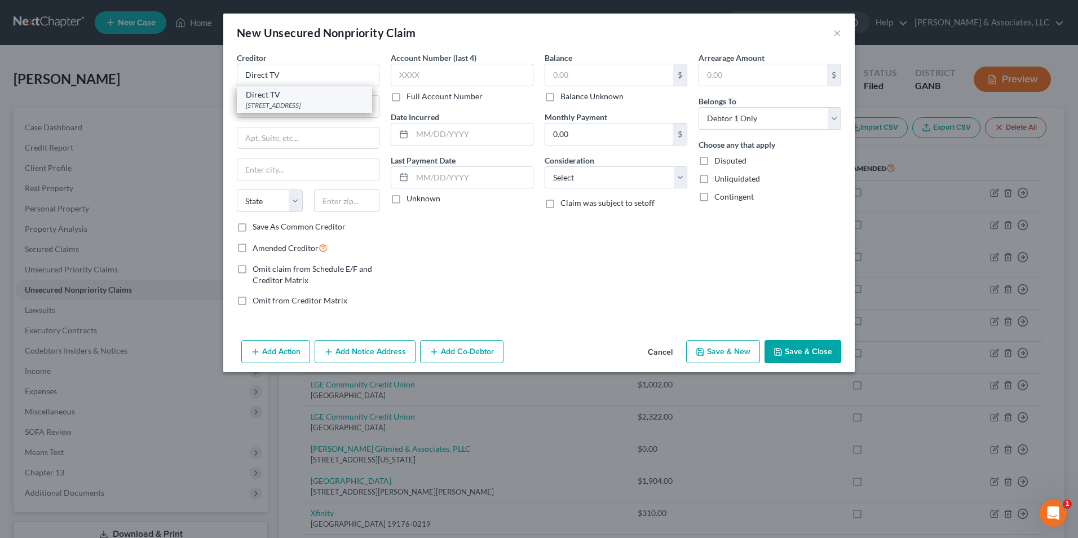
select select "14"
type input "60197-5007"
click at [587, 81] on input "text" at bounding box center [609, 74] width 128 height 21
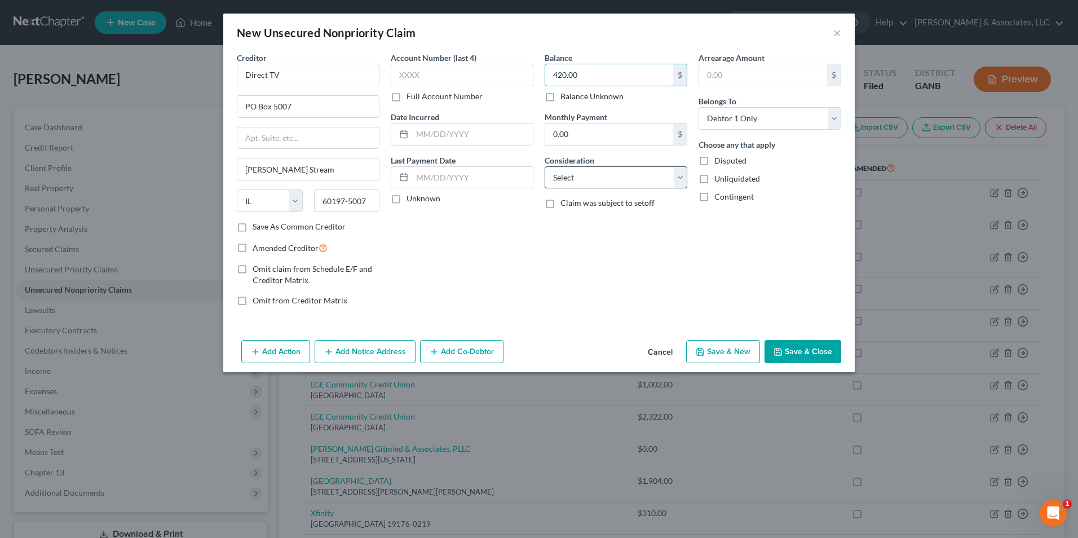
type input "420.00"
click at [680, 181] on select "Select Cable / Satellite Services Collection Agency Credit Card Debt Debt Couns…" at bounding box center [615, 177] width 143 height 23
select select "20"
click at [544, 166] on select "Select Cable / Satellite Services Collection Agency Credit Card Debt Debt Couns…" at bounding box center [615, 177] width 143 height 23
click at [732, 353] on button "Save & New" at bounding box center [723, 352] width 74 height 24
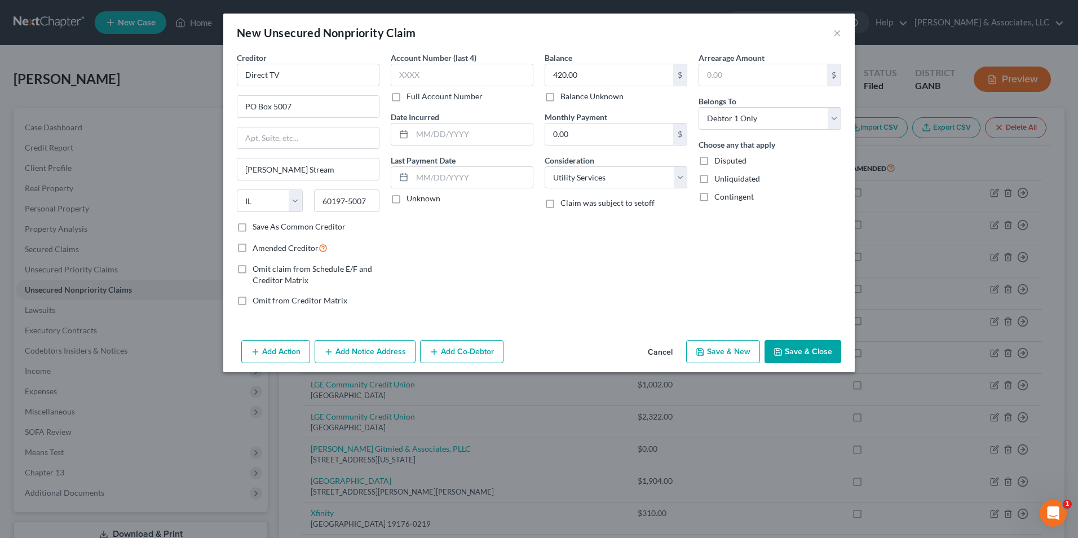
select select "0"
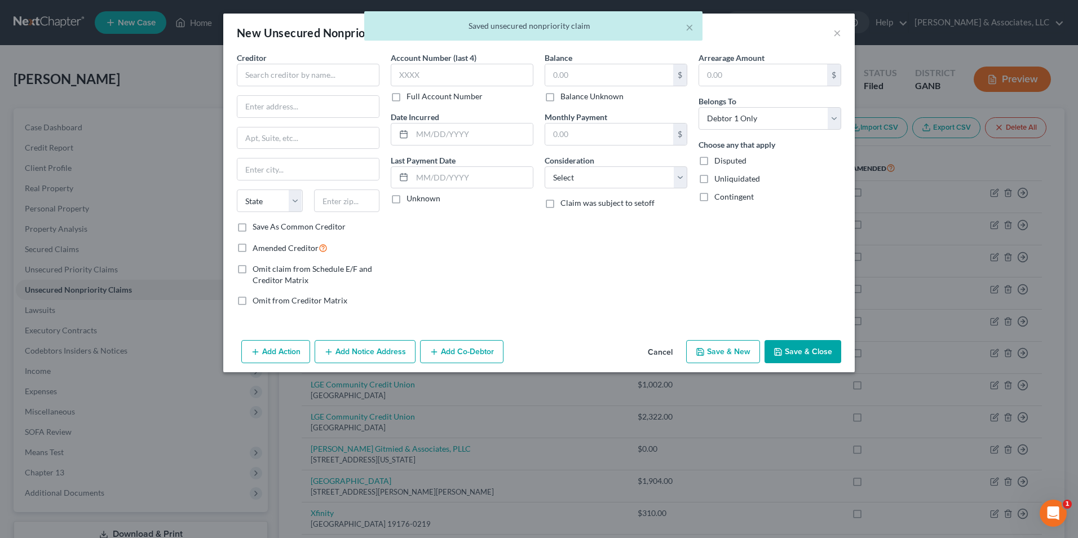
click at [839, 33] on body "Home New Case Client Portal Brian R. Cahn & Associates, LLC mike@northgabankrup…" at bounding box center [539, 376] width 1078 height 752
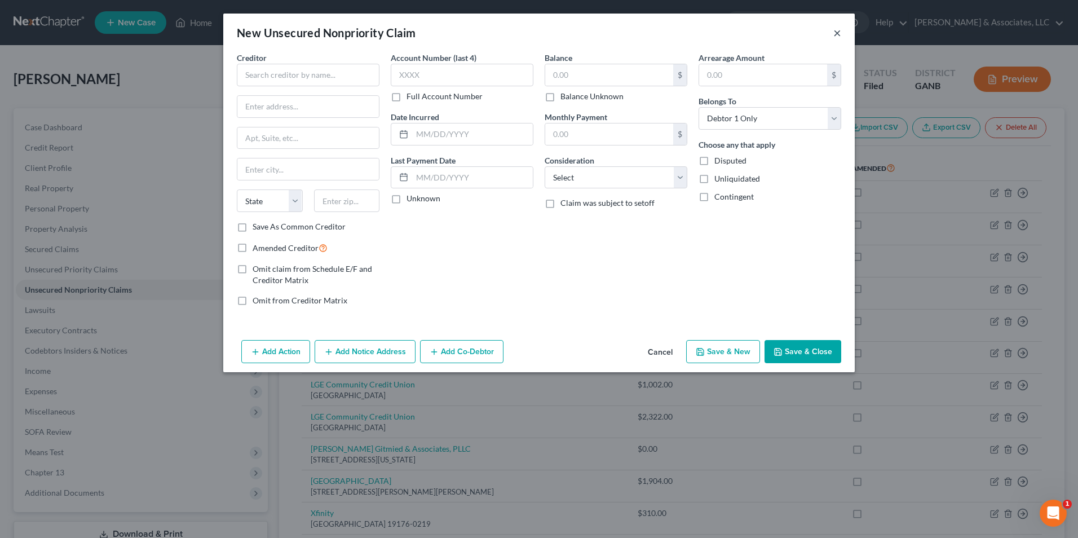
click at [836, 32] on button "×" at bounding box center [837, 33] width 8 height 14
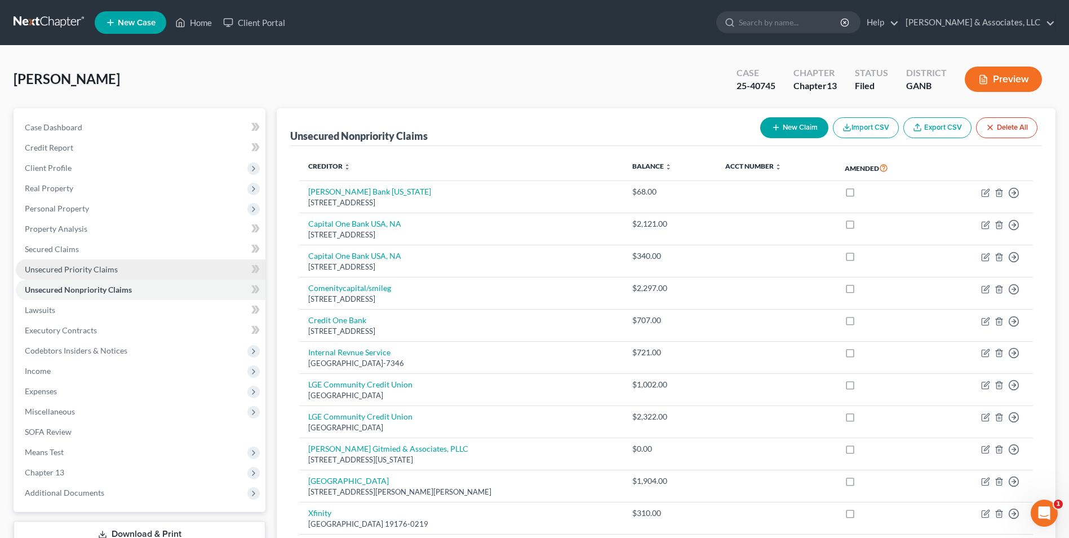
click at [52, 273] on span "Unsecured Priority Claims" at bounding box center [71, 269] width 93 height 10
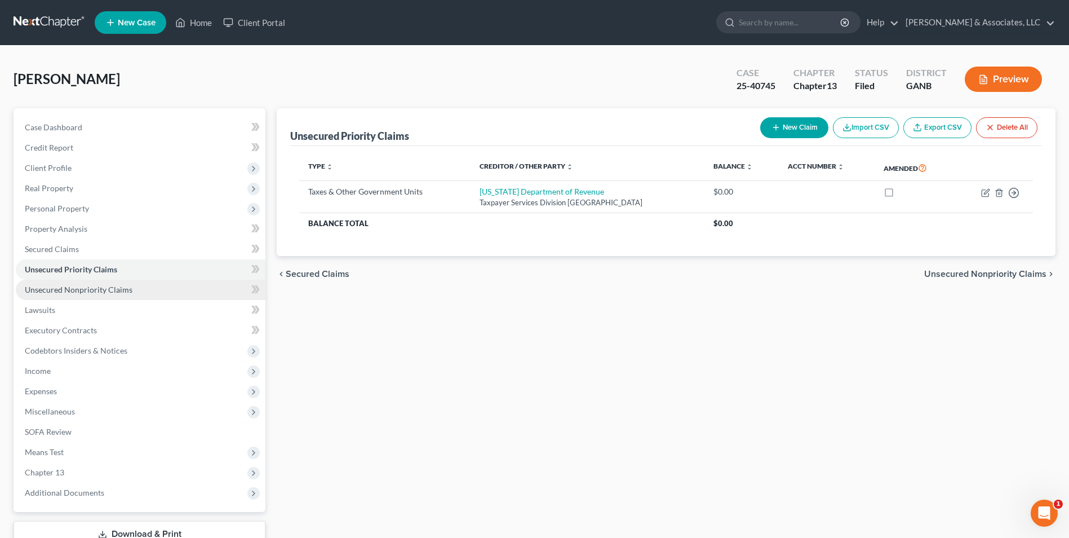
click at [105, 292] on span "Unsecured Nonpriority Claims" at bounding box center [79, 290] width 108 height 10
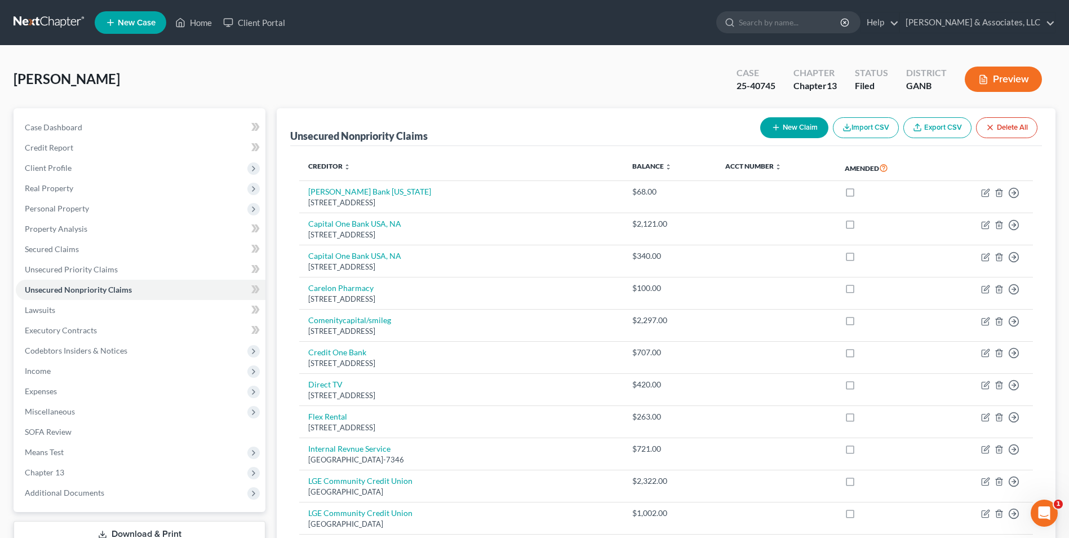
click at [808, 121] on button "New Claim" at bounding box center [794, 127] width 68 height 21
select select "0"
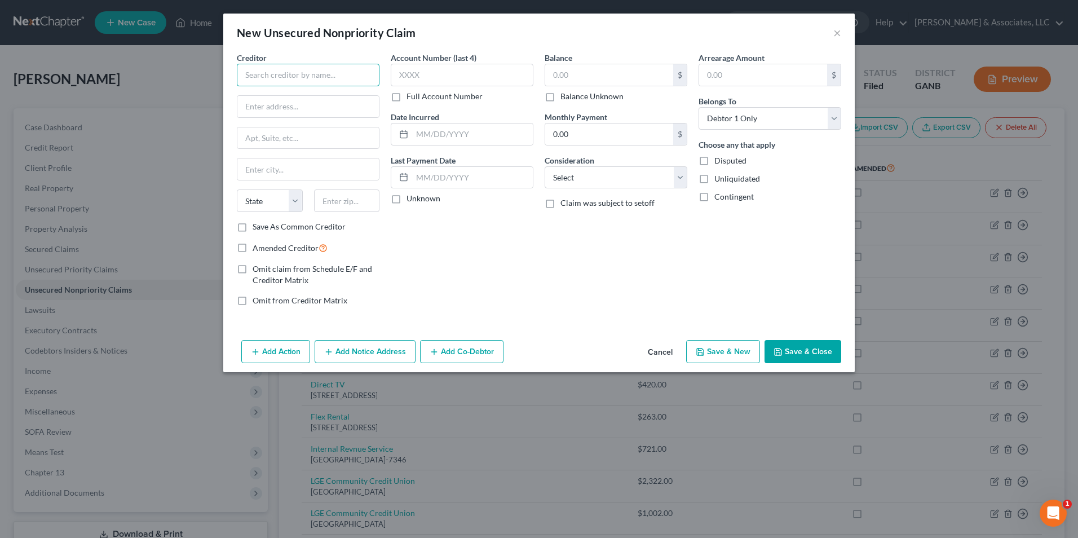
click at [336, 78] on input "text" at bounding box center [308, 75] width 143 height 23
drag, startPoint x: 300, startPoint y: 76, endPoint x: 178, endPoint y: 101, distance: 125.0
click at [178, 101] on div "New Unsecured Nonpriority Claim × Creditor * Smile Dental State AL AK AR AZ CA …" at bounding box center [539, 269] width 1078 height 538
click at [292, 75] on input "Smile Dental" at bounding box center [308, 75] width 143 height 23
drag, startPoint x: 295, startPoint y: 78, endPoint x: 125, endPoint y: 92, distance: 170.2
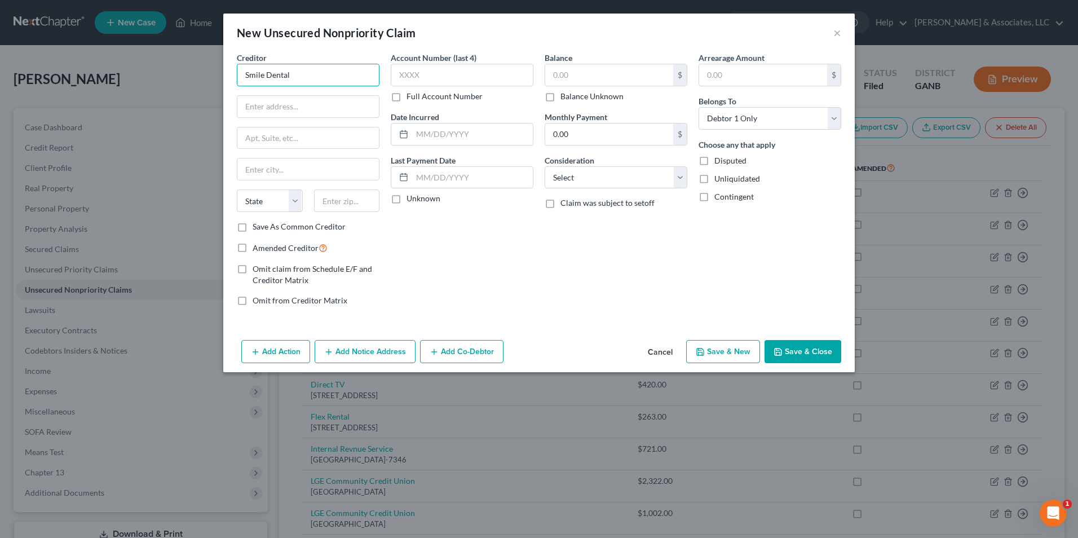
click at [125, 92] on div "New Unsecured Nonpriority Claim × Creditor * Smile Dental State AL AK AR AZ CA …" at bounding box center [539, 269] width 1078 height 538
type input "Dallas Dental Smiles"
type input "457 Nathan Dean Blvd"
type input "Dallas"
click at [300, 203] on select "State AL AK AR AZ CA CO CT DE DC FL GA GU HI ID IL IN IA KS KY LA ME MD MA MI M…" at bounding box center [270, 200] width 66 height 23
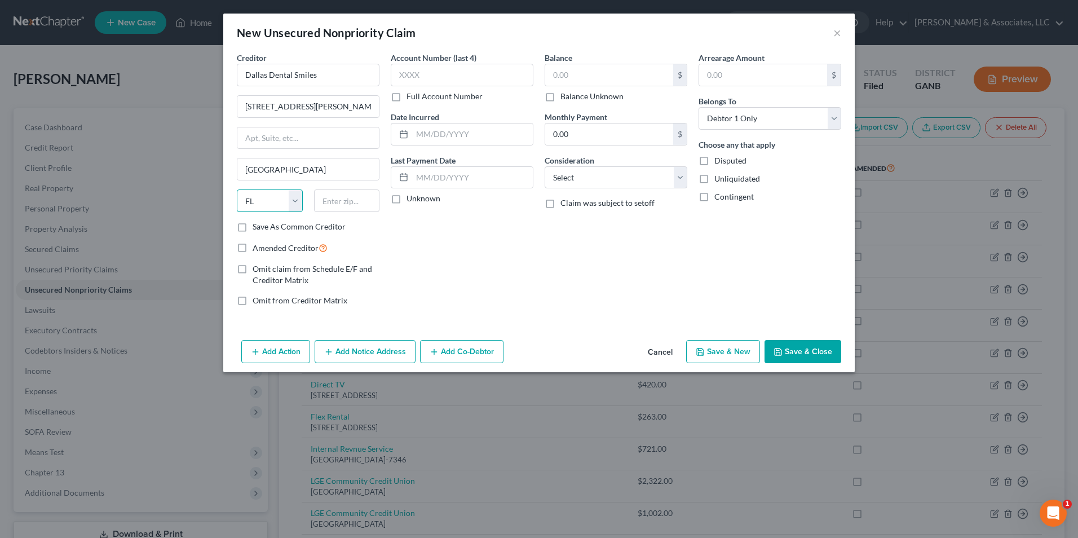
select select "10"
click at [237, 189] on select "State AL AK AR AZ CA CO CT DE DC FL GA GU HI ID IL IN IA KS KY LA ME MD MA MI M…" at bounding box center [270, 200] width 66 height 23
click at [342, 198] on input "text" at bounding box center [347, 200] width 66 height 23
type input "30132"
click at [621, 291] on div "Balance $ Balance Unknown Balance Undetermined $ Balance Unknown Monthly Paymen…" at bounding box center [616, 183] width 154 height 263
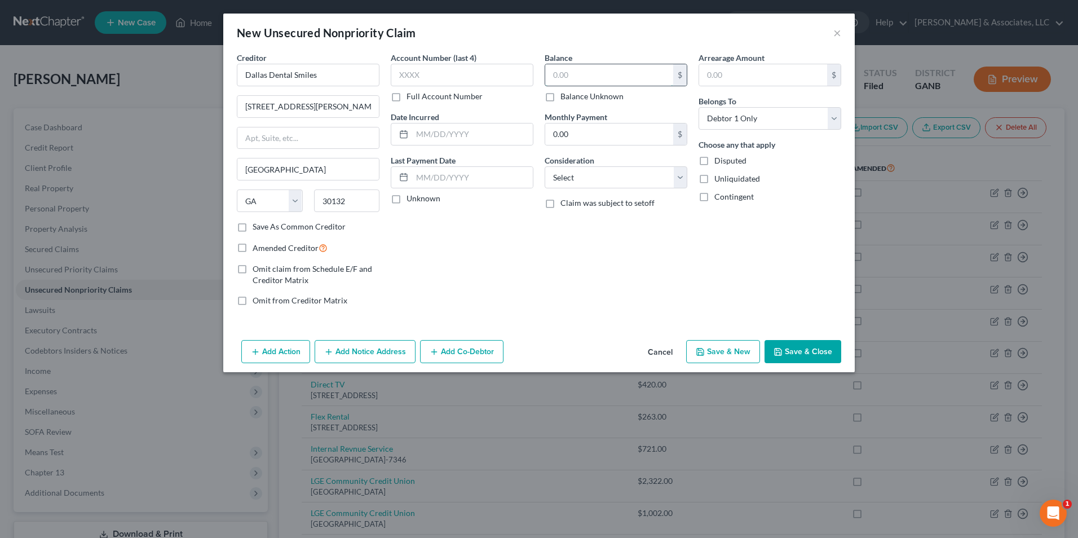
click at [610, 77] on input "text" at bounding box center [609, 74] width 128 height 21
type input "133.00"
click at [679, 182] on select "Select Cable / Satellite Services Collection Agency Credit Card Debt Debt Couns…" at bounding box center [615, 177] width 143 height 23
select select "9"
click at [544, 166] on select "Select Cable / Satellite Services Collection Agency Credit Card Debt Debt Couns…" at bounding box center [615, 177] width 143 height 23
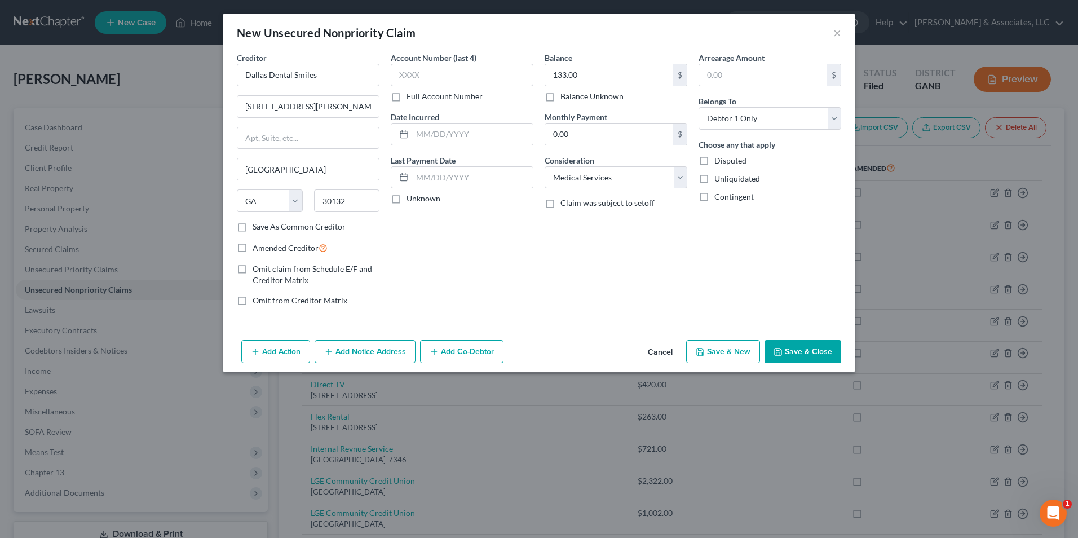
click at [736, 349] on button "Save & New" at bounding box center [723, 352] width 74 height 24
select select "0"
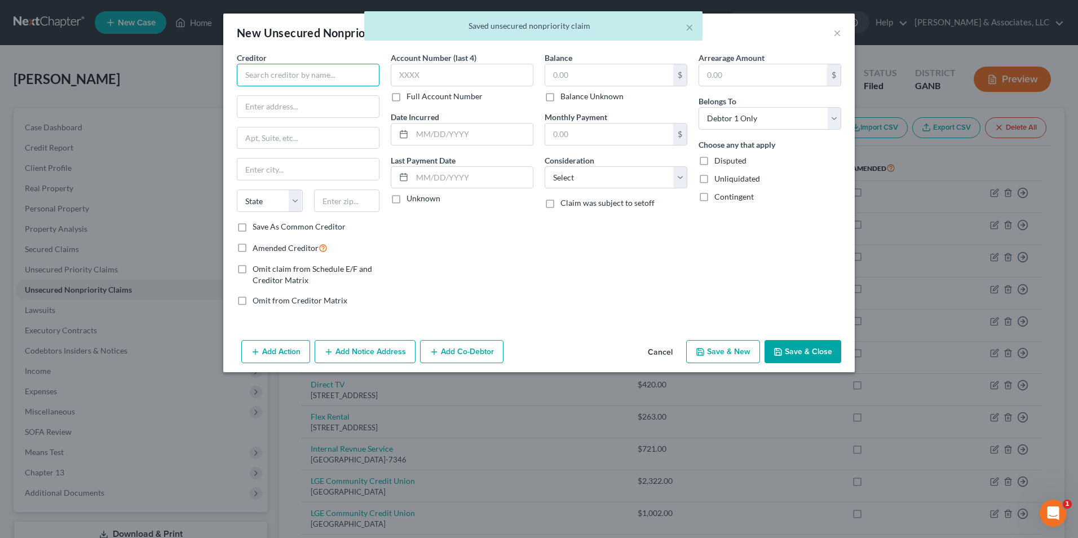
click at [347, 76] on input "text" at bounding box center [308, 75] width 143 height 23
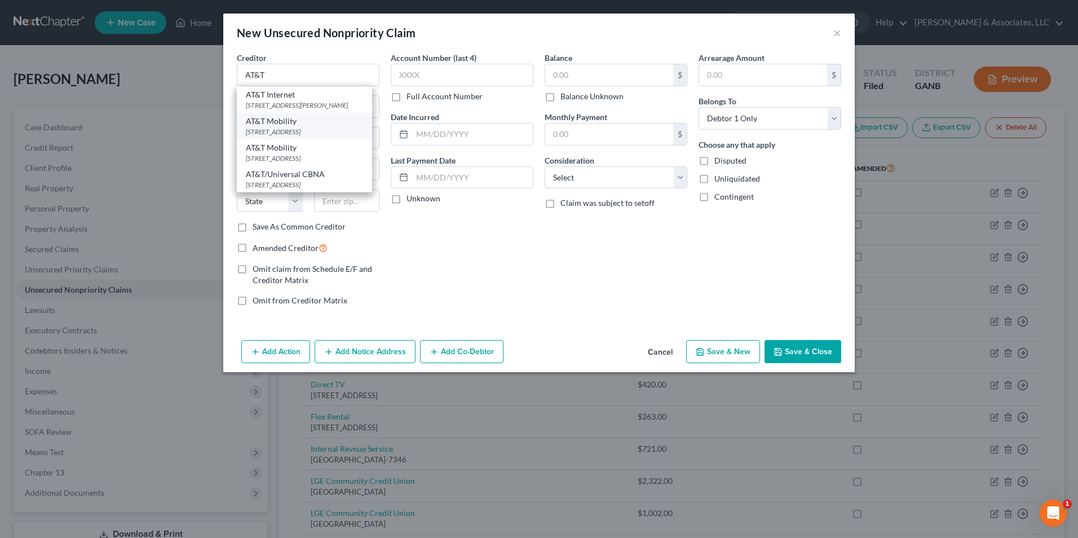
click at [318, 127] on div "AT&T Mobility" at bounding box center [304, 121] width 117 height 11
type input "AT&T Mobility"
type input "1025 Lenox Park Blvd NE"
type input "Room A325"
type input "Atlanta"
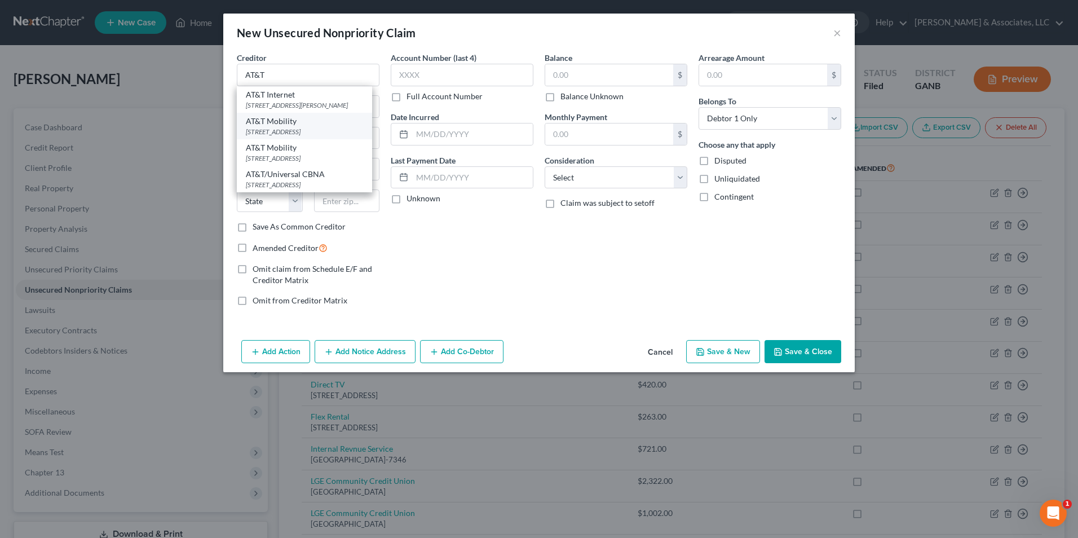
select select "10"
type input "30303"
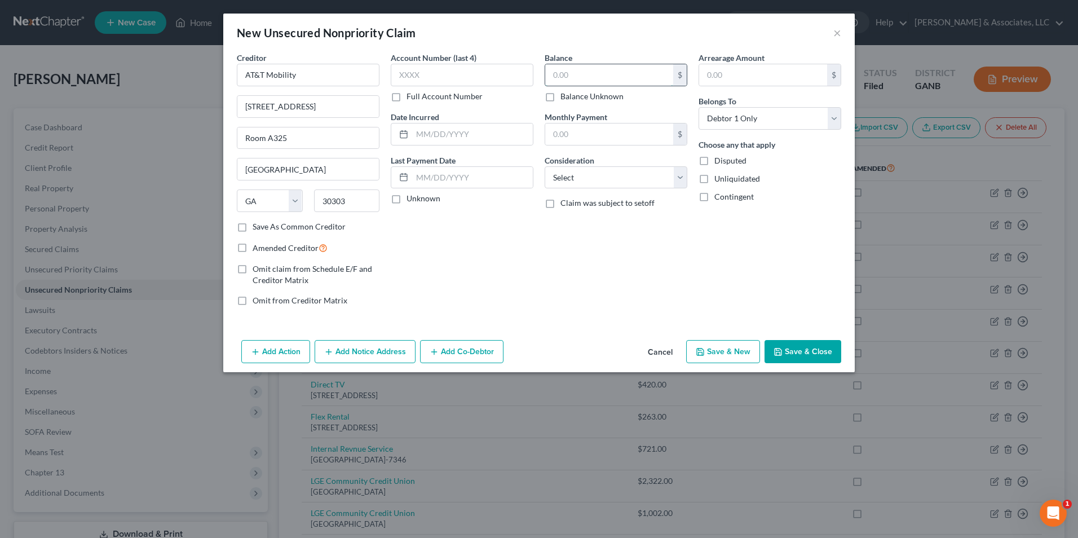
click at [604, 68] on input "text" at bounding box center [609, 74] width 128 height 21
type input "184.00"
click at [680, 185] on select "Select Cable / Satellite Services Collection Agency Credit Card Debt Debt Couns…" at bounding box center [615, 177] width 143 height 23
select select "19"
click at [544, 166] on select "Select Cable / Satellite Services Collection Agency Credit Card Debt Debt Couns…" at bounding box center [615, 177] width 143 height 23
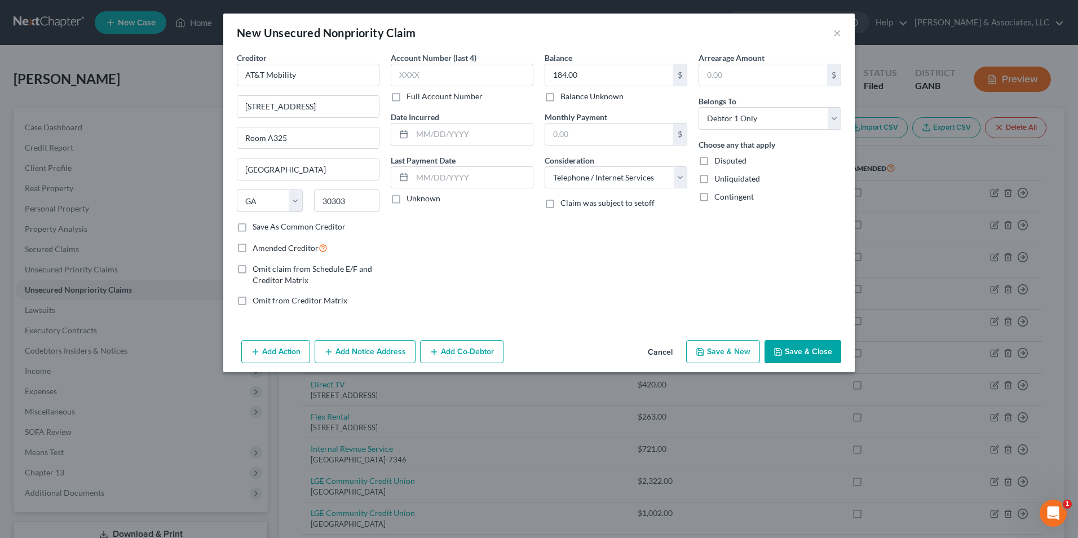
click at [733, 353] on button "Save & New" at bounding box center [723, 352] width 74 height 24
type input "0.00"
select select "0"
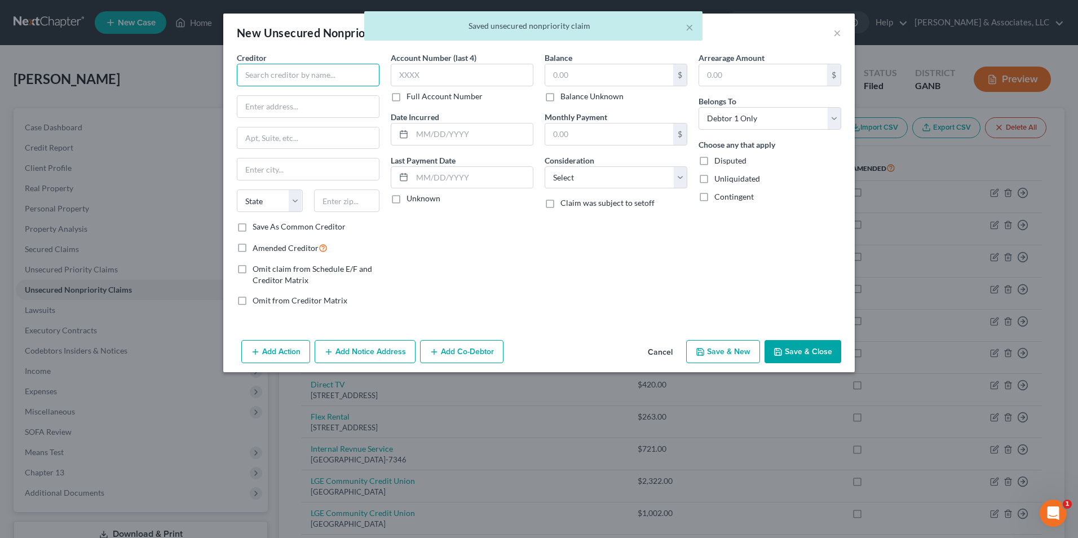
click at [318, 74] on input "text" at bounding box center [308, 75] width 143 height 23
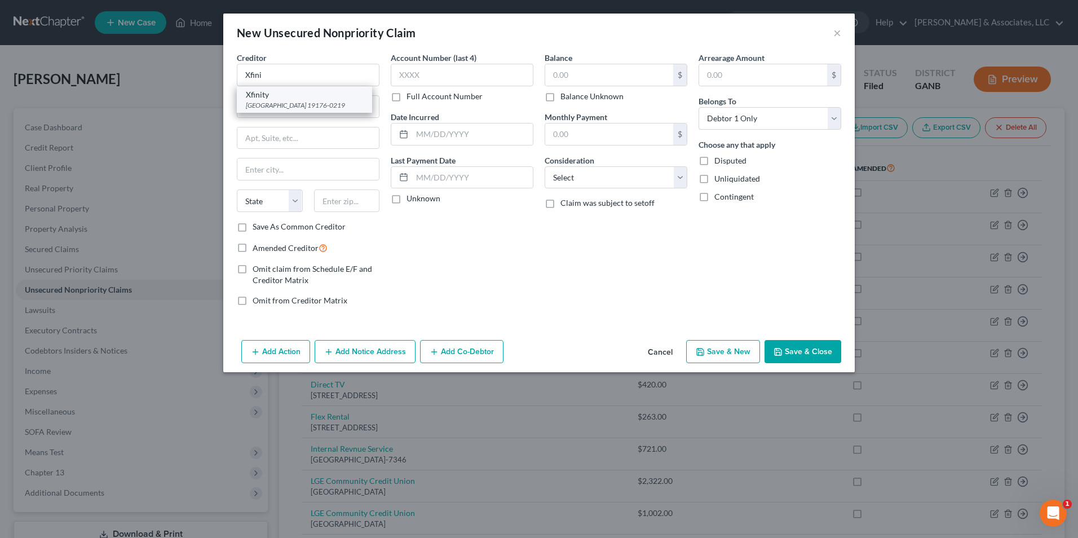
click at [260, 101] on div "PO Box 70219, Philadelphia, PA 19176-0219" at bounding box center [304, 105] width 117 height 10
type input "Xfinity"
type input "PO Box 70219"
type input "Philadelphia"
select select "39"
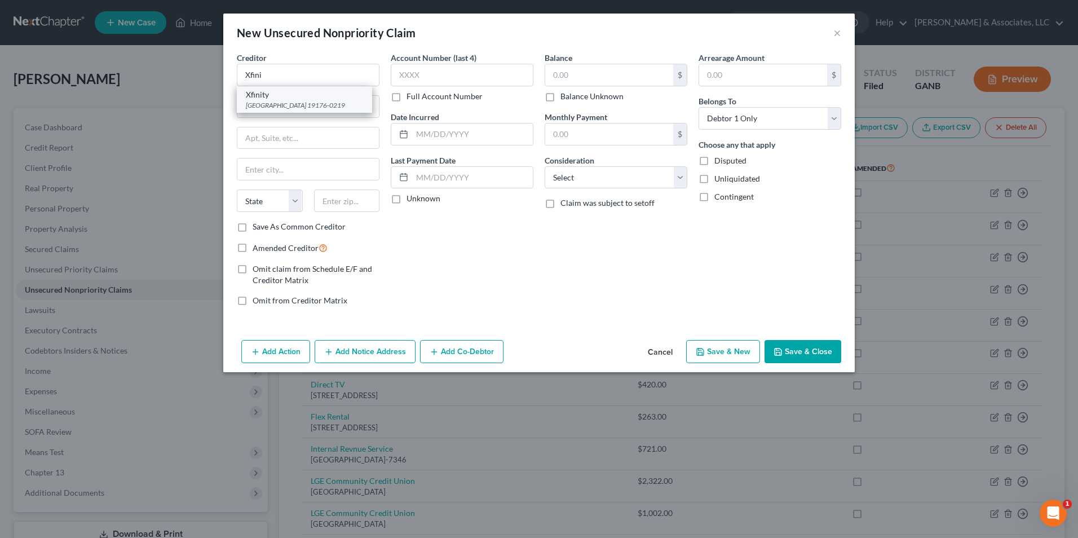
type input "19176-0219"
click at [583, 81] on input "text" at bounding box center [609, 74] width 128 height 21
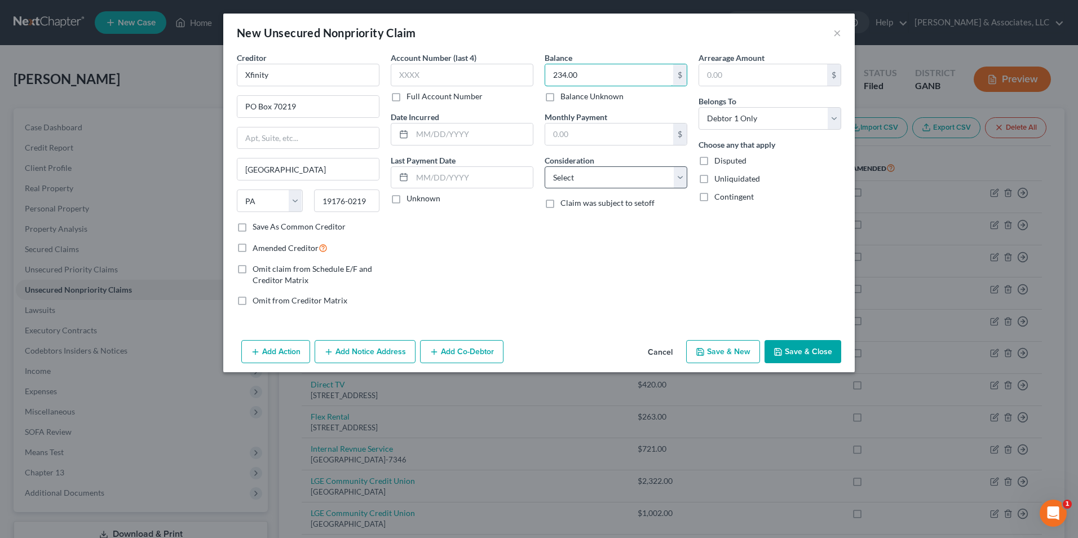
type input "234.00"
click at [682, 181] on select "Select Cable / Satellite Services Collection Agency Credit Card Debt Debt Couns…" at bounding box center [615, 177] width 143 height 23
select select "19"
click at [544, 166] on select "Select Cable / Satellite Services Collection Agency Credit Card Debt Debt Couns…" at bounding box center [615, 177] width 143 height 23
click at [710, 351] on button "Save & New" at bounding box center [723, 352] width 74 height 24
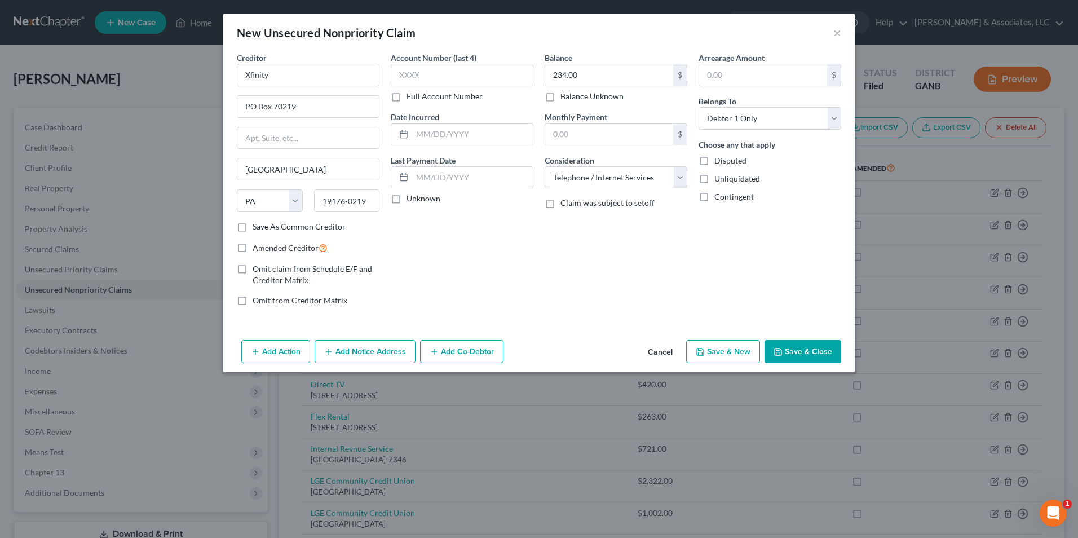
select select "0"
type input "0.00"
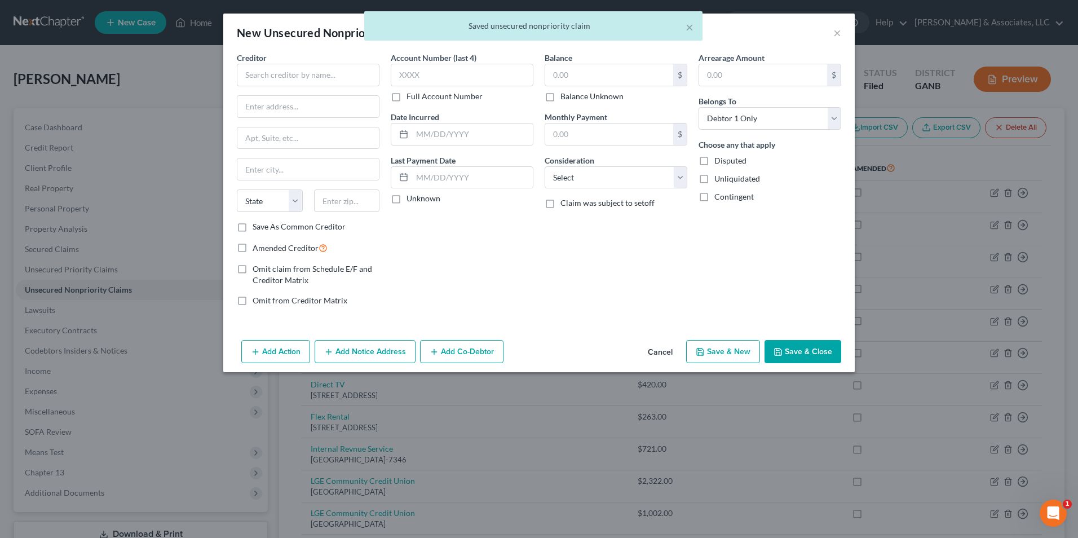
click at [685, 27] on div "Saved unsecured nonpriority claim" at bounding box center [533, 25] width 320 height 11
click at [690, 30] on button "×" at bounding box center [689, 27] width 8 height 14
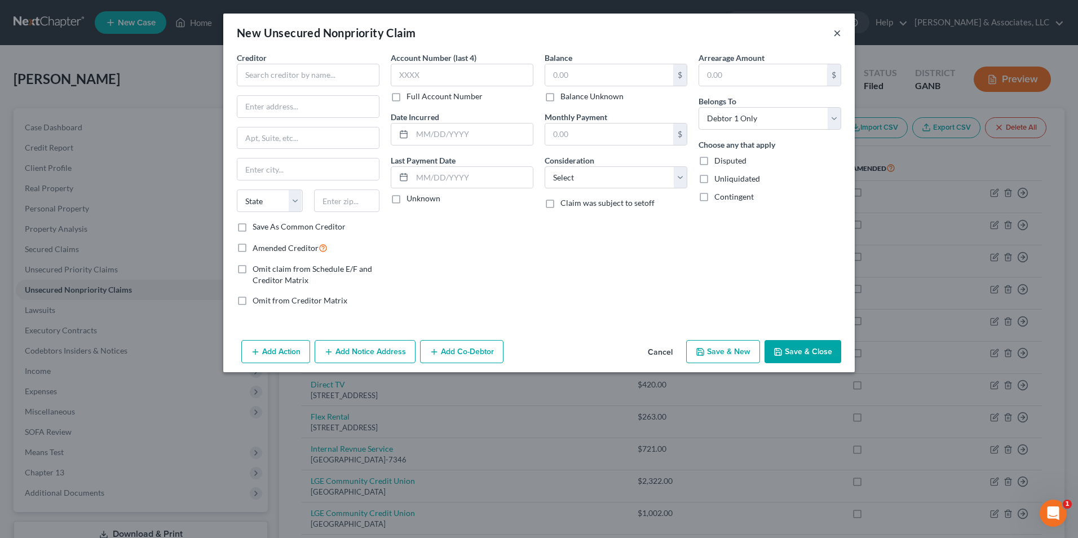
click at [837, 33] on button "×" at bounding box center [837, 33] width 8 height 14
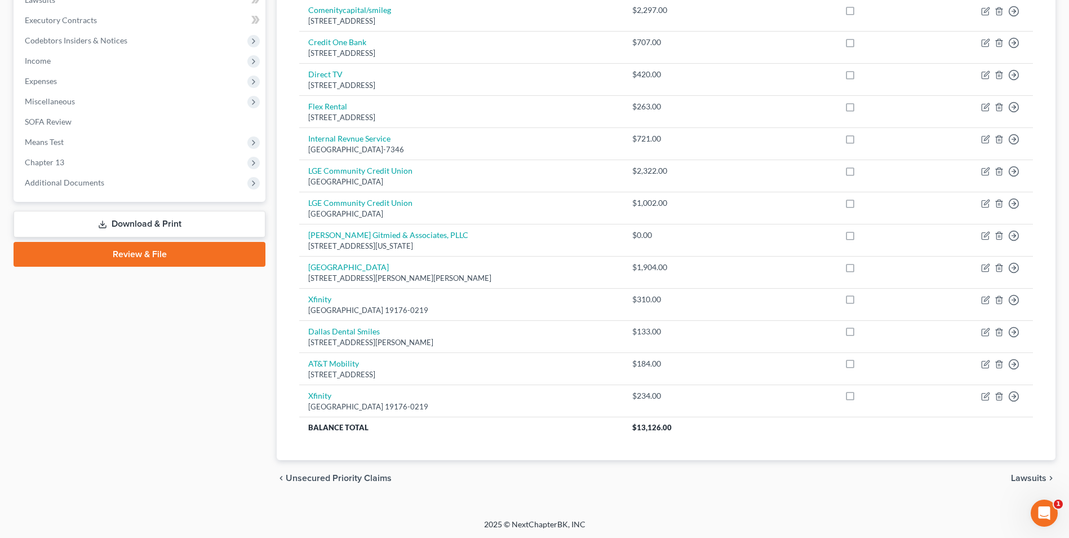
scroll to position [311, 0]
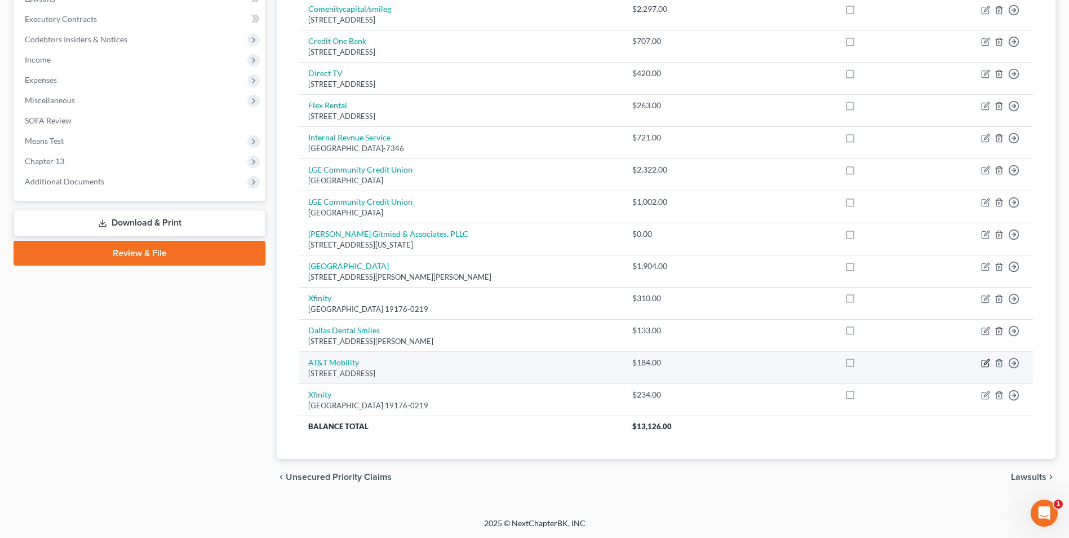
click at [989, 360] on icon "button" at bounding box center [985, 362] width 9 height 9
select select "10"
select select "19"
select select "0"
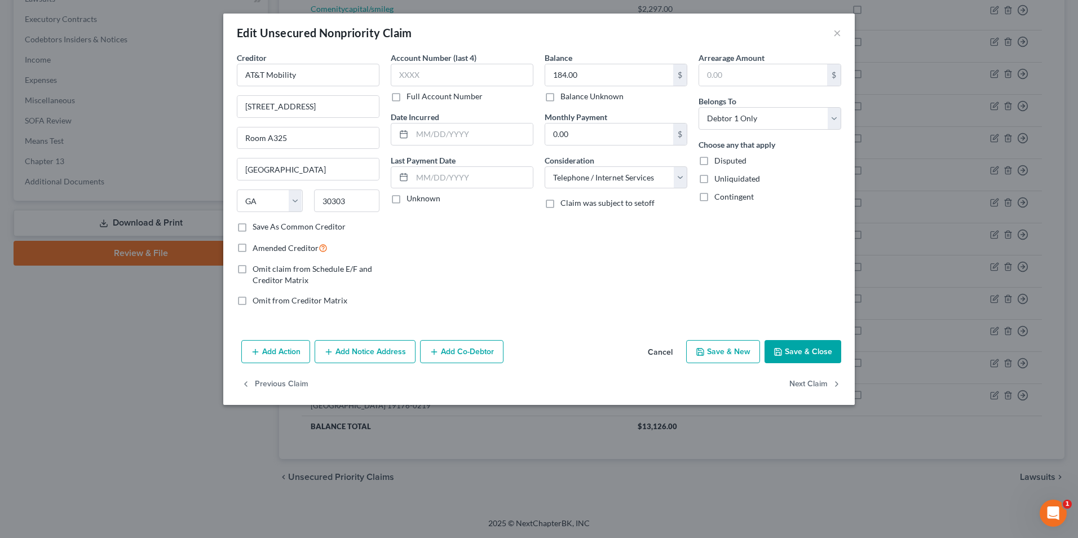
click at [800, 349] on button "Save & Close" at bounding box center [802, 352] width 77 height 24
type input "0"
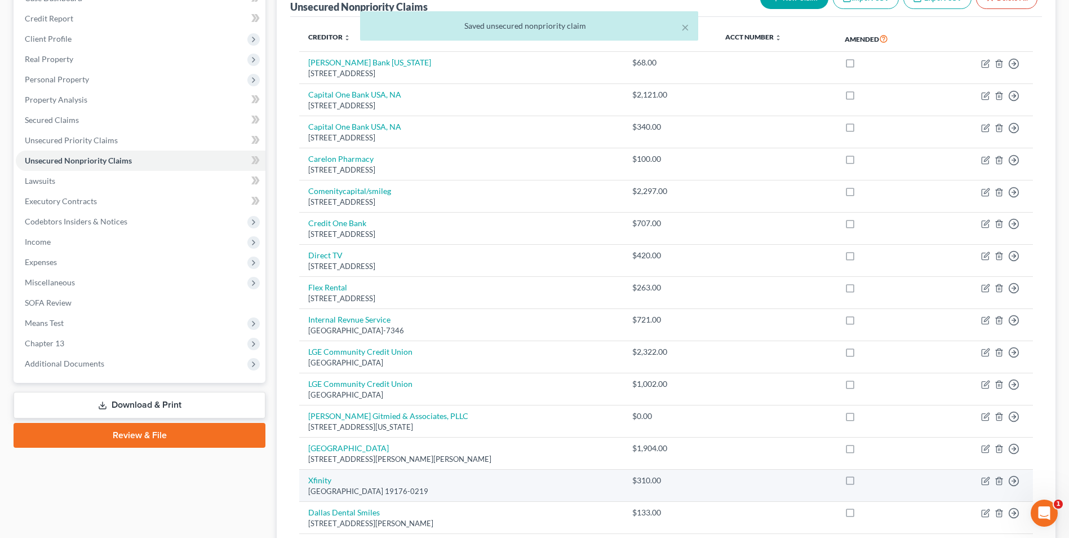
scroll to position [29, 0]
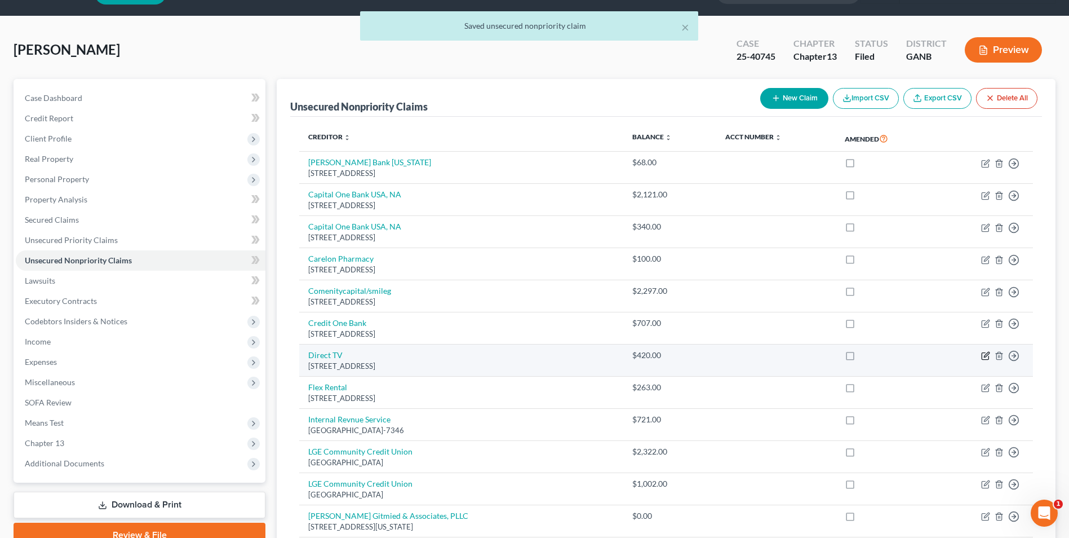
click at [986, 357] on icon "button" at bounding box center [986, 354] width 5 height 5
select select "14"
select select "20"
select select "0"
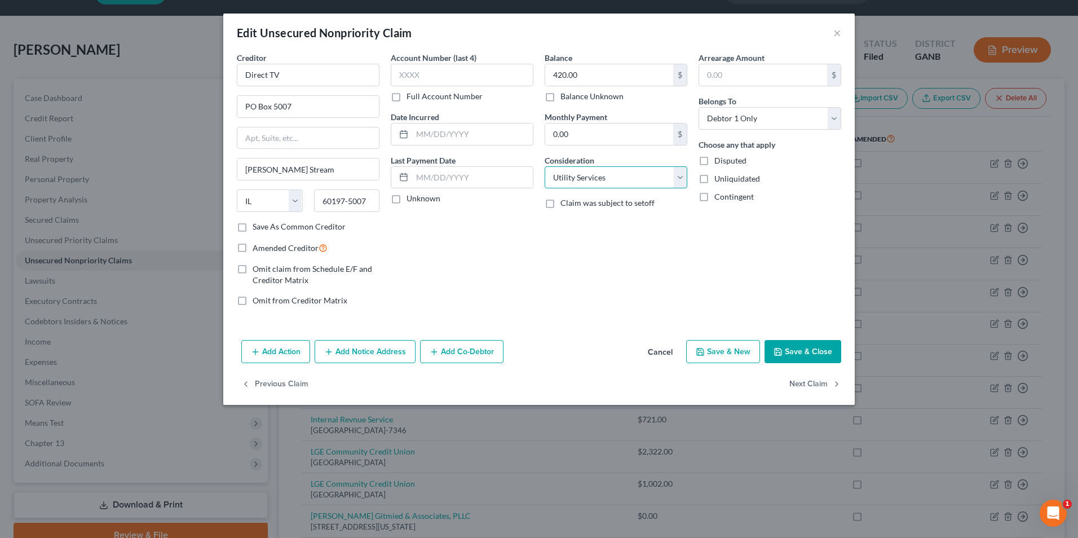
click at [680, 181] on select "Select Cable / Satellite Services Collection Agency Credit Card Debt Debt Couns…" at bounding box center [615, 177] width 143 height 23
select select "19"
click at [544, 166] on select "Select Cable / Satellite Services Collection Agency Credit Card Debt Debt Couns…" at bounding box center [615, 177] width 143 height 23
click at [808, 359] on button "Save & Close" at bounding box center [802, 352] width 77 height 24
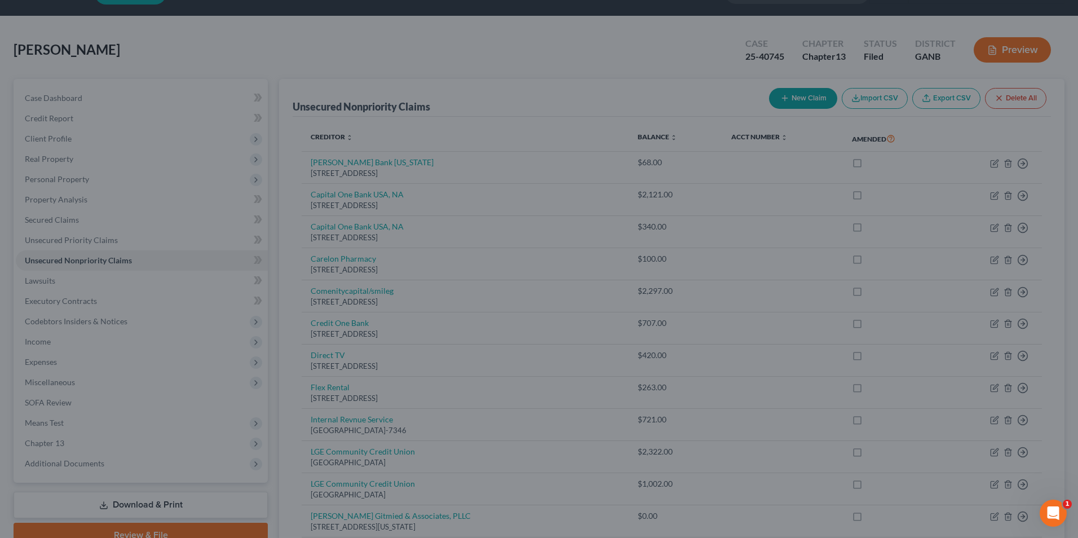
type input "0"
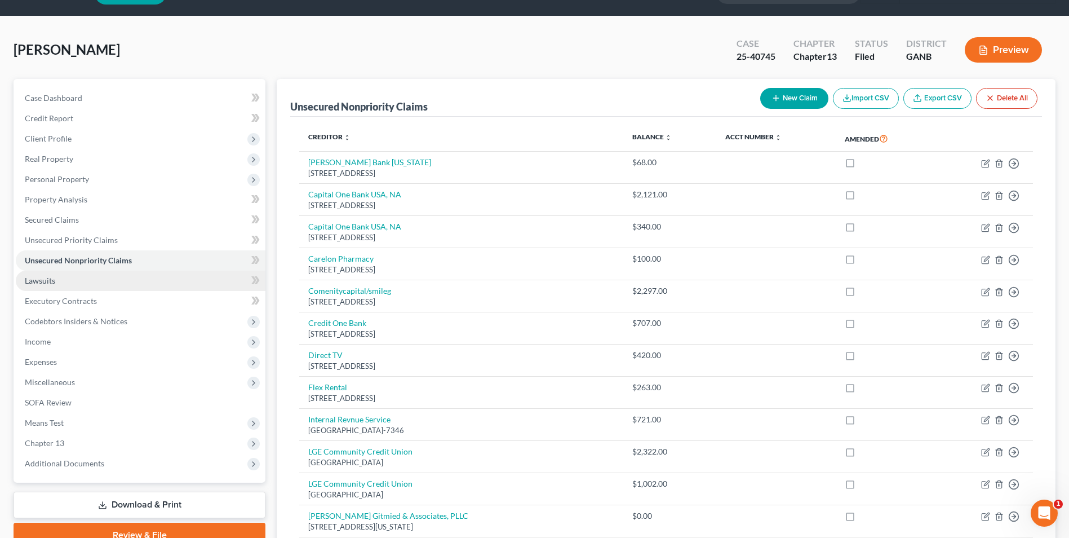
scroll to position [255, 0]
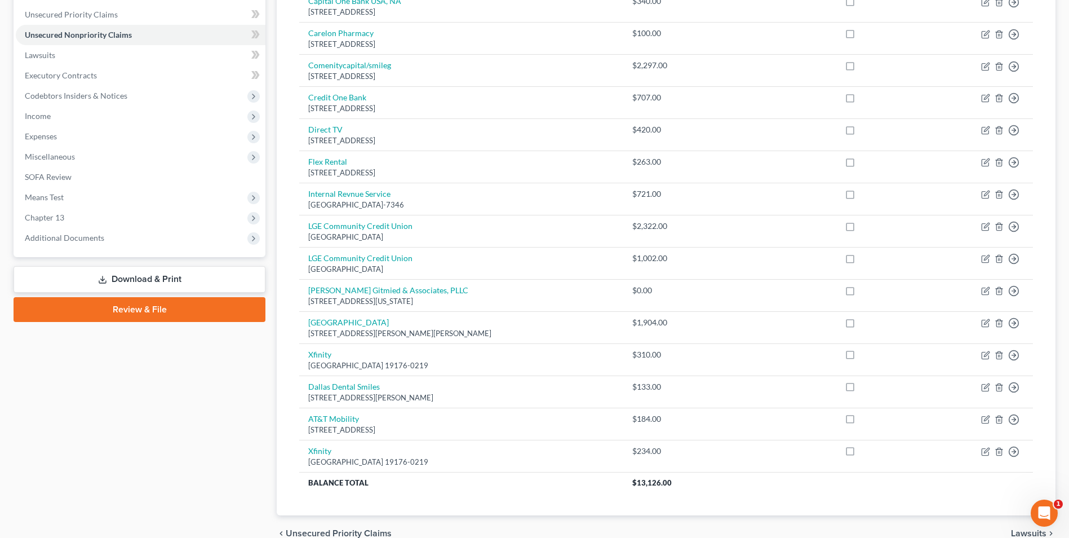
click at [181, 278] on link "Download & Print" at bounding box center [140, 279] width 252 height 26
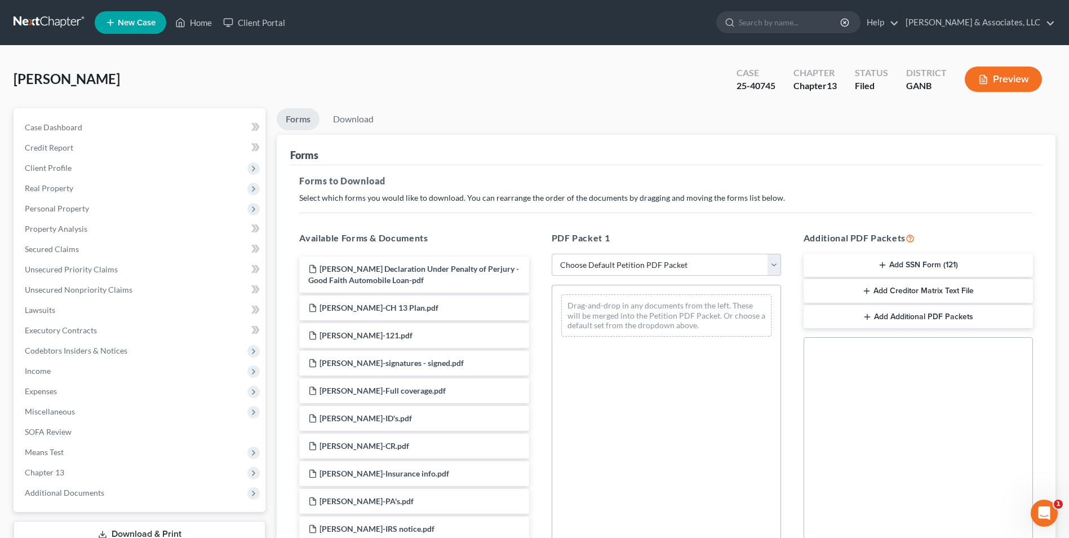
click at [770, 267] on select "Choose Default Petition PDF Packet Complete Bankruptcy Petition (all forms and …" at bounding box center [666, 265] width 229 height 23
select select "2"
click at [552, 254] on select "Choose Default Petition PDF Packet Complete Bankruptcy Petition (all forms and …" at bounding box center [666, 265] width 229 height 23
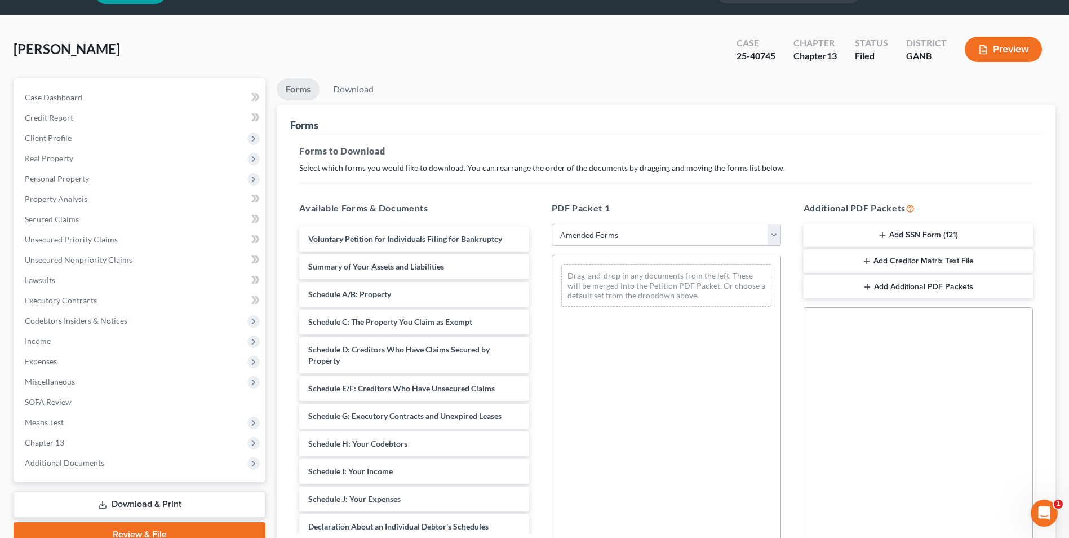
scroll to position [56, 0]
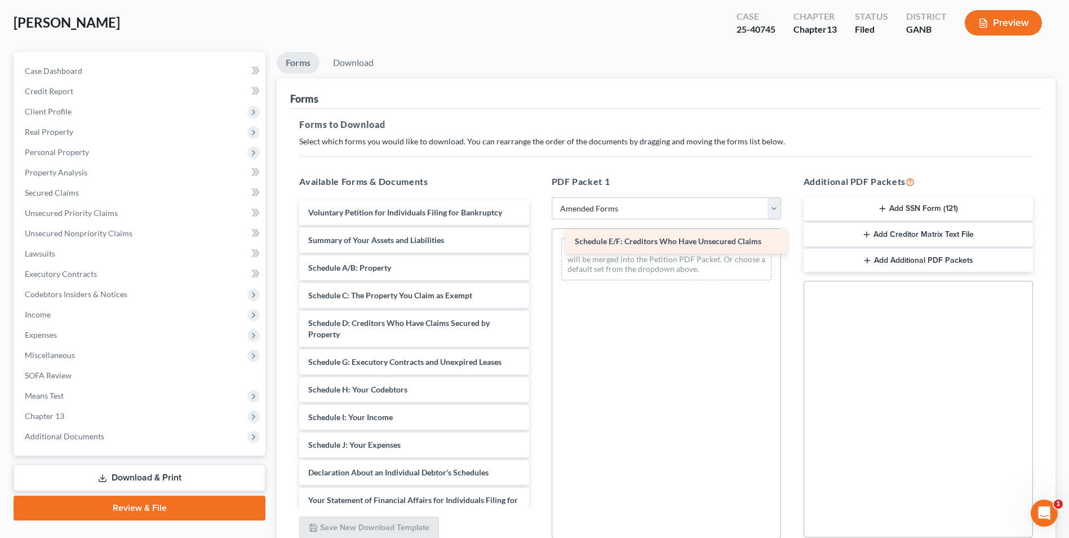
drag, startPoint x: 364, startPoint y: 358, endPoint x: 624, endPoint y: 241, distance: 285.0
click at [538, 241] on div "Schedule E/F: Creditors Who Have Unsecured Claims Voluntary Petition for Indivi…" at bounding box center [413, 436] width 247 height 473
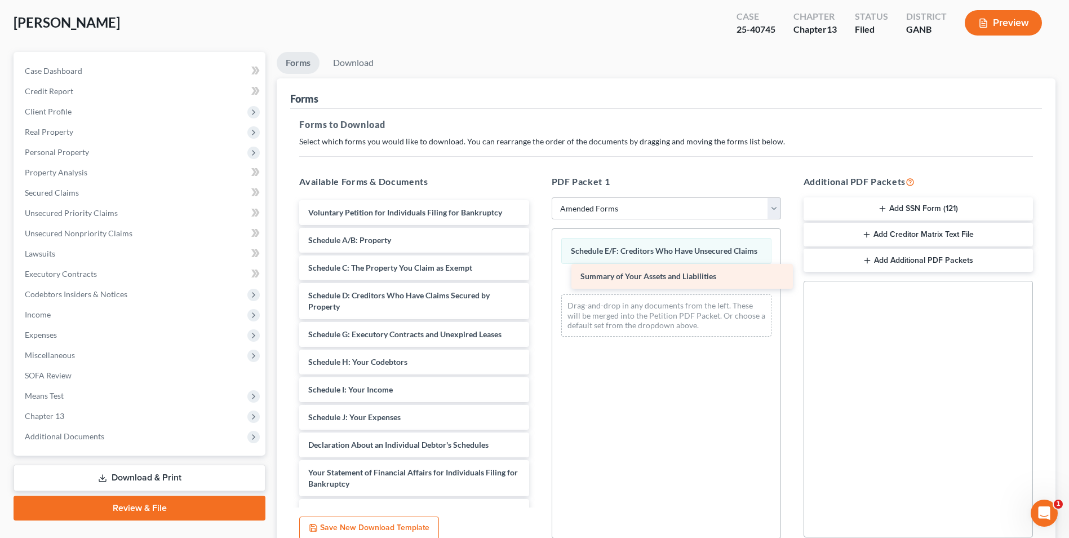
drag, startPoint x: 363, startPoint y: 238, endPoint x: 635, endPoint y: 274, distance: 274.6
click at [538, 274] on div "Summary of Your Assets and Liabilities Voluntary Petition for Individuals Filin…" at bounding box center [413, 422] width 247 height 445
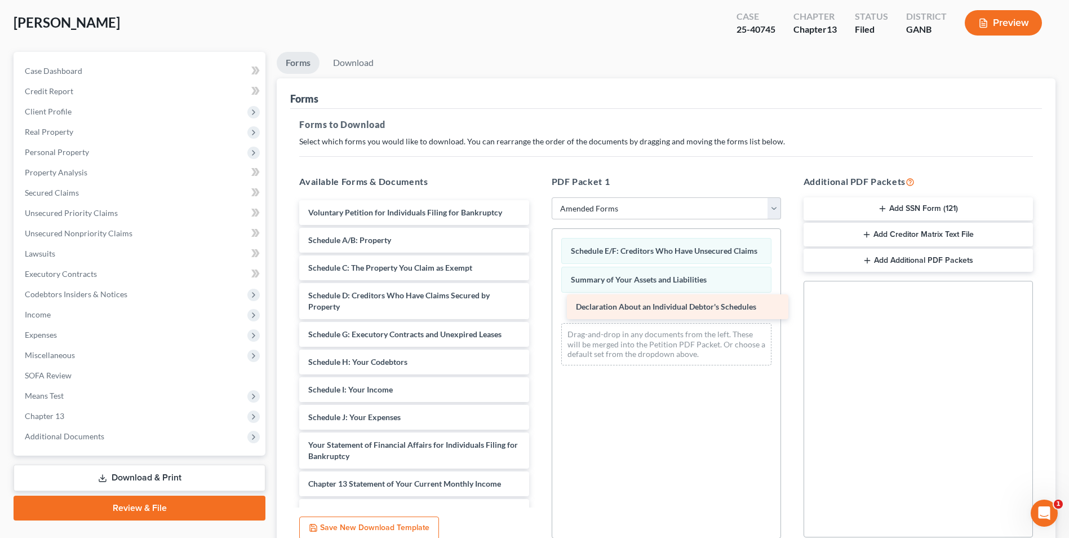
drag, startPoint x: 387, startPoint y: 445, endPoint x: 633, endPoint y: 317, distance: 277.3
click at [538, 317] on div "Declaration About an Individual Debtor's Schedules Voluntary Petition for Indiv…" at bounding box center [413, 409] width 247 height 418
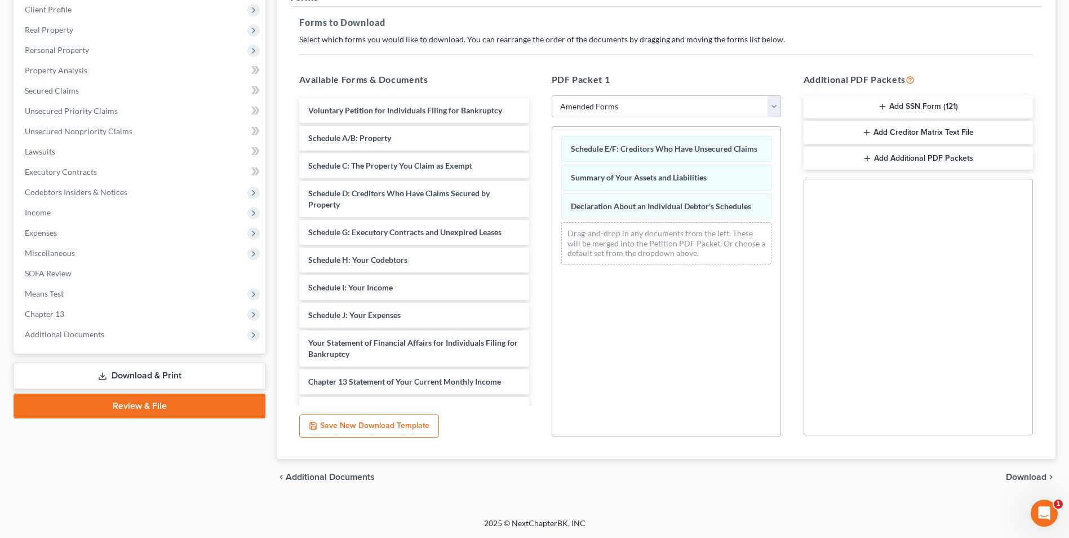
click at [1033, 479] on span "Download" at bounding box center [1026, 476] width 41 height 9
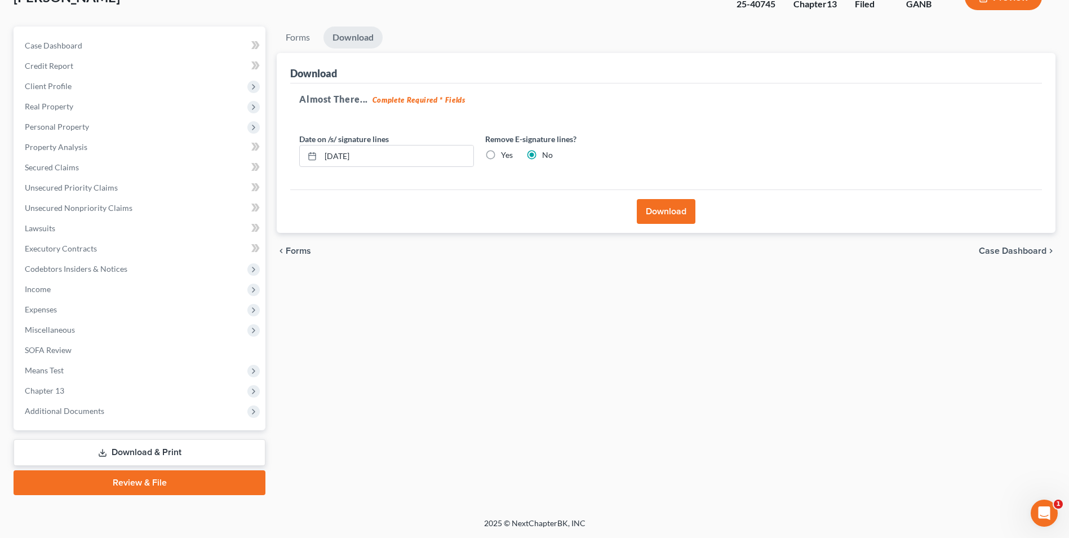
click at [682, 214] on button "Download" at bounding box center [666, 211] width 59 height 25
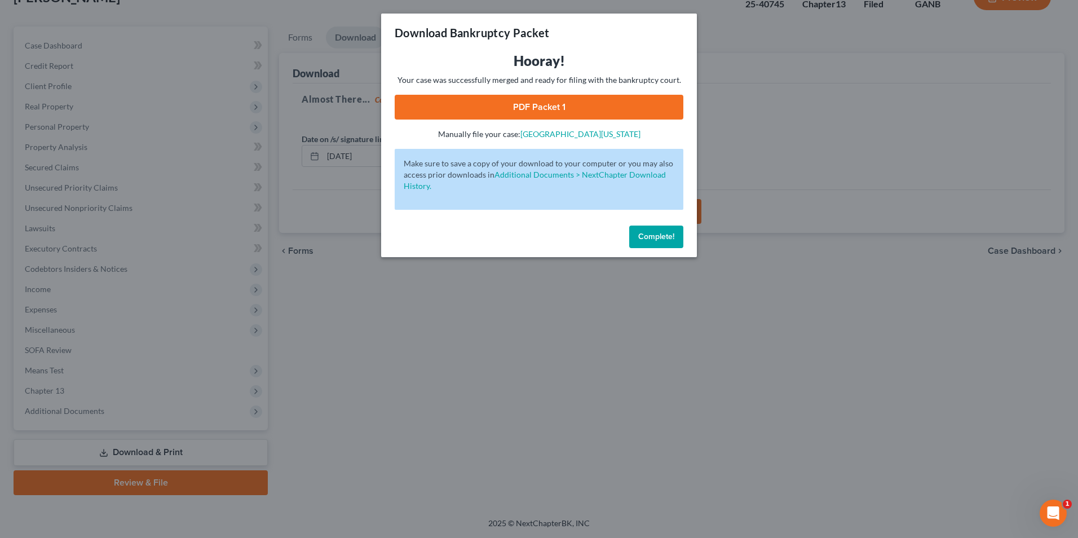
click at [649, 97] on link "PDF Packet 1" at bounding box center [539, 107] width 289 height 25
click at [641, 241] on span "Complete!" at bounding box center [656, 237] width 36 height 10
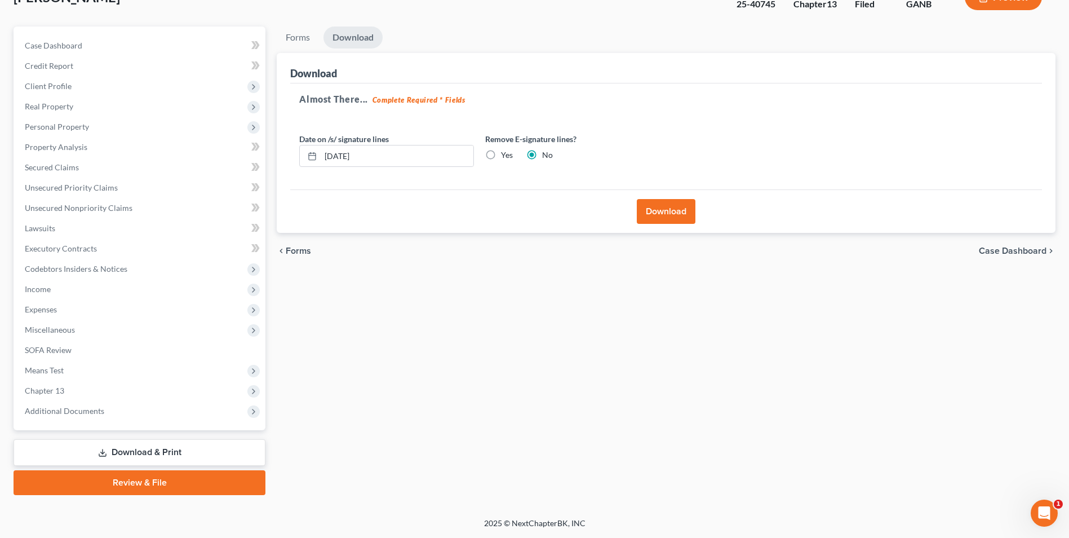
scroll to position [0, 0]
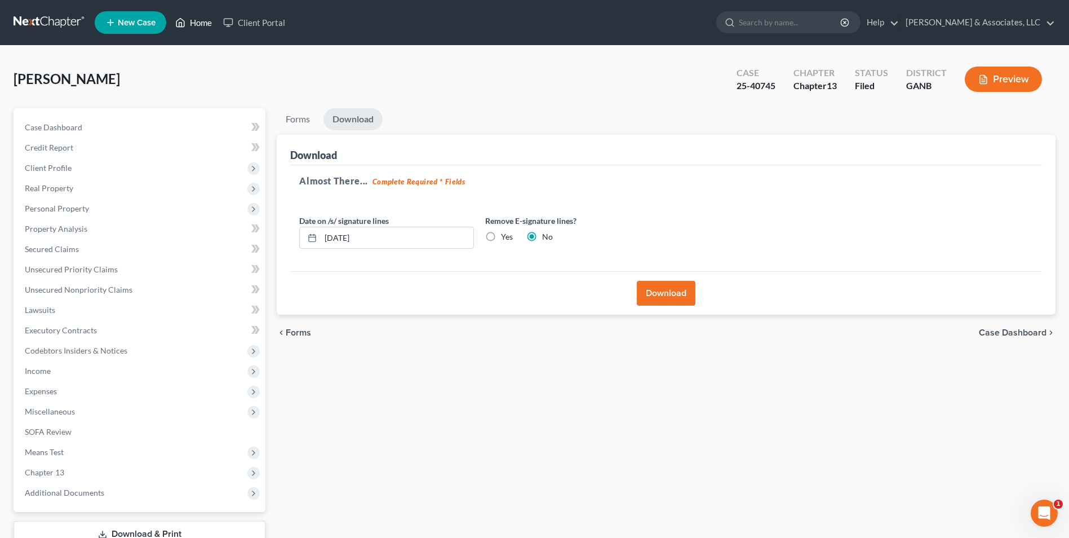
click at [193, 20] on link "Home" at bounding box center [194, 22] width 48 height 20
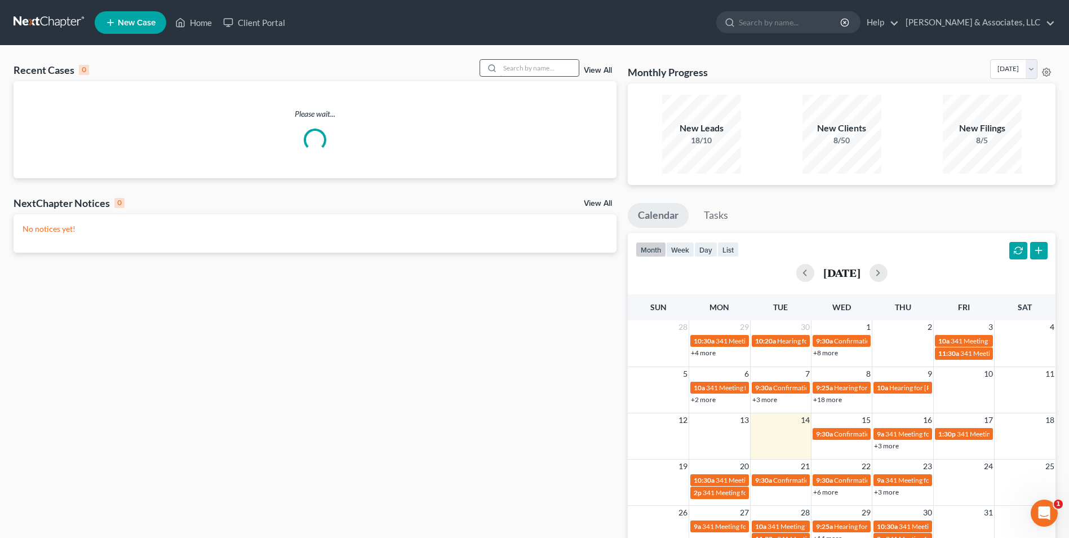
click at [544, 68] on input "search" at bounding box center [539, 68] width 79 height 16
type input "ari"
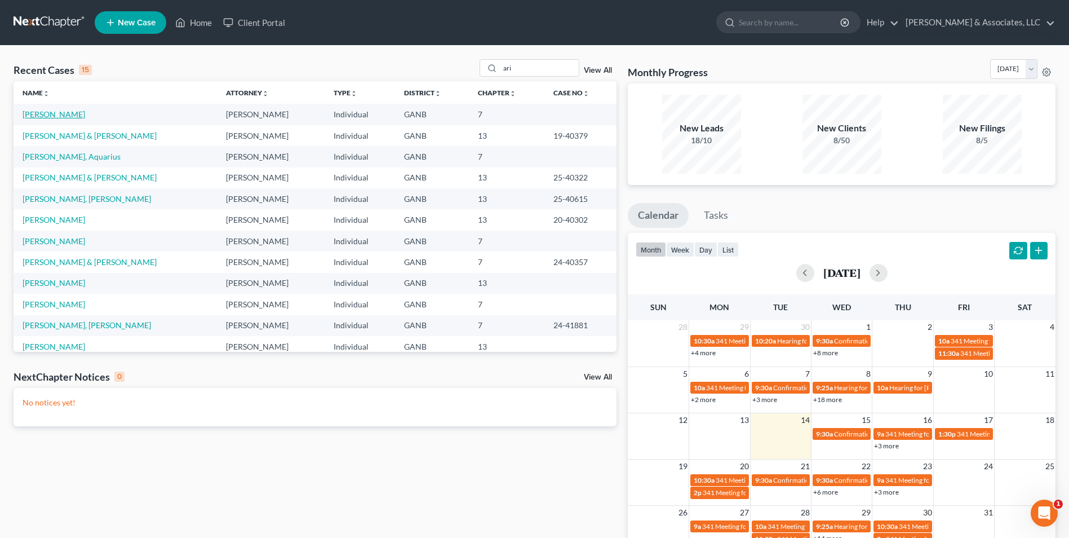
click at [55, 115] on link "[PERSON_NAME]" at bounding box center [54, 114] width 63 height 10
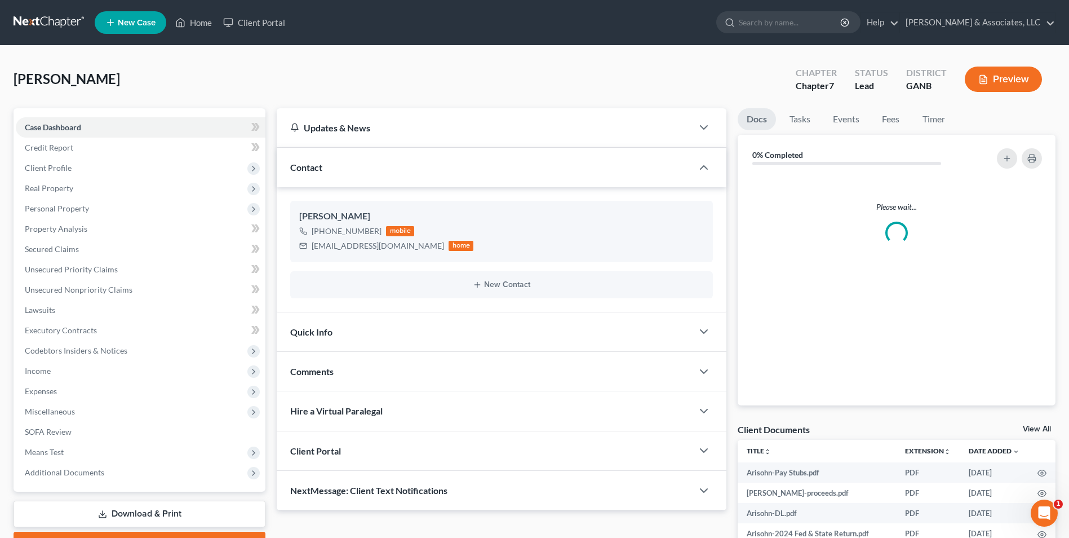
scroll to position [113, 0]
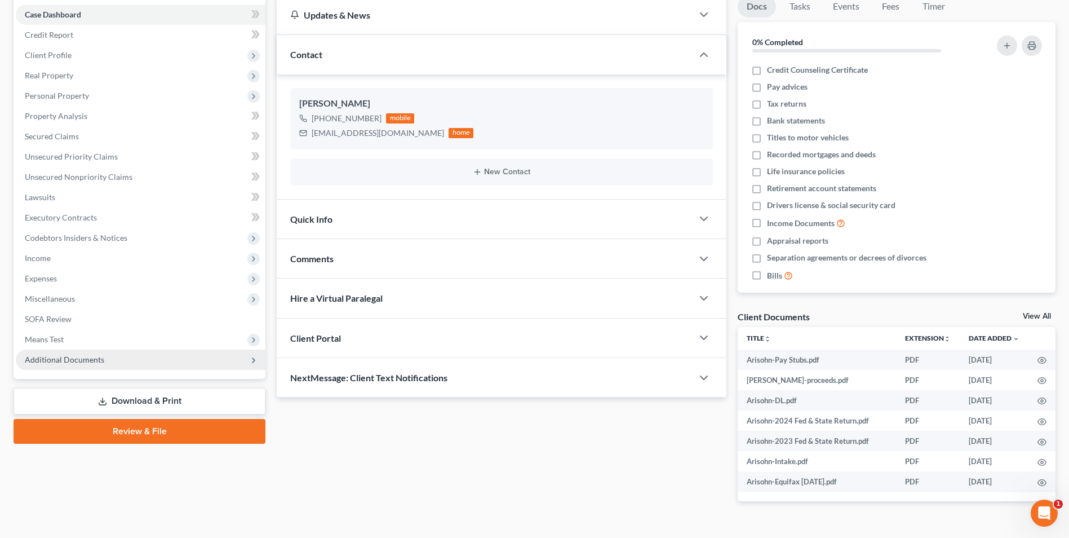
click at [68, 362] on span "Additional Documents" at bounding box center [64, 359] width 79 height 10
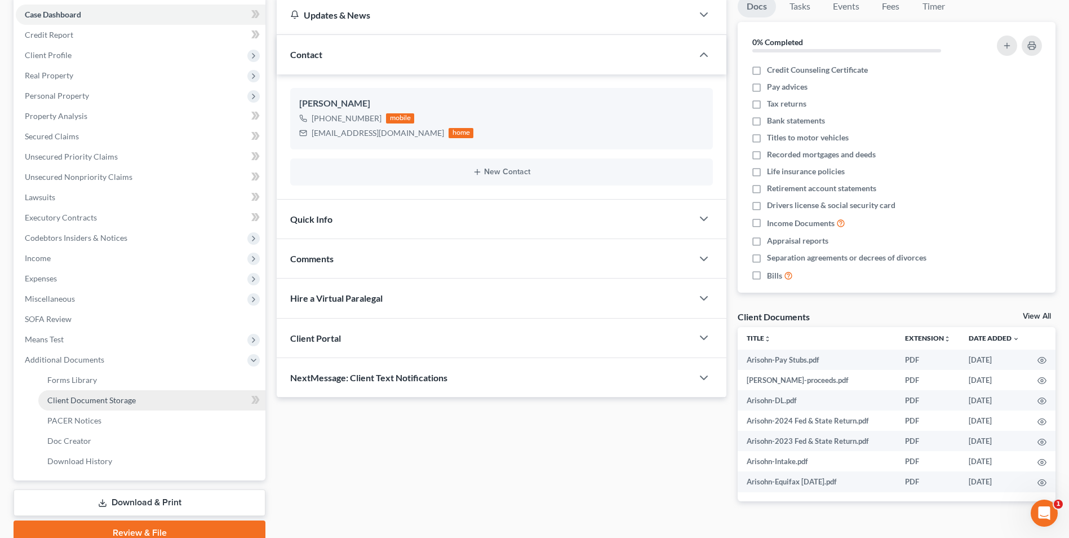
click at [93, 398] on span "Client Document Storage" at bounding box center [91, 400] width 88 height 10
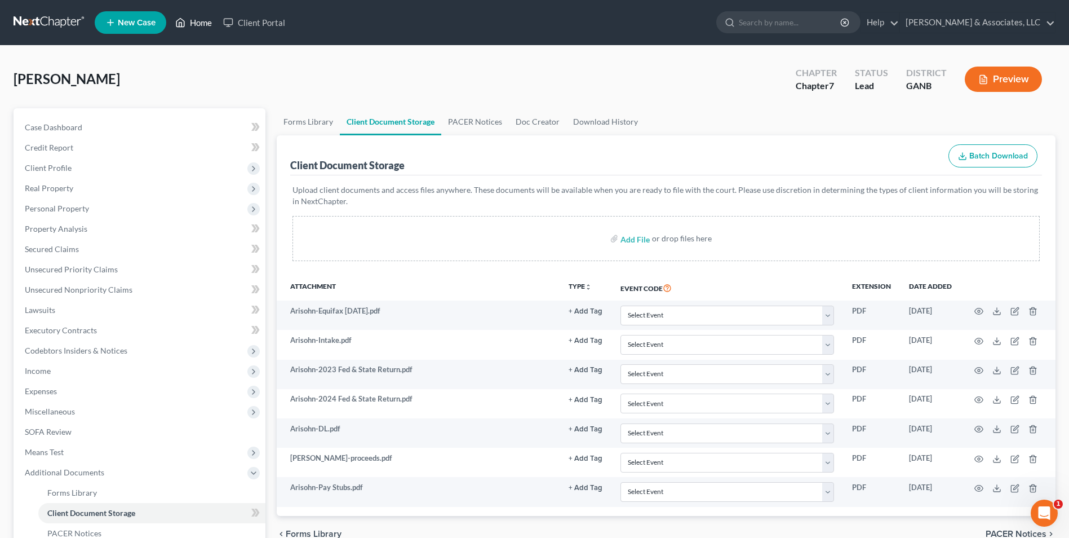
click at [195, 17] on link "Home" at bounding box center [194, 22] width 48 height 20
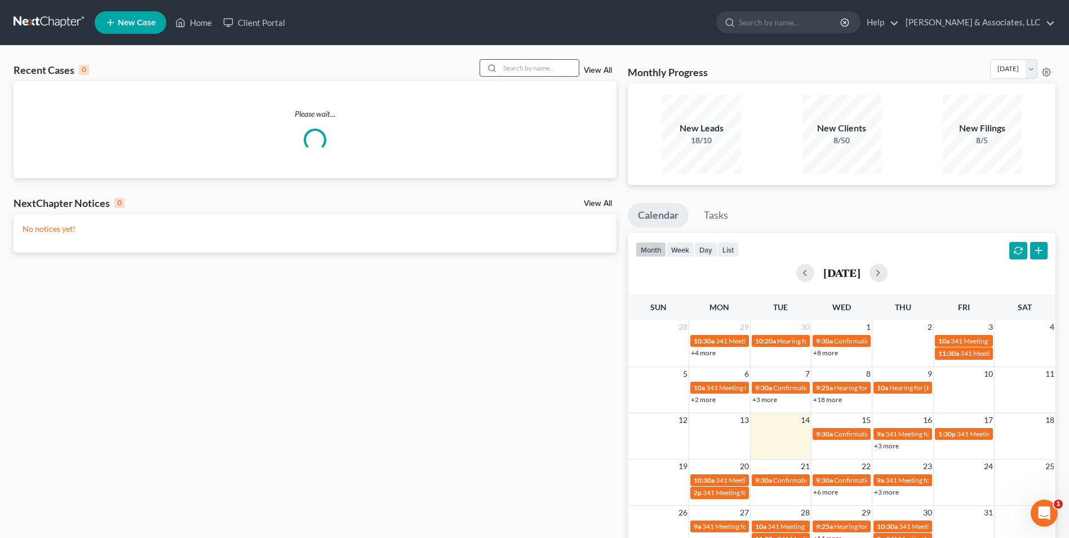
click at [541, 71] on input "search" at bounding box center [539, 68] width 79 height 16
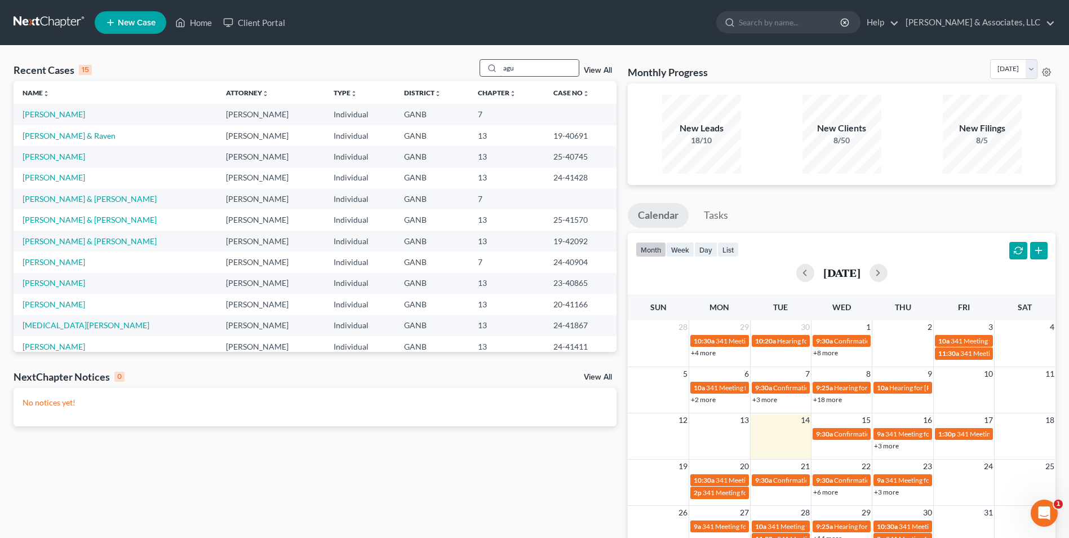
type input "agu"
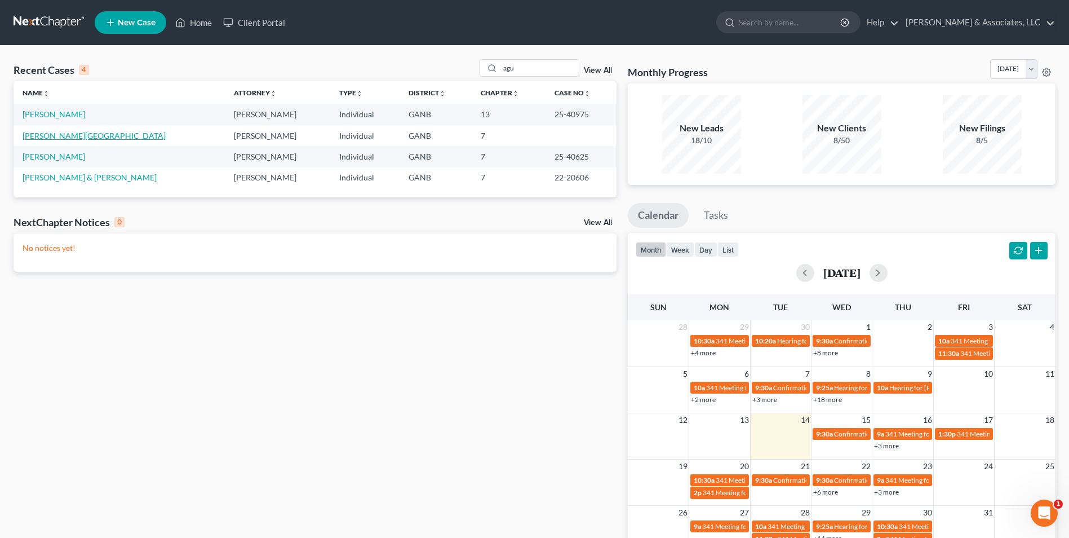
click at [61, 138] on link "[PERSON_NAME][GEOGRAPHIC_DATA]" at bounding box center [94, 136] width 143 height 10
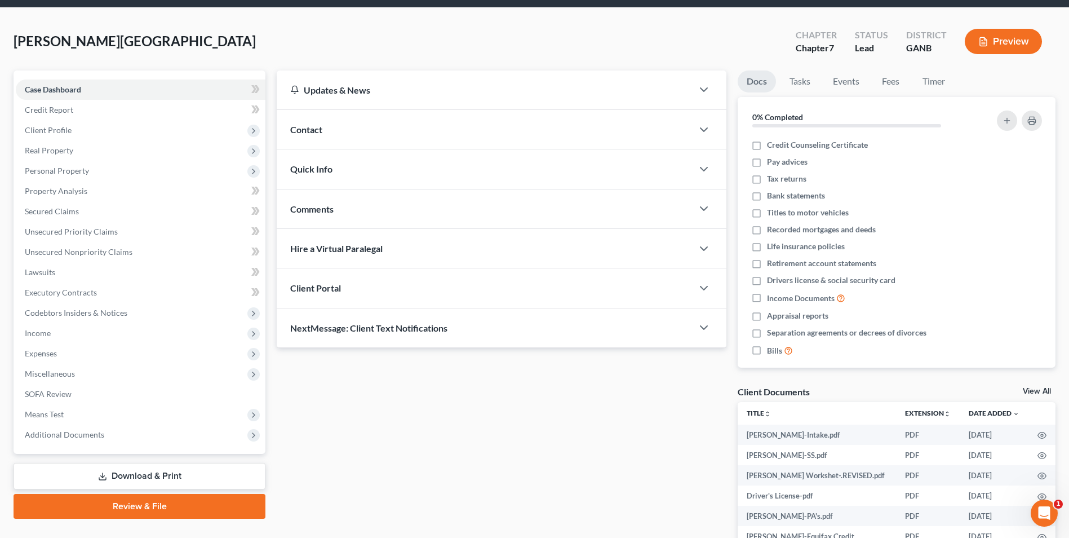
scroll to position [137, 0]
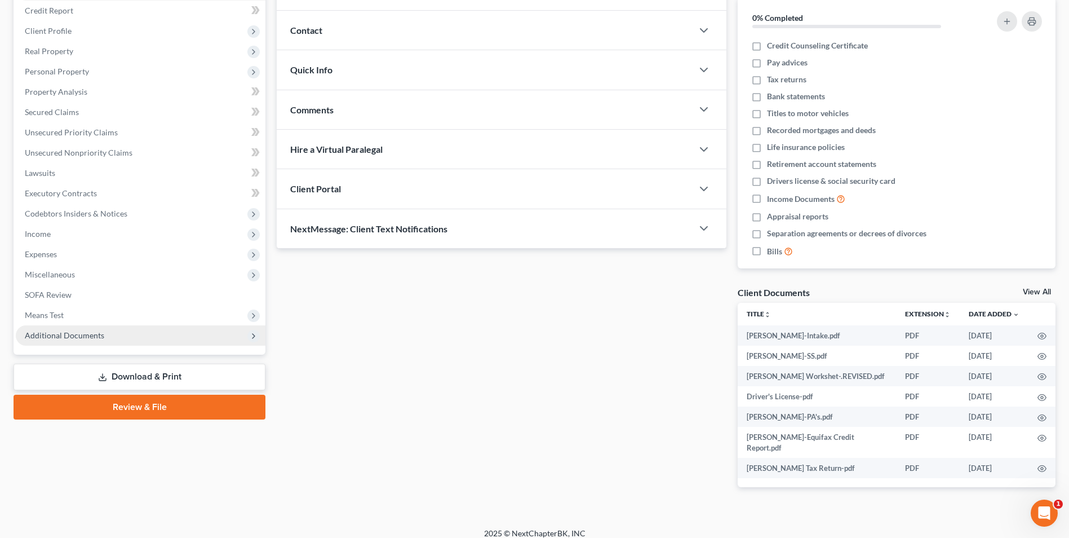
click at [99, 326] on span "Additional Documents" at bounding box center [141, 335] width 250 height 20
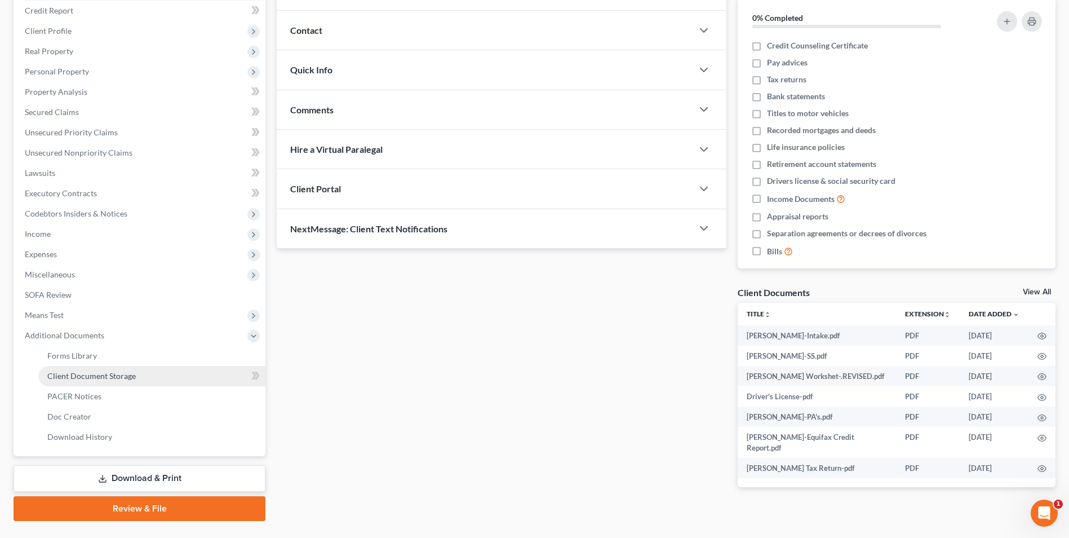
click at [119, 379] on span "Client Document Storage" at bounding box center [91, 376] width 88 height 10
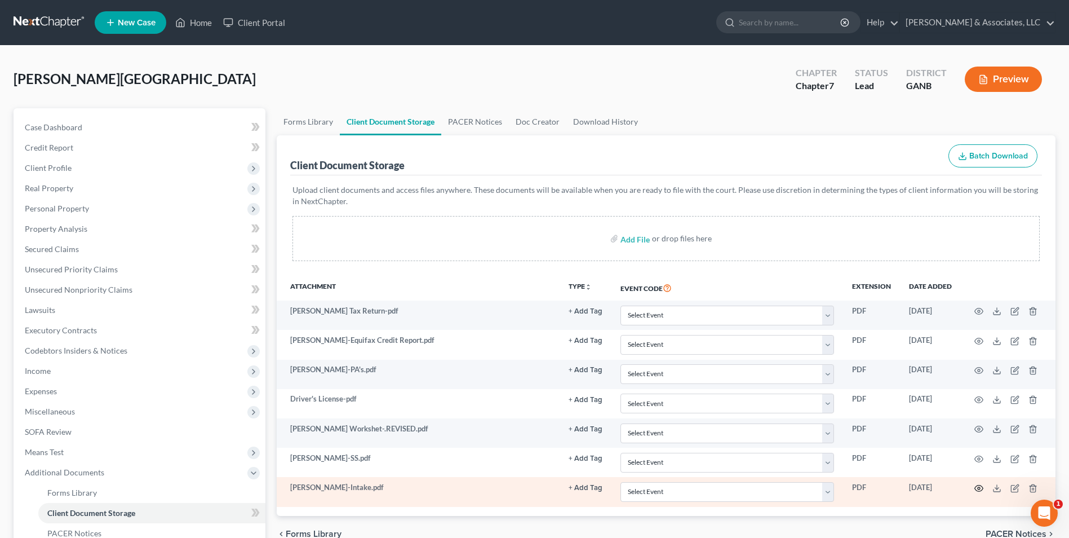
click at [980, 486] on icon "button" at bounding box center [978, 488] width 9 height 9
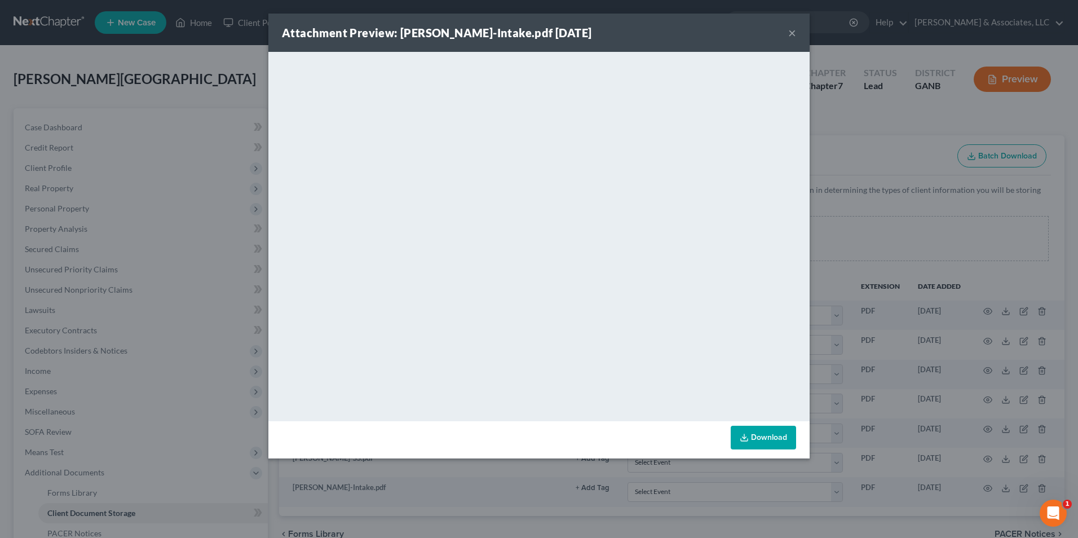
click at [791, 32] on button "×" at bounding box center [792, 33] width 8 height 14
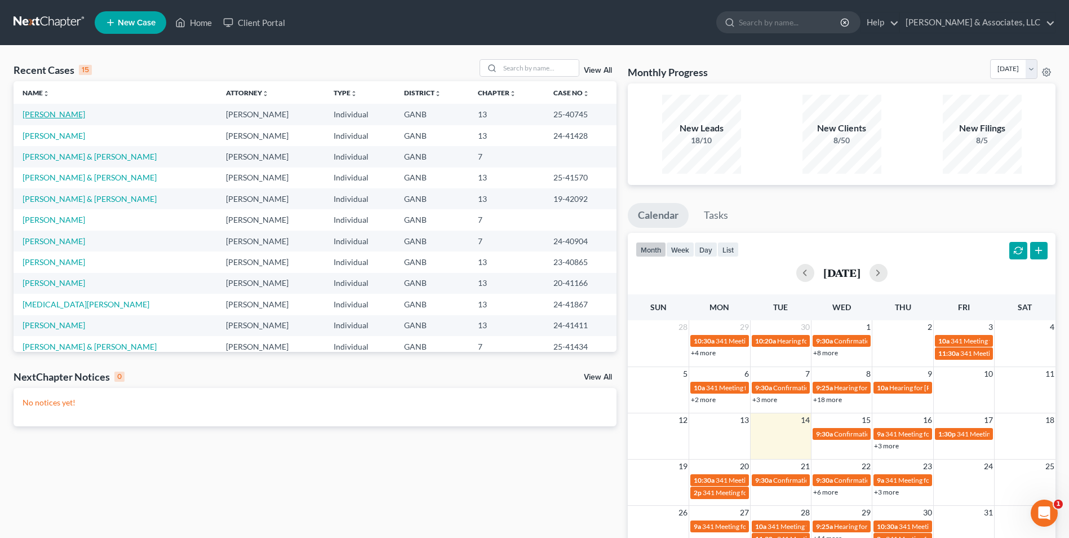
click at [57, 112] on link "[PERSON_NAME]" at bounding box center [54, 114] width 63 height 10
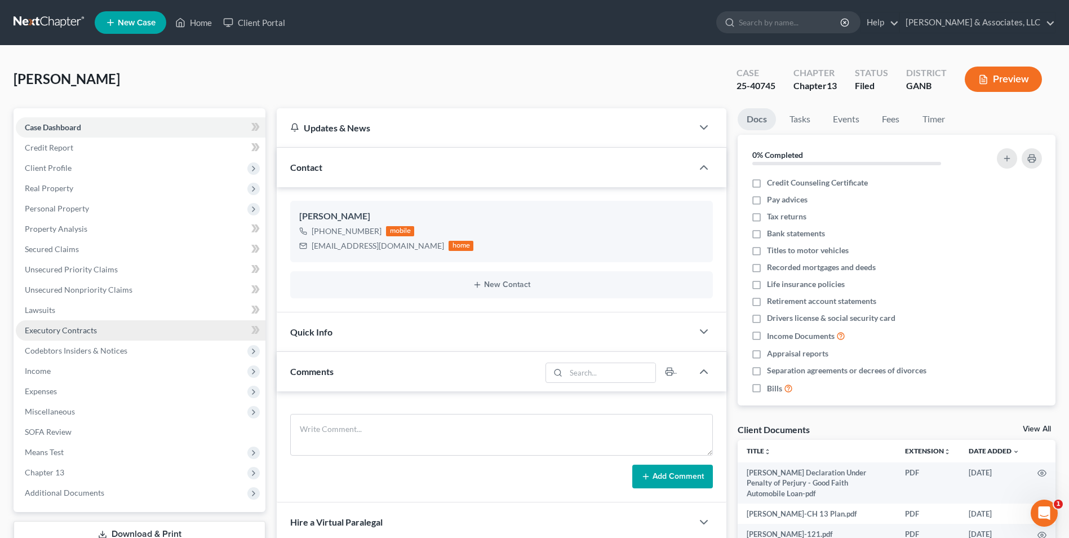
scroll to position [293, 0]
click at [86, 294] on span "Unsecured Nonpriority Claims" at bounding box center [79, 290] width 108 height 10
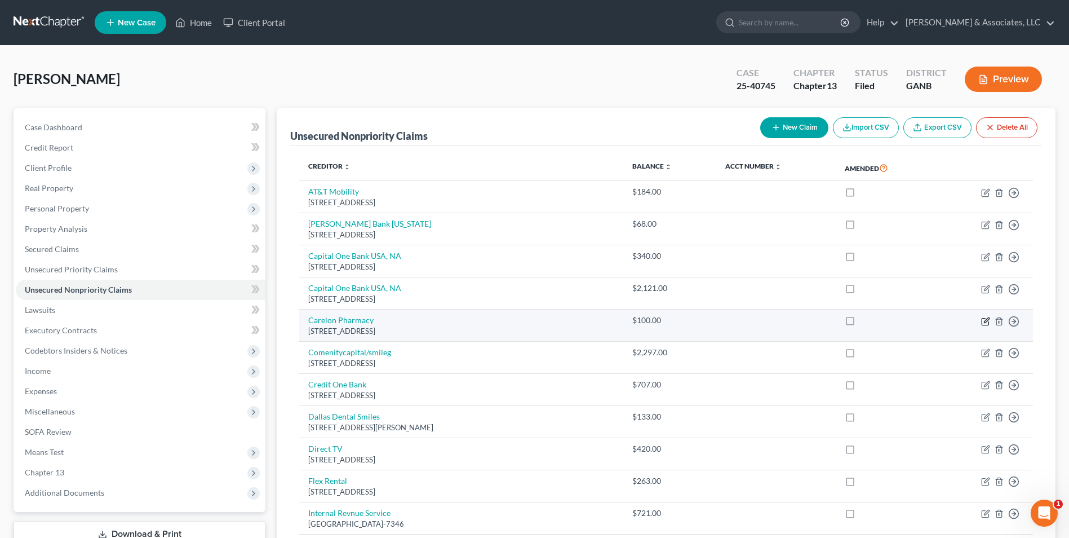
click at [983, 318] on icon "button" at bounding box center [985, 321] width 9 height 9
select select "33"
select select "9"
select select "0"
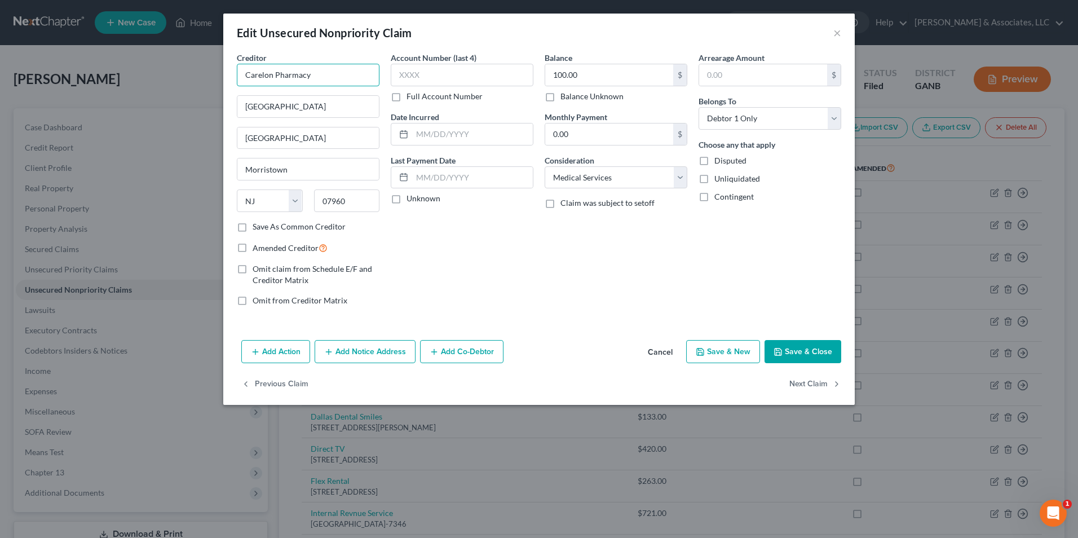
drag, startPoint x: 339, startPoint y: 80, endPoint x: 113, endPoint y: 87, distance: 226.7
click at [113, 87] on div "Edit Unsecured Nonpriority Claim × Creditor * Carelon Pharmacy 450 Headquarters…" at bounding box center [539, 269] width 1078 height 538
drag, startPoint x: 335, startPoint y: 111, endPoint x: 196, endPoint y: 117, distance: 138.8
click at [189, 116] on div "Edit Unsecured Nonpriority Claim × Creditor * Carelon Pharmacy 450 Headquarters…" at bounding box center [539, 269] width 1078 height 538
drag, startPoint x: 323, startPoint y: 144, endPoint x: 181, endPoint y: 139, distance: 141.5
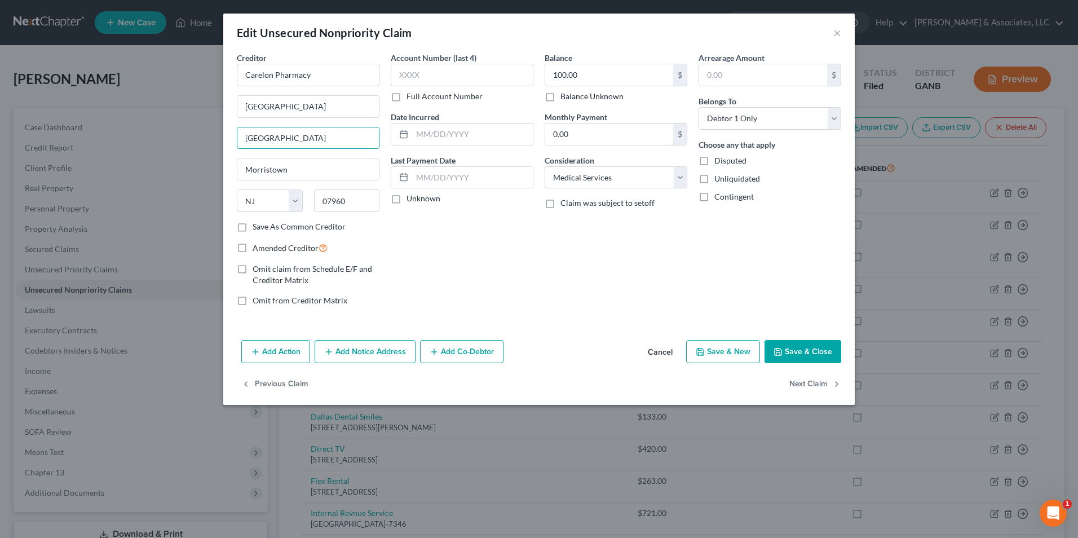
click at [181, 139] on div "Edit Unsecured Nonpriority Claim × Creditor * Carelon Pharmacy 450 Headquarters…" at bounding box center [539, 269] width 1078 height 538
click at [836, 33] on button "×" at bounding box center [837, 33] width 8 height 14
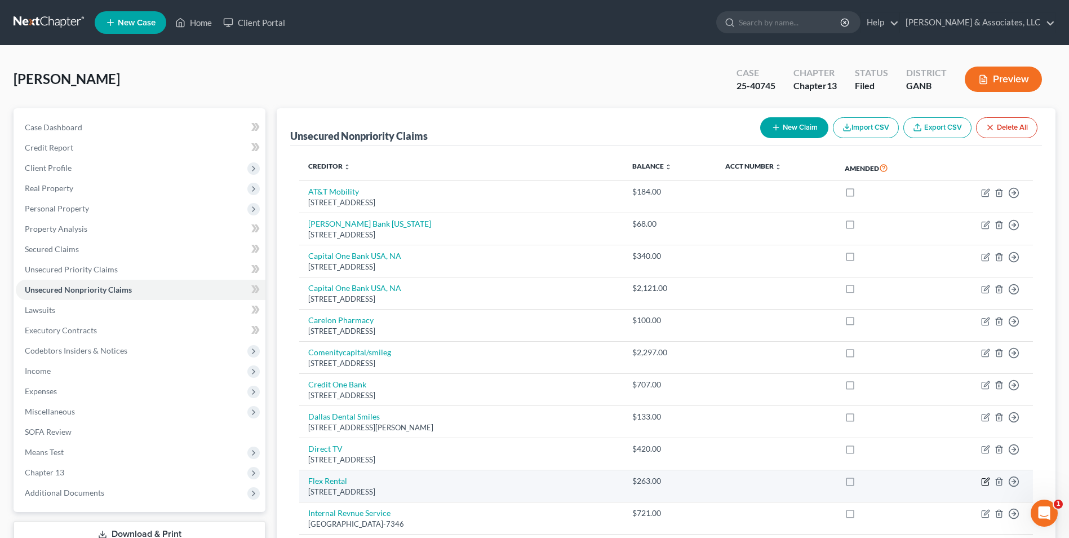
click at [986, 481] on icon "button" at bounding box center [985, 481] width 9 height 9
select select "46"
select select "14"
select select "0"
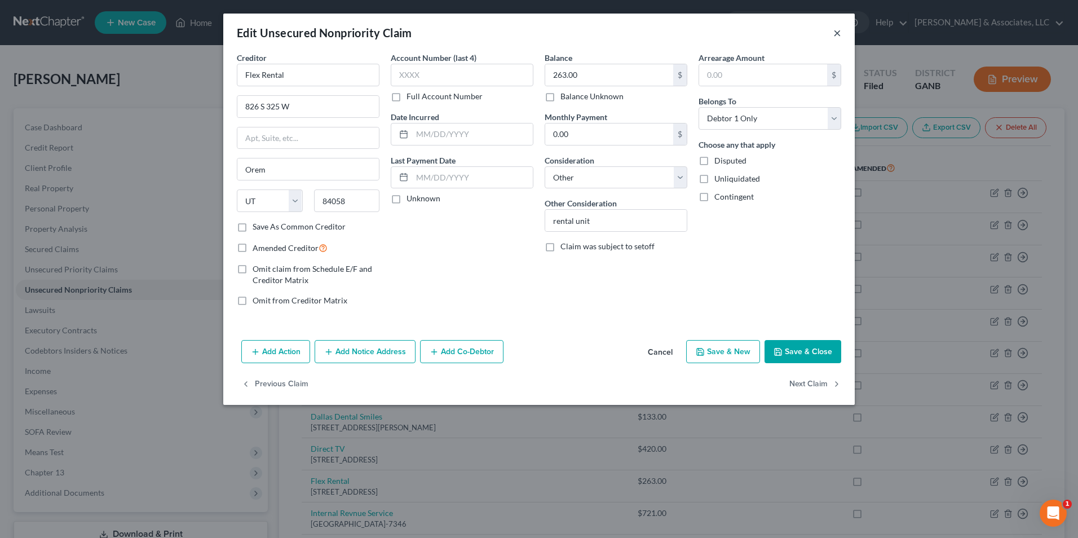
click at [836, 35] on button "×" at bounding box center [837, 33] width 8 height 14
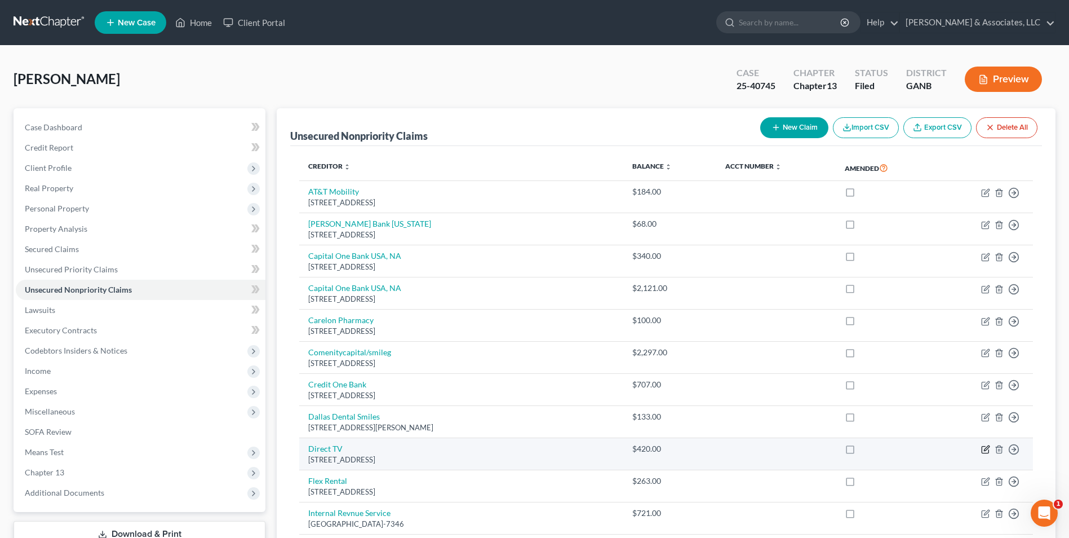
click at [984, 447] on icon "button" at bounding box center [985, 449] width 9 height 9
select select "14"
select select "19"
select select "0"
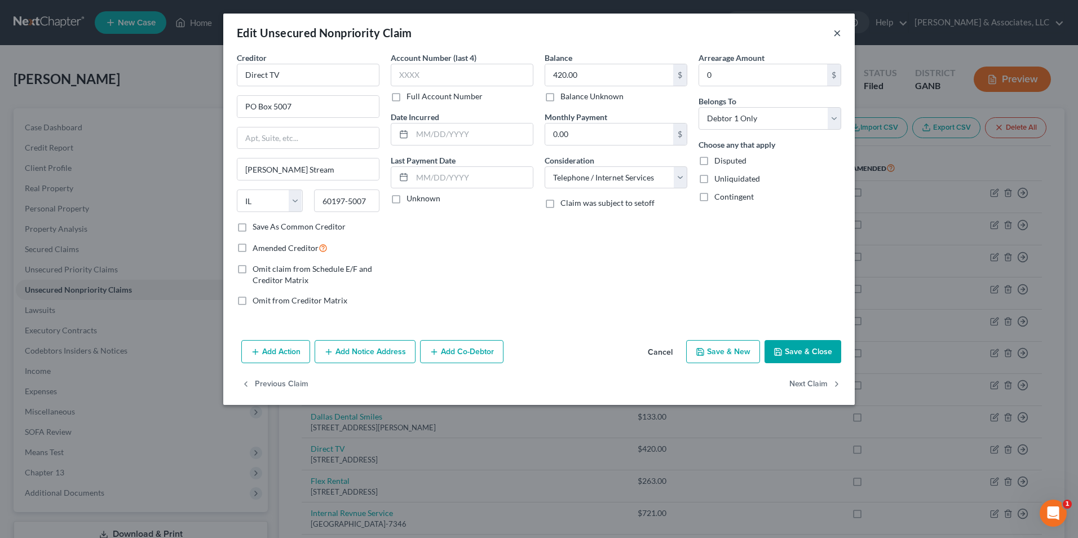
click at [839, 34] on button "×" at bounding box center [837, 33] width 8 height 14
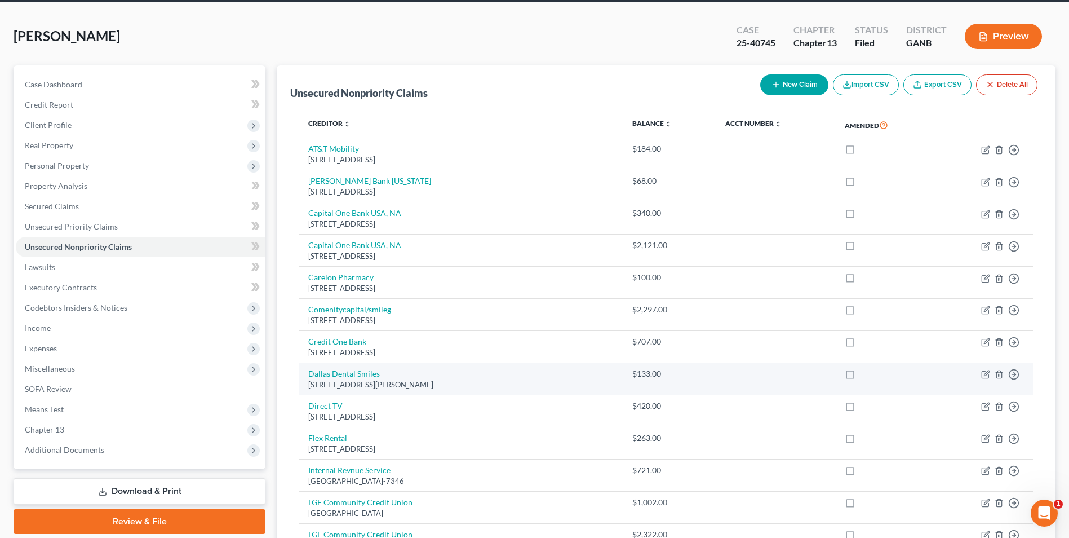
scroll to position [113, 0]
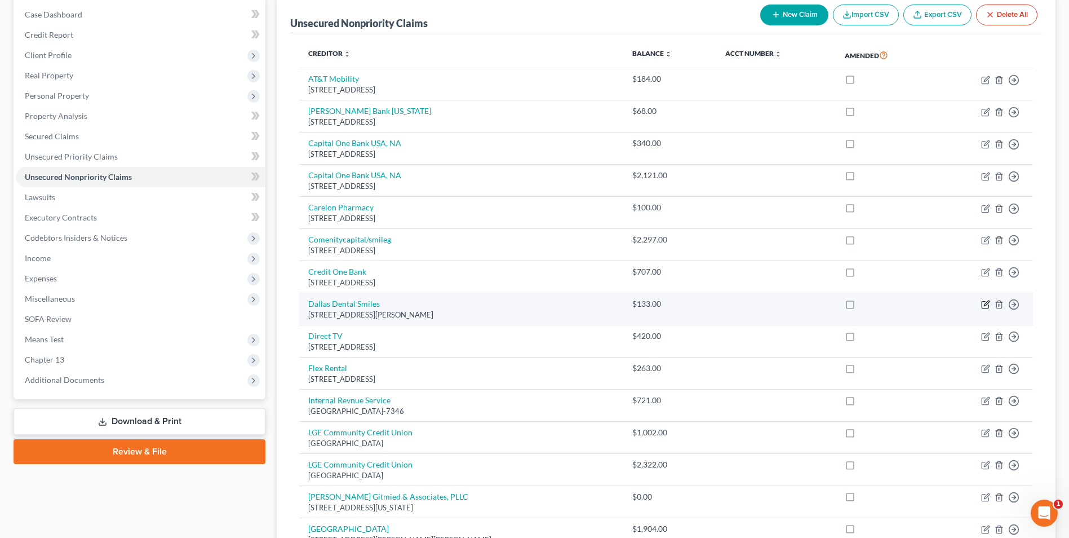
click at [982, 307] on icon "button" at bounding box center [985, 305] width 7 height 7
select select "10"
select select "9"
select select "0"
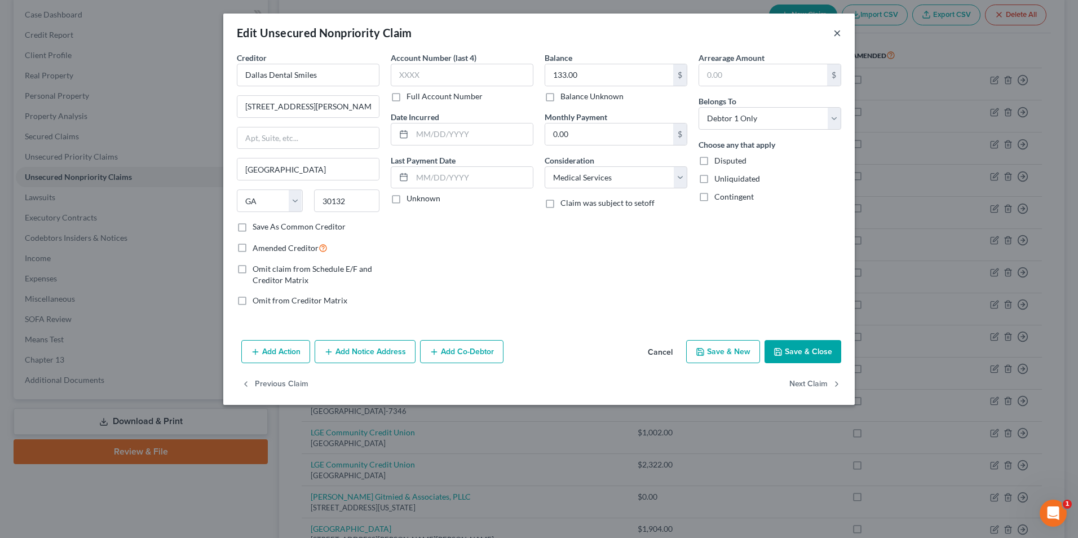
click at [840, 29] on button "×" at bounding box center [837, 33] width 8 height 14
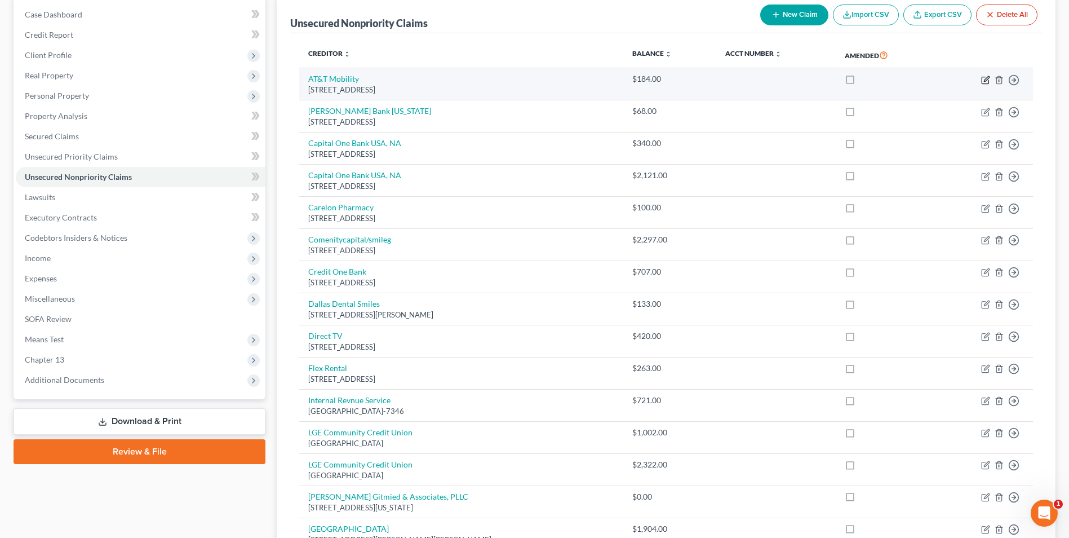
click at [985, 82] on icon "button" at bounding box center [985, 80] width 9 height 9
select select "10"
select select "19"
select select "0"
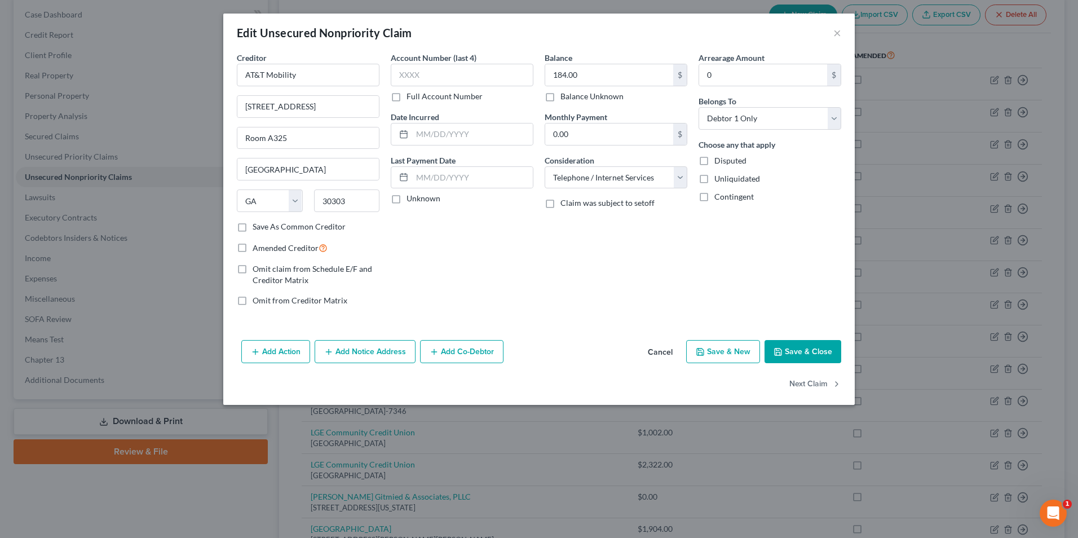
click at [830, 30] on div "Edit Unsecured Nonpriority Claim ×" at bounding box center [538, 33] width 631 height 38
click at [835, 34] on button "×" at bounding box center [837, 33] width 8 height 14
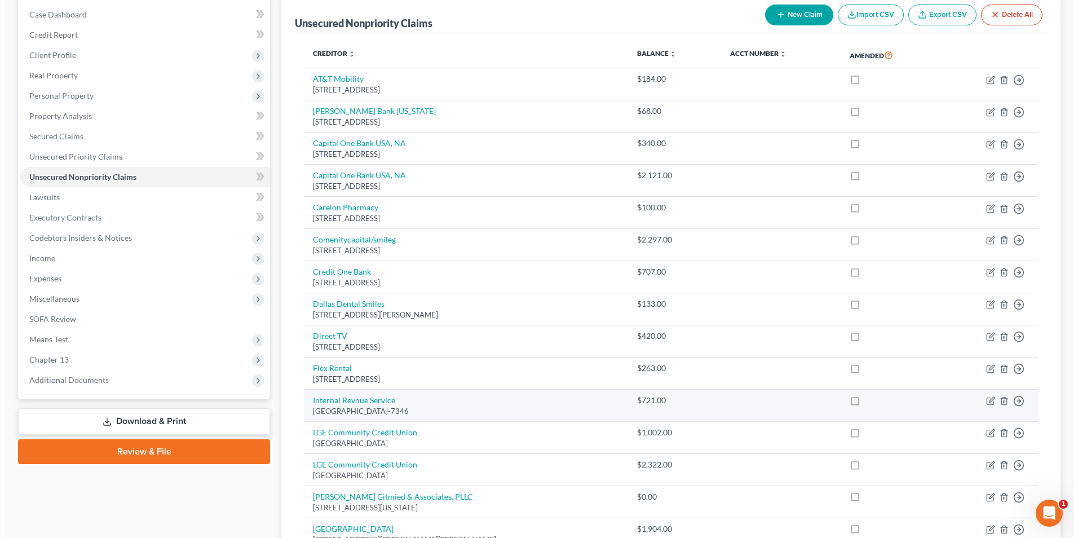
scroll to position [311, 0]
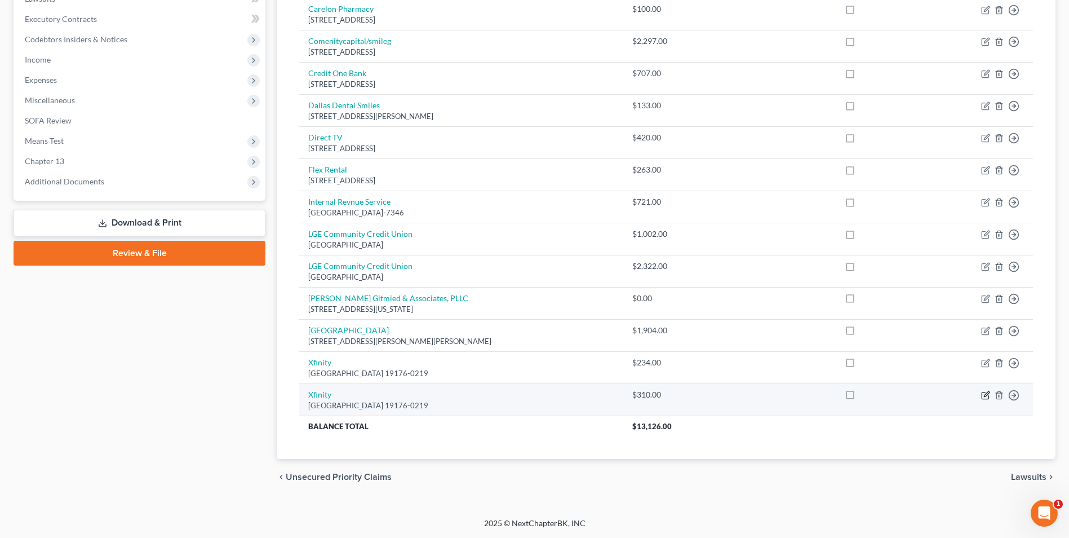
click at [987, 397] on icon "button" at bounding box center [985, 395] width 9 height 9
select select "39"
select select "20"
select select "0"
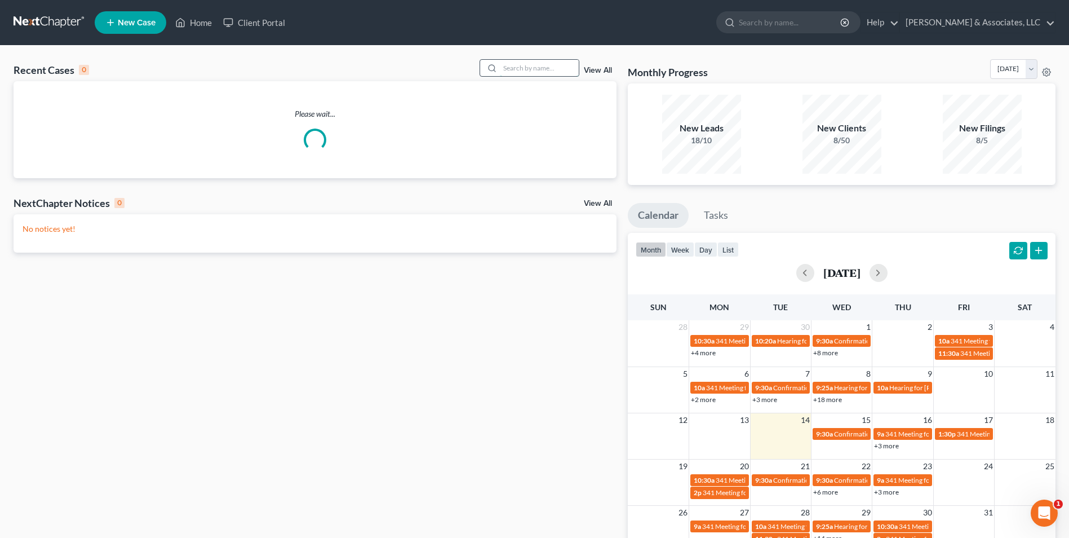
click at [560, 70] on input "search" at bounding box center [539, 68] width 79 height 16
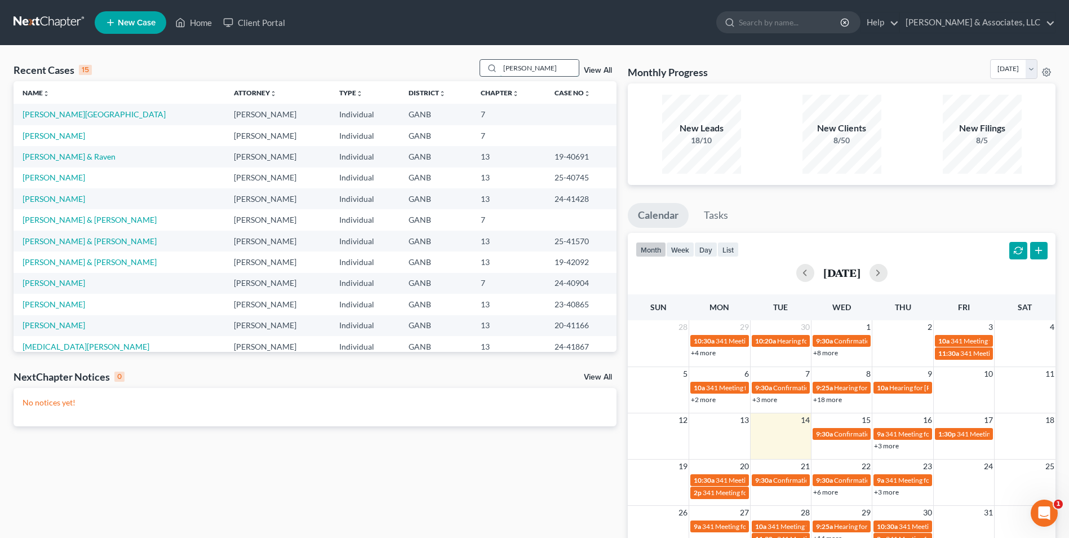
type input "[PERSON_NAME]"
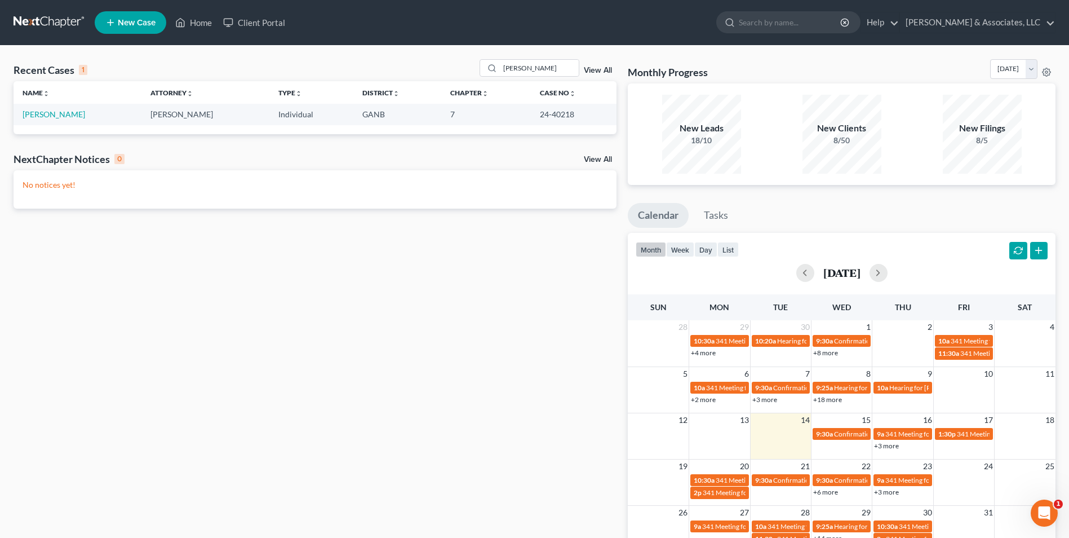
click at [142, 22] on span "New Case" at bounding box center [137, 23] width 38 height 8
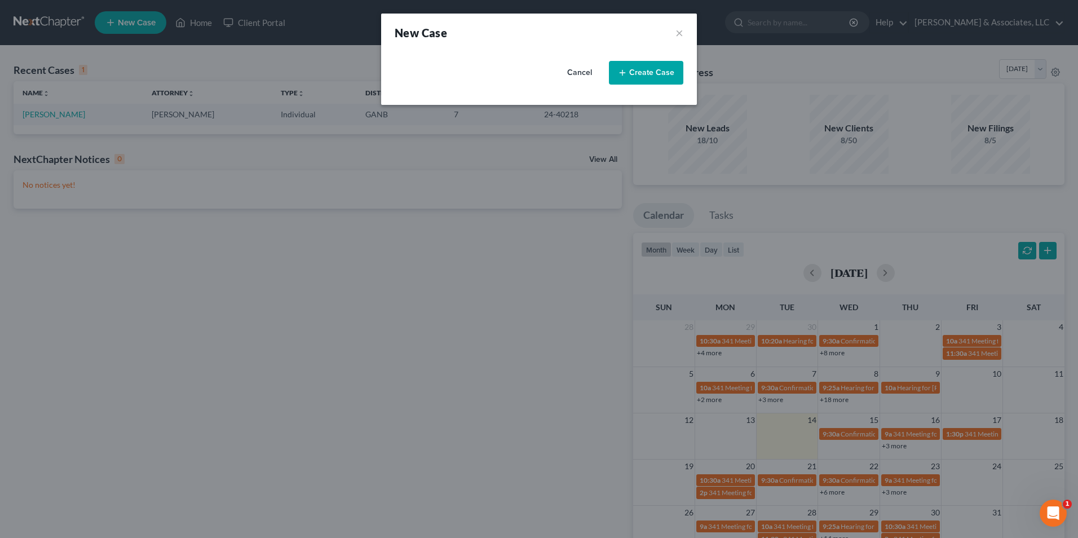
select select "19"
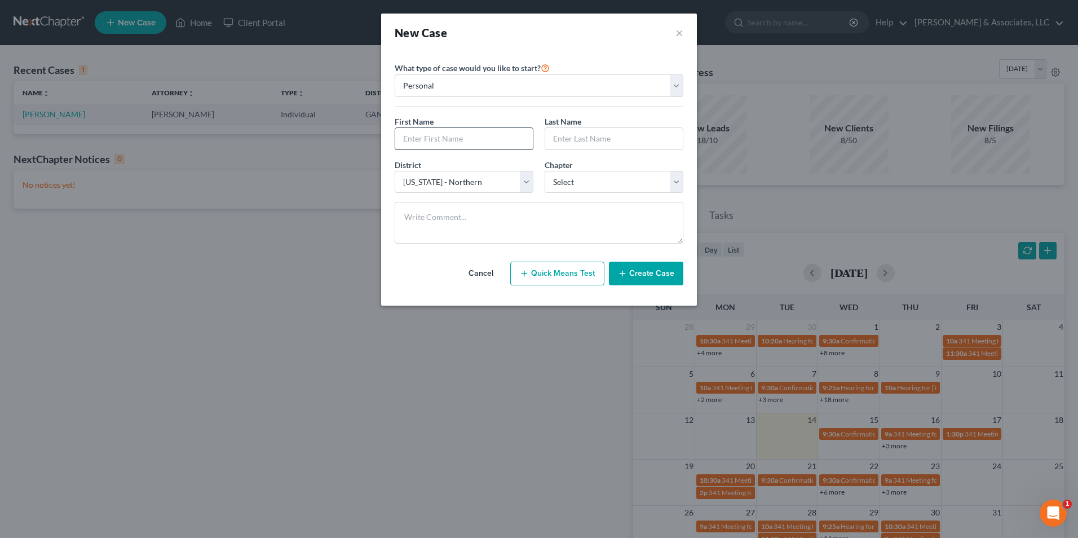
click at [434, 142] on input "text" at bounding box center [464, 138] width 138 height 21
type input "[PERSON_NAME]"
click at [676, 180] on select "Select 7 11 12 13" at bounding box center [613, 182] width 139 height 23
select select "0"
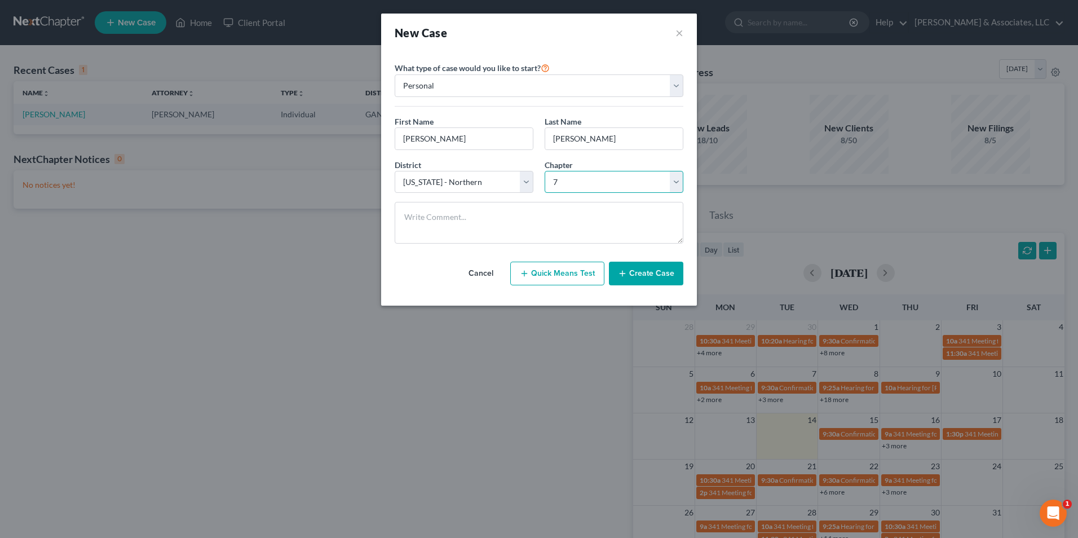
click at [544, 171] on select "Select 7 11 12 13" at bounding box center [613, 182] width 139 height 23
click at [651, 269] on button "Create Case" at bounding box center [646, 274] width 74 height 24
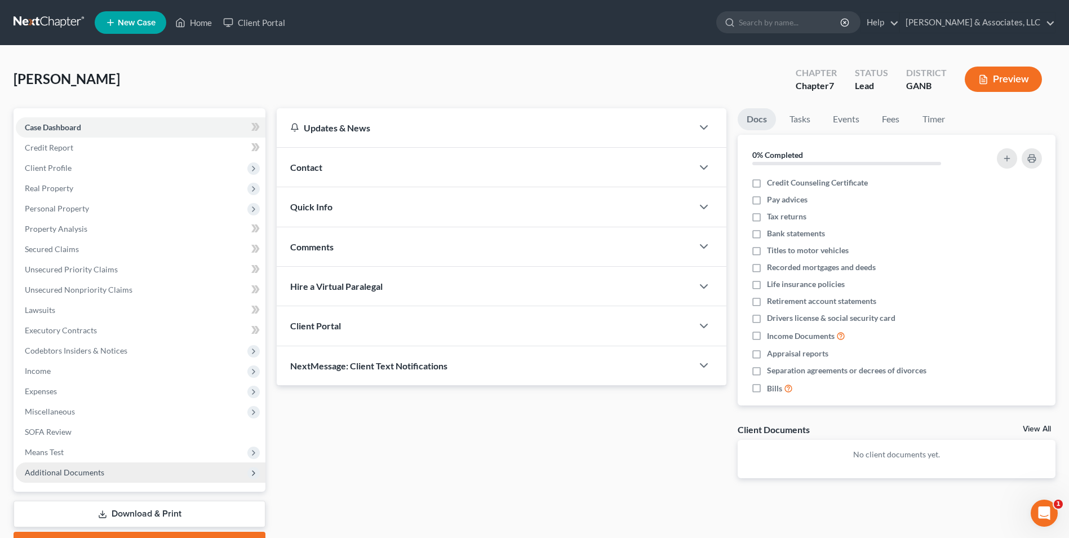
click at [68, 475] on span "Additional Documents" at bounding box center [64, 472] width 79 height 10
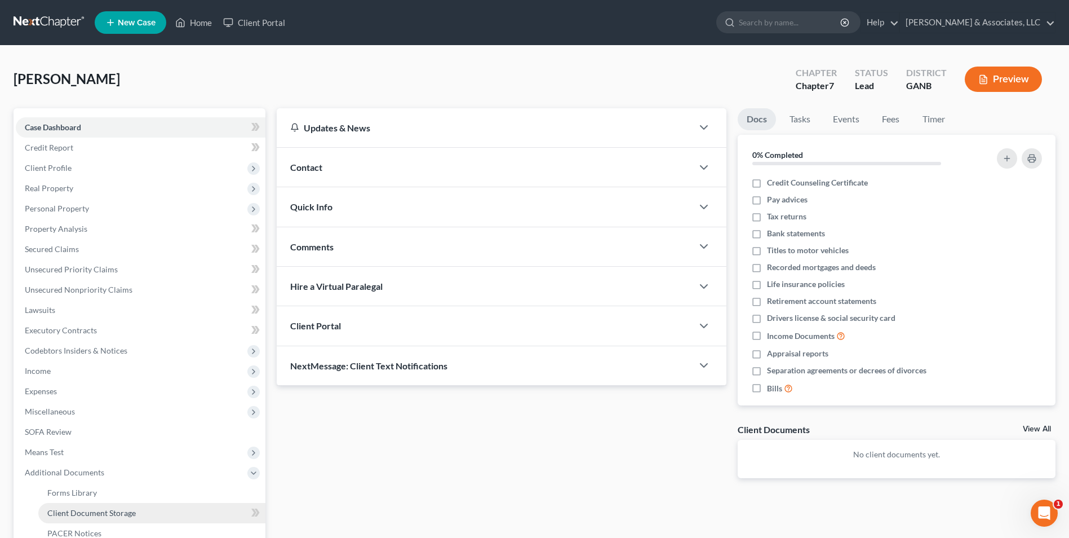
click at [126, 513] on span "Client Document Storage" at bounding box center [91, 513] width 88 height 10
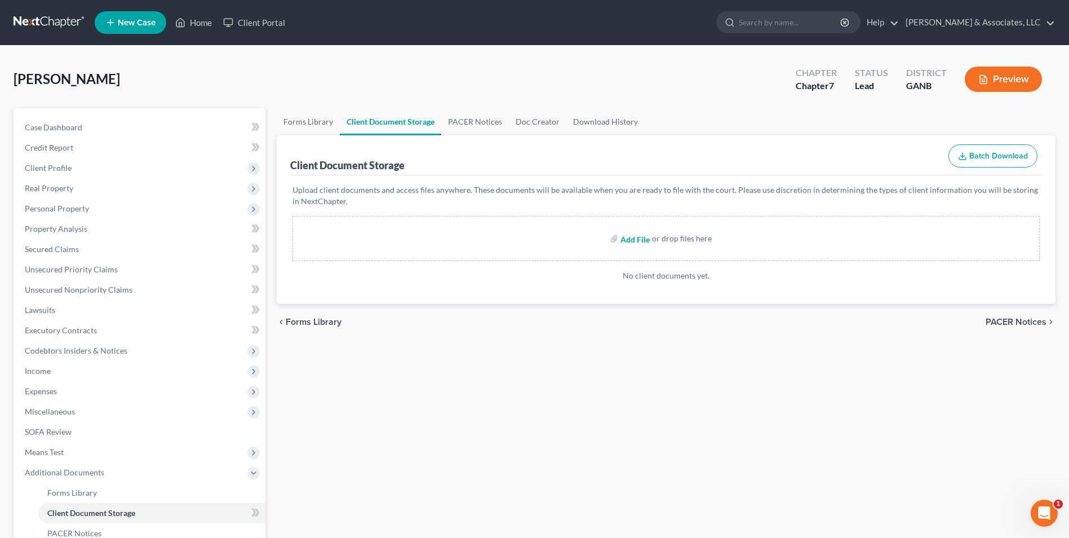
click at [632, 242] on input "file" at bounding box center [634, 238] width 27 height 20
type input "C:\fakepath\[PERSON_NAME].Equifax.pdf"
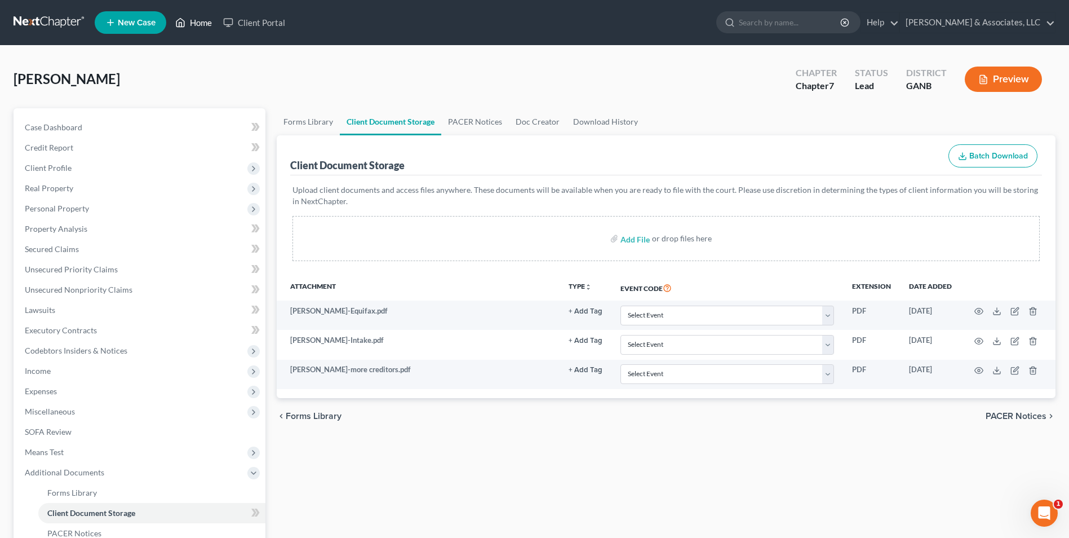
click at [200, 19] on link "Home" at bounding box center [194, 22] width 48 height 20
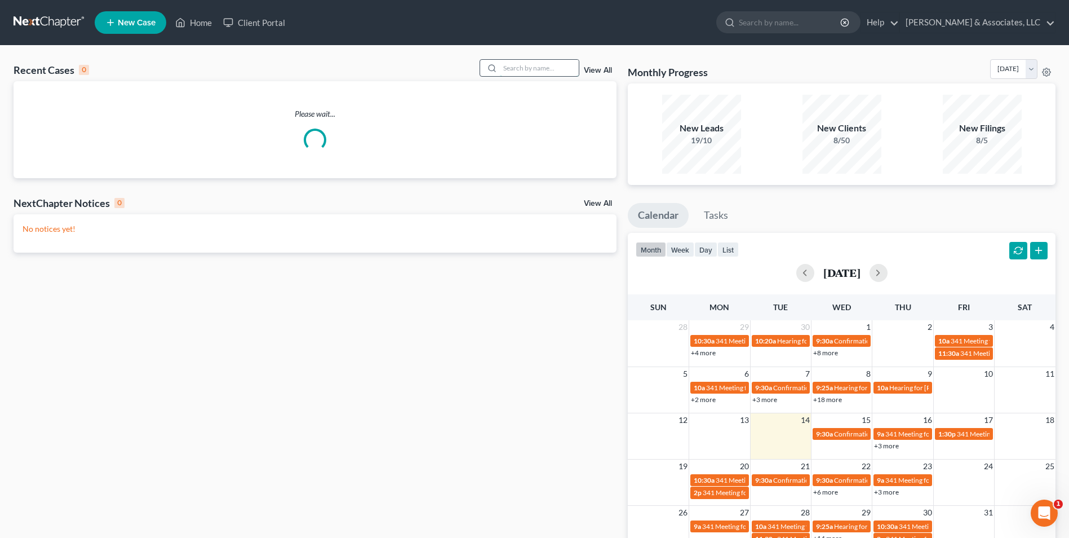
click at [526, 72] on input "search" at bounding box center [539, 68] width 79 height 16
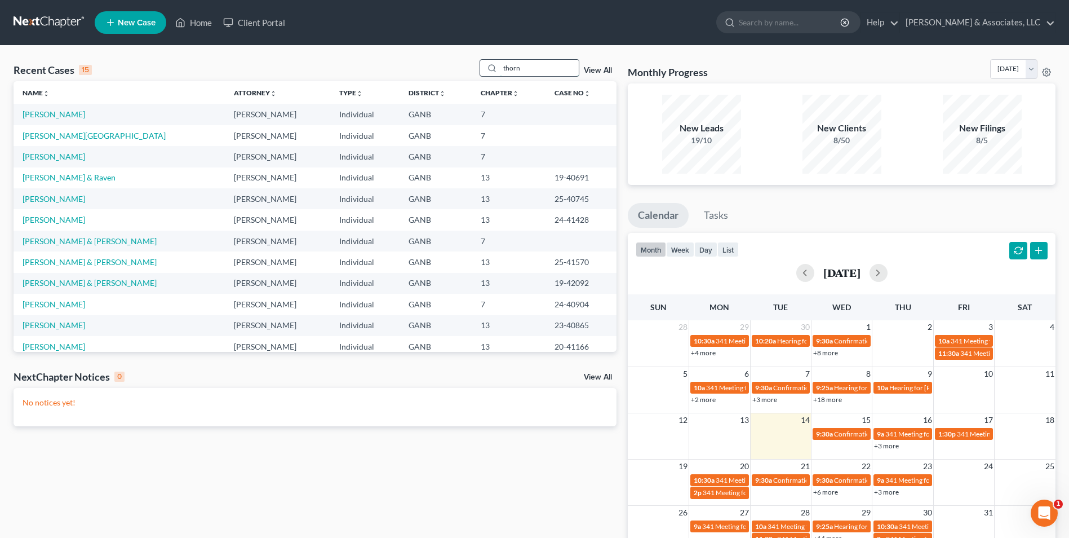
type input "thorn"
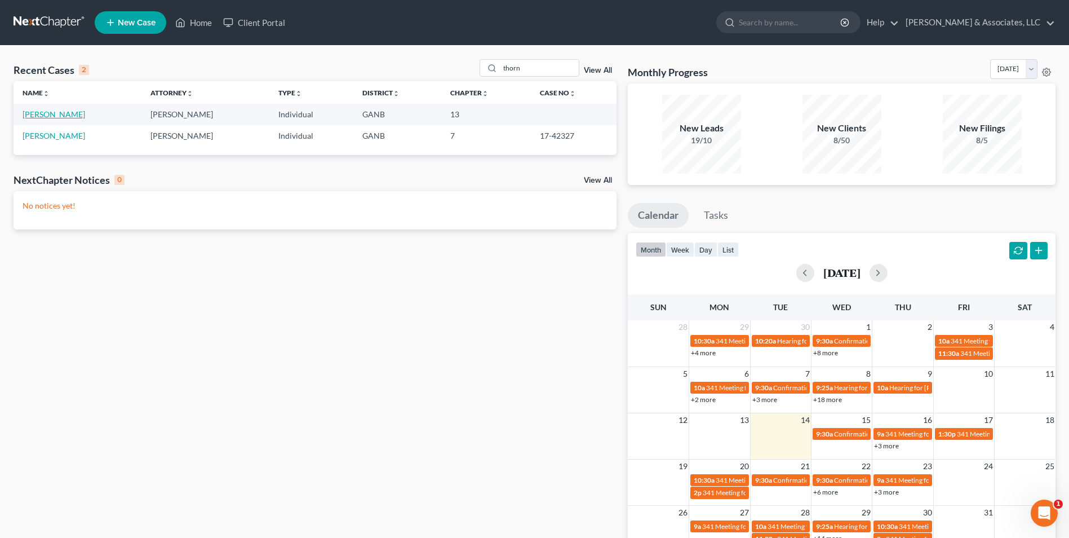
click at [63, 117] on link "[PERSON_NAME]" at bounding box center [54, 114] width 63 height 10
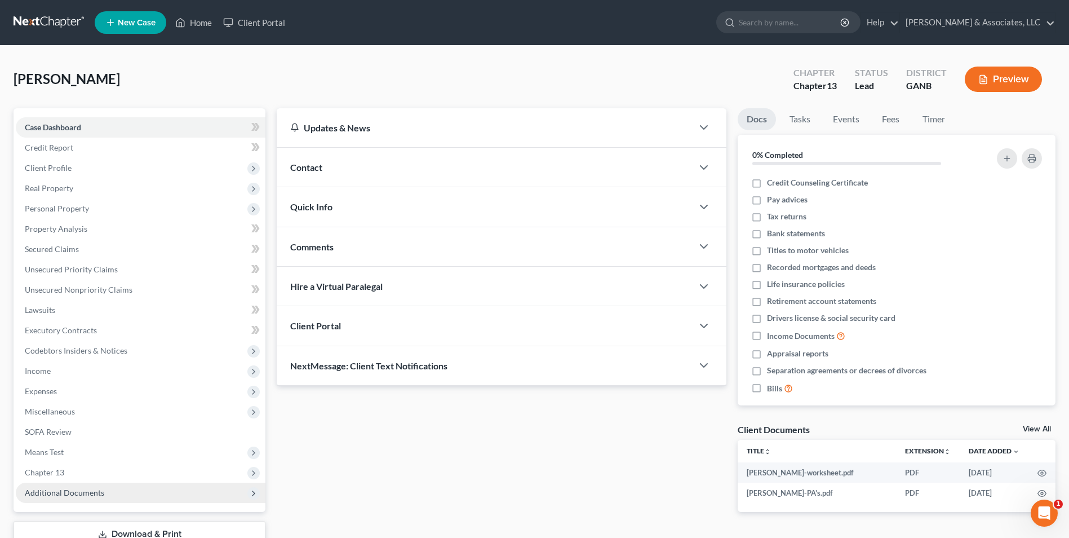
click at [86, 499] on span "Additional Documents" at bounding box center [141, 492] width 250 height 20
click at [100, 525] on link "Client Document Storage" at bounding box center [151, 533] width 227 height 20
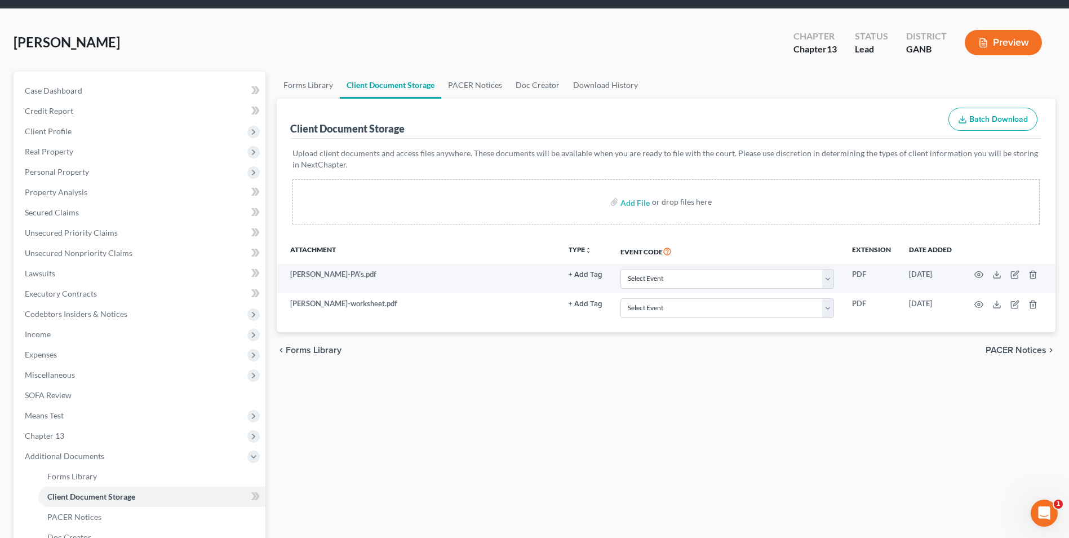
scroll to position [56, 0]
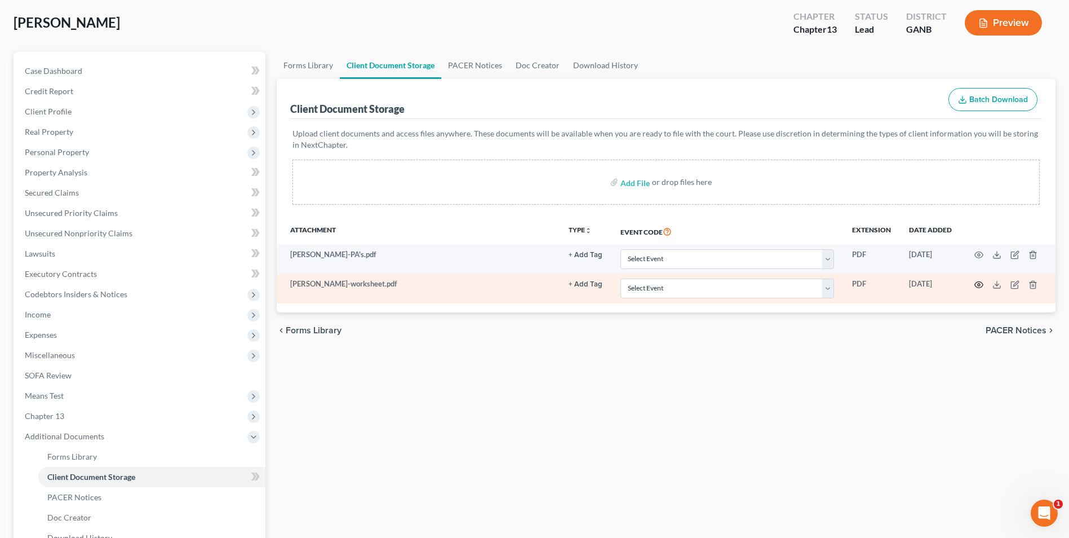
click at [979, 285] on icon "button" at bounding box center [978, 284] width 9 height 9
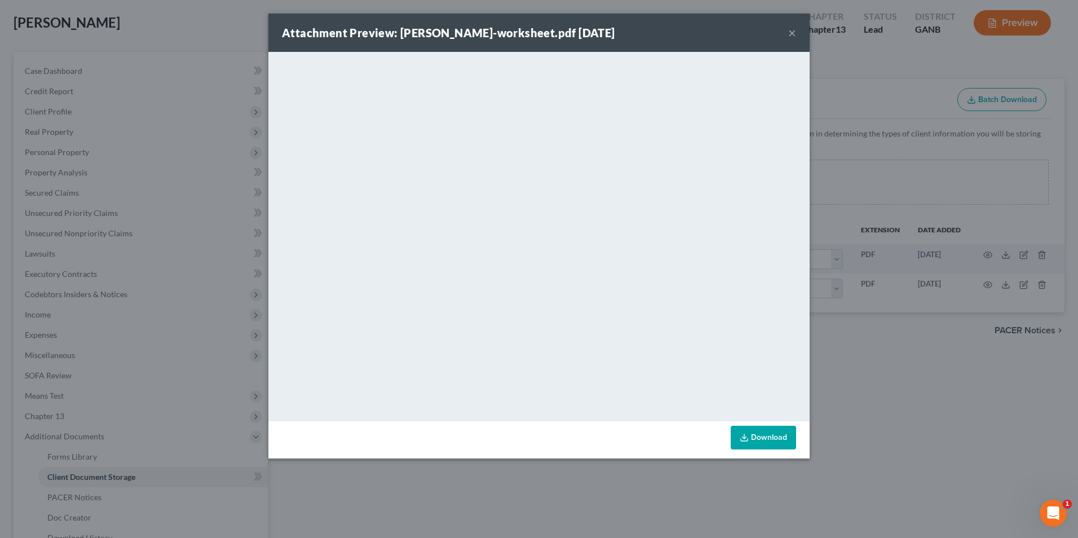
click at [792, 28] on button "×" at bounding box center [792, 33] width 8 height 14
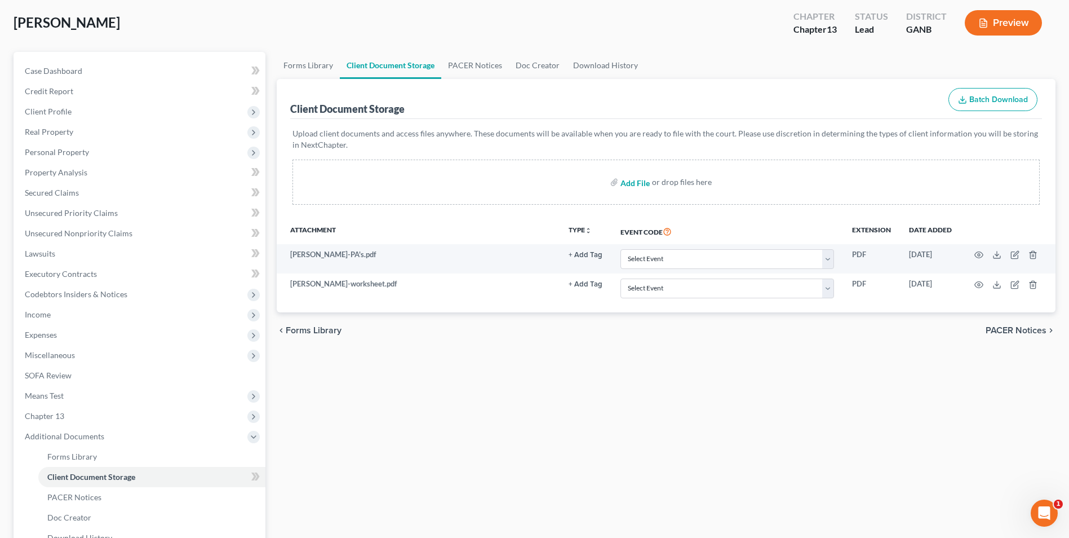
click at [632, 185] on input "file" at bounding box center [634, 182] width 27 height 20
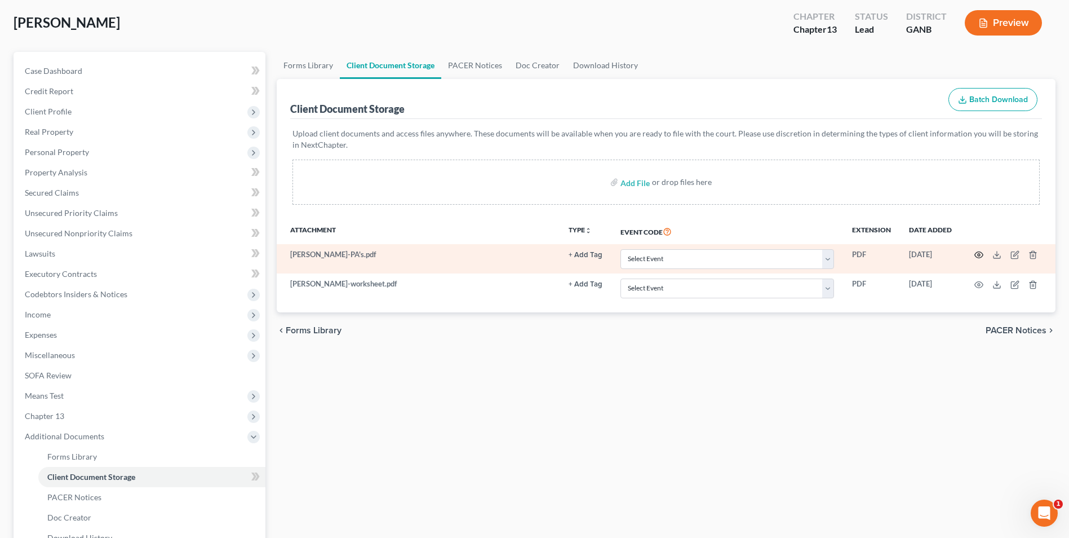
click at [981, 255] on icon "button" at bounding box center [978, 254] width 9 height 9
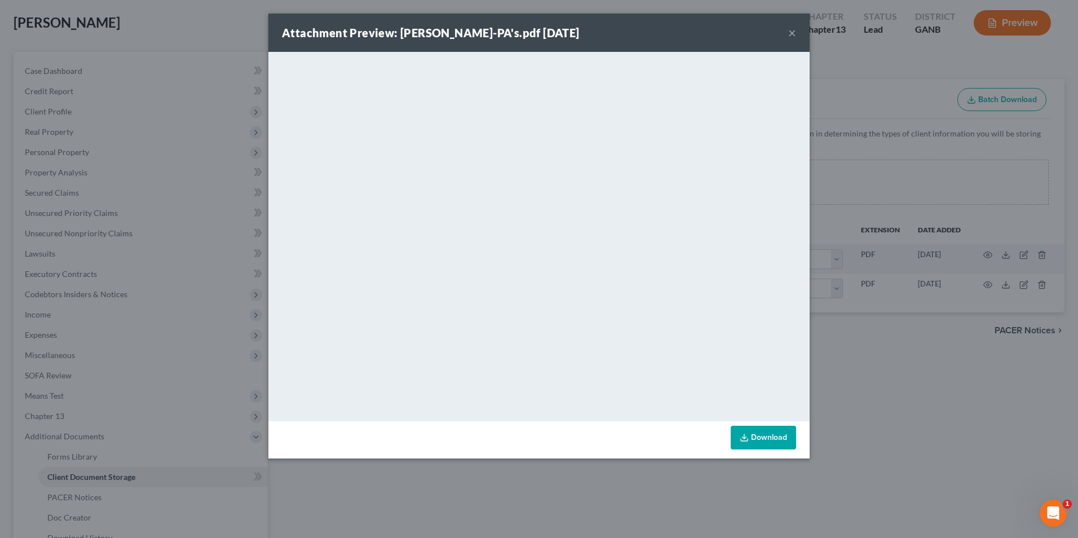
click at [790, 32] on button "×" at bounding box center [792, 33] width 8 height 14
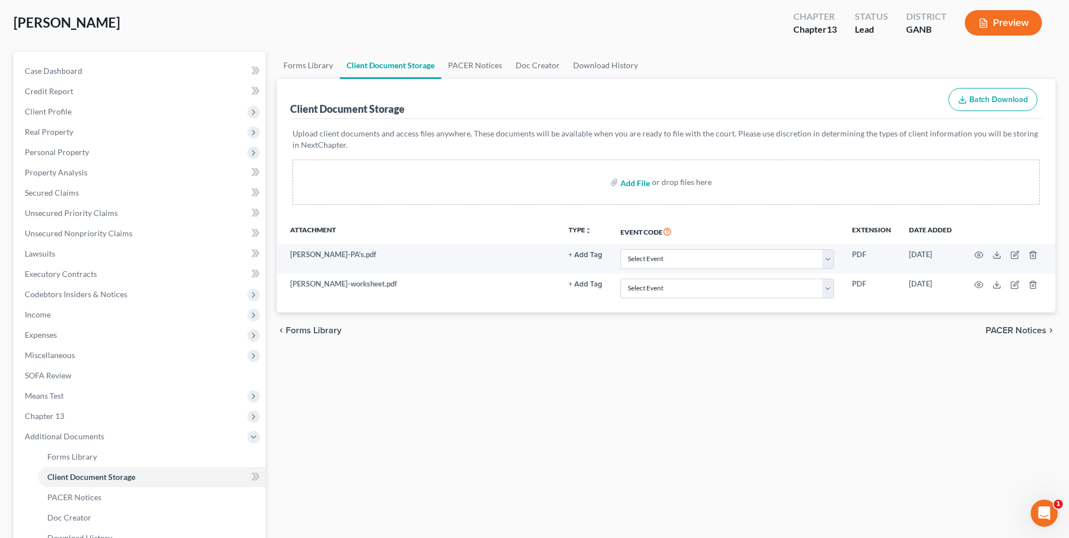
click at [642, 177] on input "file" at bounding box center [634, 182] width 27 height 20
type input "C:\fakepath\[PERSON_NAME].DL.pdf"
